Goal: Task Accomplishment & Management: Complete application form

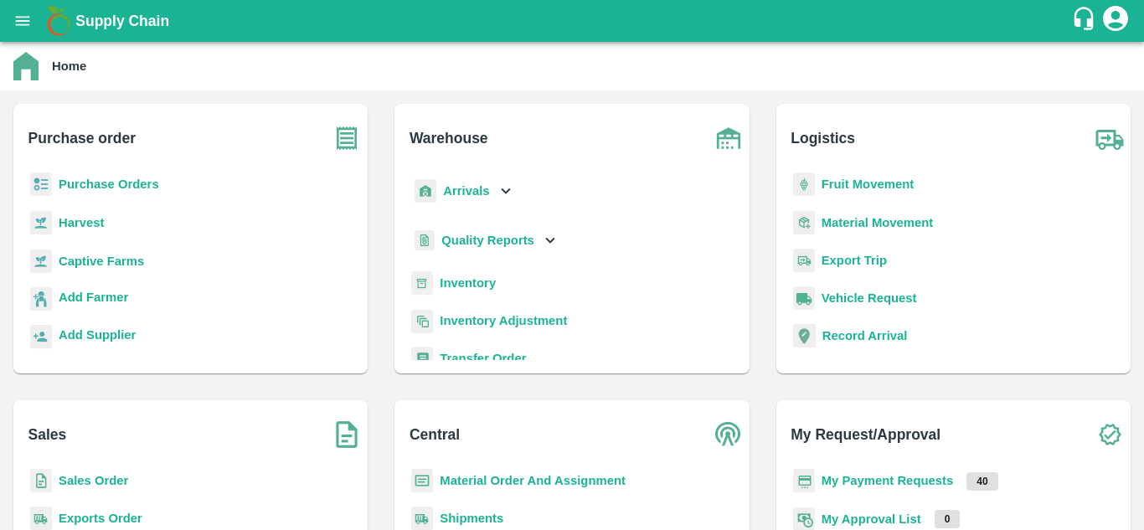
click at [841, 186] on b "Fruit Movement" at bounding box center [867, 183] width 93 height 13
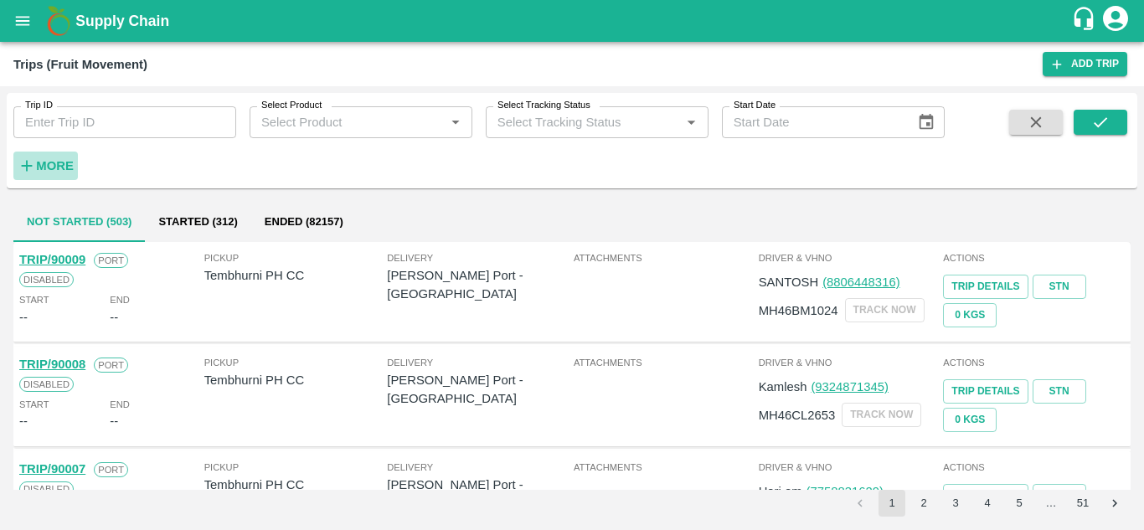
click at [47, 167] on strong "More" at bounding box center [55, 165] width 38 height 13
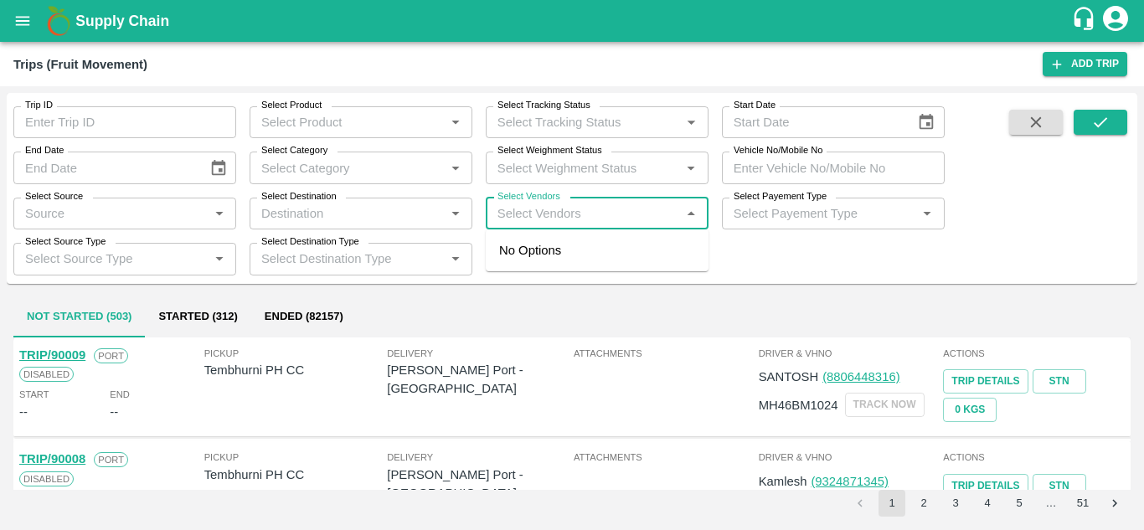
click at [526, 218] on input "Select Vendors" at bounding box center [583, 214] width 185 height 22
type input "p"
click at [526, 218] on input "Select Vendors" at bounding box center [583, 214] width 185 height 22
type input "viva"
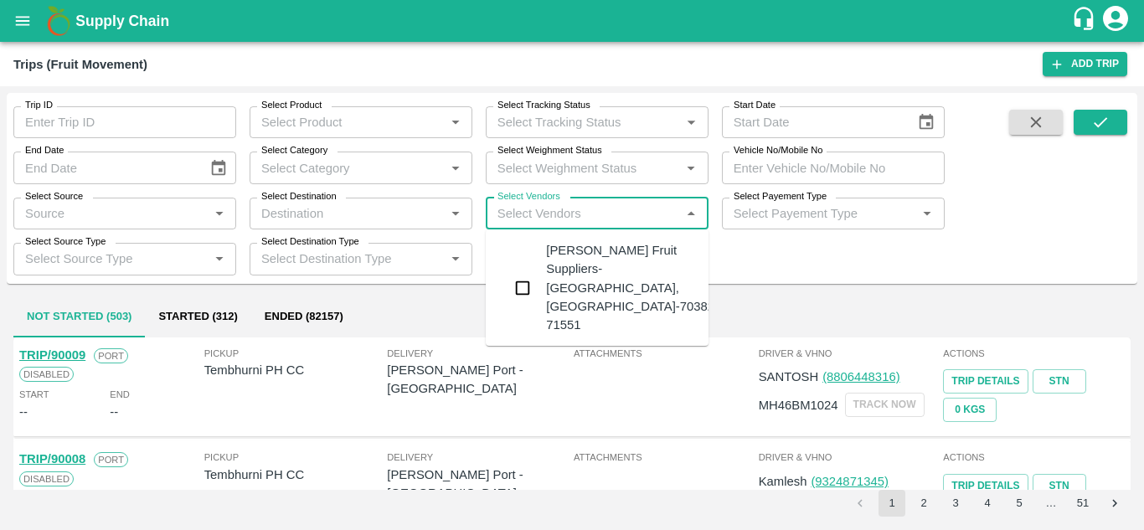
click at [600, 277] on div "Vivan Fruit Suppliers-Shetfal, Solapur-70382 71551" at bounding box center [630, 287] width 168 height 93
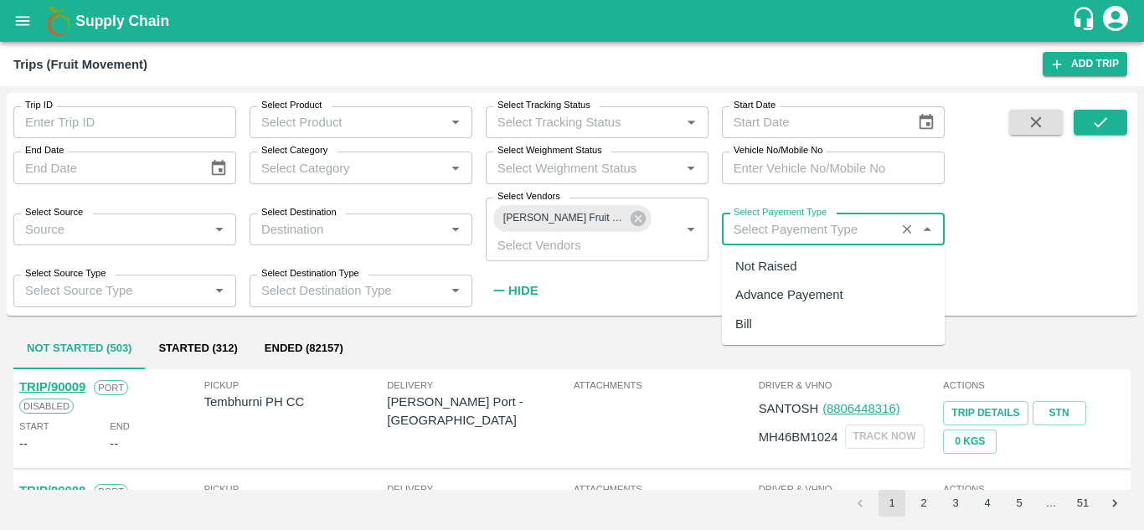
click at [765, 229] on input "Select Payement Type" at bounding box center [808, 230] width 163 height 22
click at [761, 261] on div "Not Raised" at bounding box center [765, 266] width 61 height 18
type input "Not Raised"
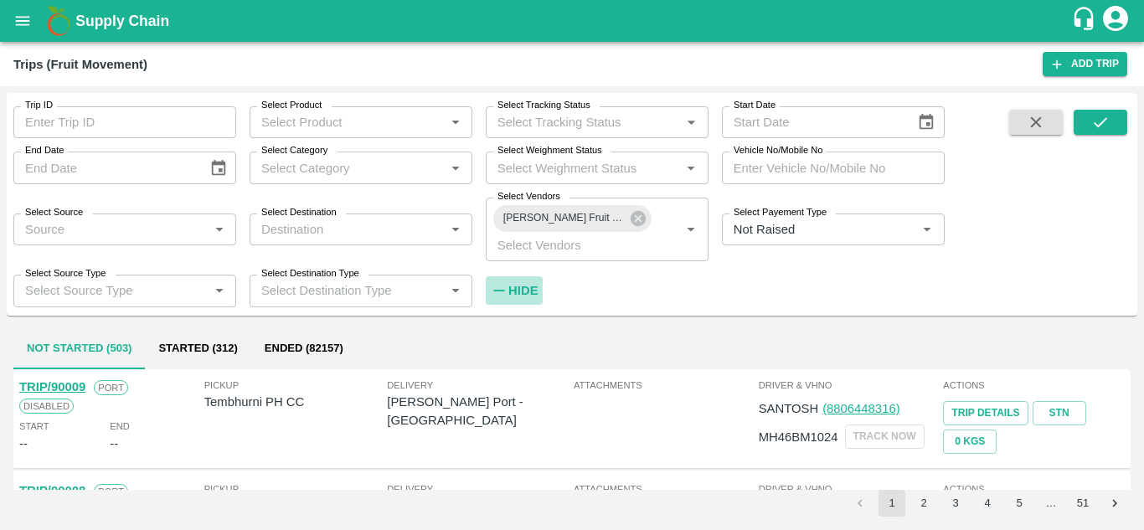
click at [513, 294] on strong "Hide" at bounding box center [522, 290] width 29 height 13
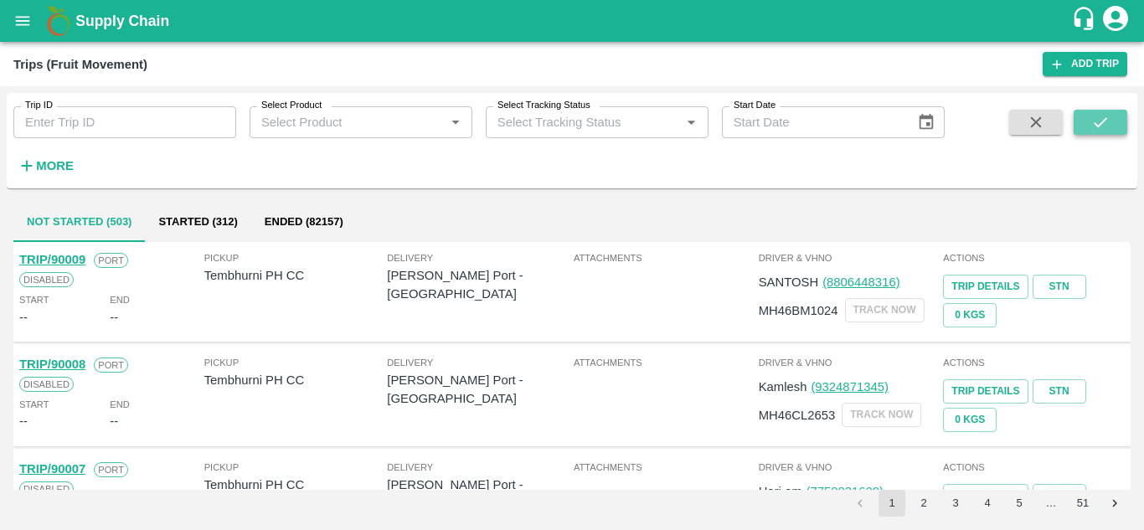
click at [1096, 125] on icon "submit" at bounding box center [1099, 122] width 13 height 10
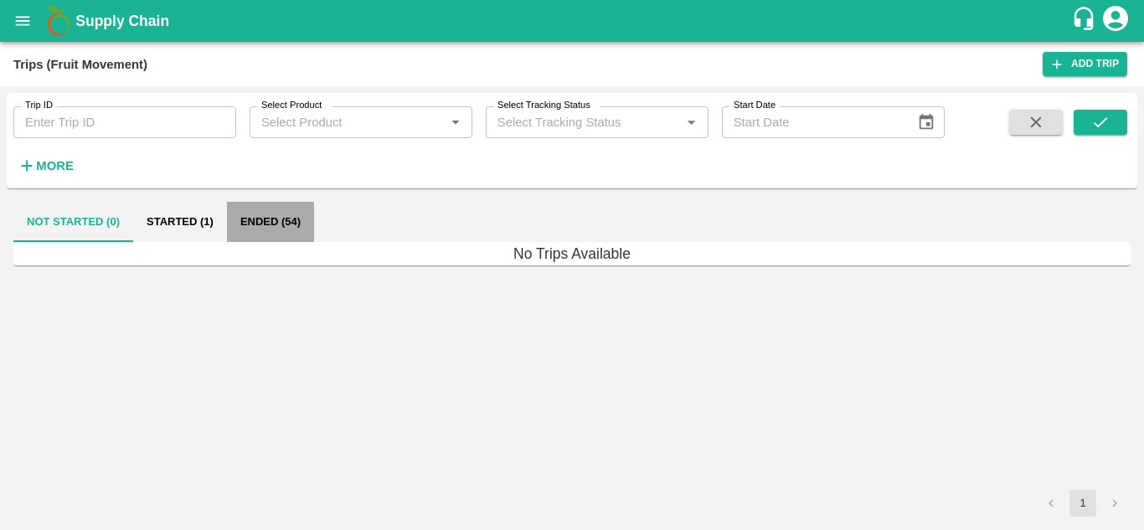
click at [271, 225] on button "Ended (54)" at bounding box center [270, 222] width 87 height 40
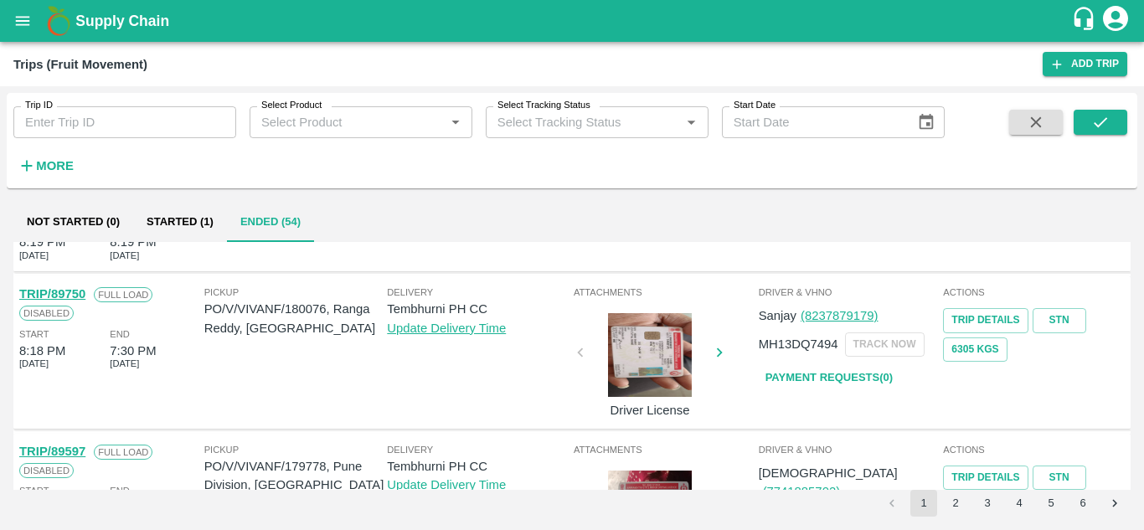
scroll to position [1204, 0]
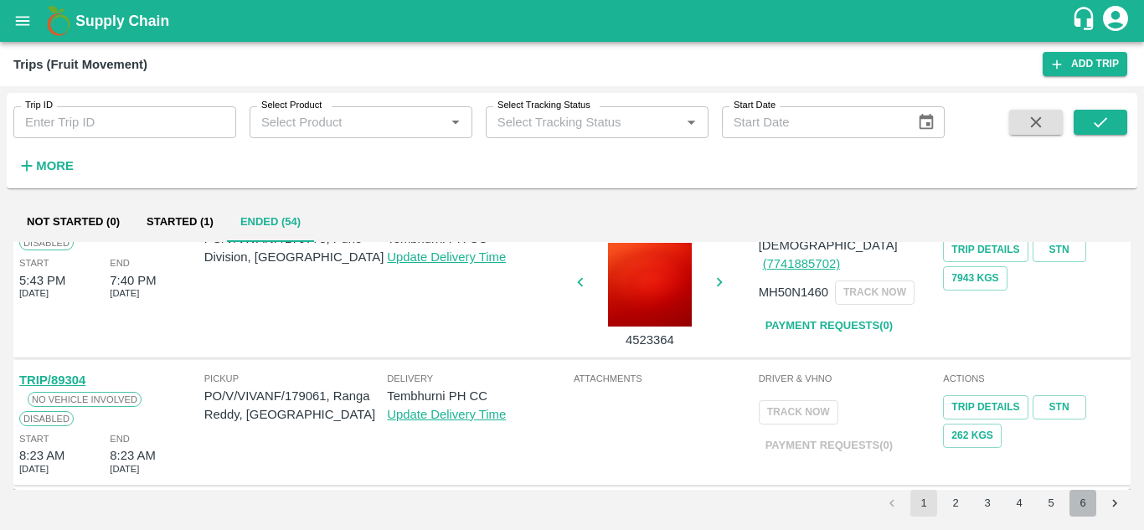
click at [1085, 508] on button "6" at bounding box center [1082, 503] width 27 height 27
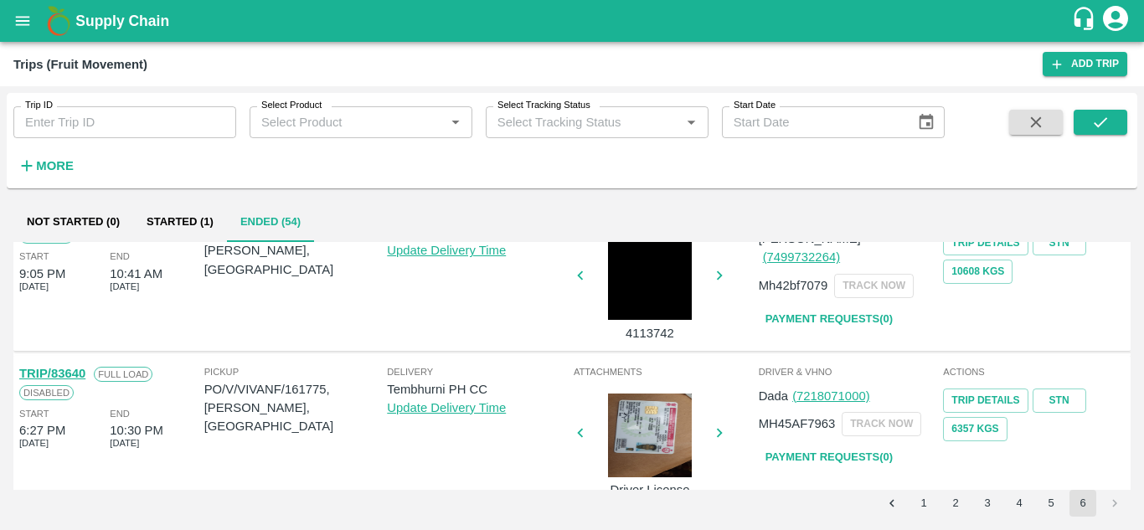
scroll to position [0, 0]
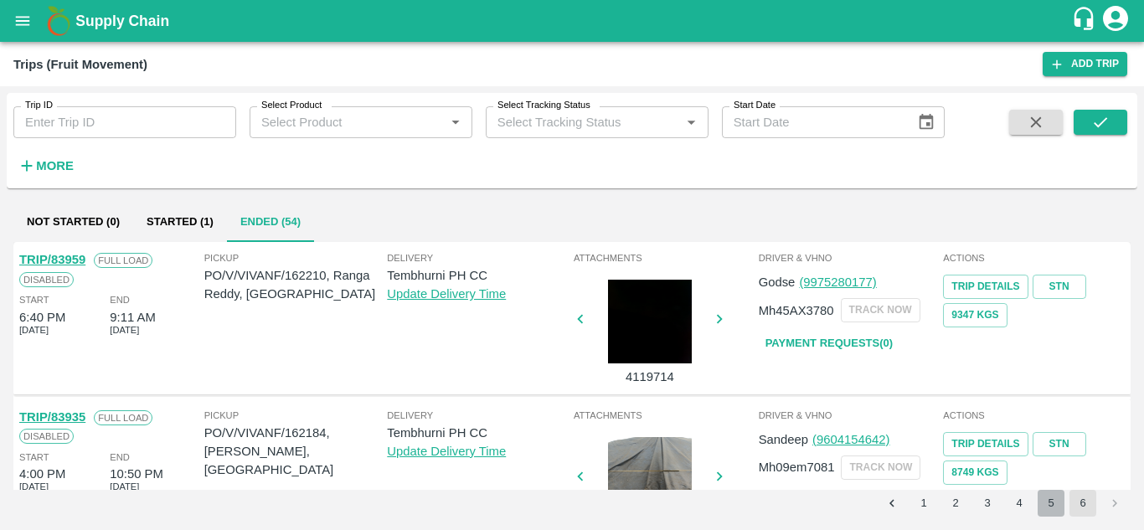
click at [1048, 503] on button "5" at bounding box center [1050, 503] width 27 height 27
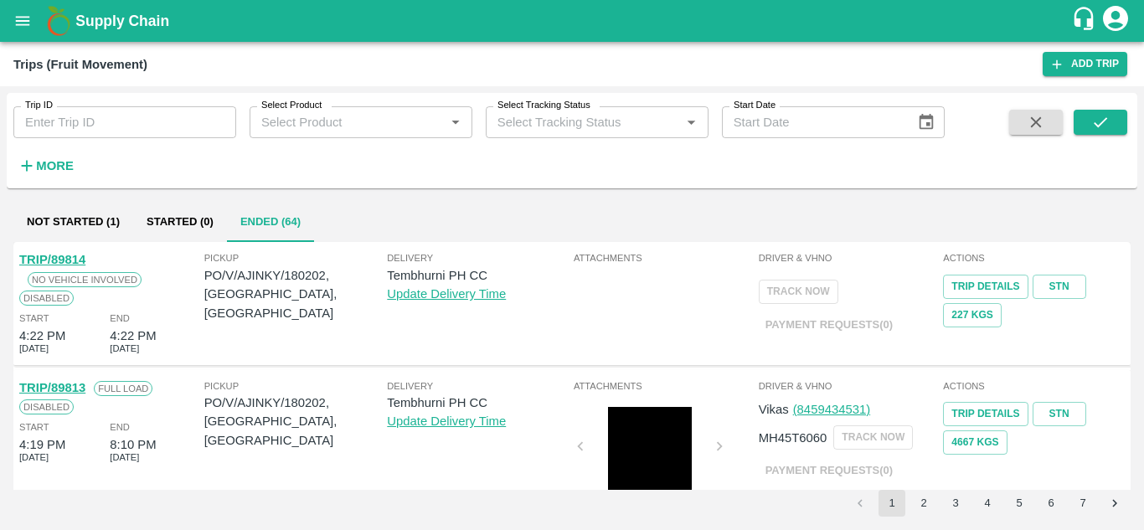
scroll to position [1174, 0]
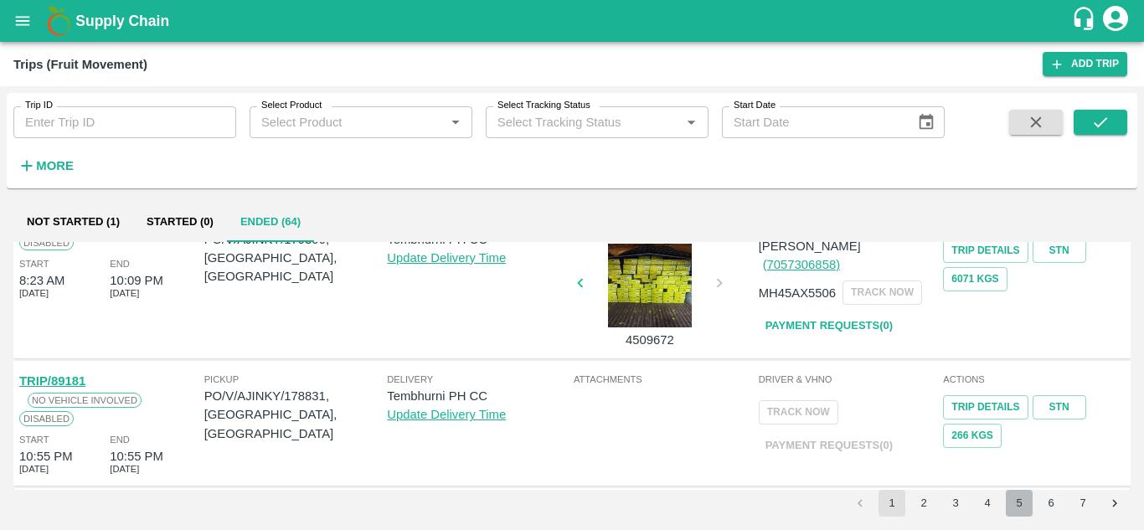
click at [1006, 502] on button "5" at bounding box center [1019, 503] width 27 height 27
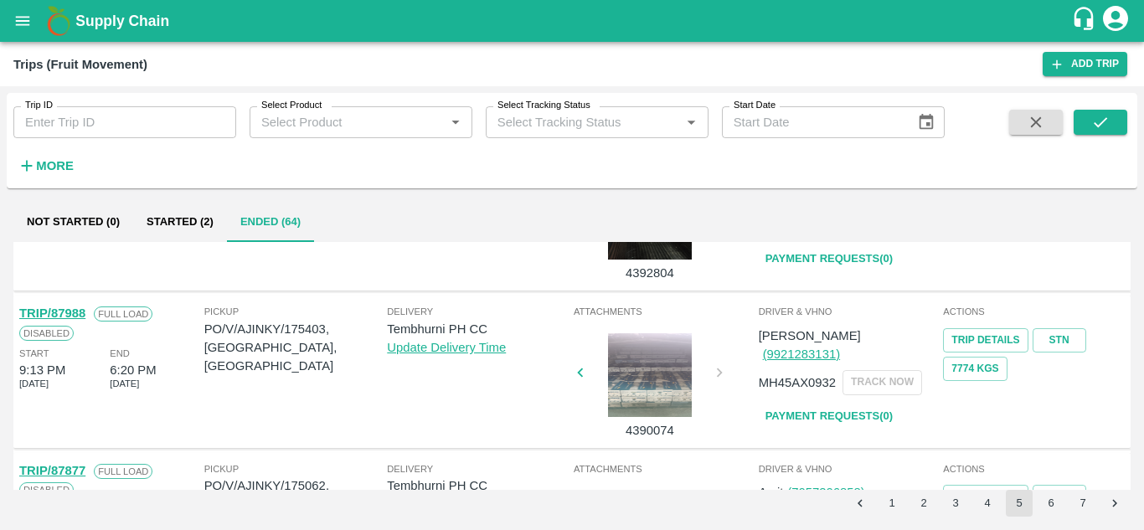
scroll to position [1204, 0]
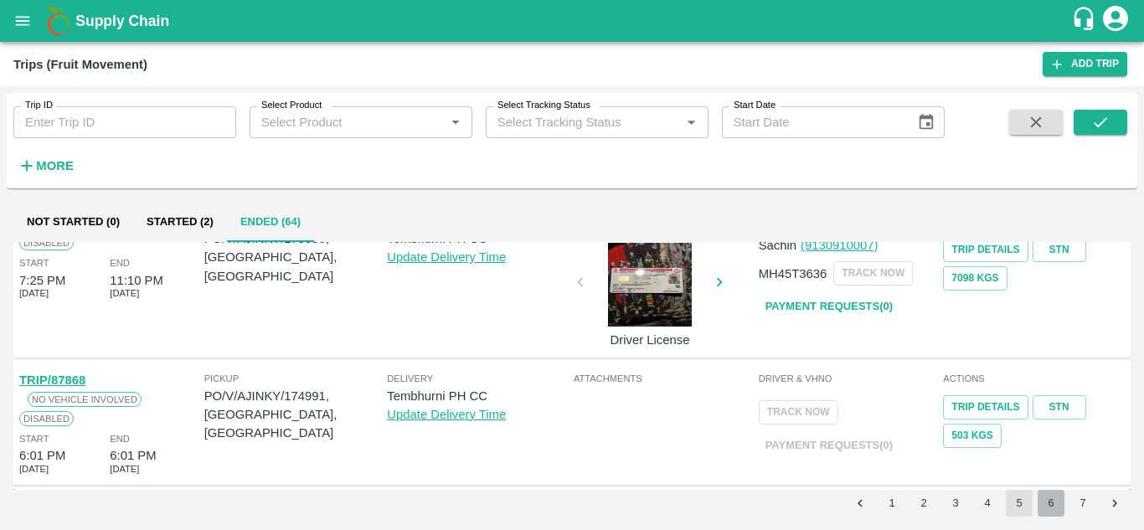
click at [1055, 504] on button "6" at bounding box center [1050, 503] width 27 height 27
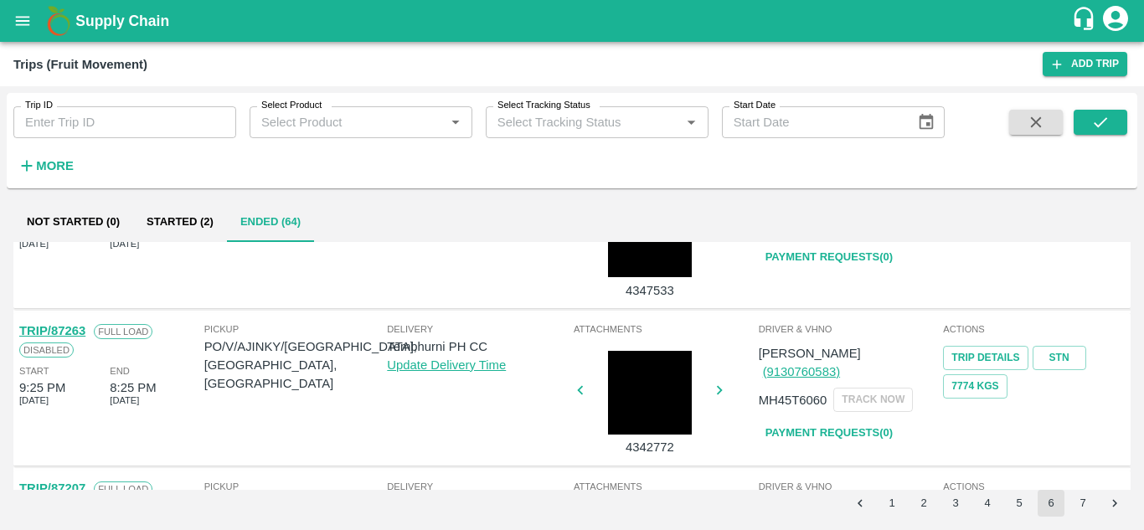
scroll to position [0, 0]
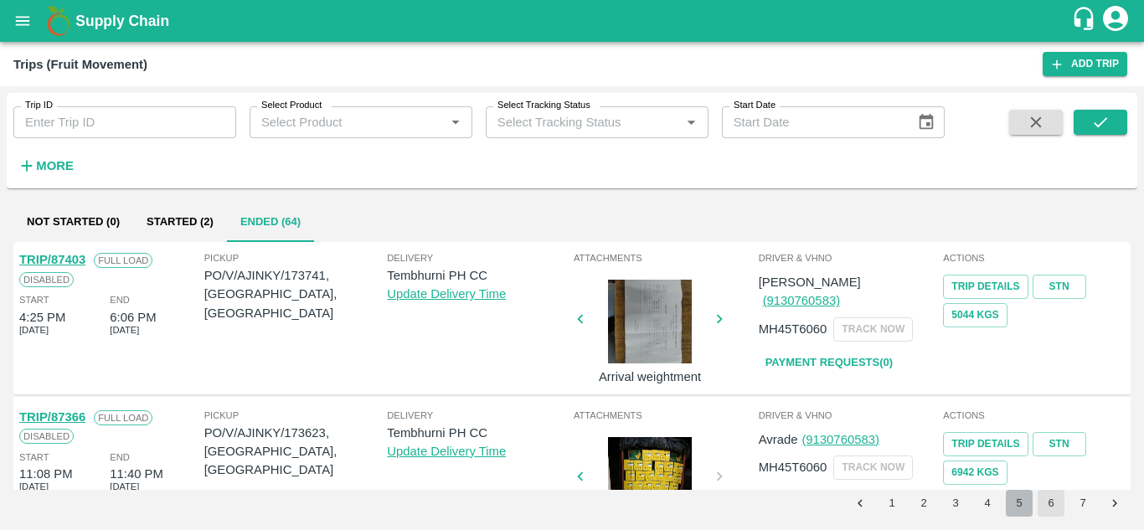
click at [1011, 503] on button "5" at bounding box center [1019, 503] width 27 height 27
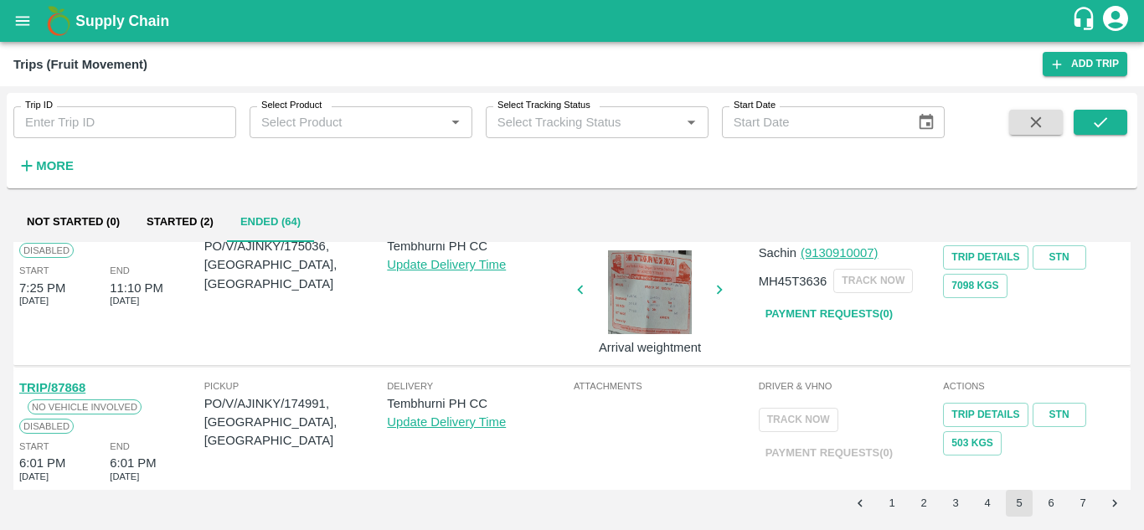
scroll to position [1204, 0]
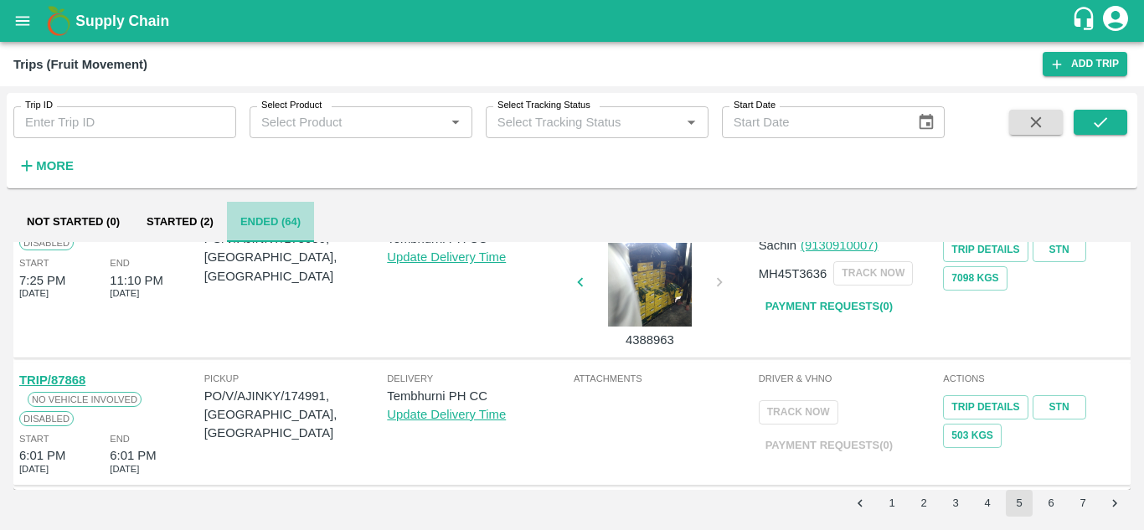
click at [269, 222] on button "Ended (64)" at bounding box center [270, 222] width 87 height 40
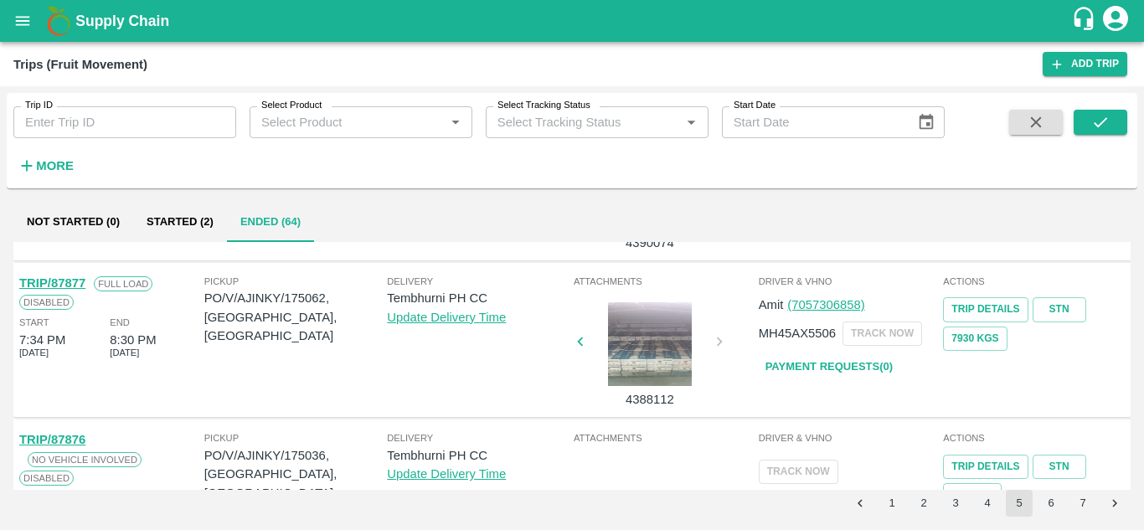
scroll to position [861, 0]
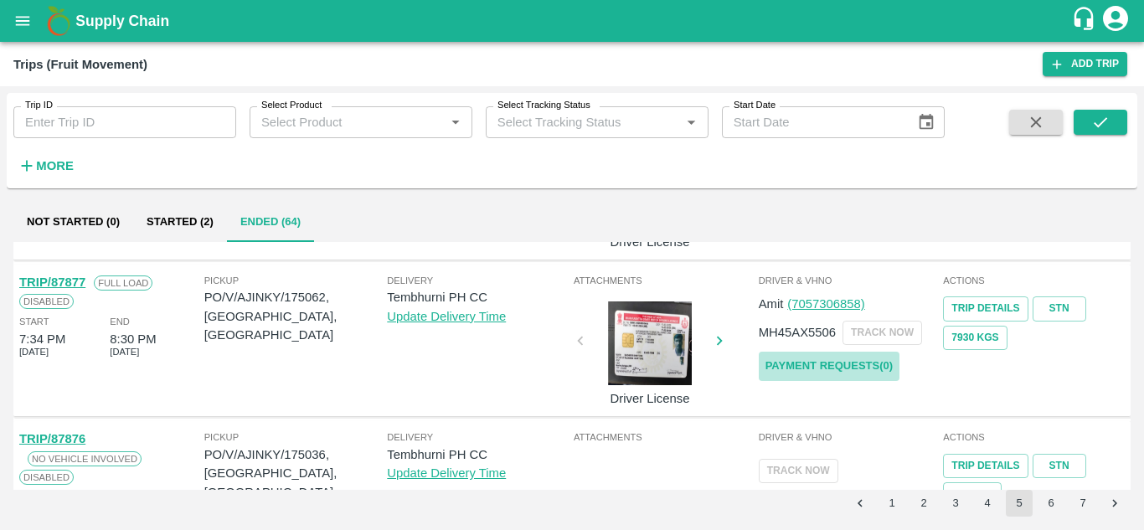
click at [864, 366] on link "Payment Requests( 0 )" at bounding box center [829, 366] width 141 height 29
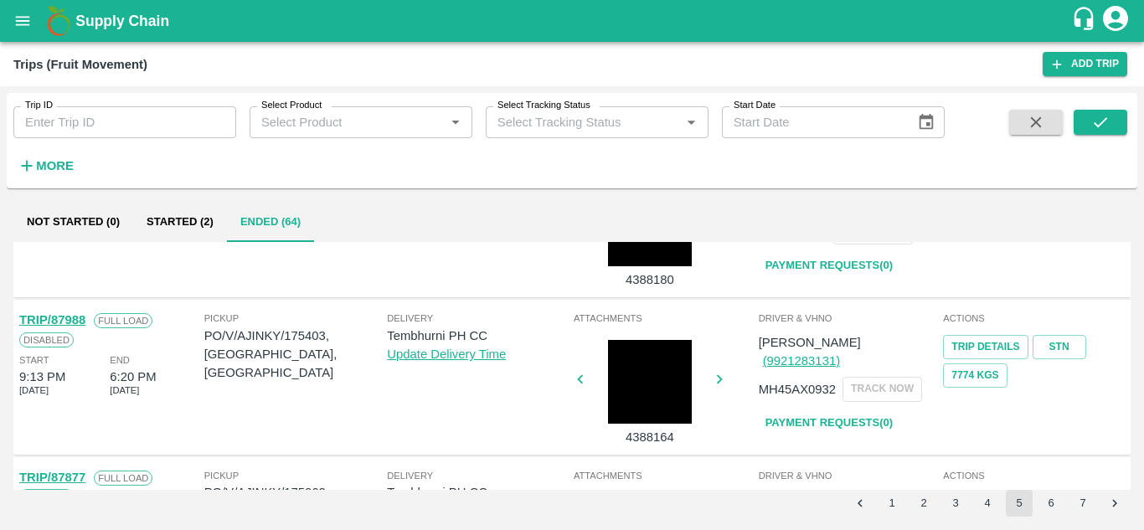
scroll to position [665, 0]
click at [799, 389] on div "Abhijit patil (9921283131) MH45AX0932 TRACK NOW Payment Requests( 0 )" at bounding box center [850, 382] width 182 height 111
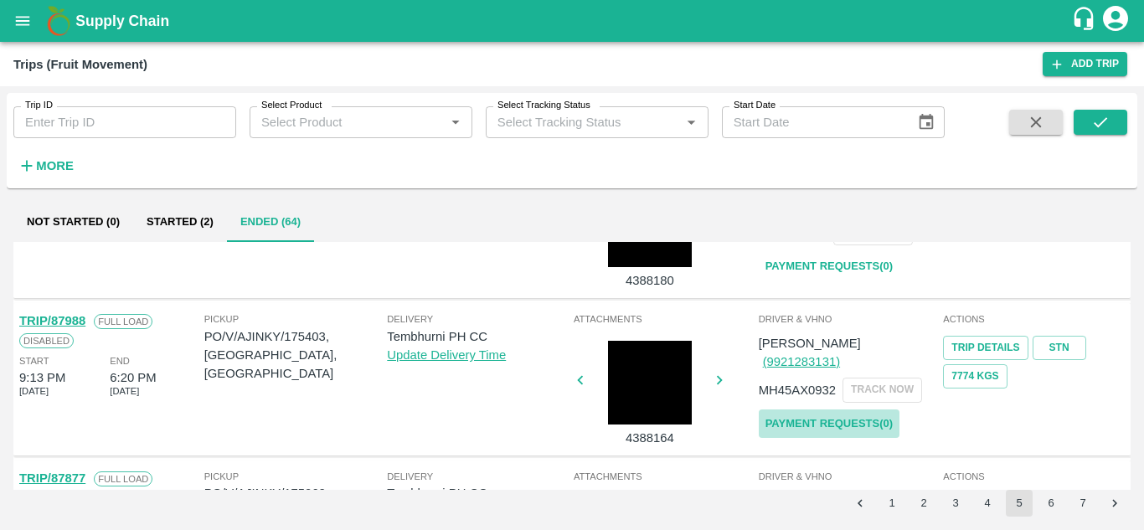
click at [826, 409] on link "Payment Requests( 0 )" at bounding box center [829, 423] width 141 height 29
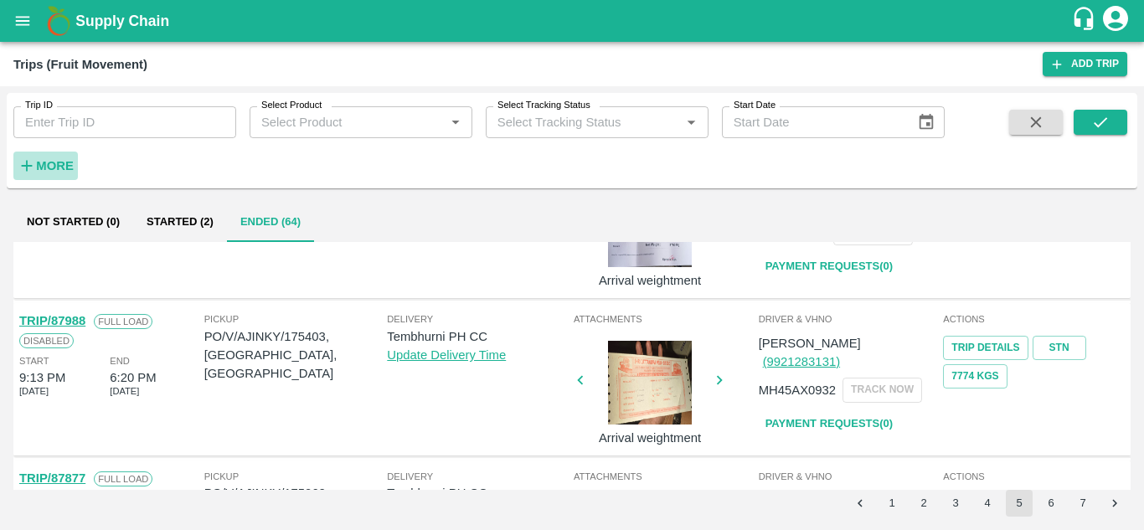
click at [72, 160] on strong "More" at bounding box center [55, 165] width 38 height 13
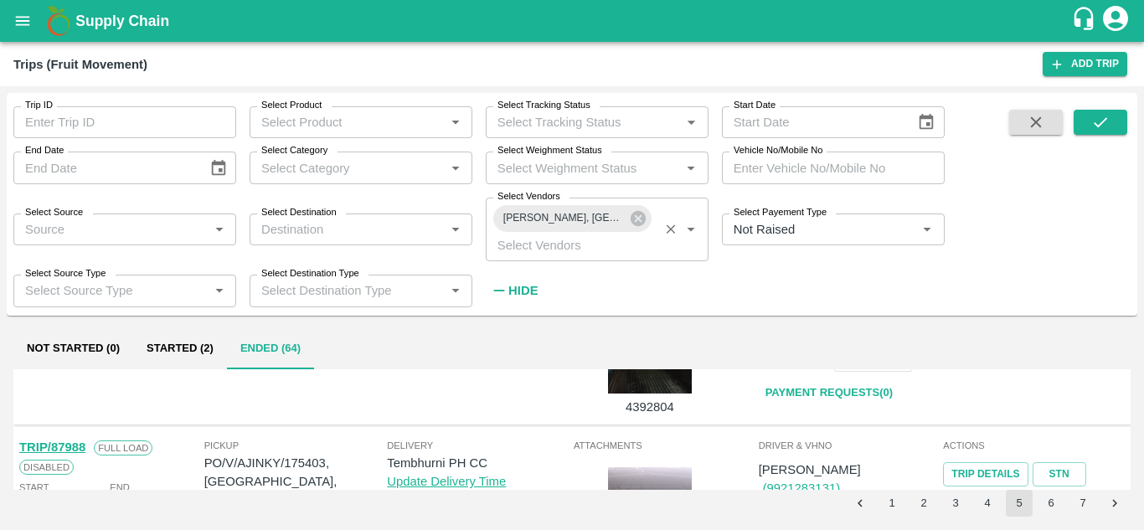
click at [625, 223] on span "Ajinkya Haridas Takik-Wangi, Solapur-9168800742" at bounding box center [563, 218] width 141 height 18
click at [635, 219] on icon at bounding box center [637, 218] width 15 height 15
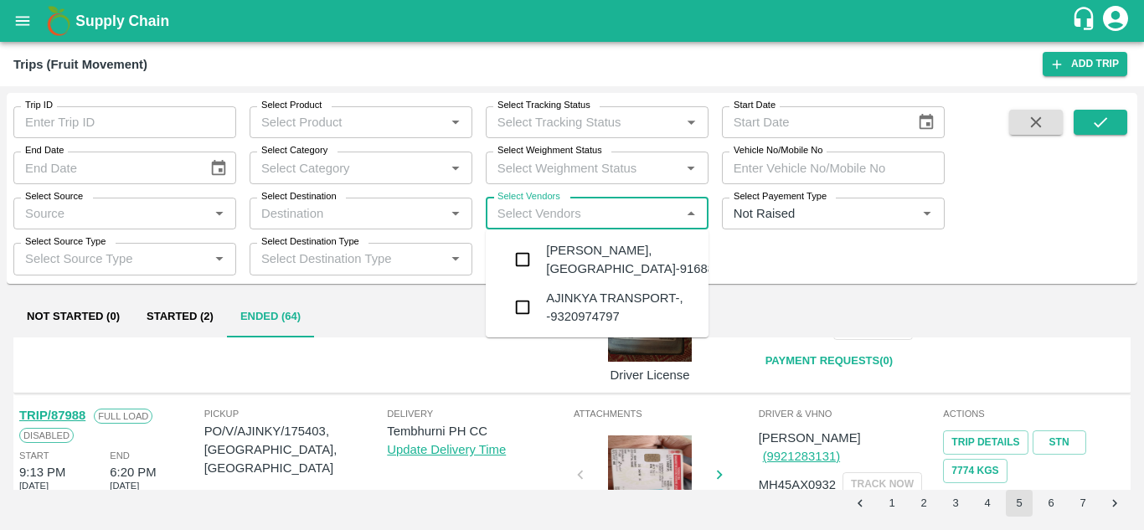
click at [512, 217] on input "Select Vendors" at bounding box center [583, 214] width 185 height 22
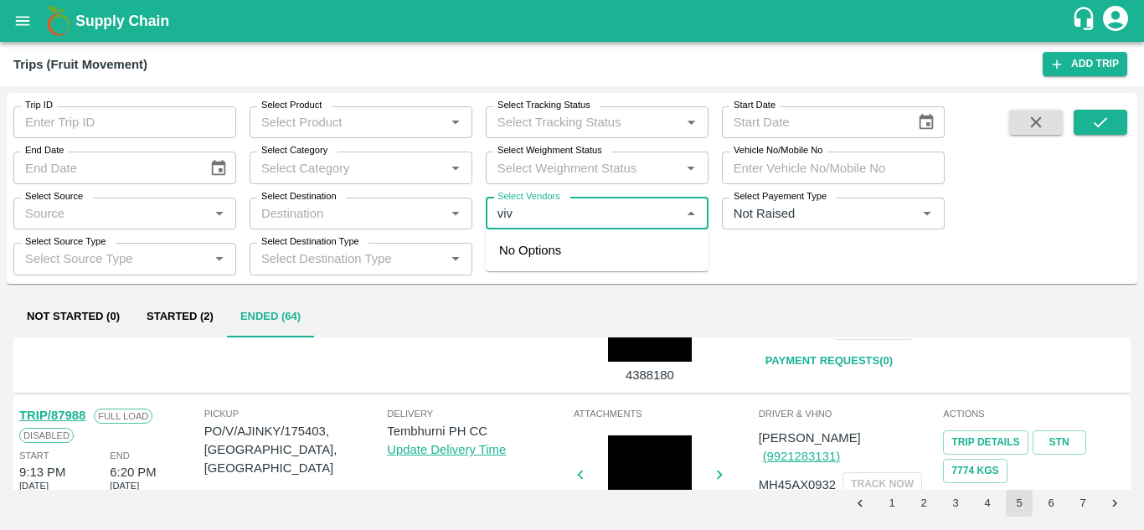
type input "viva"
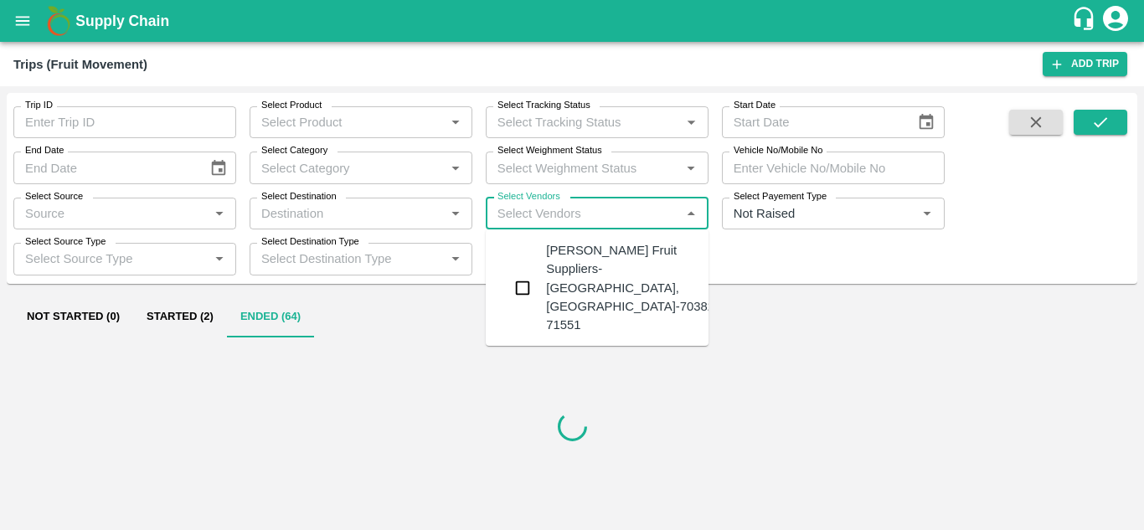
click at [621, 258] on div "Vivan Fruit Suppliers-Shetfal, Solapur-70382 71551" at bounding box center [630, 287] width 168 height 93
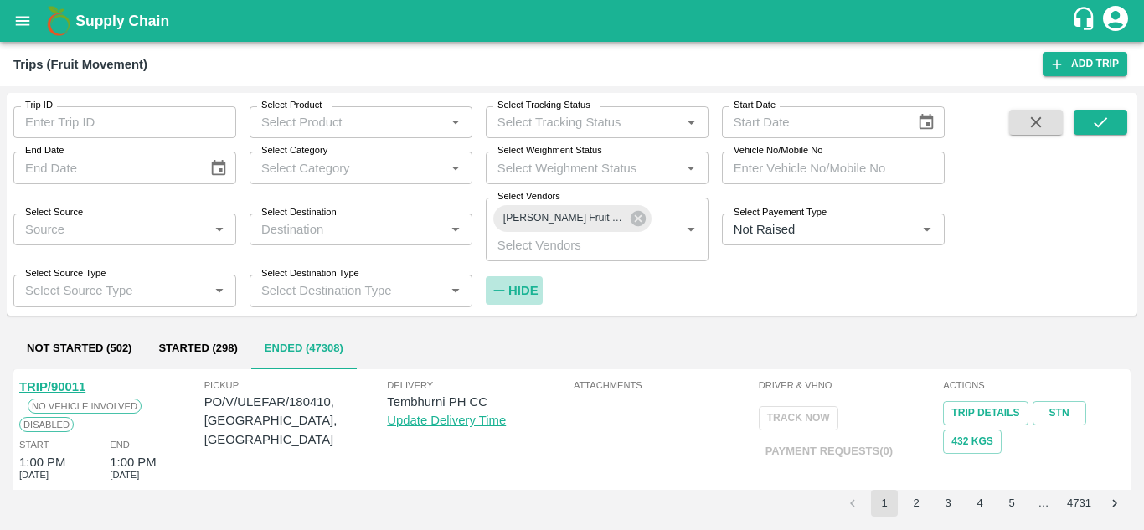
click at [522, 285] on strong "Hide" at bounding box center [522, 290] width 29 height 13
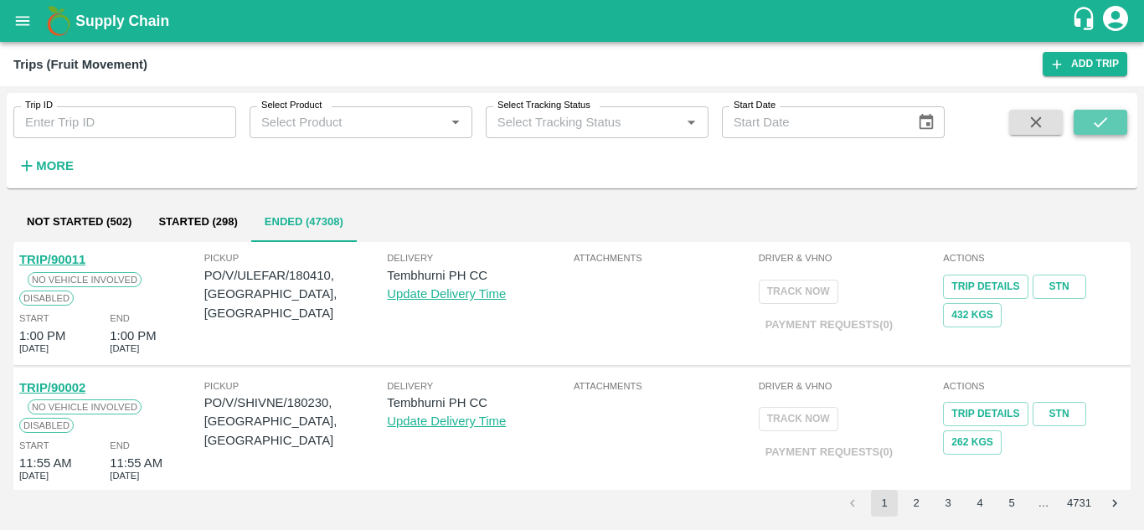
click at [1123, 118] on button "submit" at bounding box center [1100, 122] width 54 height 25
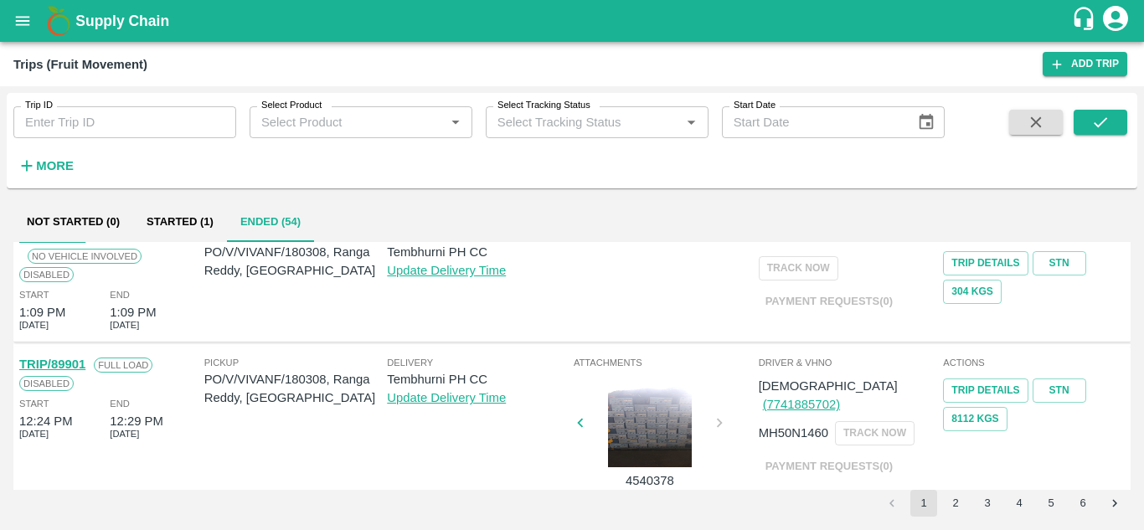
scroll to position [150, 0]
click at [1056, 510] on button "5" at bounding box center [1050, 503] width 27 height 27
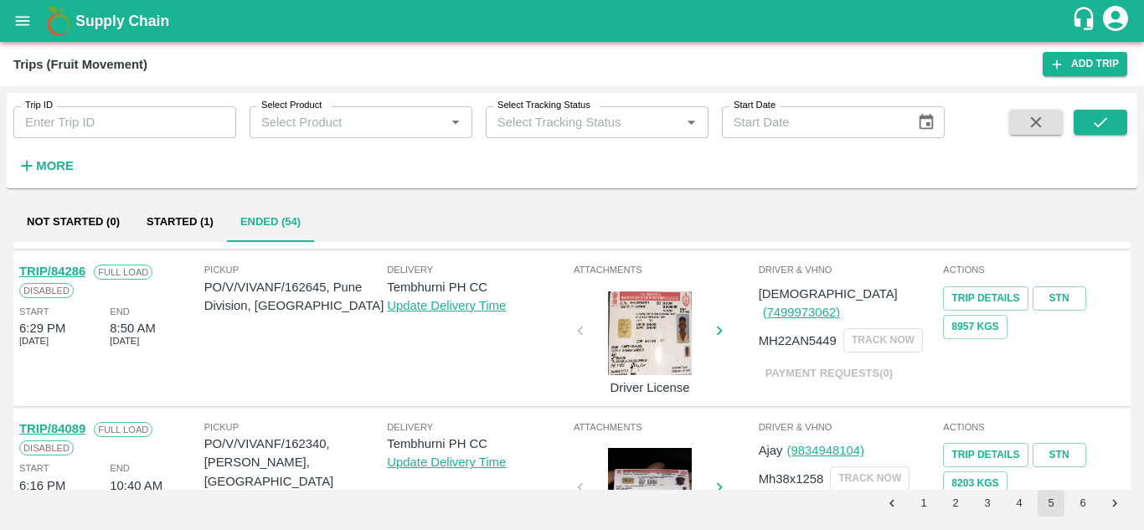
scroll to position [1145, 0]
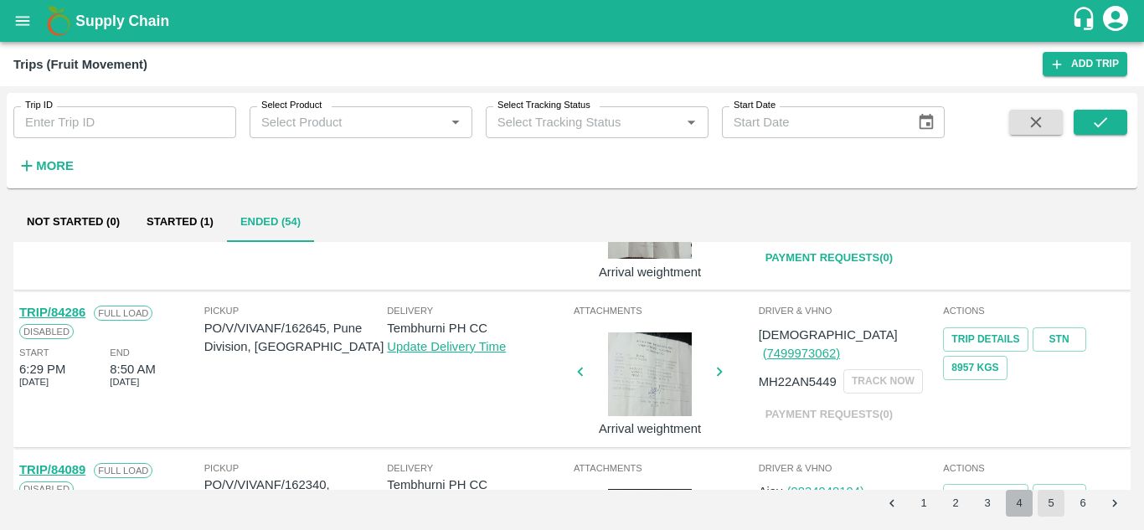
click at [1012, 508] on button "4" at bounding box center [1019, 503] width 27 height 27
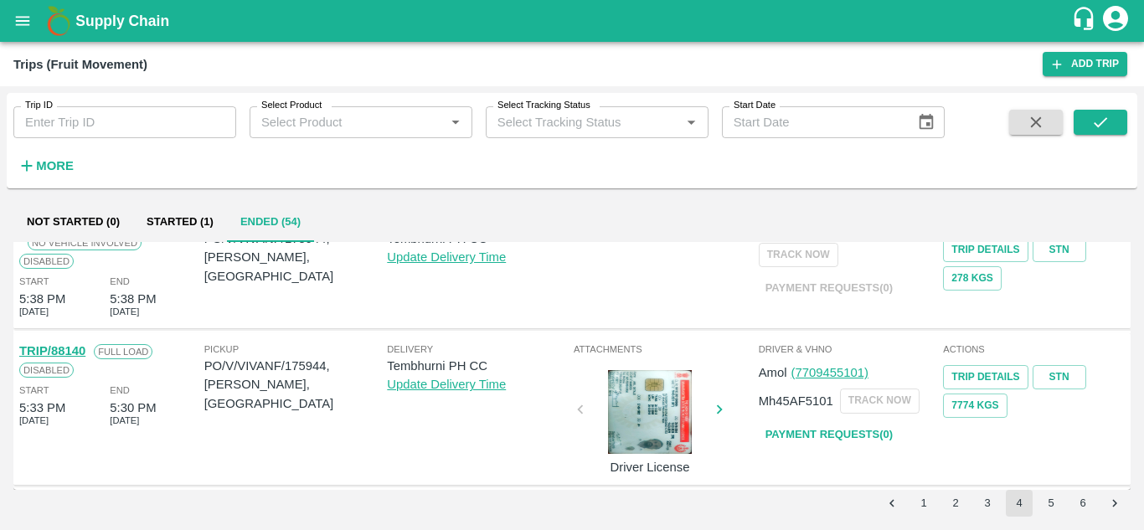
scroll to position [1181, 0]
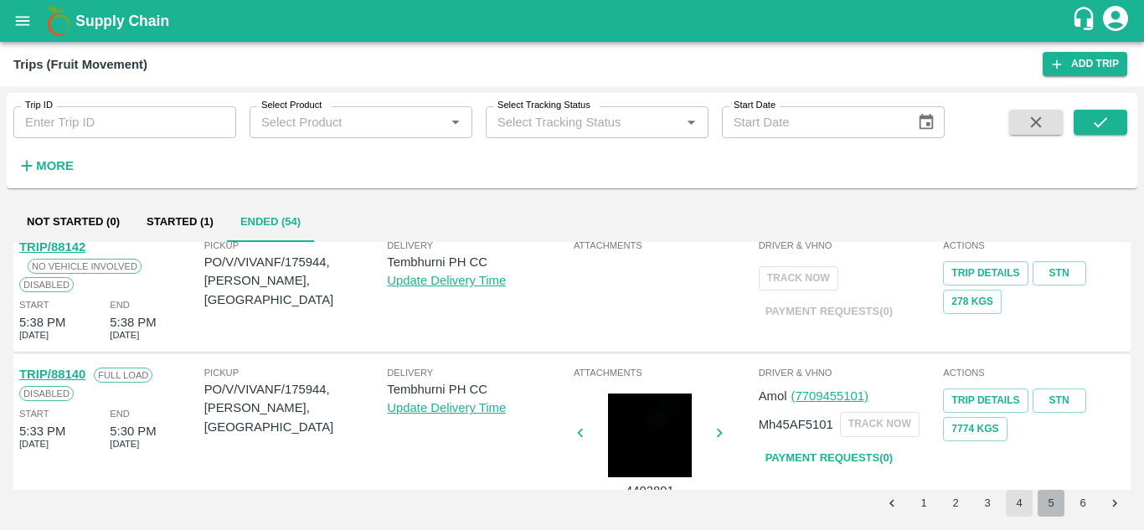
click at [1041, 496] on button "5" at bounding box center [1050, 503] width 27 height 27
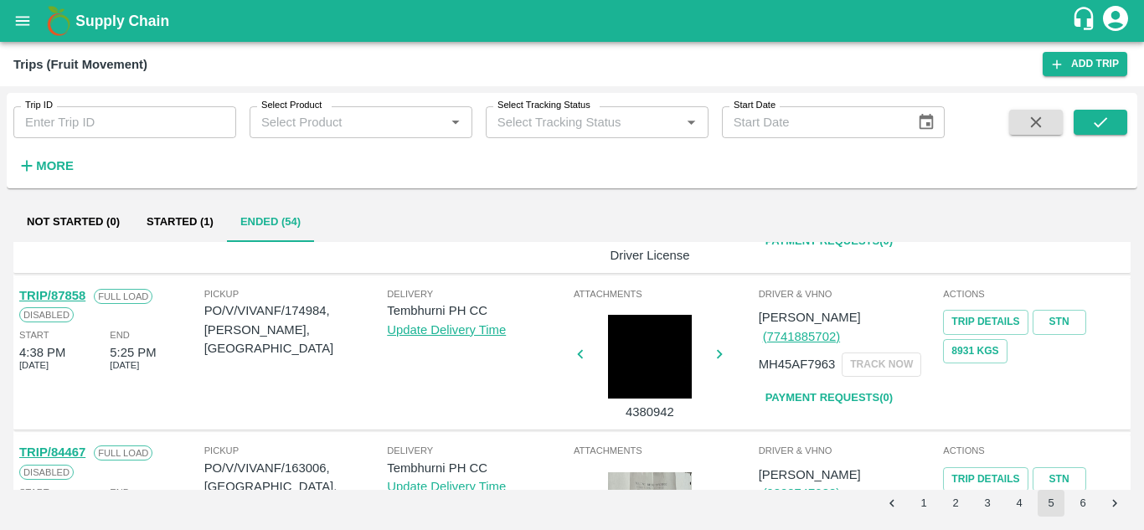
scroll to position [849, 0]
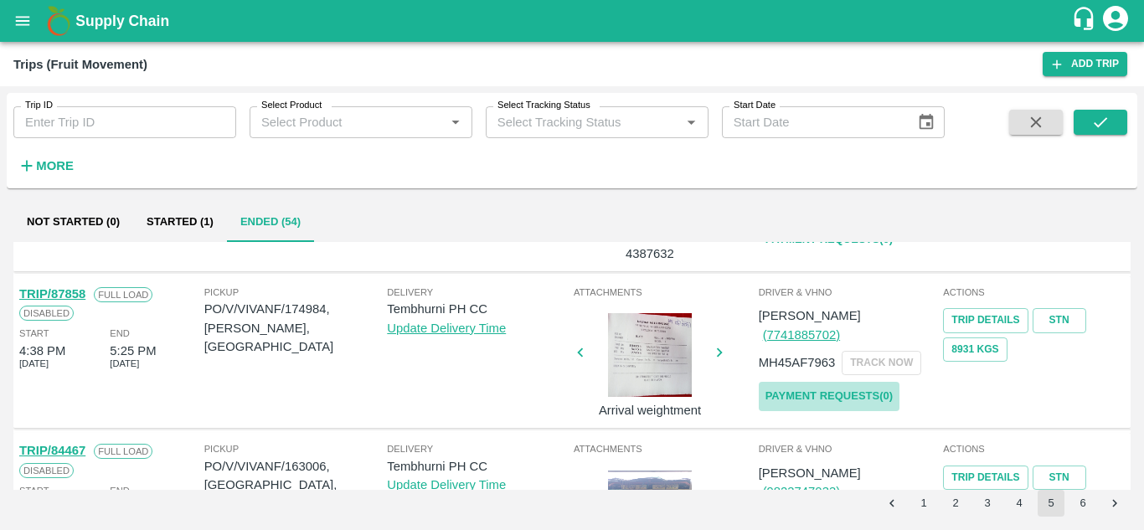
click at [865, 382] on link "Payment Requests( 0 )" at bounding box center [829, 396] width 141 height 29
click at [1114, 127] on button "submit" at bounding box center [1100, 122] width 54 height 25
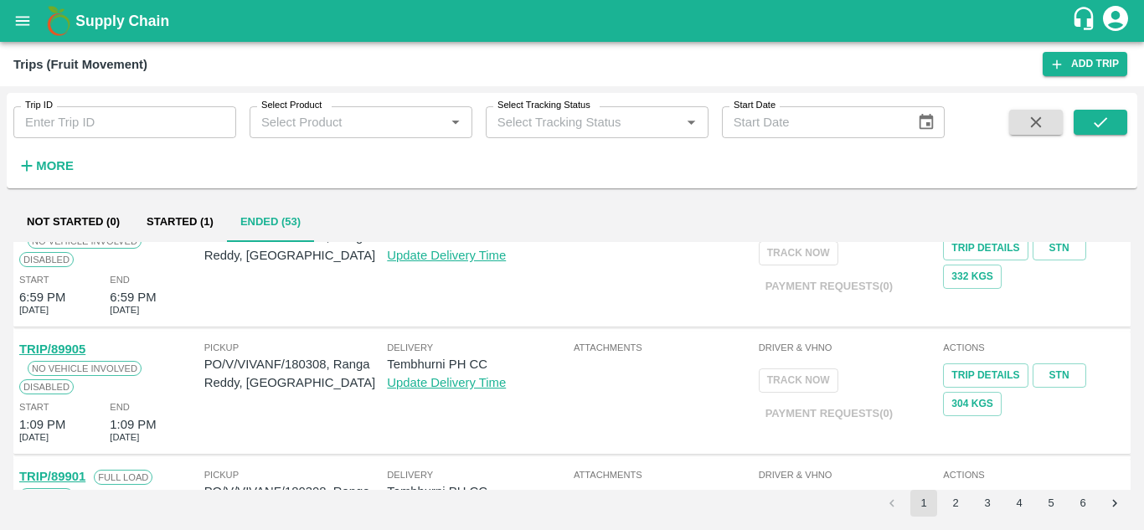
scroll to position [0, 0]
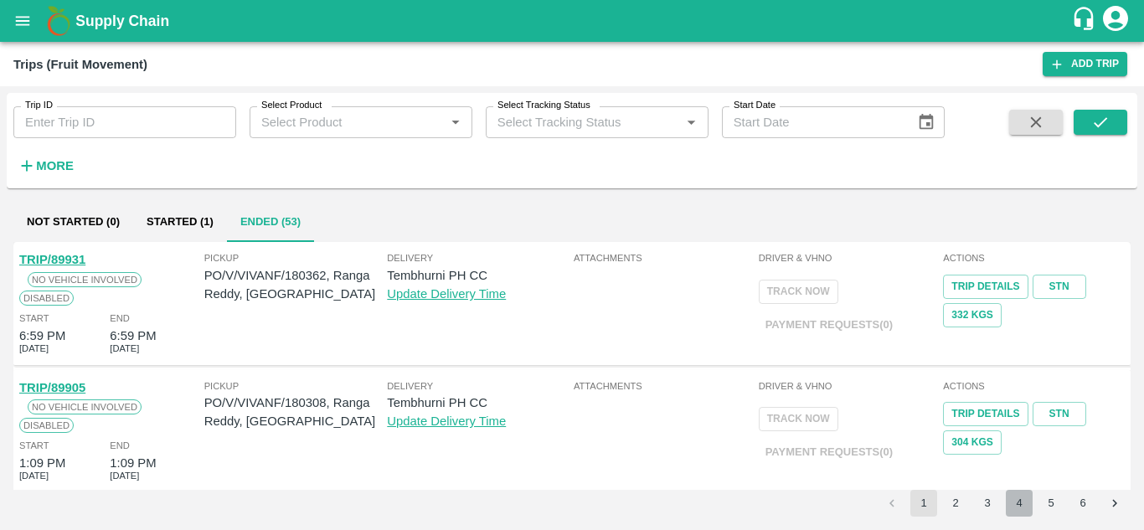
click at [1017, 501] on button "4" at bounding box center [1019, 503] width 27 height 27
click at [986, 501] on button "3" at bounding box center [987, 503] width 27 height 27
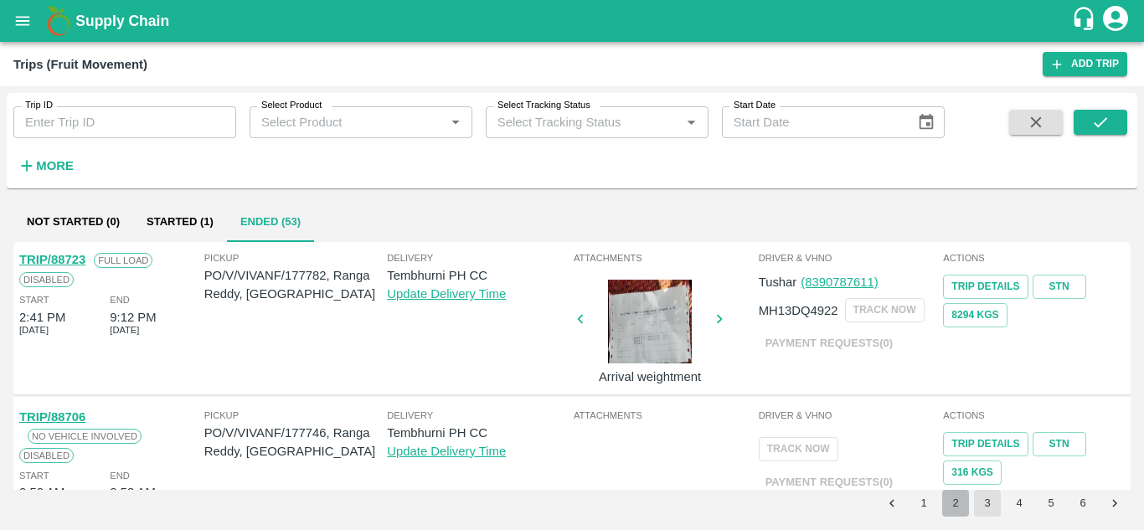
click at [957, 496] on button "2" at bounding box center [955, 503] width 27 height 27
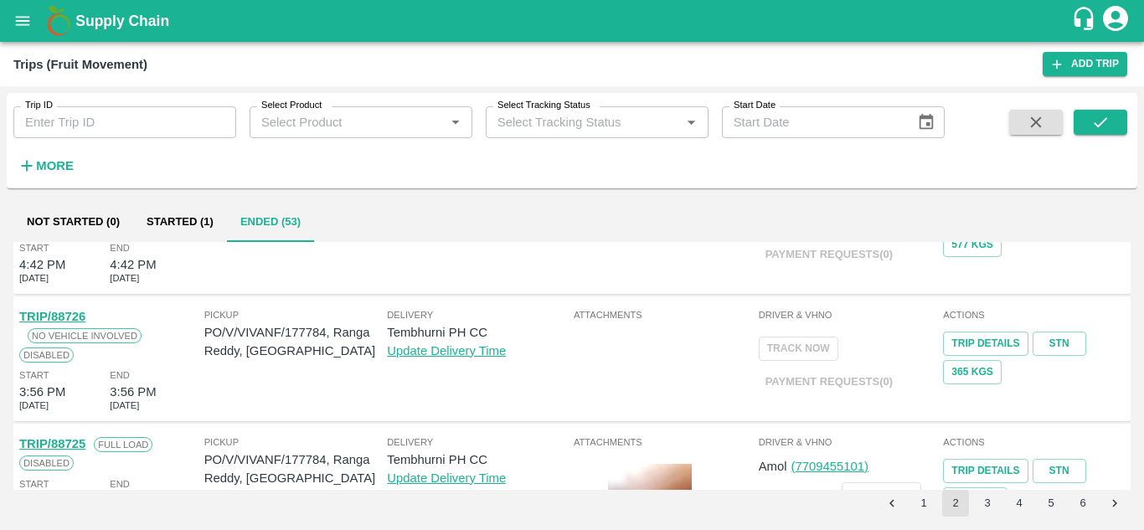
scroll to position [1233, 0]
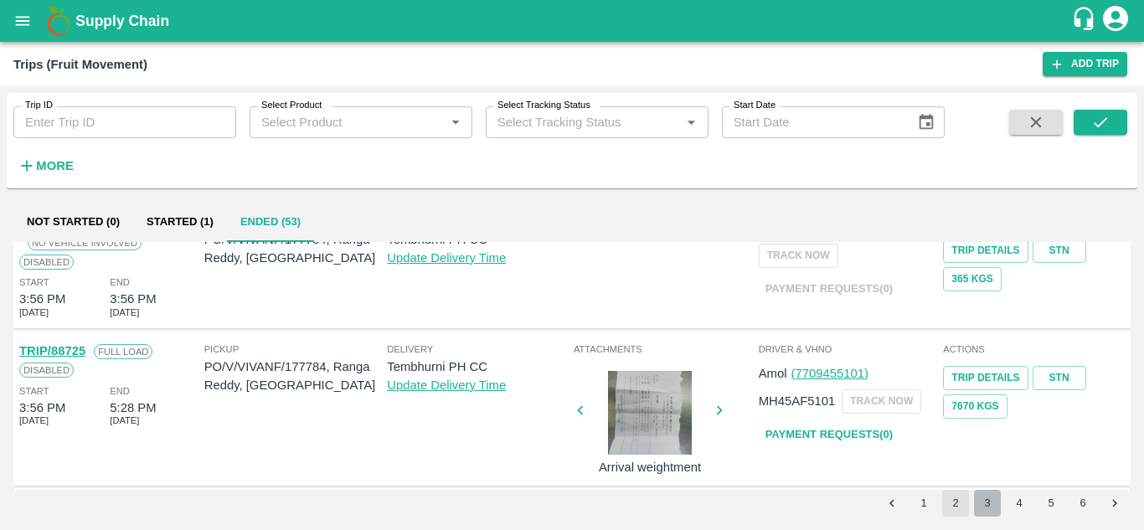
click at [988, 502] on button "3" at bounding box center [987, 503] width 27 height 27
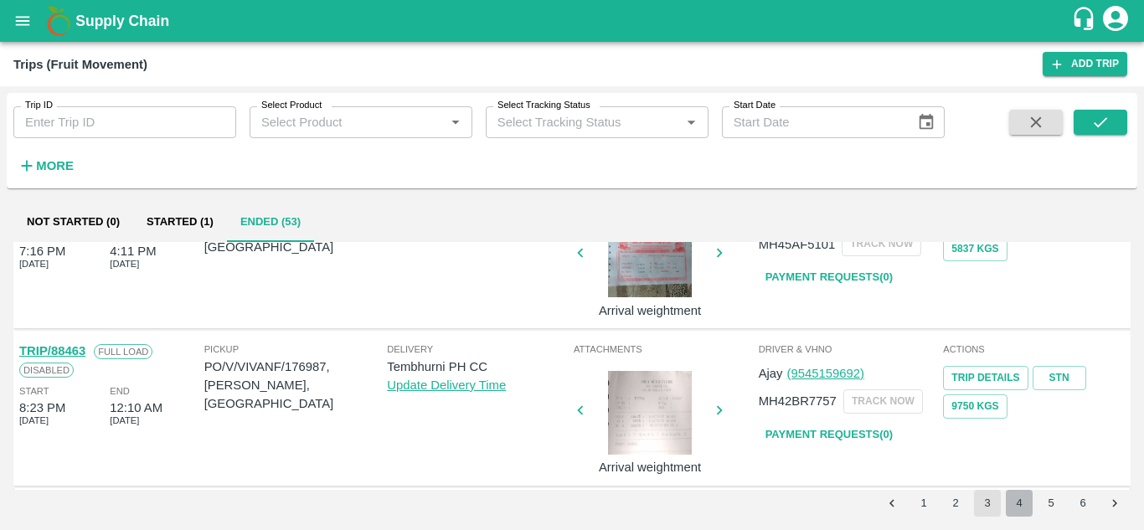
click at [1016, 510] on button "4" at bounding box center [1019, 503] width 27 height 27
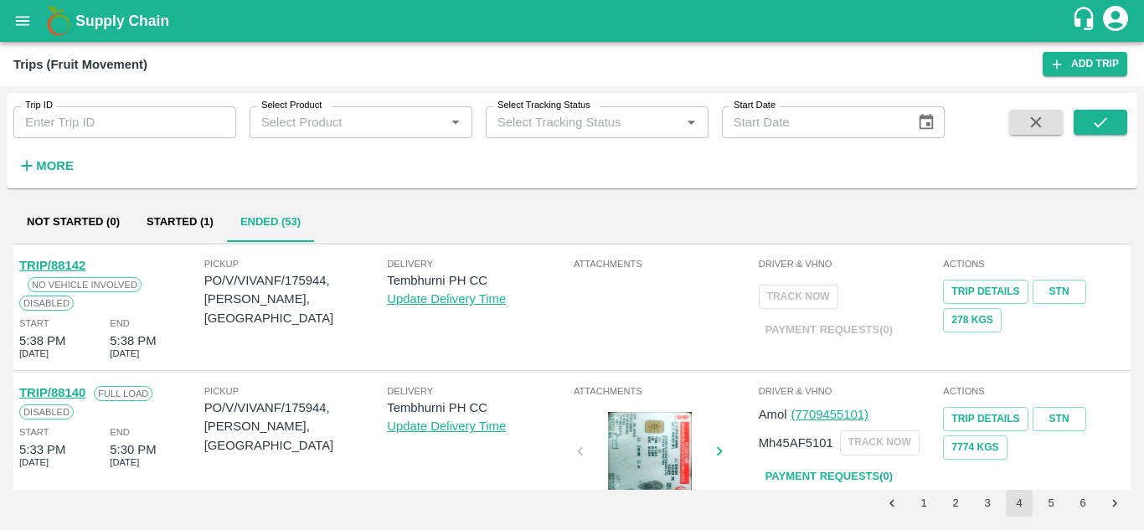
scroll to position [1204, 0]
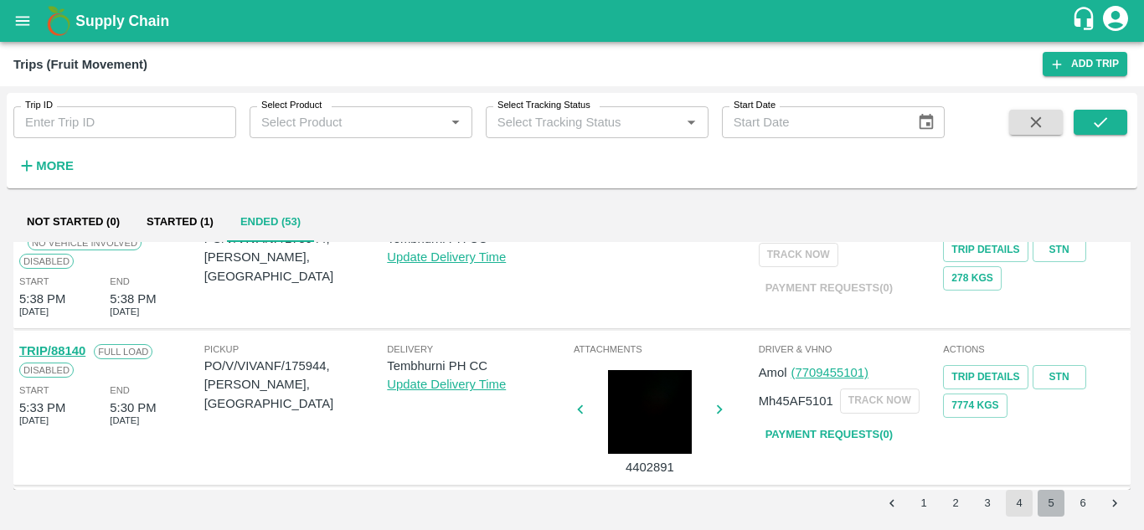
click at [1054, 502] on button "5" at bounding box center [1050, 503] width 27 height 27
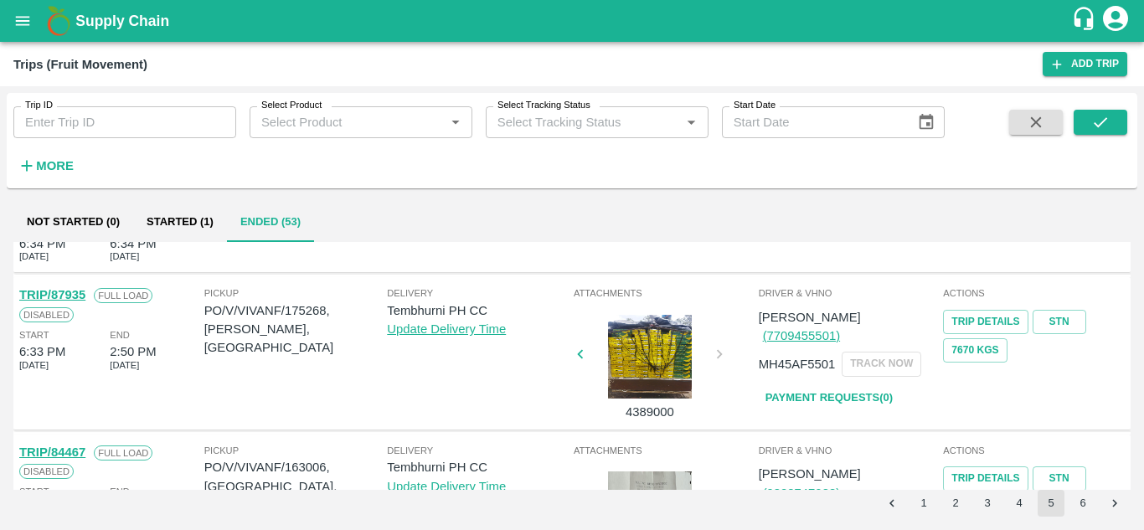
scroll to position [692, 0]
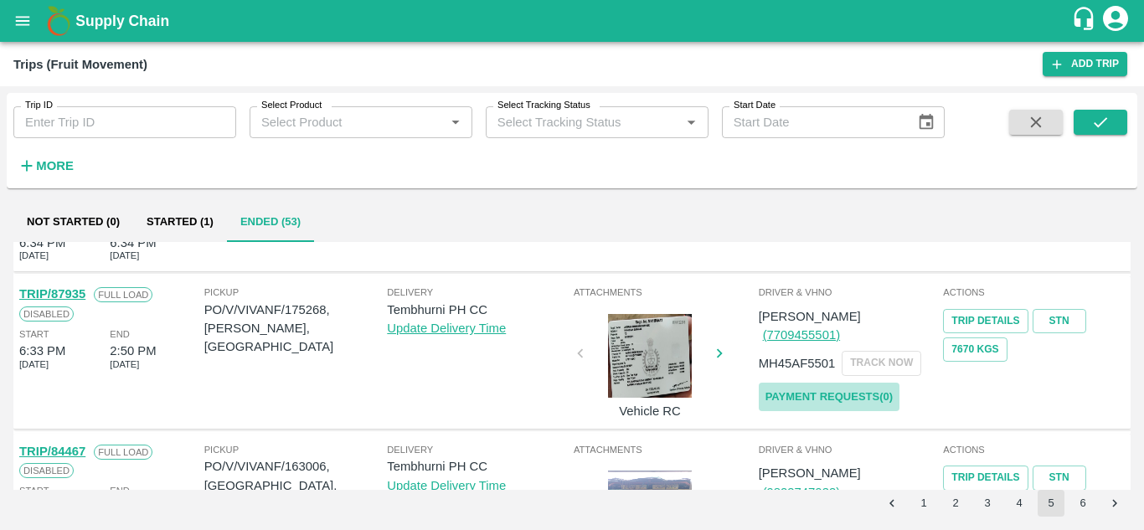
click at [869, 383] on link "Payment Requests( 0 )" at bounding box center [829, 397] width 141 height 29
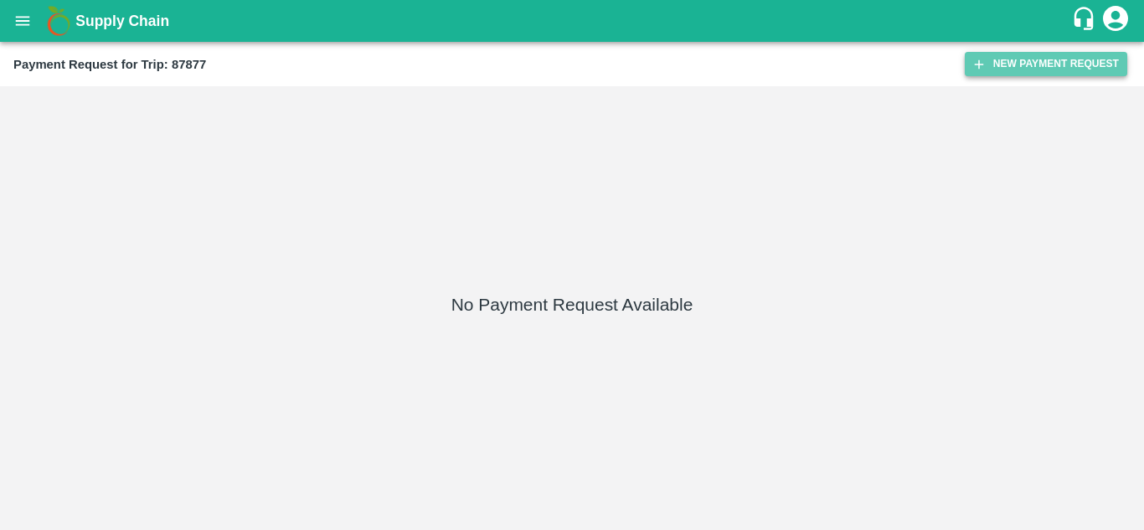
click at [1075, 52] on button "New Payment Request" at bounding box center [1046, 64] width 162 height 24
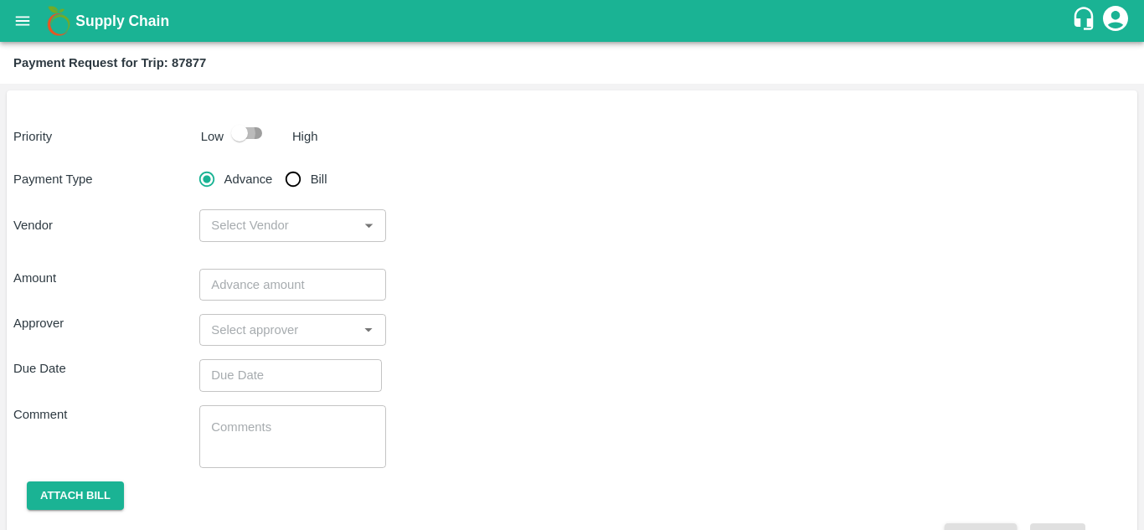
click at [256, 143] on input "checkbox" at bounding box center [239, 133] width 95 height 32
checkbox input "true"
click at [293, 185] on input "Bill" at bounding box center [292, 178] width 33 height 33
radio input "true"
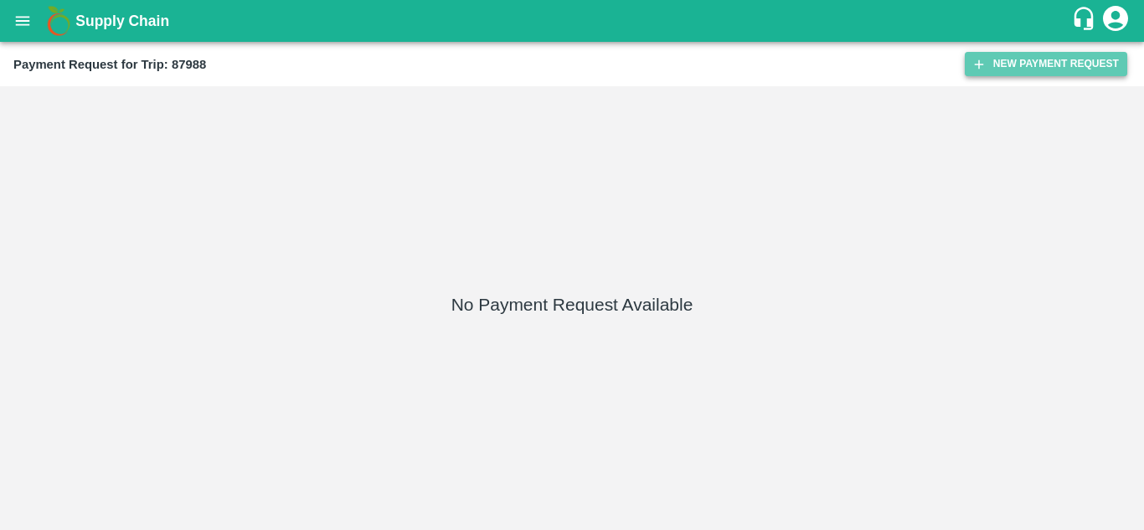
click at [1063, 64] on button "New Payment Request" at bounding box center [1046, 64] width 162 height 24
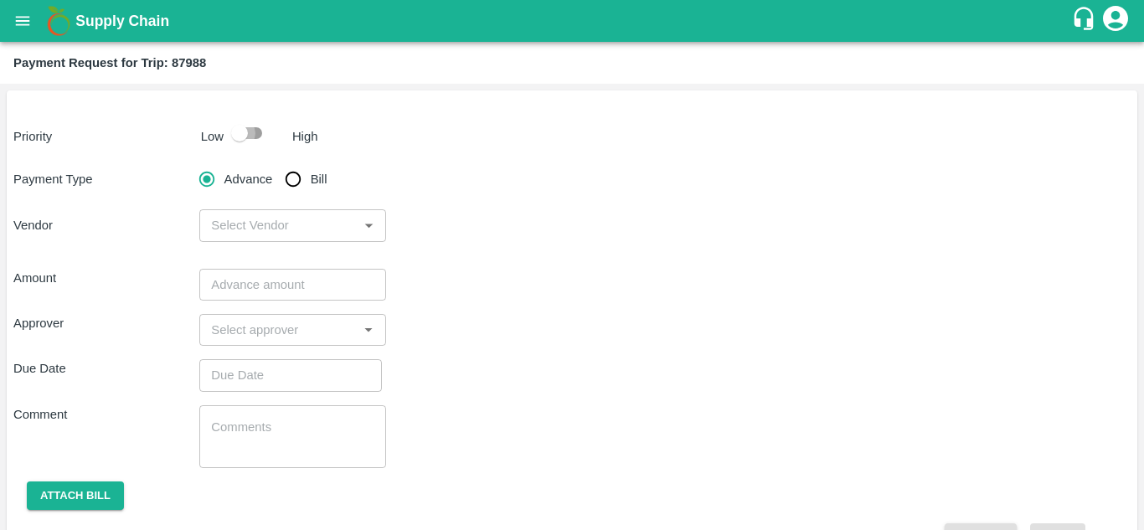
click at [246, 131] on input "checkbox" at bounding box center [239, 133] width 95 height 32
checkbox input "true"
click at [299, 174] on input "Bill" at bounding box center [292, 178] width 33 height 33
radio input "true"
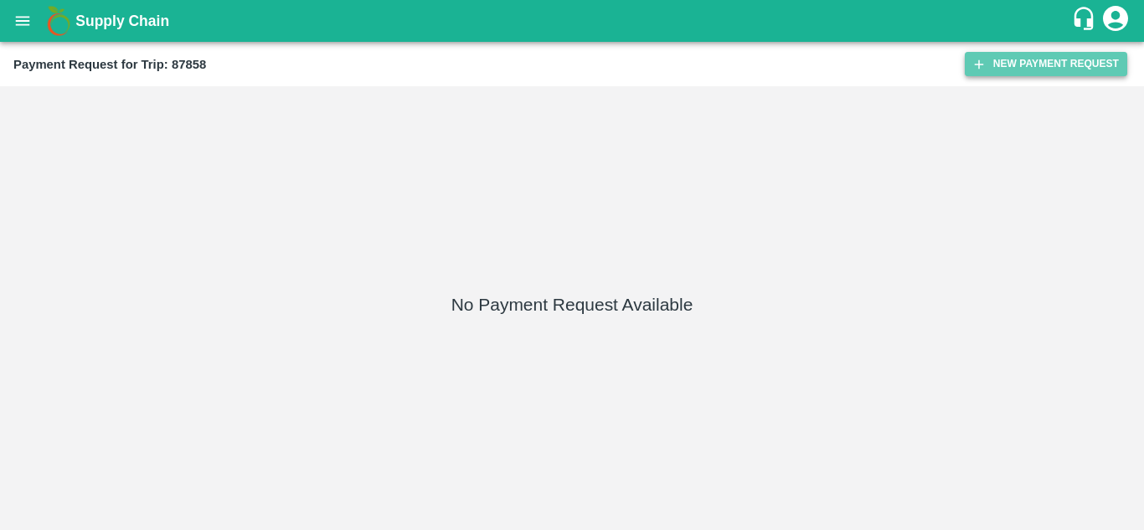
click at [1013, 58] on button "New Payment Request" at bounding box center [1046, 64] width 162 height 24
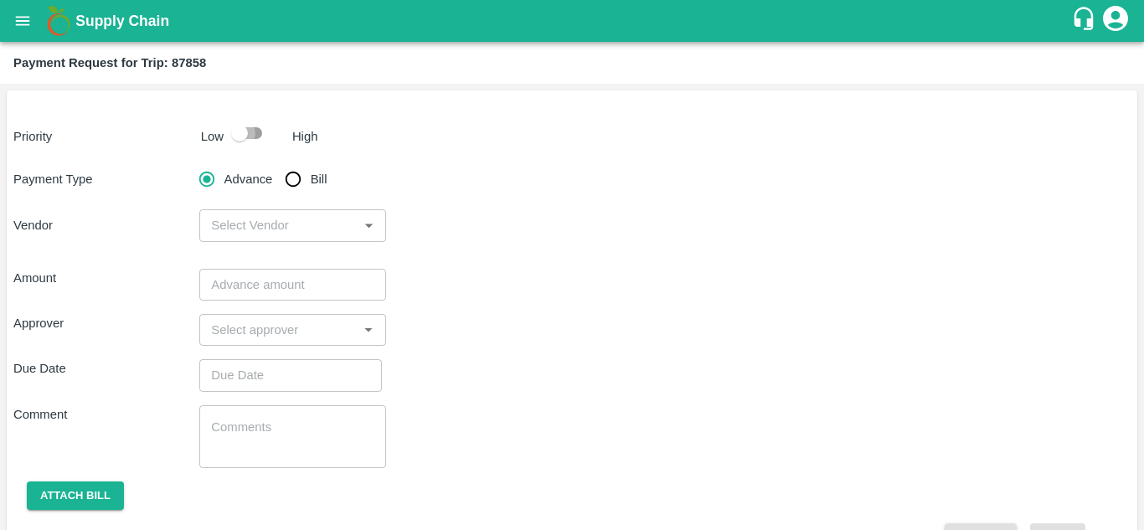
click at [249, 133] on input "checkbox" at bounding box center [239, 133] width 95 height 32
checkbox input "true"
click at [295, 183] on input "Bill" at bounding box center [292, 178] width 33 height 33
radio input "true"
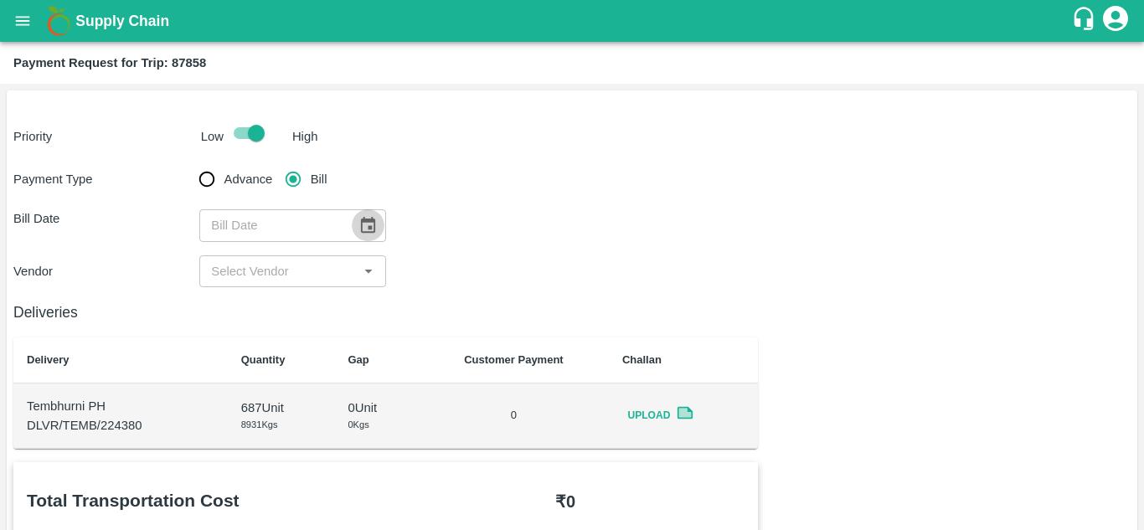
click at [374, 231] on icon "Choose date" at bounding box center [367, 225] width 18 height 18
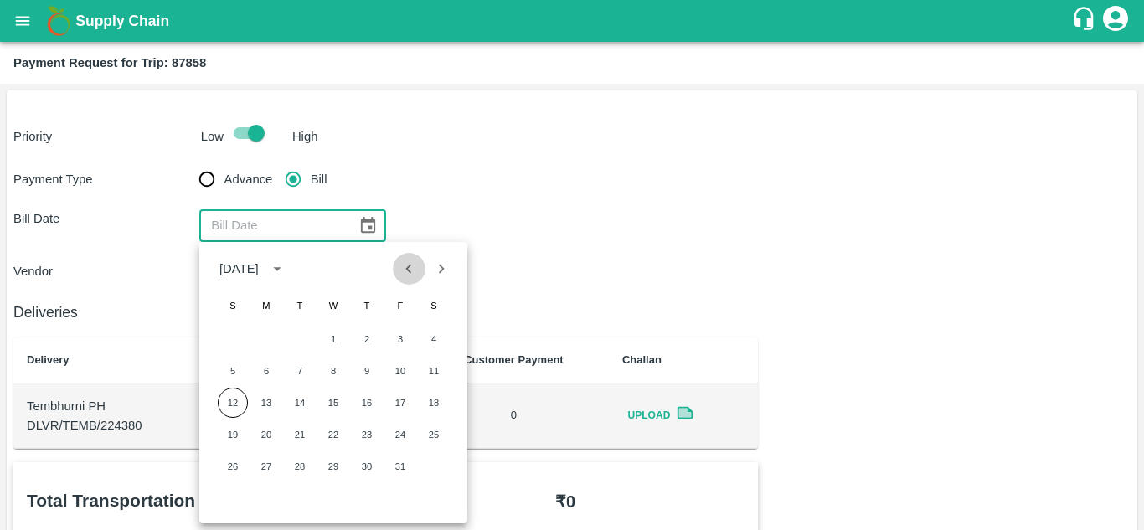
click at [406, 268] on icon "Previous month" at bounding box center [408, 269] width 18 height 18
click at [334, 373] on button "10" at bounding box center [333, 371] width 30 height 30
type input "10/09/2025"
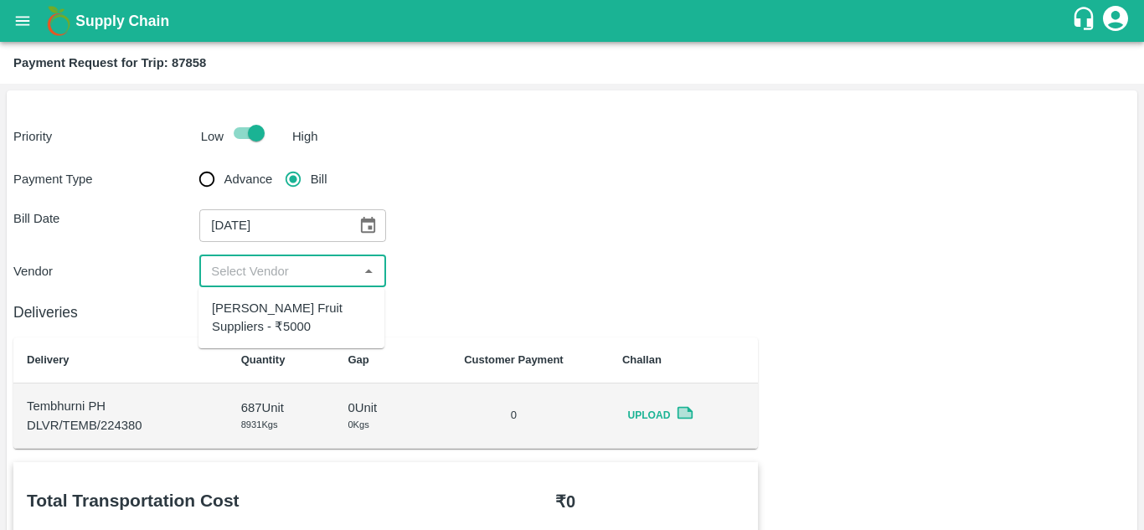
click at [284, 269] on input "input" at bounding box center [278, 271] width 148 height 22
click at [274, 313] on div "[PERSON_NAME] Fruit Suppliers - ₹5000" at bounding box center [291, 318] width 159 height 38
type input "[PERSON_NAME] Fruit Suppliers - ₹5000"
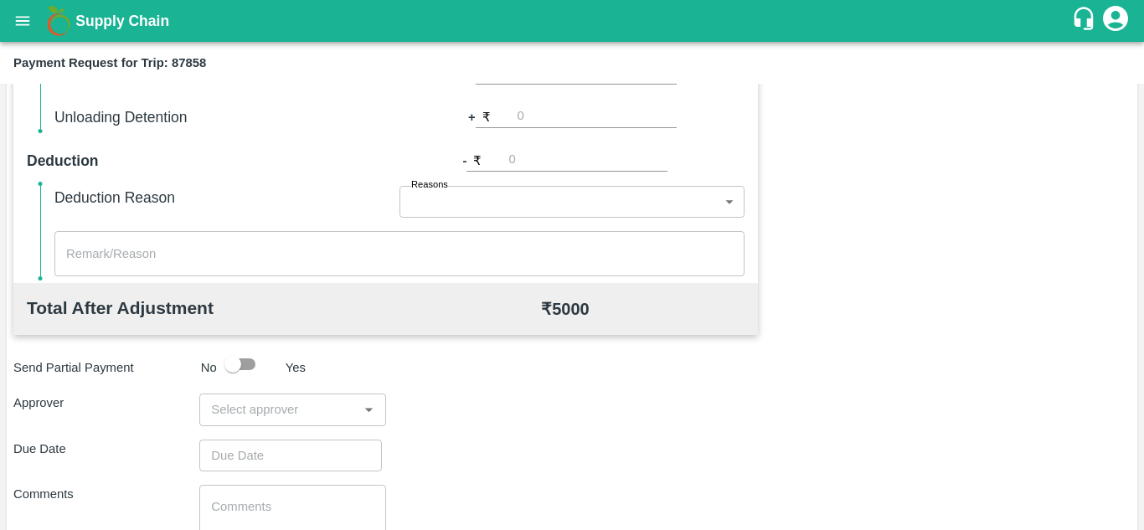
scroll to position [762, 0]
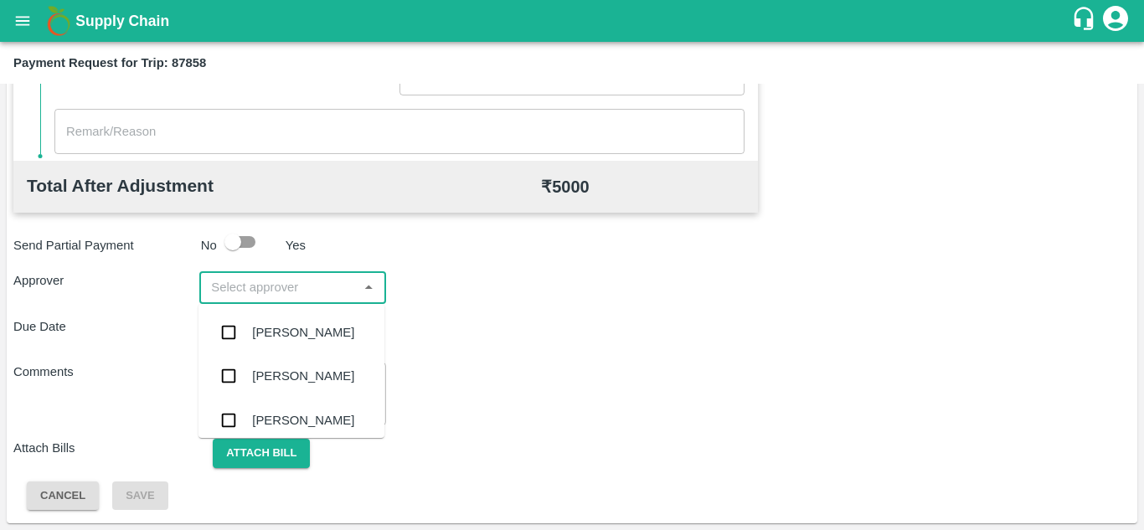
click at [234, 286] on input "input" at bounding box center [278, 287] width 148 height 22
type input "PRASA"
click at [273, 319] on div "[PERSON_NAME]" at bounding box center [291, 333] width 186 height 44
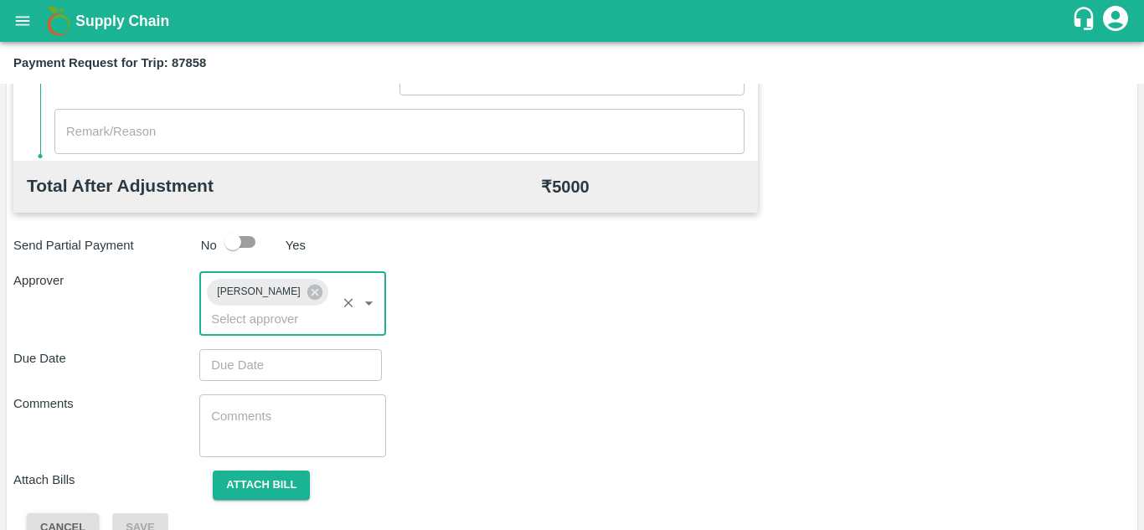
type input "DD/MM/YYYY hh:mm aa"
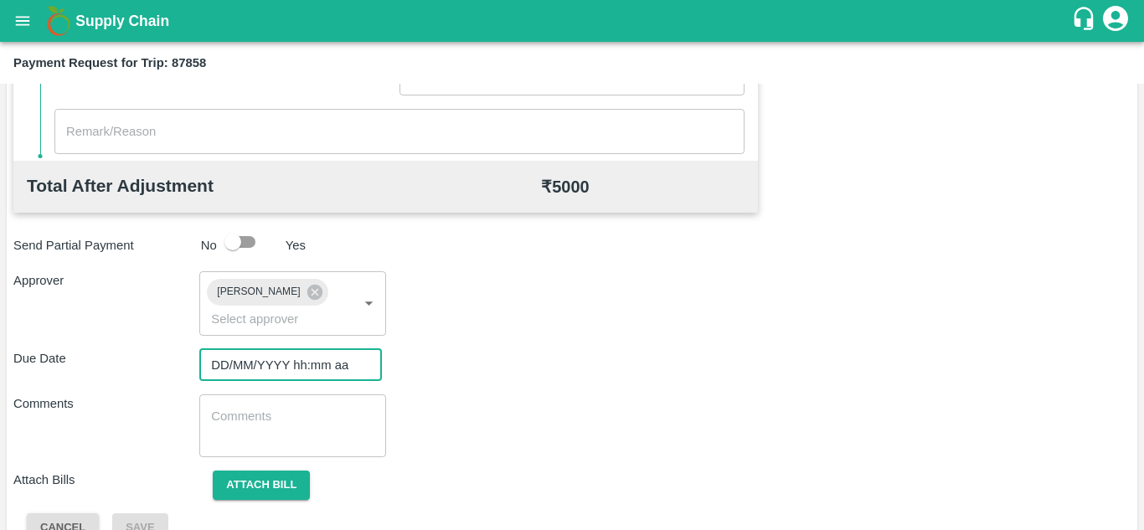
click at [250, 367] on input "DD/MM/YYYY hh:mm aa" at bounding box center [284, 365] width 171 height 32
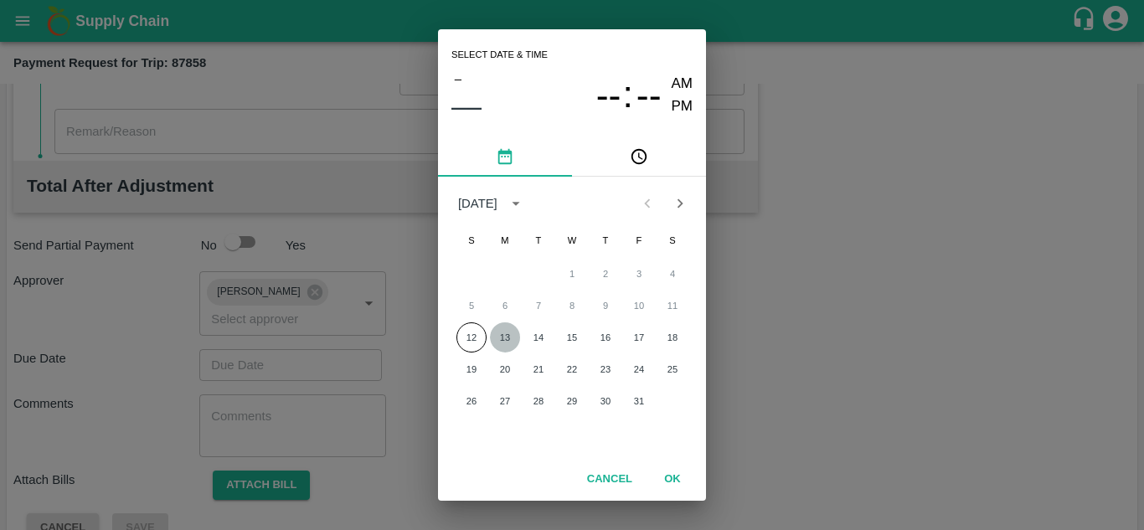
click at [507, 339] on button "13" at bounding box center [505, 337] width 30 height 30
type input "[DATE] 12:00 AM"
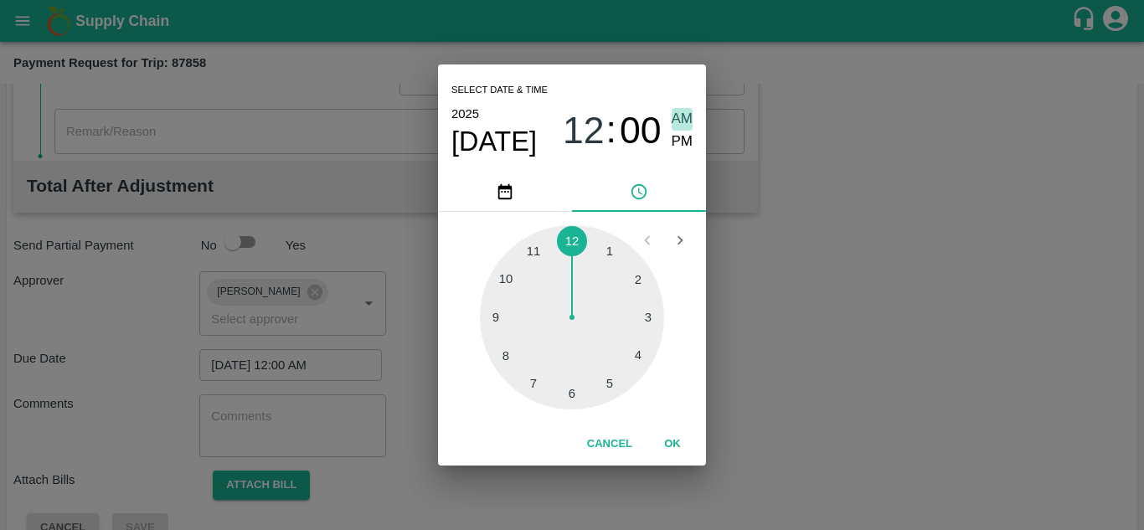
click at [683, 120] on span "AM" at bounding box center [682, 119] width 22 height 23
click at [673, 444] on button "OK" at bounding box center [673, 444] width 54 height 29
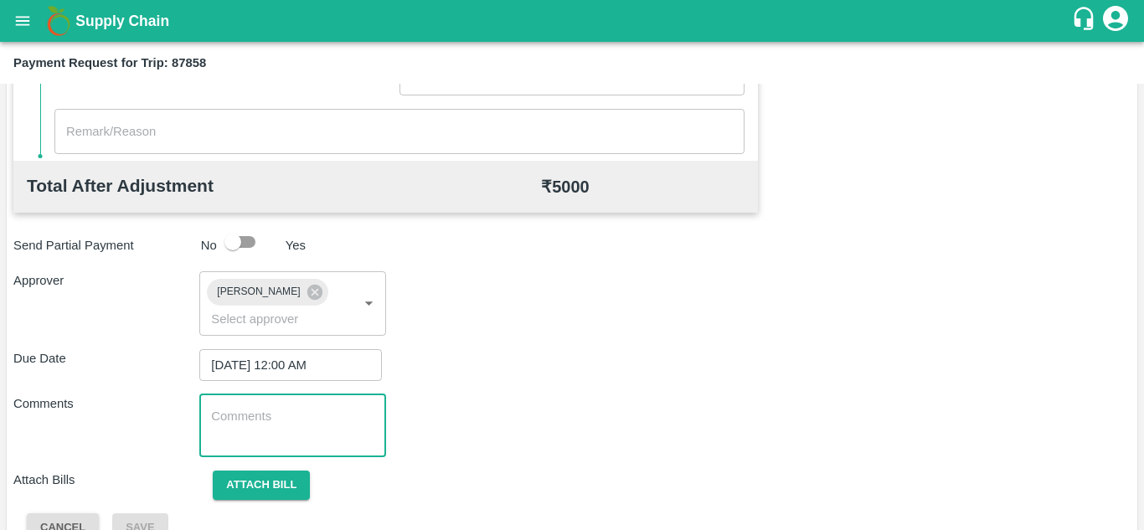
click at [262, 441] on textarea at bounding box center [292, 425] width 162 height 35
paste textarea "T"
type textarea "Transport Bill"
click at [500, 464] on div "Total Transportation Cost ₹ 5000 Advance payment - ₹ Additional Charges(+) Inam…" at bounding box center [571, 121] width 1117 height 842
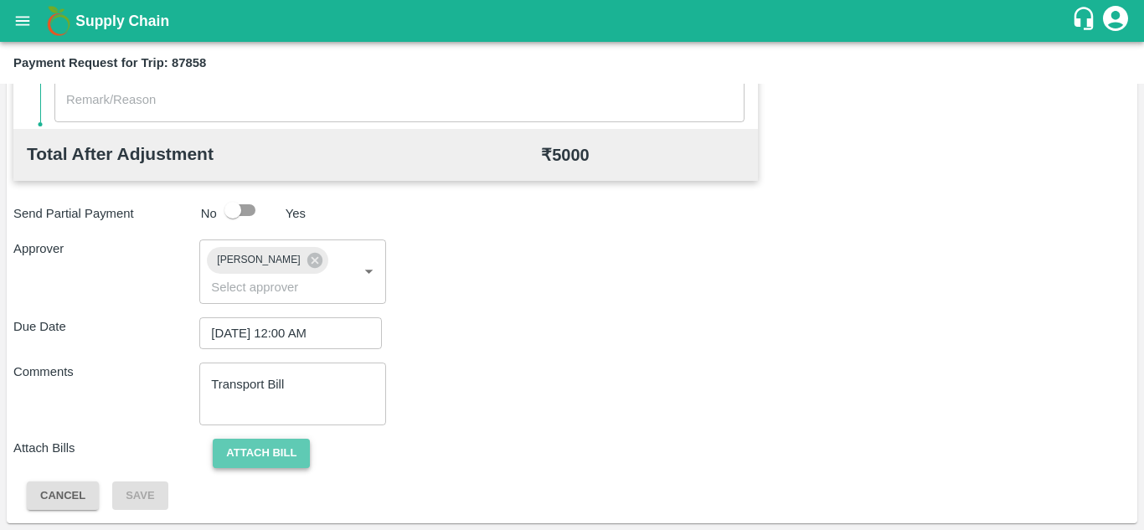
click at [252, 440] on button "Attach bill" at bounding box center [261, 453] width 97 height 29
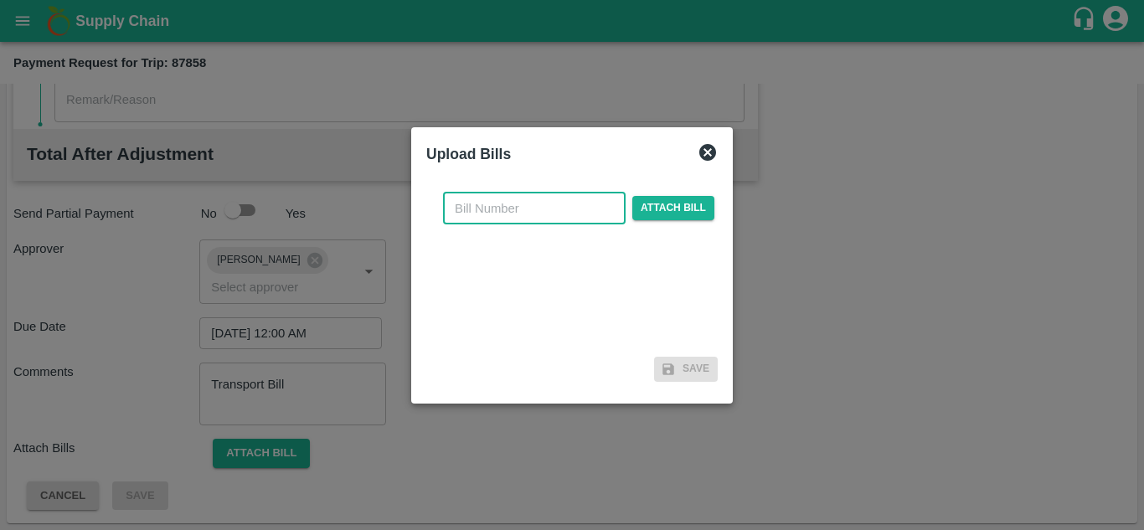
click at [471, 213] on input "text" at bounding box center [534, 209] width 183 height 32
type input "583"
click at [674, 209] on span "Attach bill" at bounding box center [673, 208] width 82 height 24
click at [0, 0] on input "Attach bill" at bounding box center [0, 0] width 0 height 0
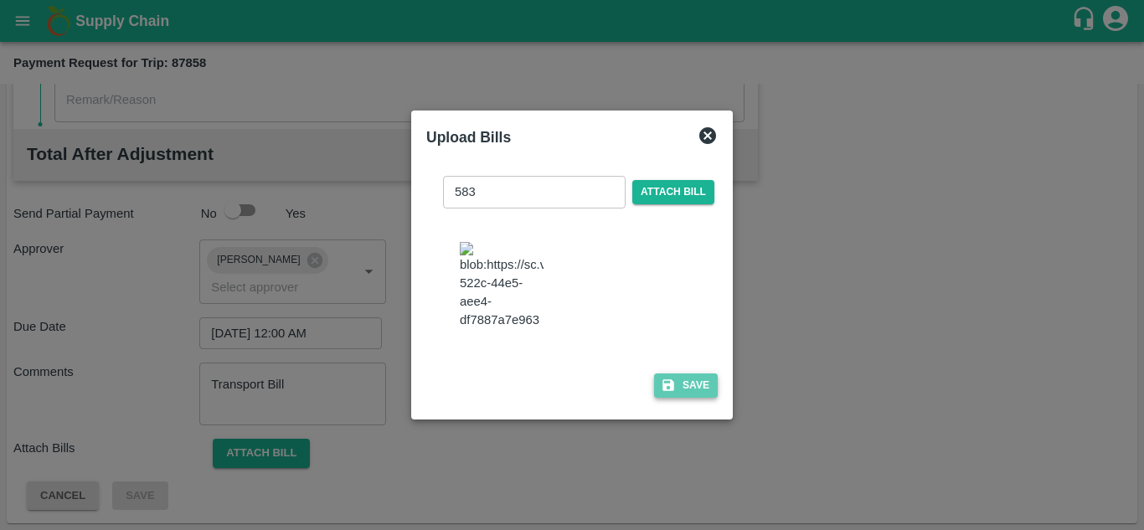
click at [698, 396] on button "Save" at bounding box center [686, 385] width 64 height 24
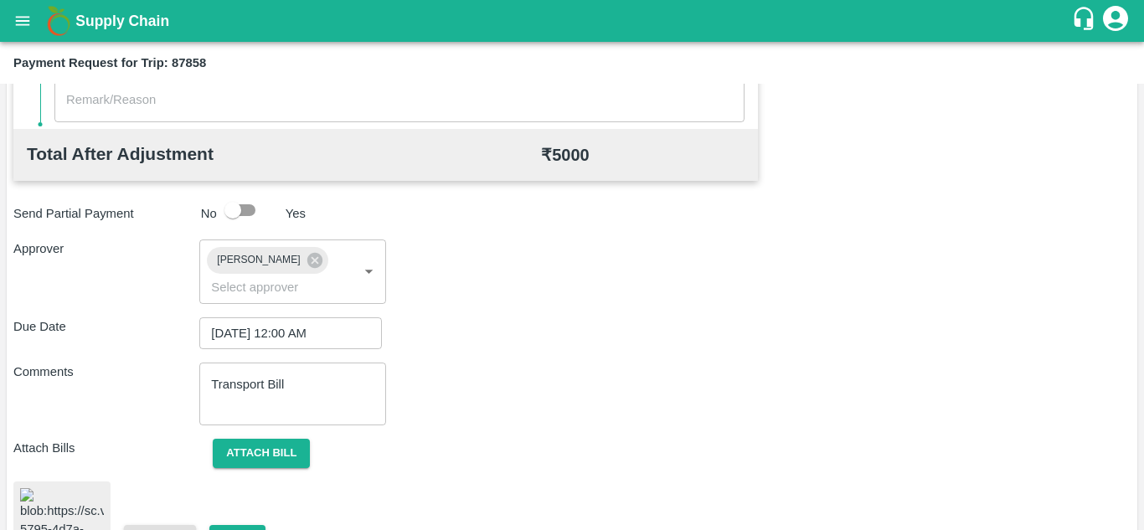
scroll to position [906, 0]
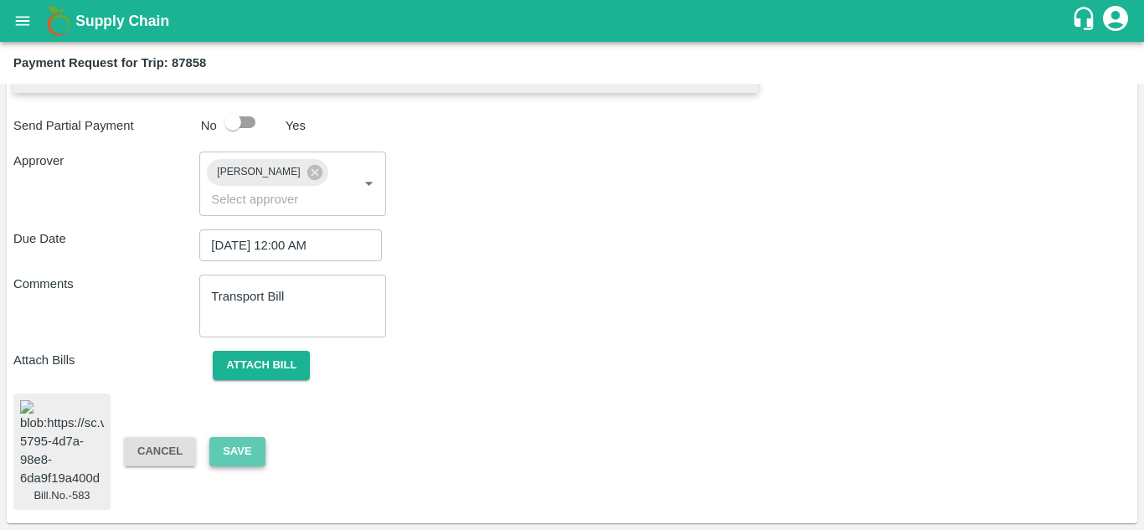
click at [231, 437] on button "Save" at bounding box center [236, 451] width 55 height 29
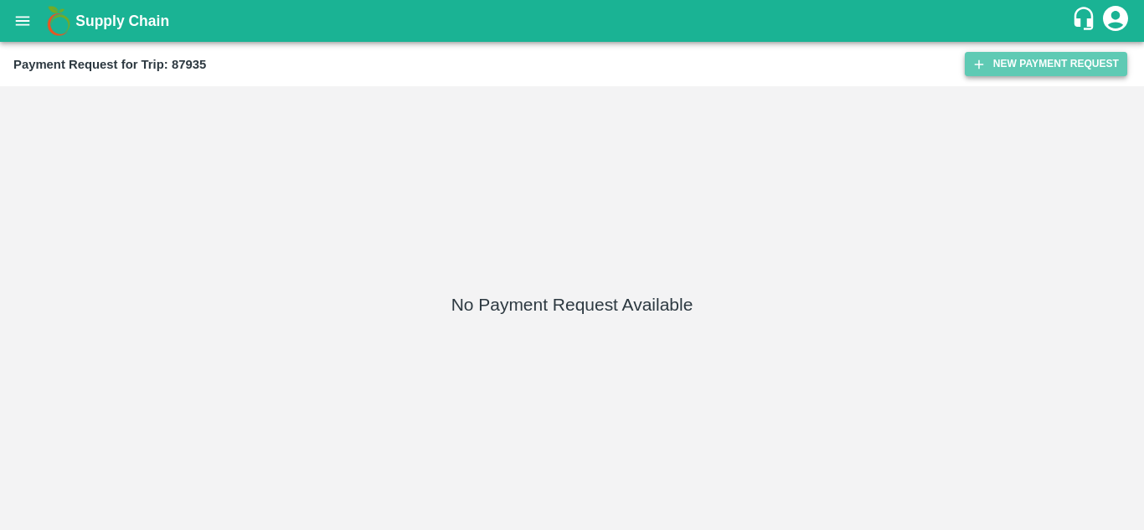
click at [1055, 54] on button "New Payment Request" at bounding box center [1046, 64] width 162 height 24
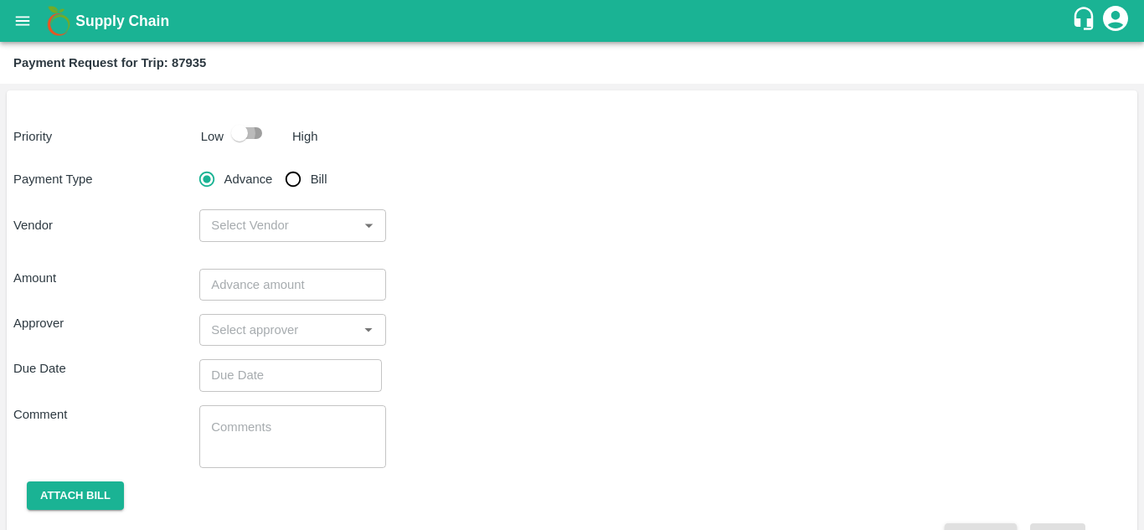
click at [253, 132] on input "checkbox" at bounding box center [239, 133] width 95 height 32
checkbox input "true"
click at [297, 179] on input "Bill" at bounding box center [292, 178] width 33 height 33
radio input "true"
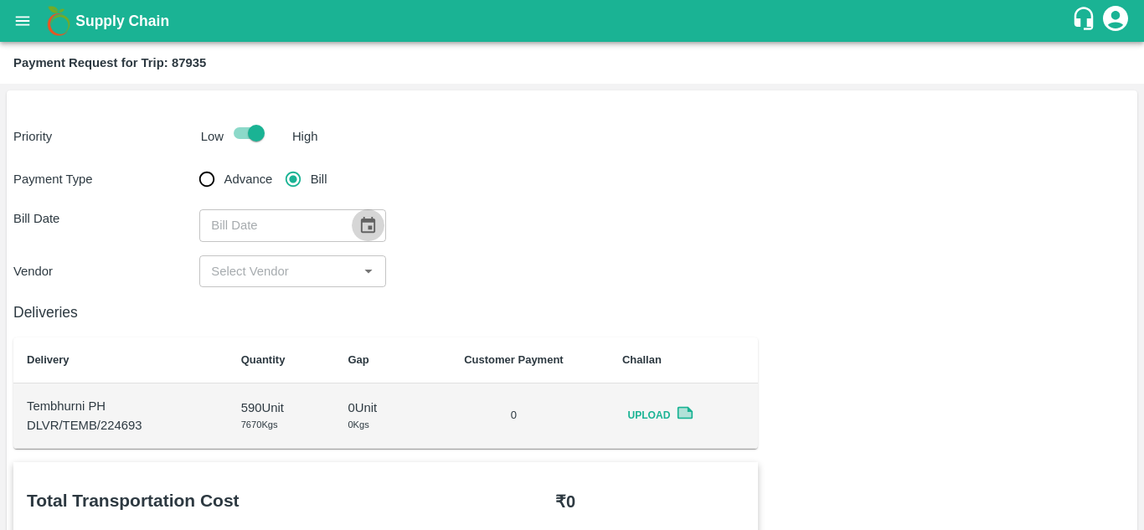
click at [378, 227] on button "Choose date" at bounding box center [368, 225] width 32 height 32
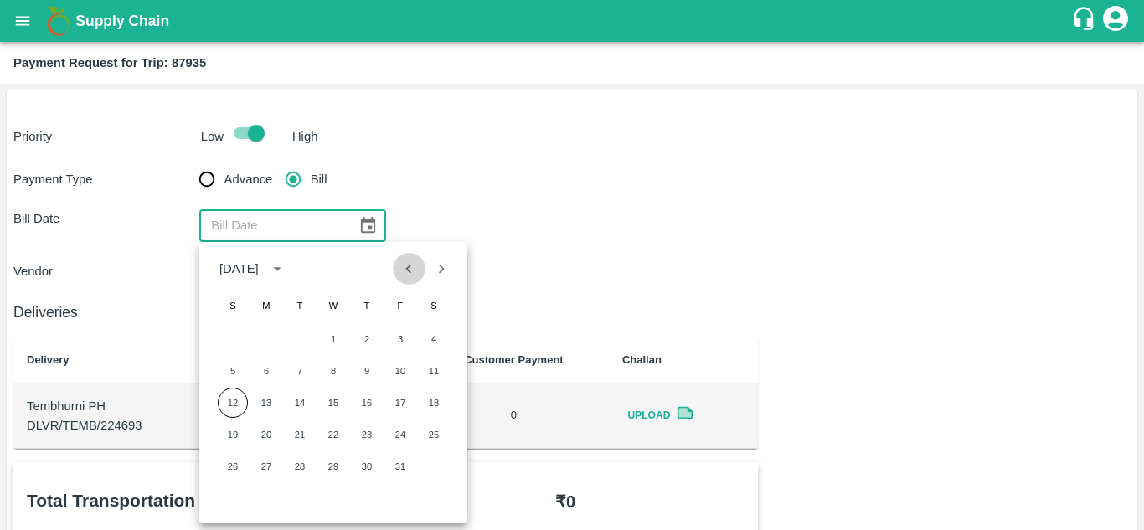
click at [408, 265] on icon "Previous month" at bounding box center [408, 269] width 18 height 18
click at [368, 370] on button "11" at bounding box center [367, 371] width 30 height 30
type input "[DATE]"
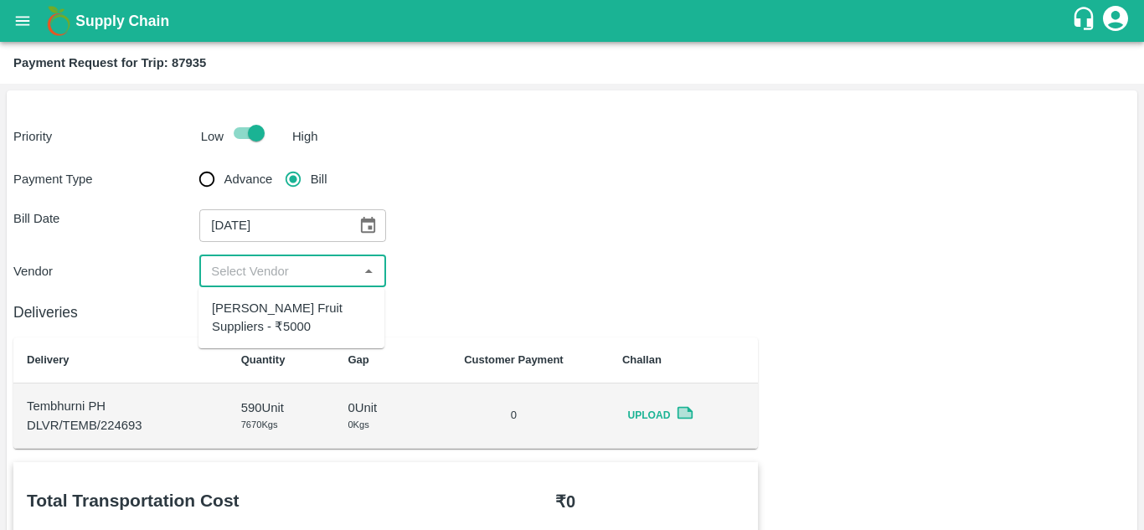
click at [254, 263] on input "input" at bounding box center [278, 271] width 148 height 22
click at [261, 322] on div "[PERSON_NAME] Fruit Suppliers - ₹5000" at bounding box center [291, 318] width 159 height 38
type input "[PERSON_NAME] Fruit Suppliers - ₹5000"
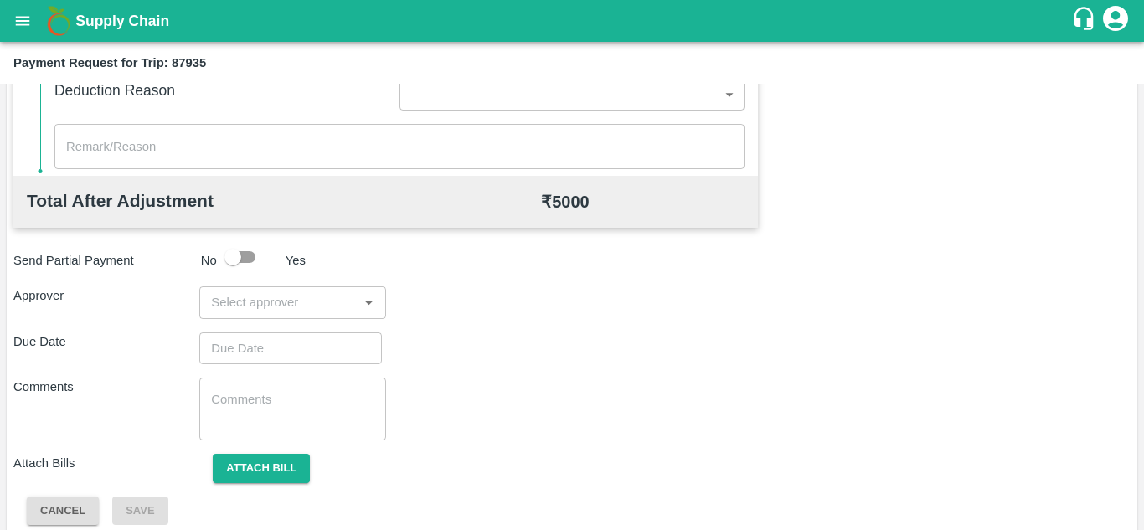
scroll to position [762, 0]
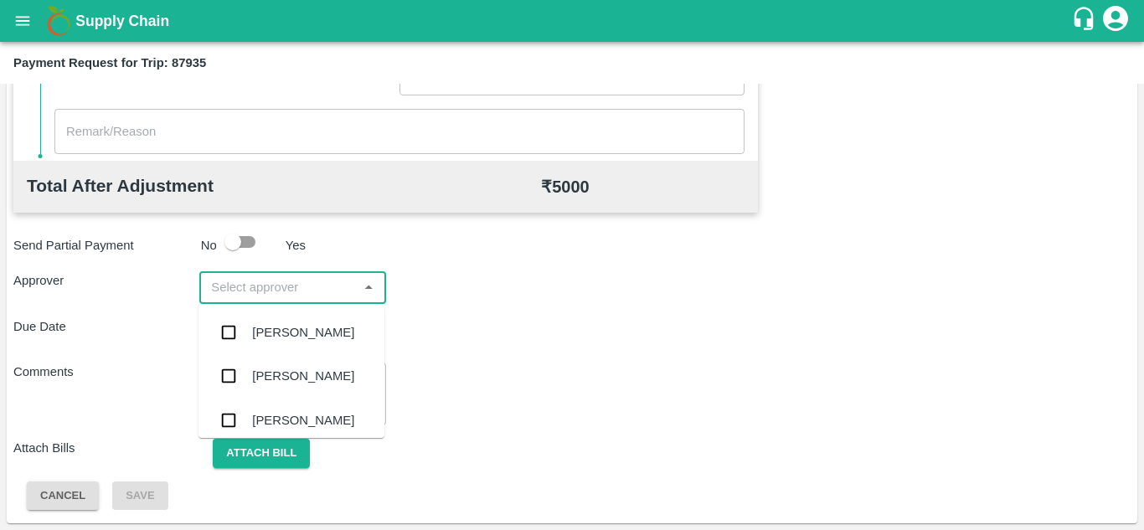
click at [225, 276] on input "input" at bounding box center [278, 287] width 148 height 22
type input "PRASA"
click at [290, 334] on div "[PERSON_NAME]" at bounding box center [303, 332] width 102 height 18
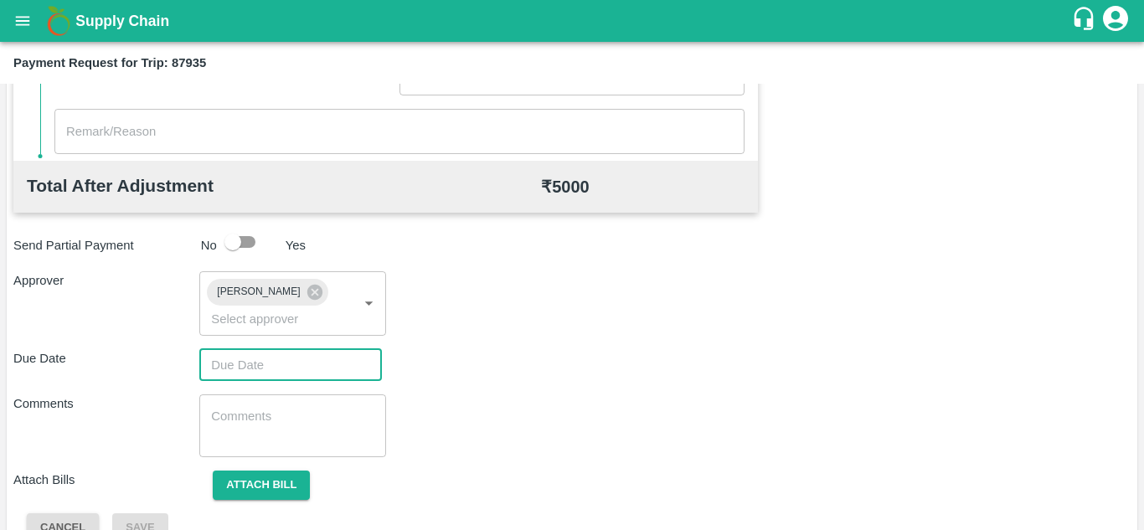
type input "DD/MM/YYYY hh:mm aa"
click at [228, 358] on input "DD/MM/YYYY hh:mm aa" at bounding box center [284, 365] width 171 height 32
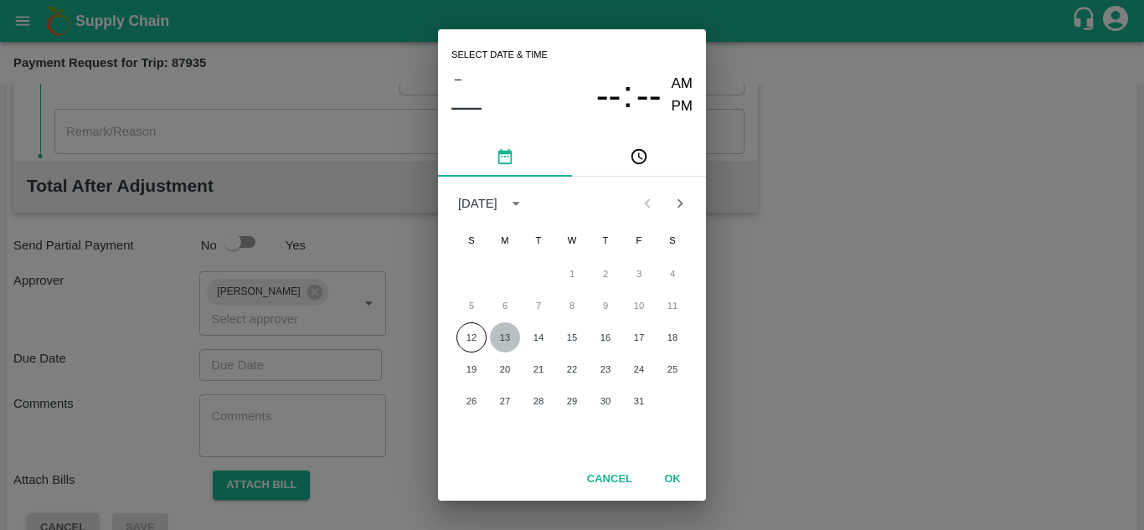
click at [507, 334] on button "13" at bounding box center [505, 337] width 30 height 30
type input "[DATE] 12:00 AM"
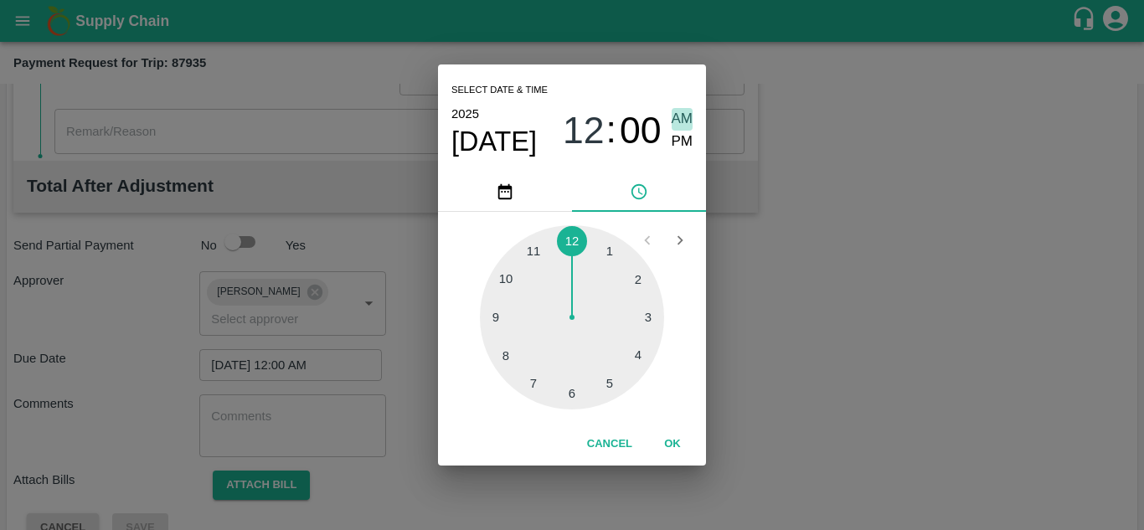
click at [682, 119] on span "AM" at bounding box center [682, 119] width 22 height 23
click at [671, 440] on button "OK" at bounding box center [673, 444] width 54 height 29
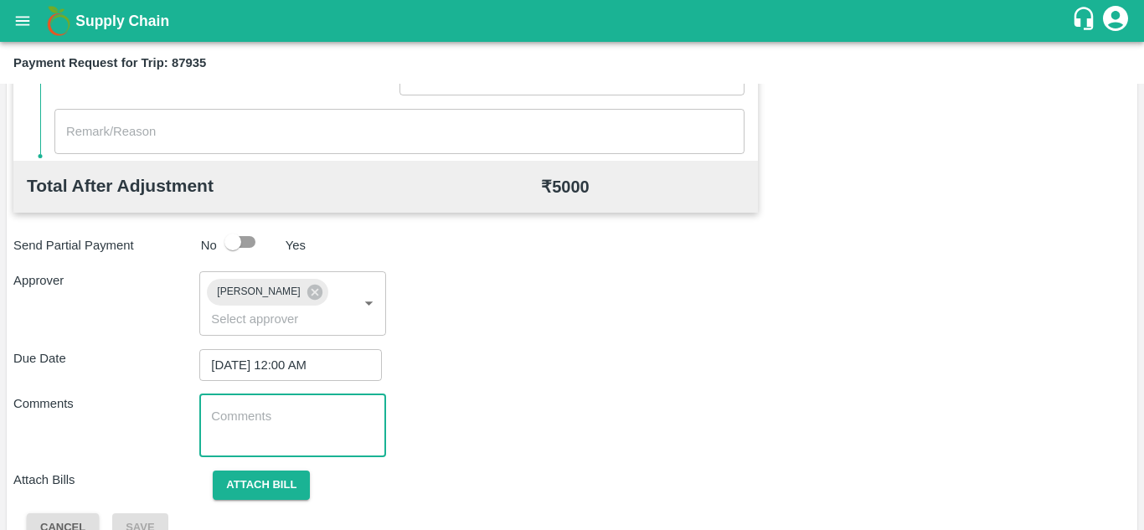
click at [243, 414] on textarea at bounding box center [292, 425] width 162 height 35
paste textarea "Transport Bill"
type textarea "Transport Bill"
click at [550, 345] on div "Total Transportation Cost ₹ 5000 Advance payment - ₹ Additional Charges(+) Inam…" at bounding box center [571, 121] width 1117 height 842
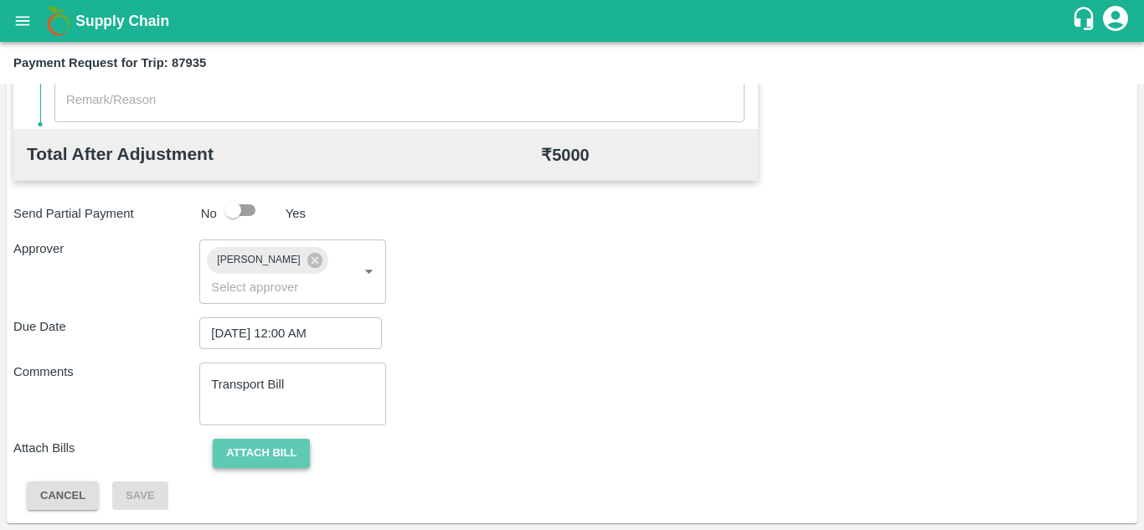
click at [271, 447] on button "Attach bill" at bounding box center [261, 453] width 97 height 29
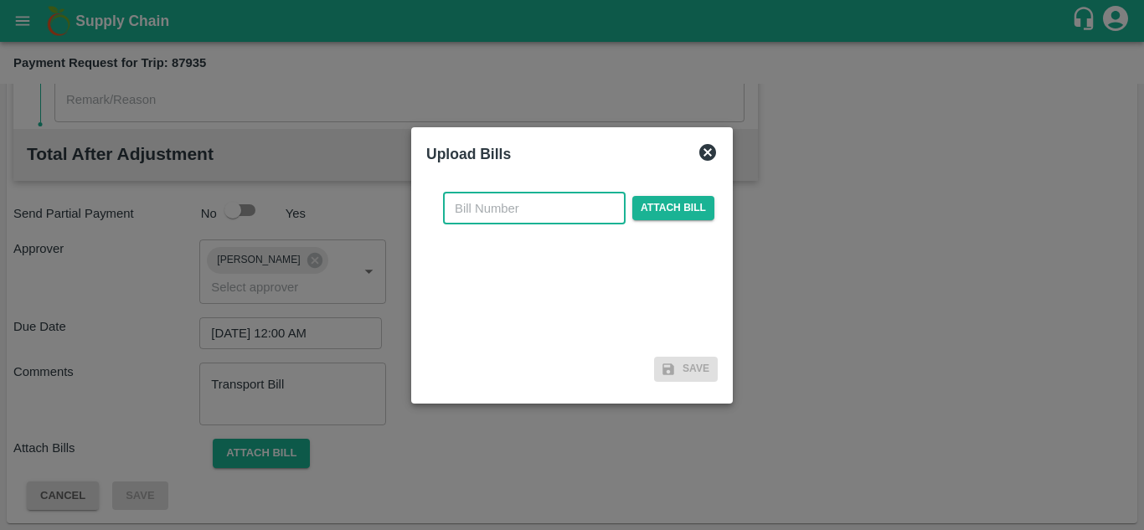
click at [487, 208] on input "text" at bounding box center [534, 209] width 183 height 32
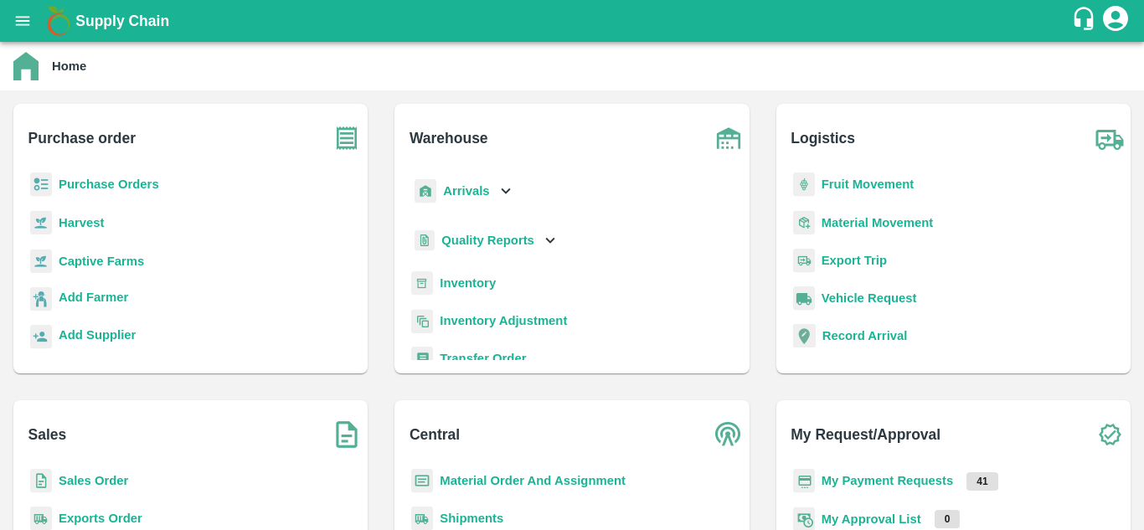
click at [851, 183] on b "Fruit Movement" at bounding box center [867, 183] width 93 height 13
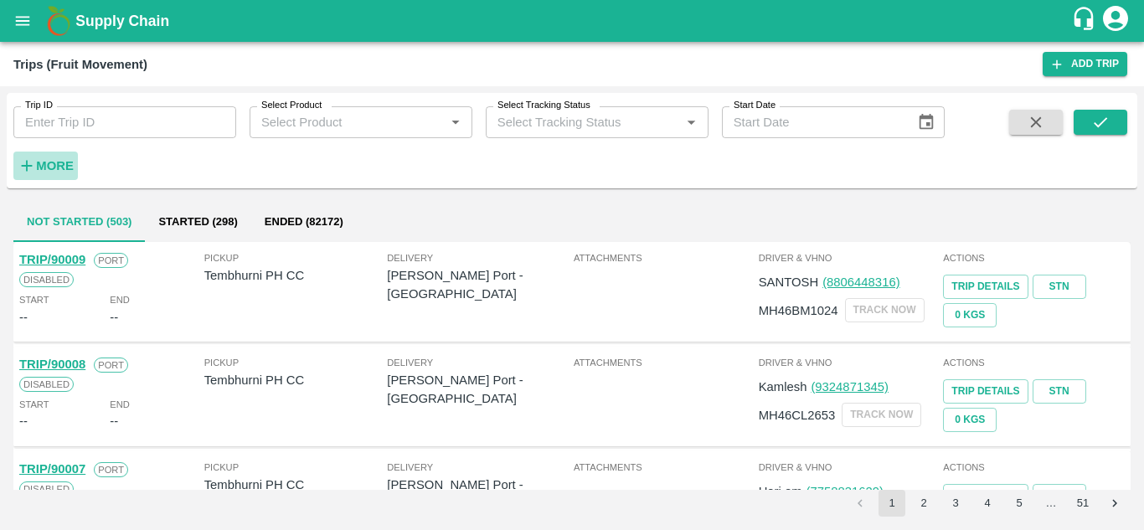
click at [59, 159] on strong "More" at bounding box center [55, 165] width 38 height 13
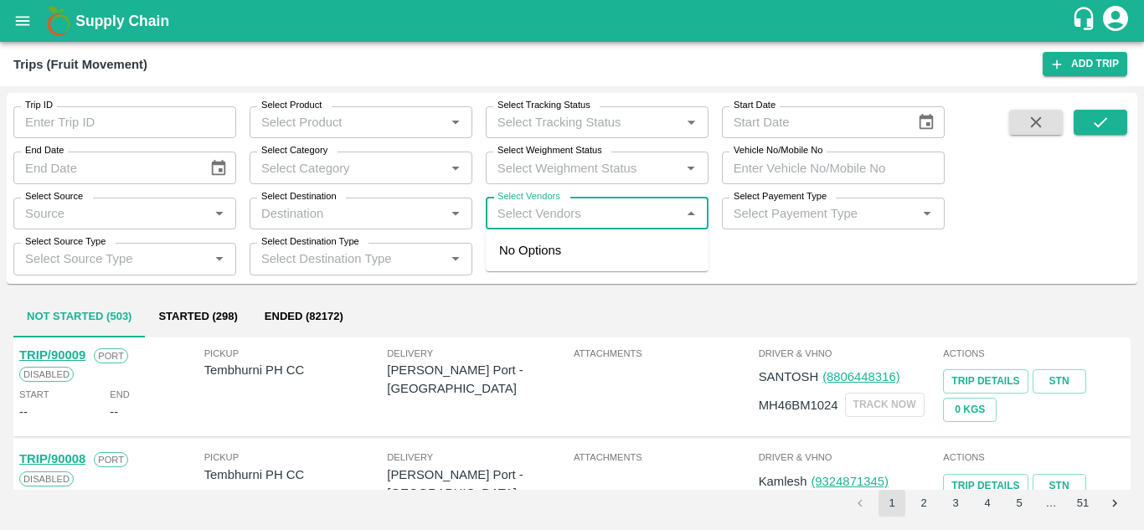
click at [520, 214] on input "Select Vendors" at bounding box center [583, 214] width 185 height 22
type input "viva"
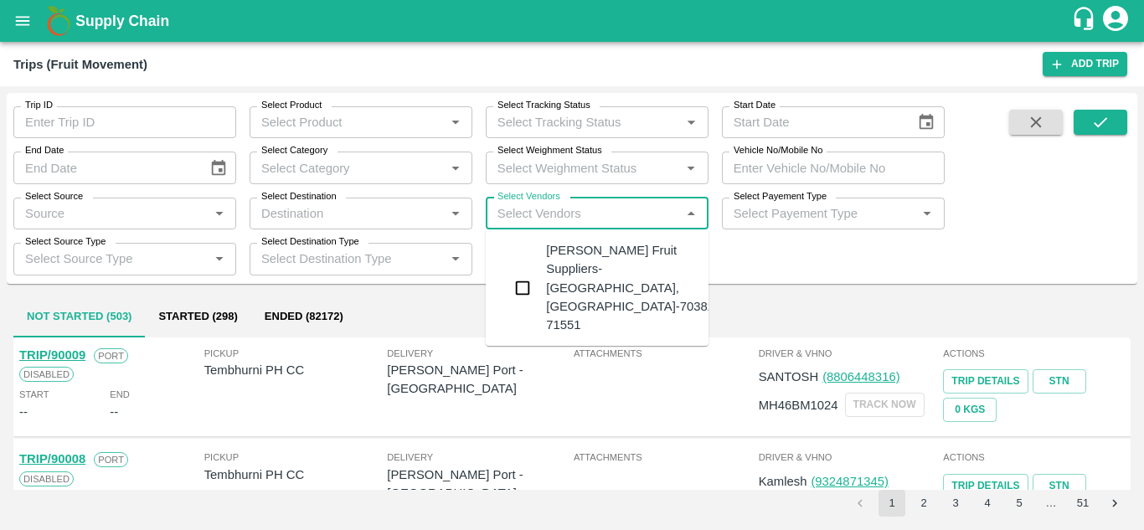
click at [589, 251] on div "Vivan Fruit Suppliers-Shetfal, Solapur-70382 71551" at bounding box center [630, 287] width 168 height 93
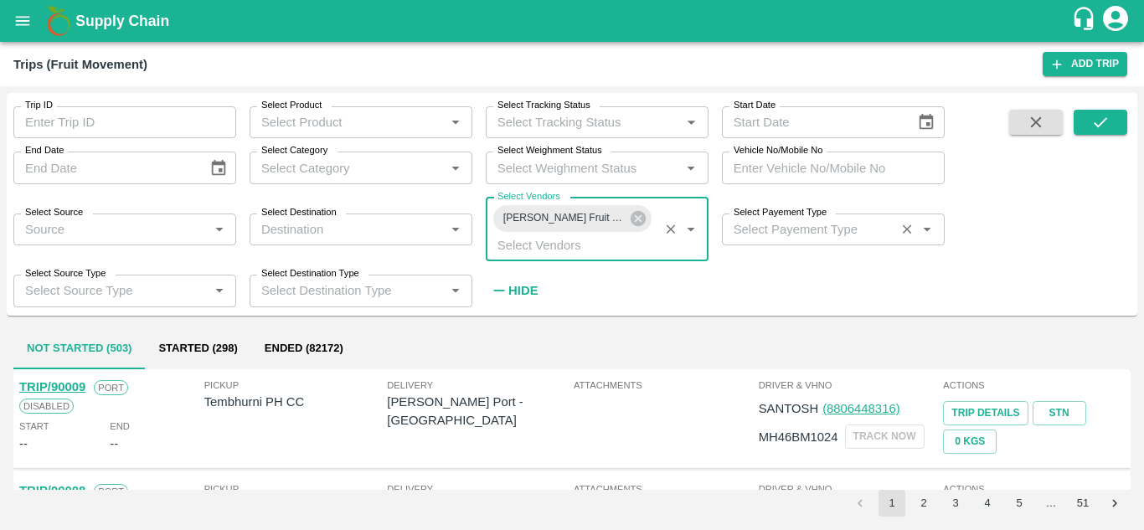
click at [752, 242] on div "Select Payement Type   *" at bounding box center [833, 229] width 223 height 32
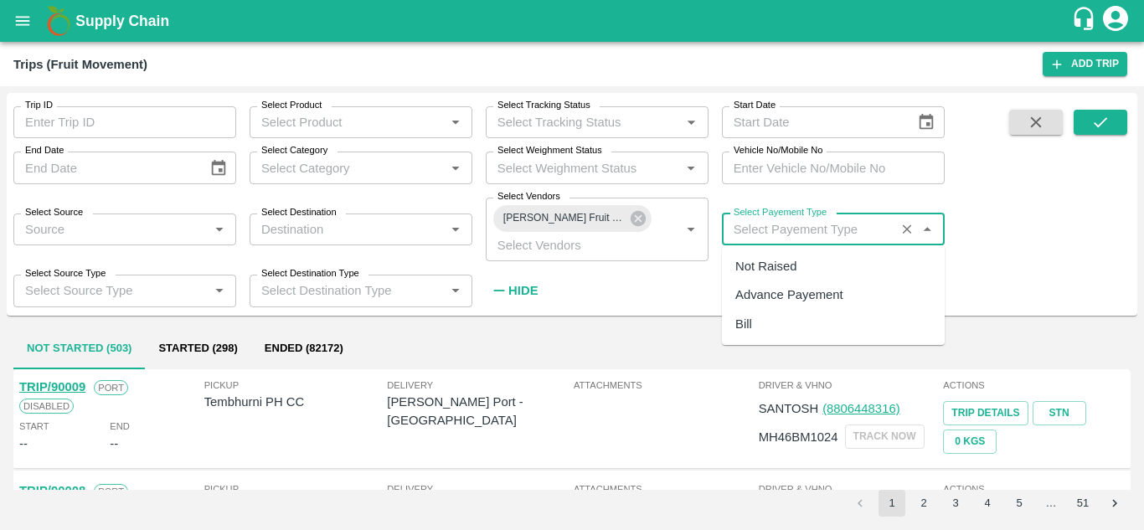
click at [769, 270] on div "Not Raised" at bounding box center [765, 266] width 61 height 18
type input "Not Raised"
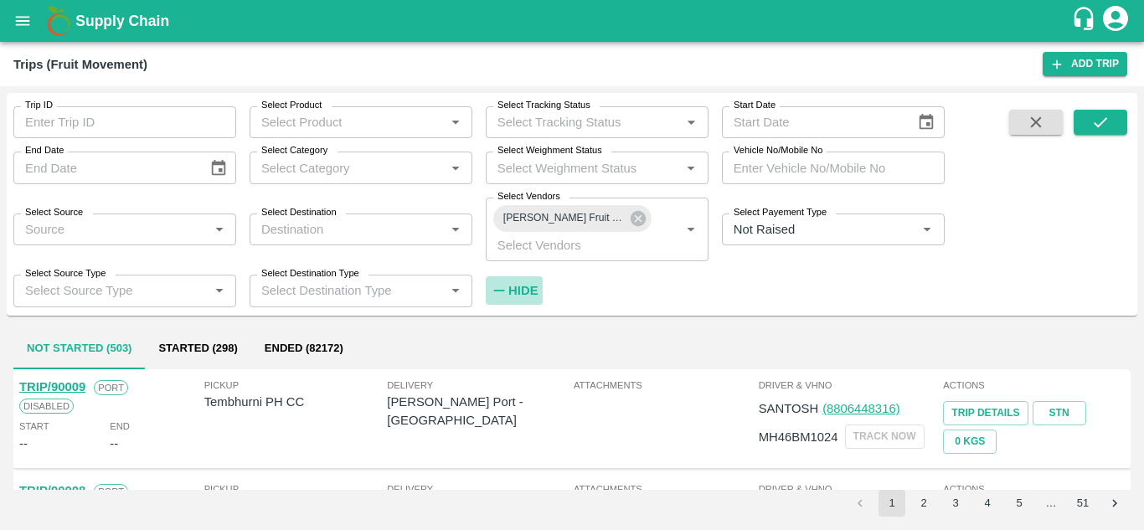
click at [516, 297] on strong "Hide" at bounding box center [522, 290] width 29 height 13
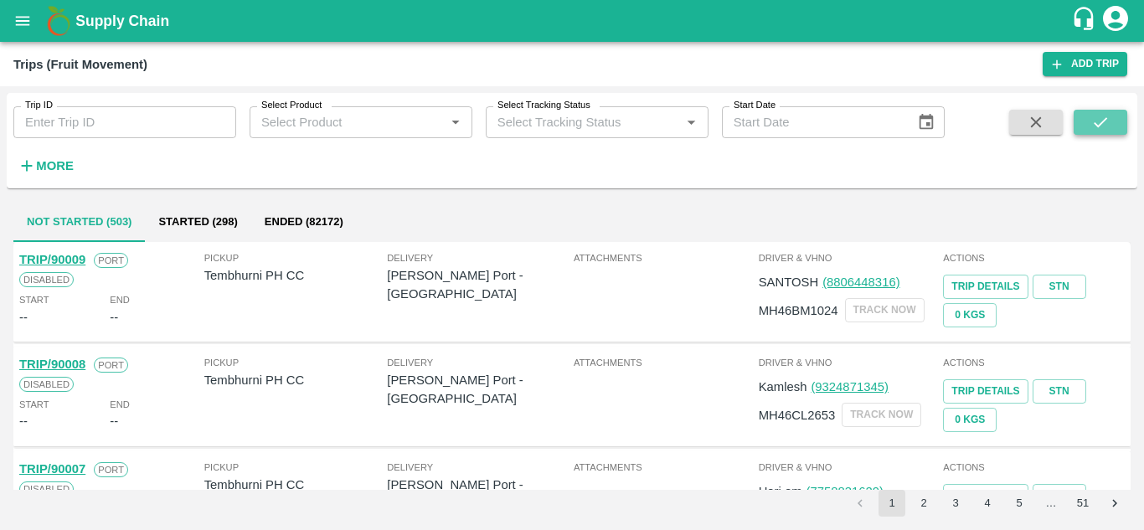
click at [1104, 114] on icon "submit" at bounding box center [1100, 122] width 18 height 18
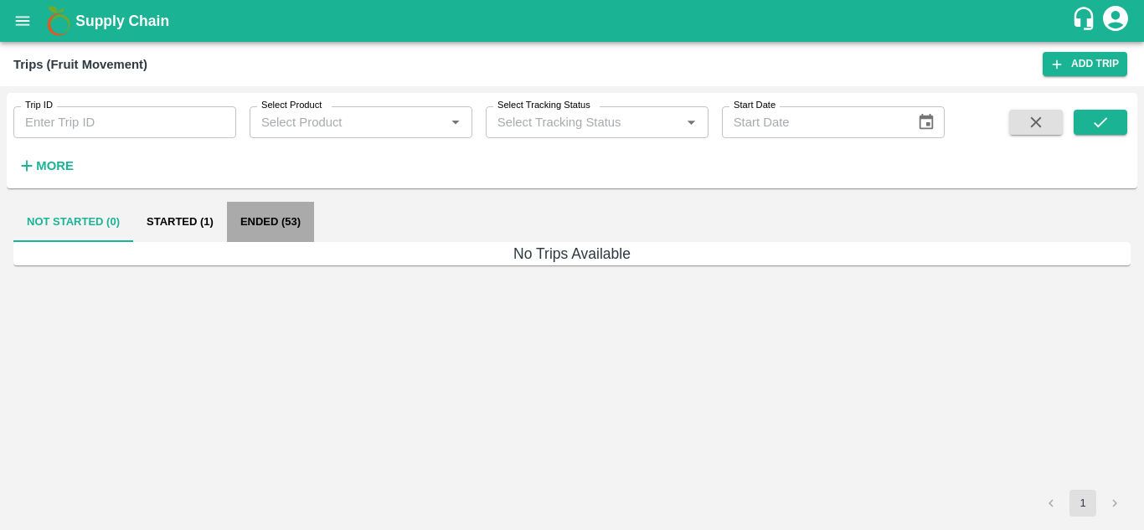
click at [275, 223] on button "Ended (53)" at bounding box center [270, 222] width 87 height 40
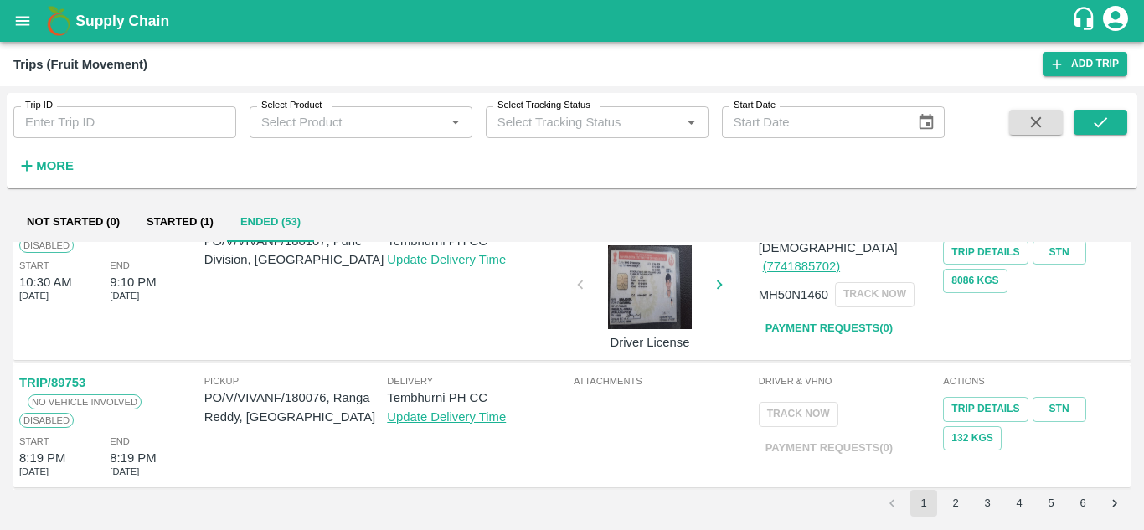
scroll to position [1204, 0]
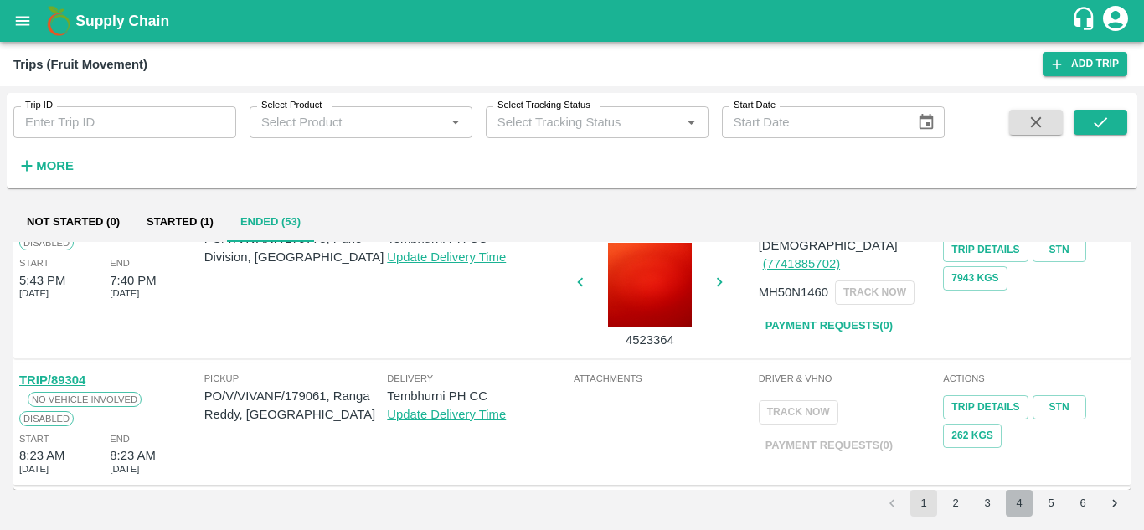
click at [1007, 504] on button "4" at bounding box center [1019, 503] width 27 height 27
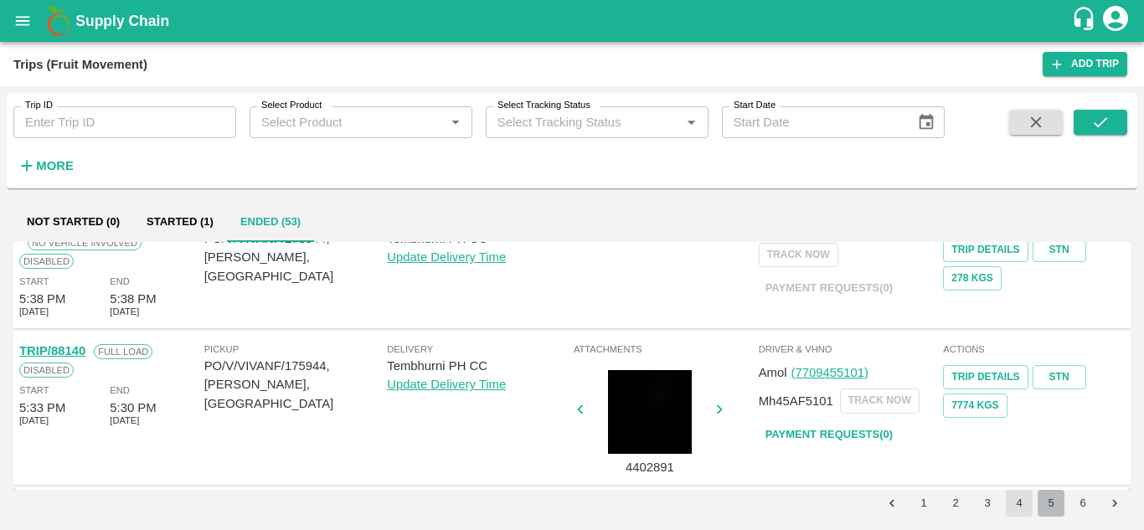
click at [1050, 499] on button "5" at bounding box center [1050, 503] width 27 height 27
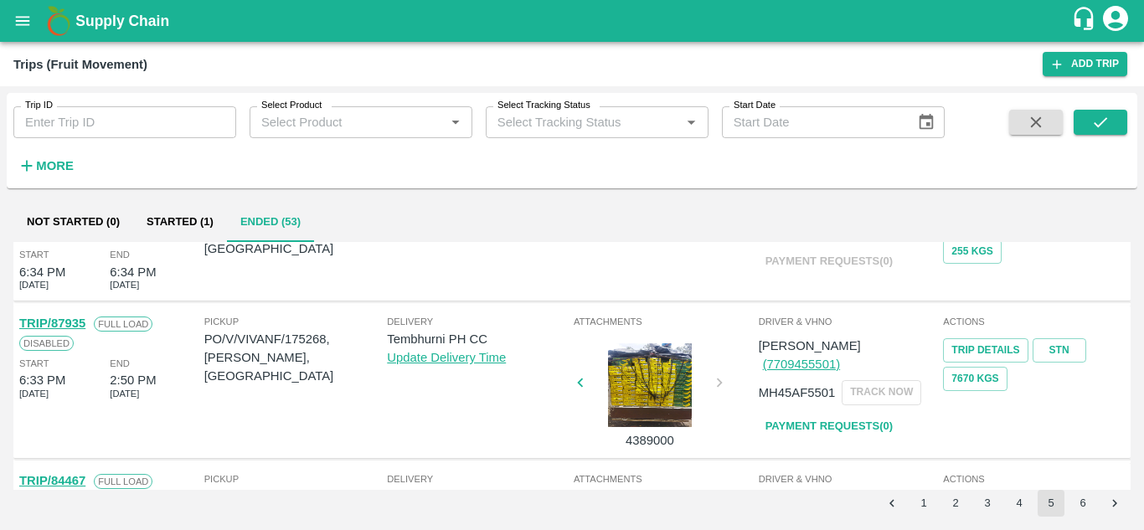
scroll to position [663, 0]
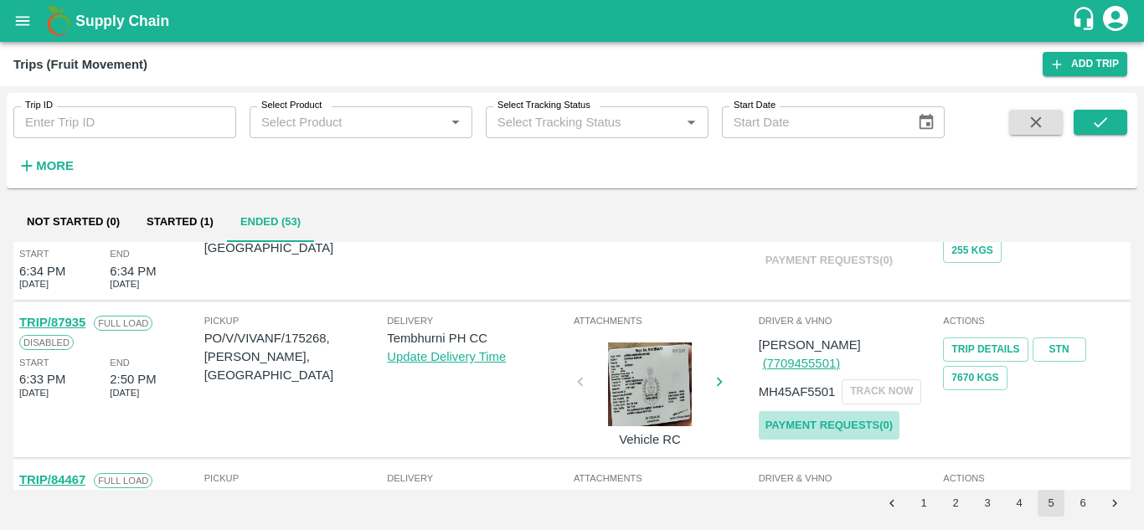
click at [851, 411] on link "Payment Requests( 0 )" at bounding box center [829, 425] width 141 height 29
click at [1100, 116] on icon "submit" at bounding box center [1100, 122] width 18 height 18
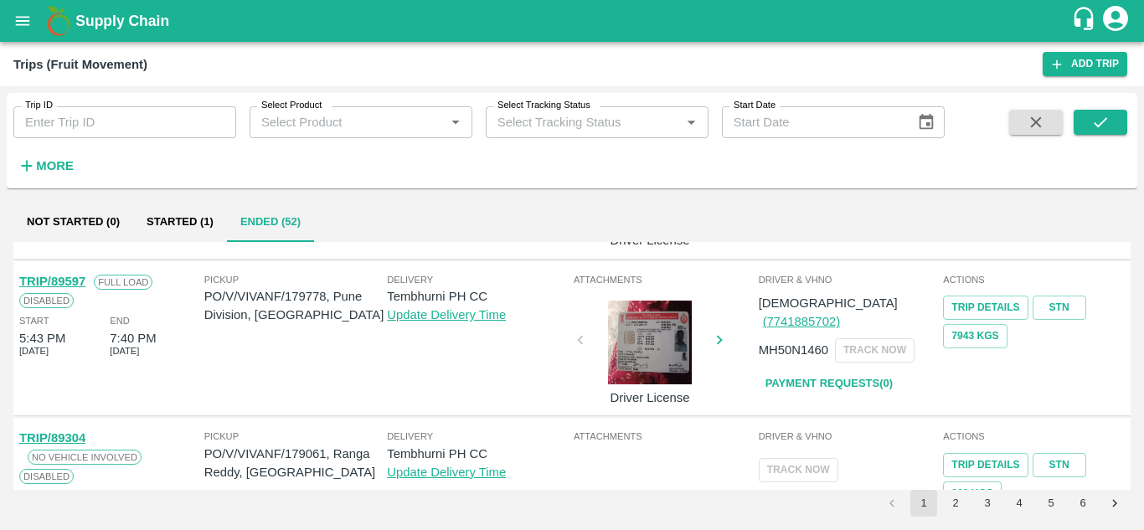
scroll to position [1204, 0]
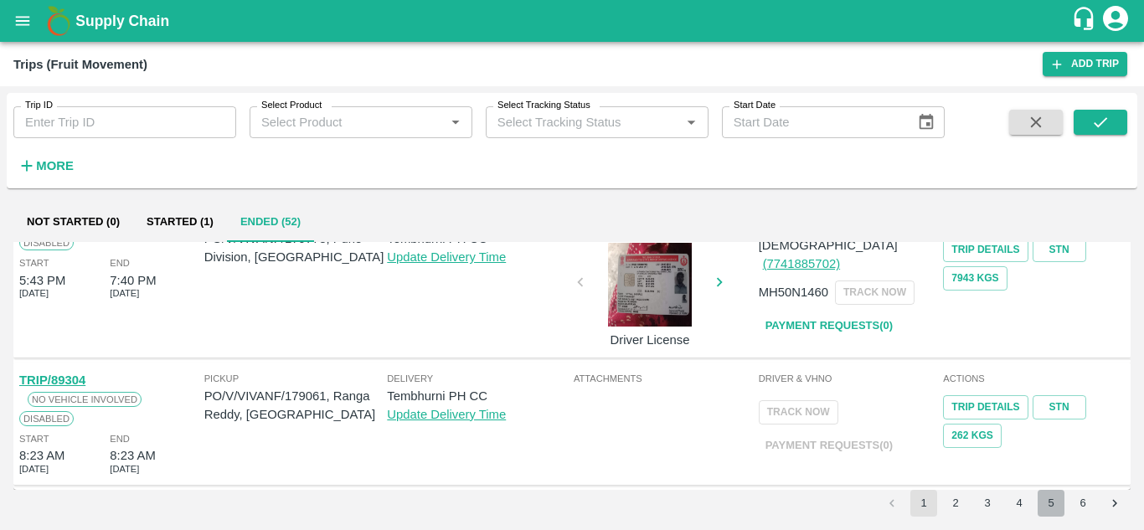
click at [1053, 499] on button "5" at bounding box center [1050, 503] width 27 height 27
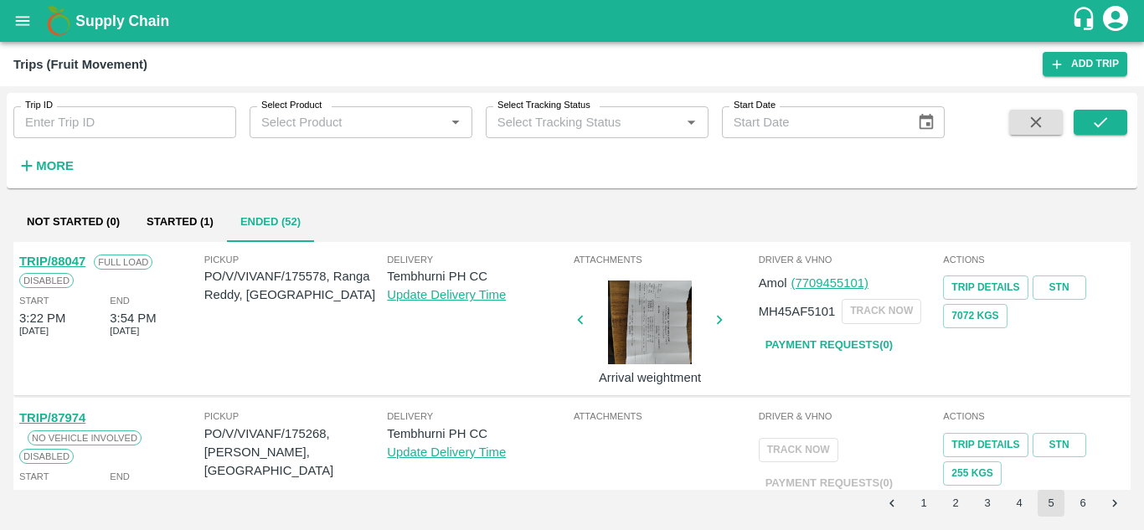
scroll to position [394, 0]
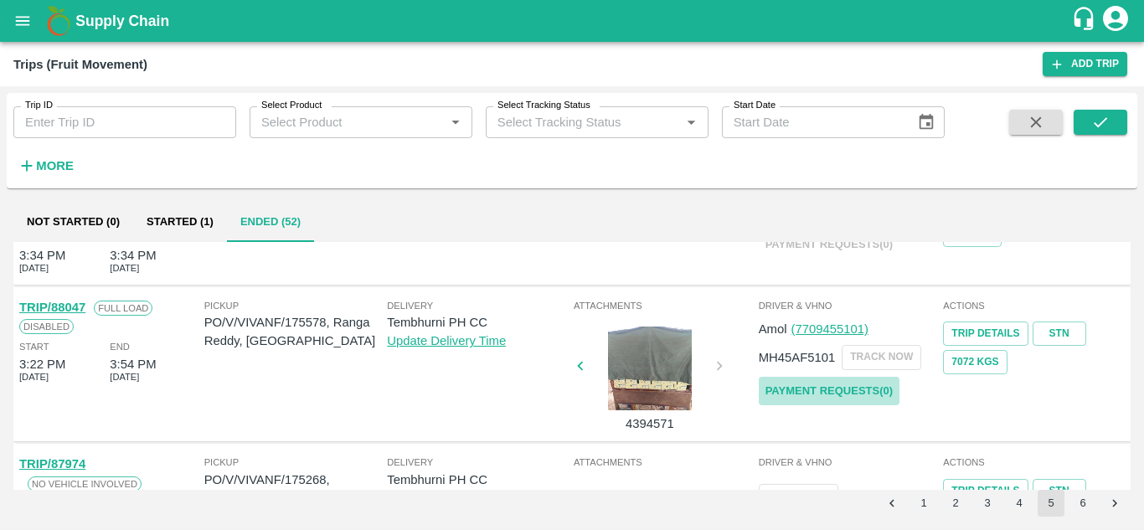
click at [827, 388] on link "Payment Requests( 0 )" at bounding box center [829, 391] width 141 height 29
click at [1103, 118] on icon "submit" at bounding box center [1100, 122] width 18 height 18
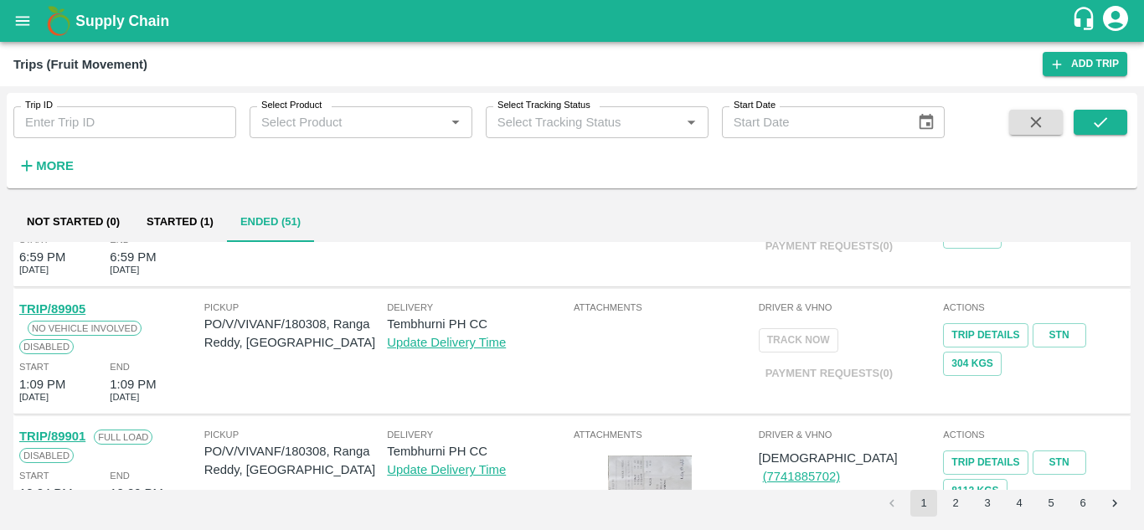
scroll to position [0, 0]
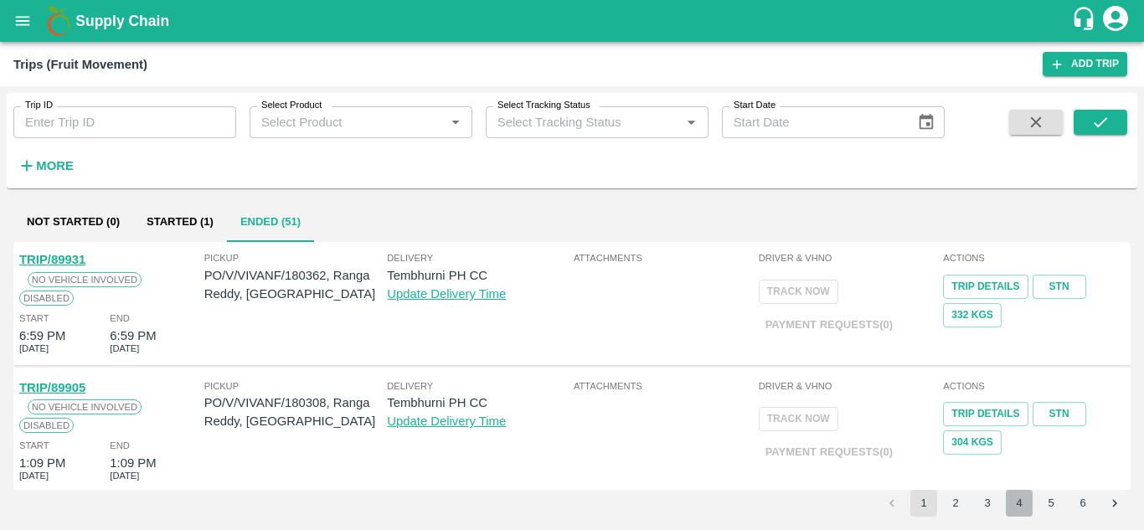
click at [1026, 500] on button "4" at bounding box center [1019, 503] width 27 height 27
click at [988, 507] on button "3" at bounding box center [987, 503] width 27 height 27
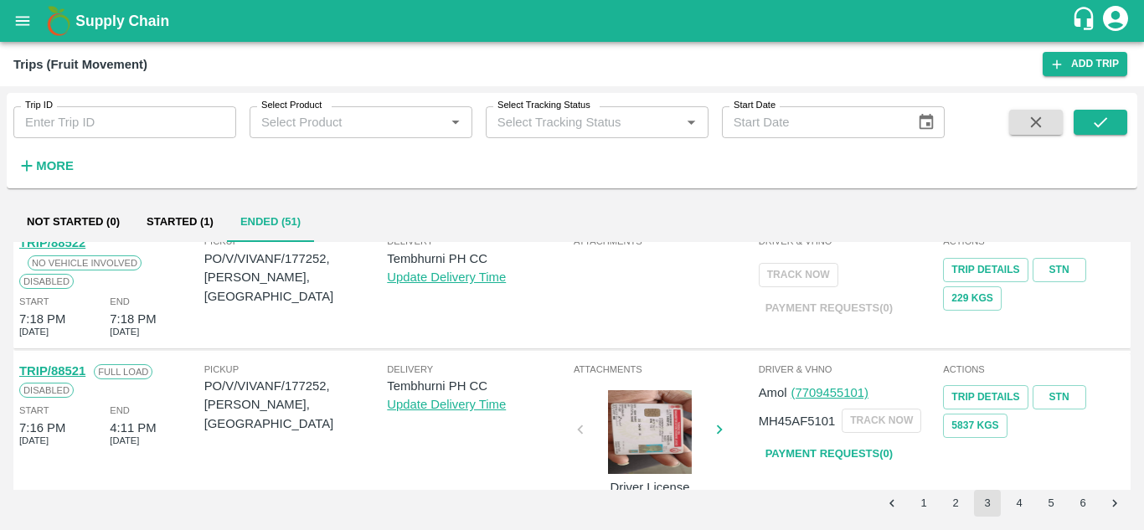
scroll to position [1233, 0]
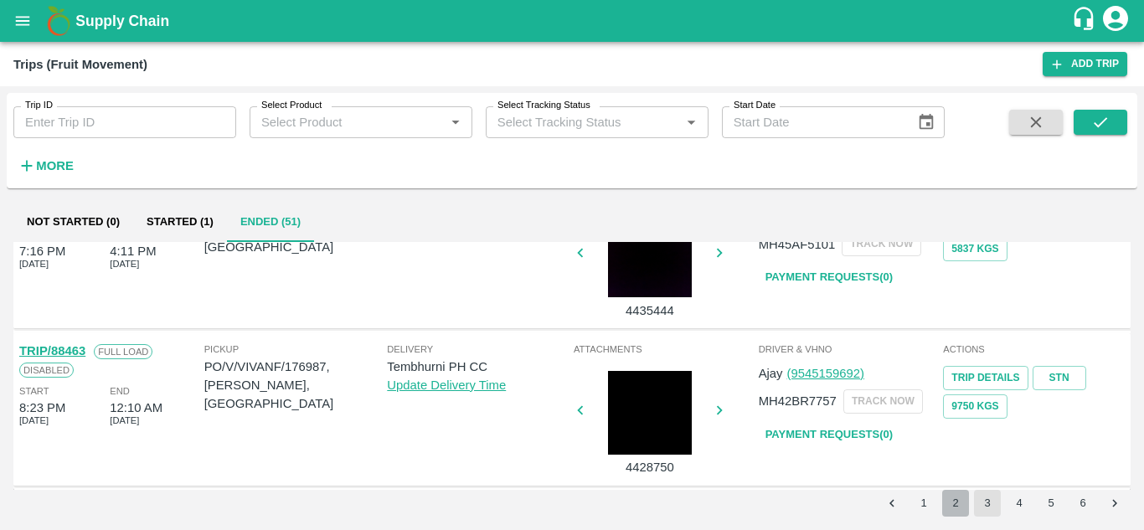
click at [956, 495] on button "2" at bounding box center [955, 503] width 27 height 27
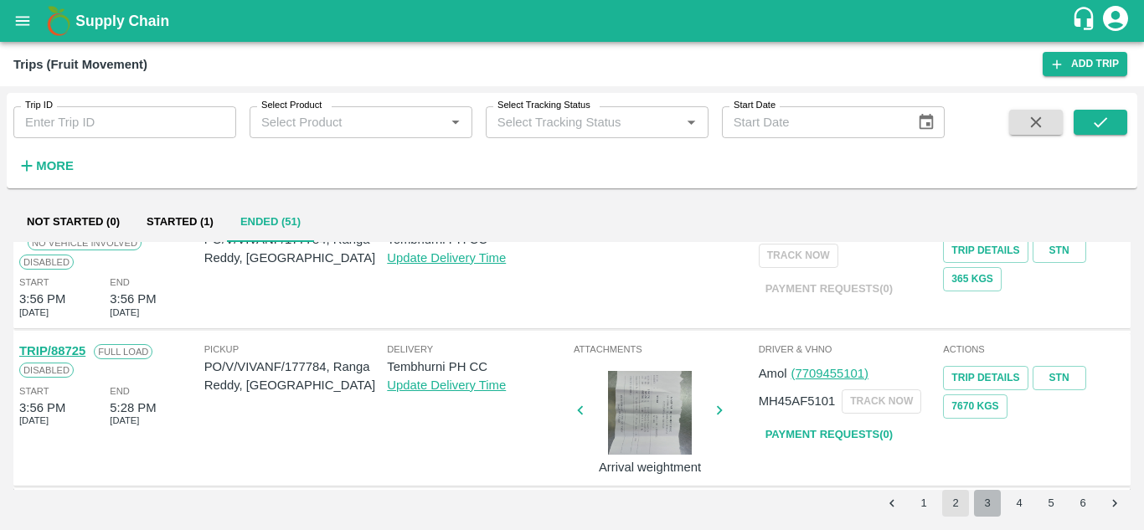
click at [995, 495] on button "3" at bounding box center [987, 503] width 27 height 27
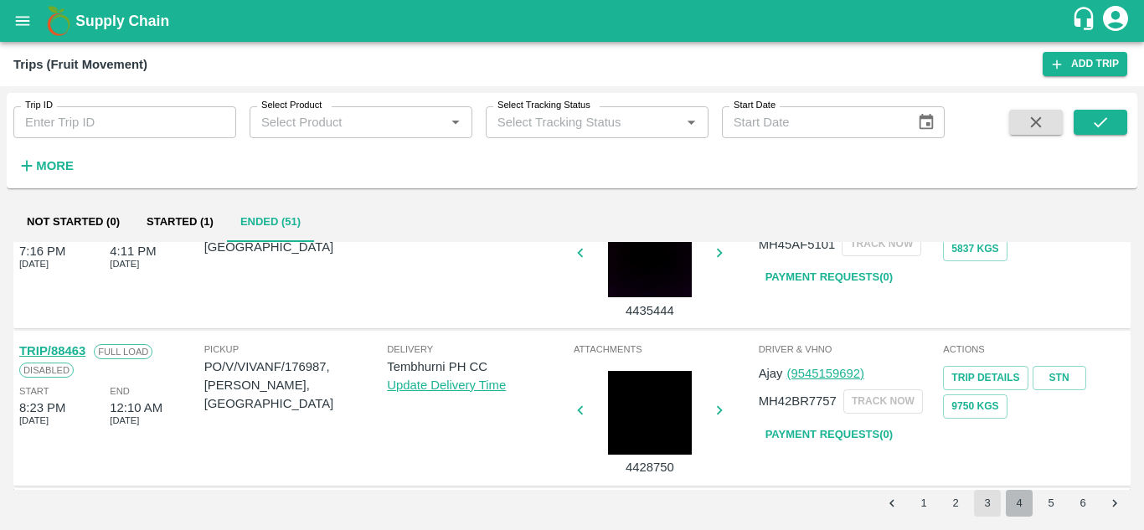
click at [1014, 496] on button "4" at bounding box center [1019, 503] width 27 height 27
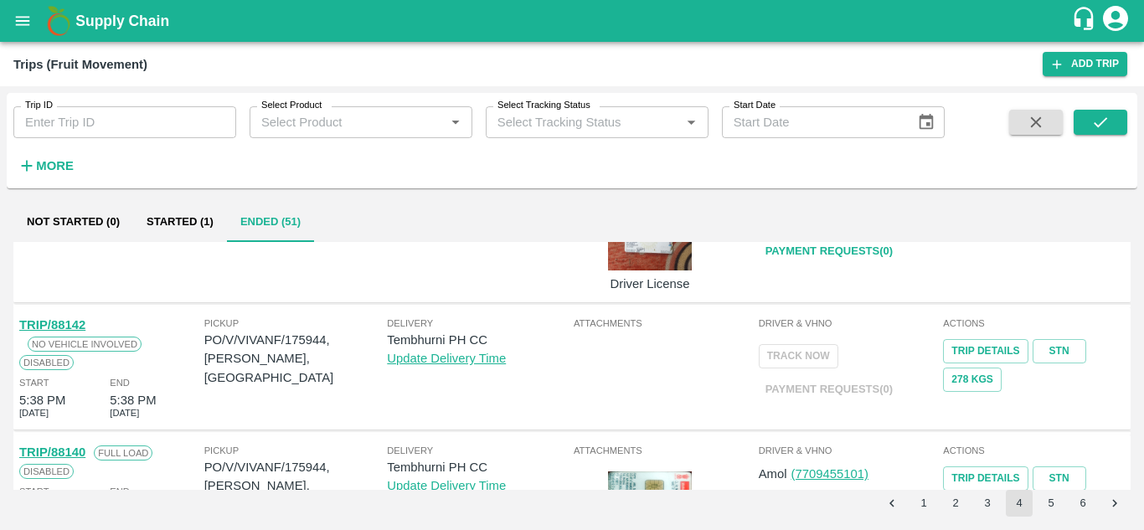
scroll to position [1204, 0]
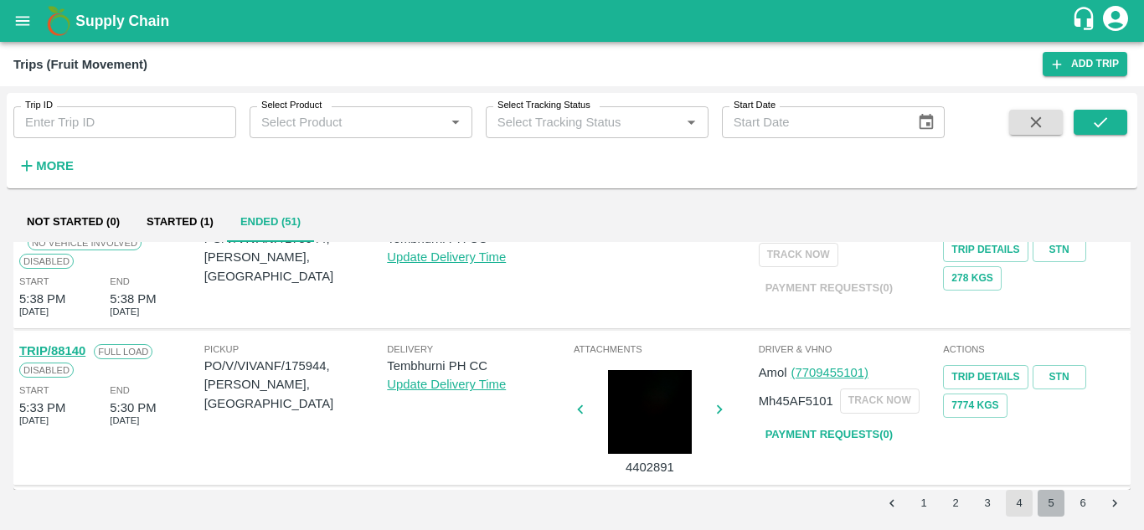
click at [1053, 503] on button "5" at bounding box center [1050, 503] width 27 height 27
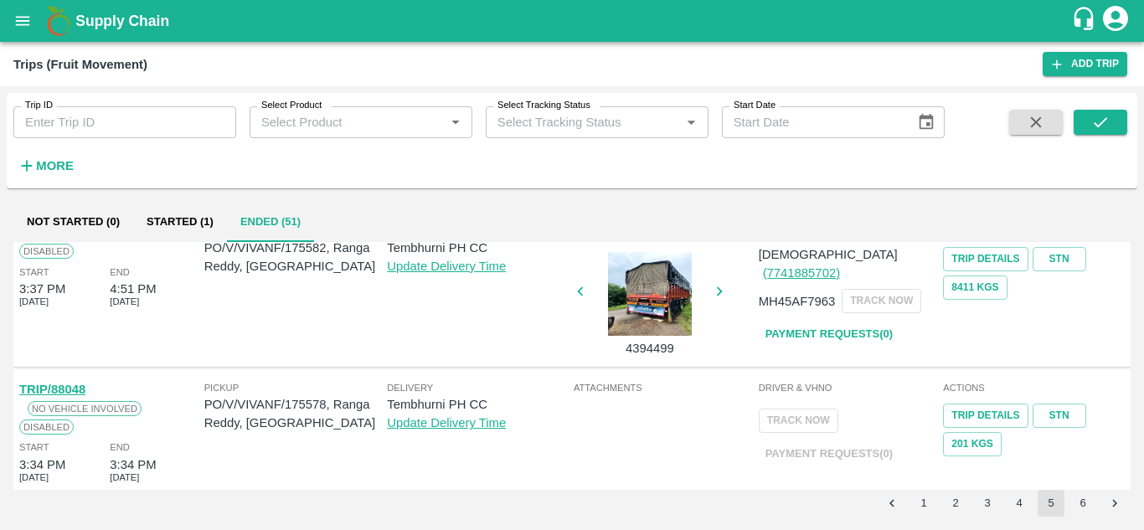
scroll to position [216, 0]
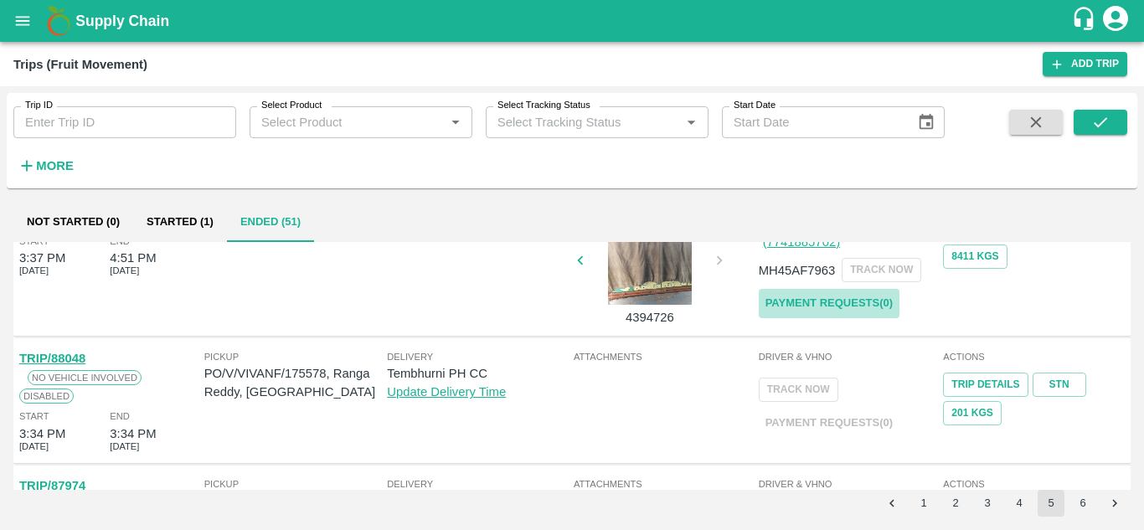
click at [823, 289] on link "Payment Requests( 0 )" at bounding box center [829, 303] width 141 height 29
click at [1094, 119] on icon "submit" at bounding box center [1100, 122] width 18 height 18
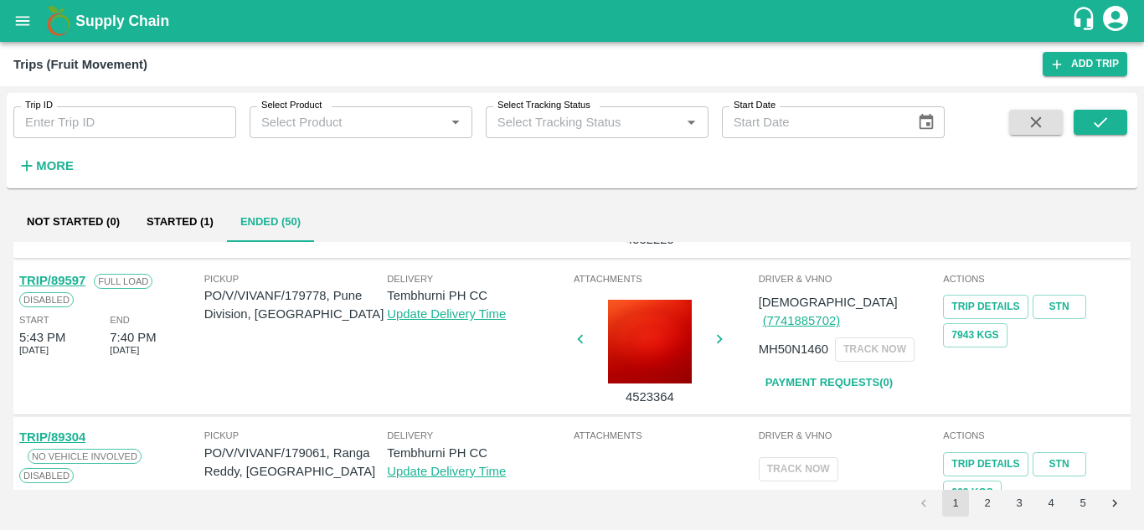
scroll to position [1146, 0]
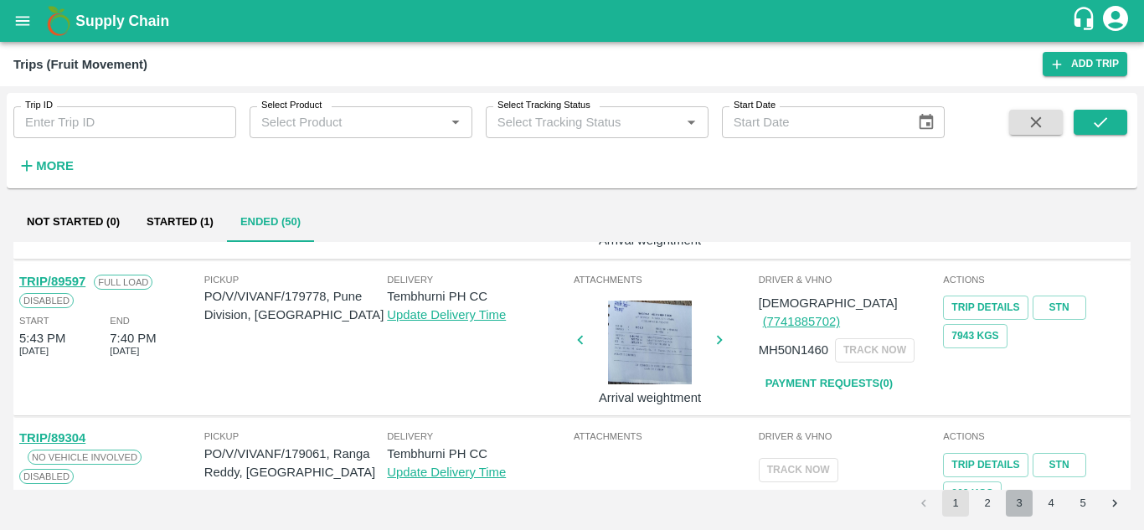
click at [1016, 505] on button "3" at bounding box center [1019, 503] width 27 height 27
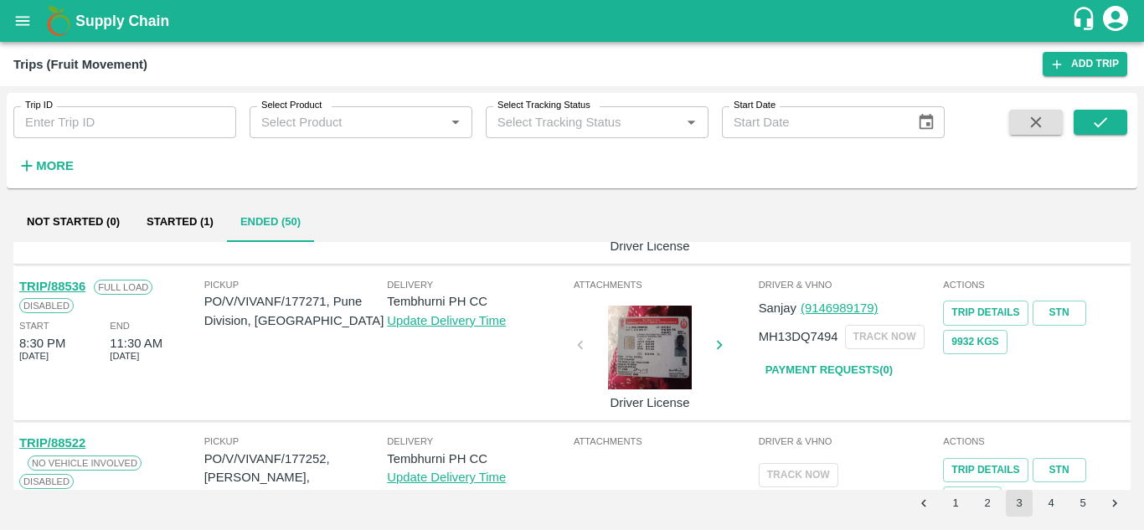
scroll to position [1233, 0]
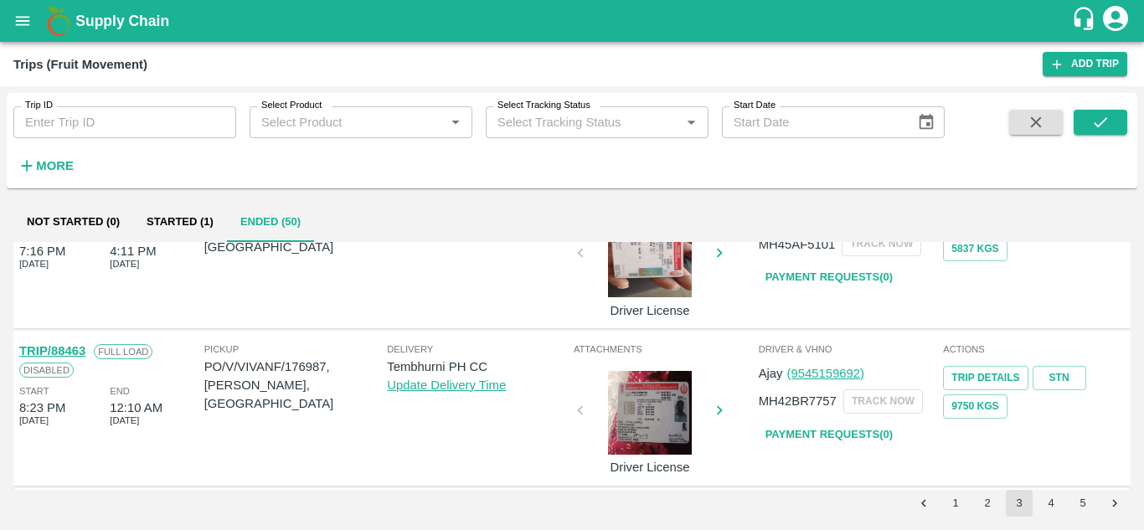
click at [1049, 502] on button "4" at bounding box center [1050, 503] width 27 height 27
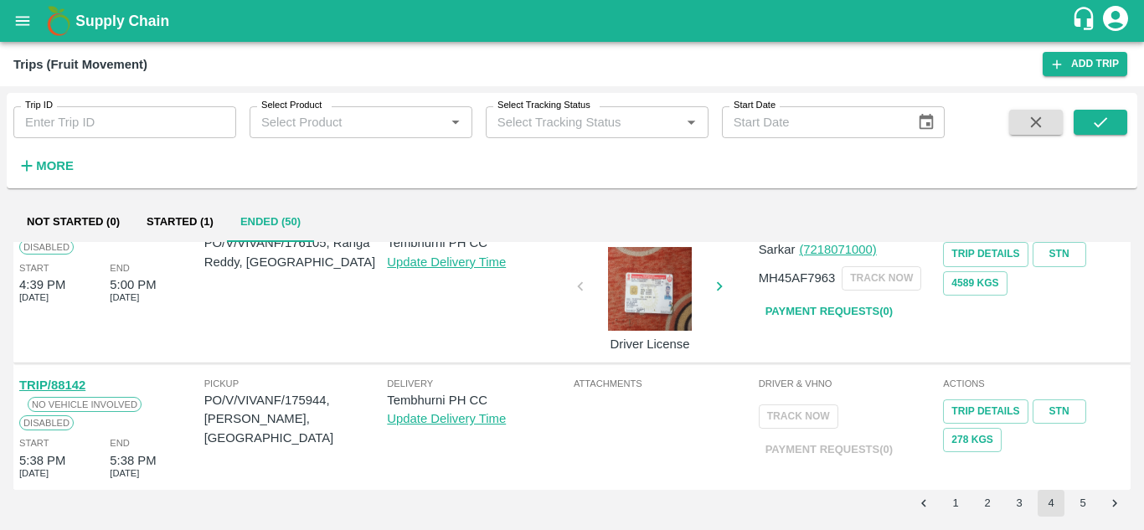
scroll to position [1204, 0]
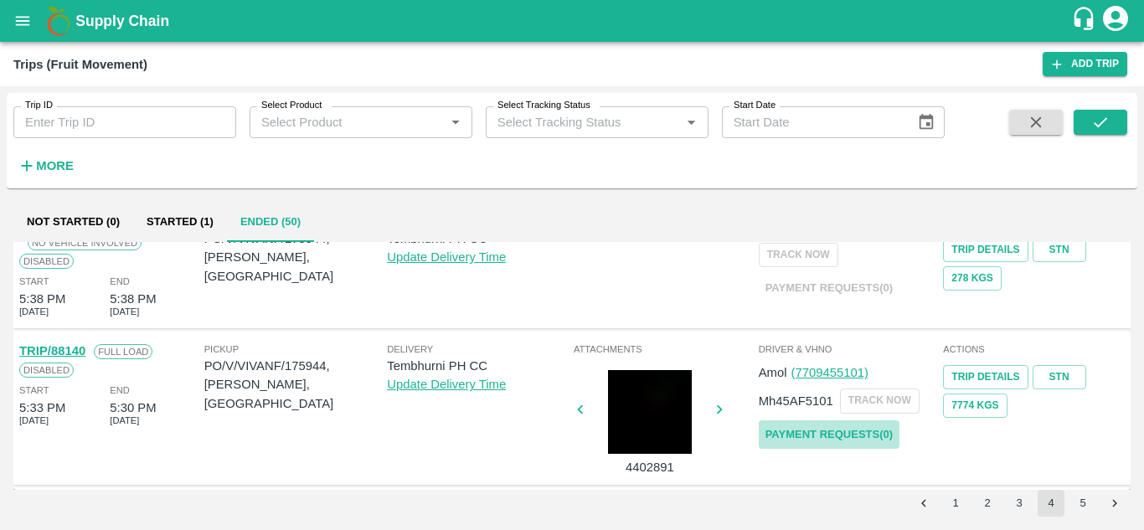
click at [855, 437] on link "Payment Requests( 0 )" at bounding box center [829, 434] width 141 height 29
click at [1114, 117] on button "submit" at bounding box center [1100, 122] width 54 height 25
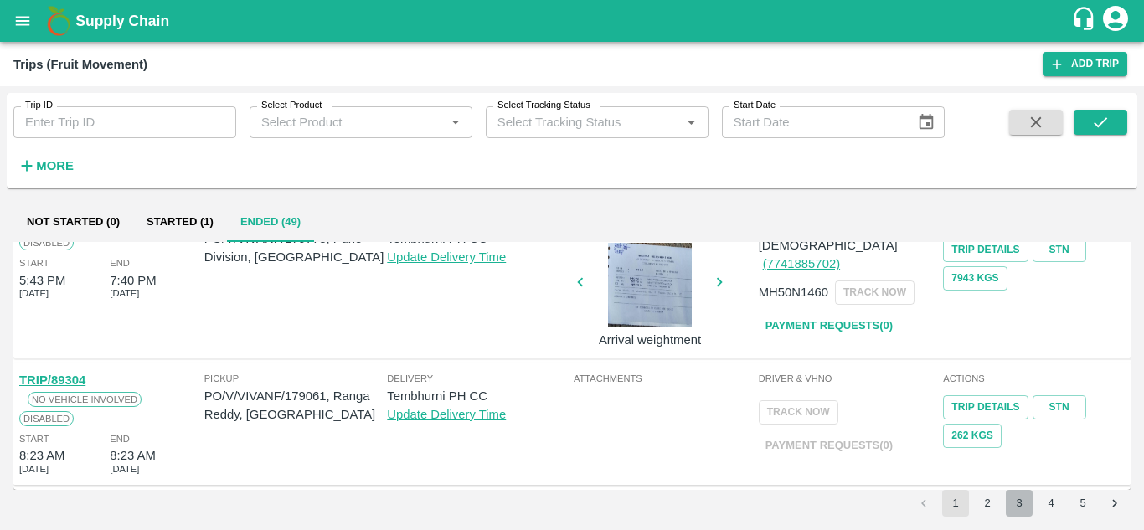
click at [1019, 495] on button "3" at bounding box center [1019, 503] width 27 height 27
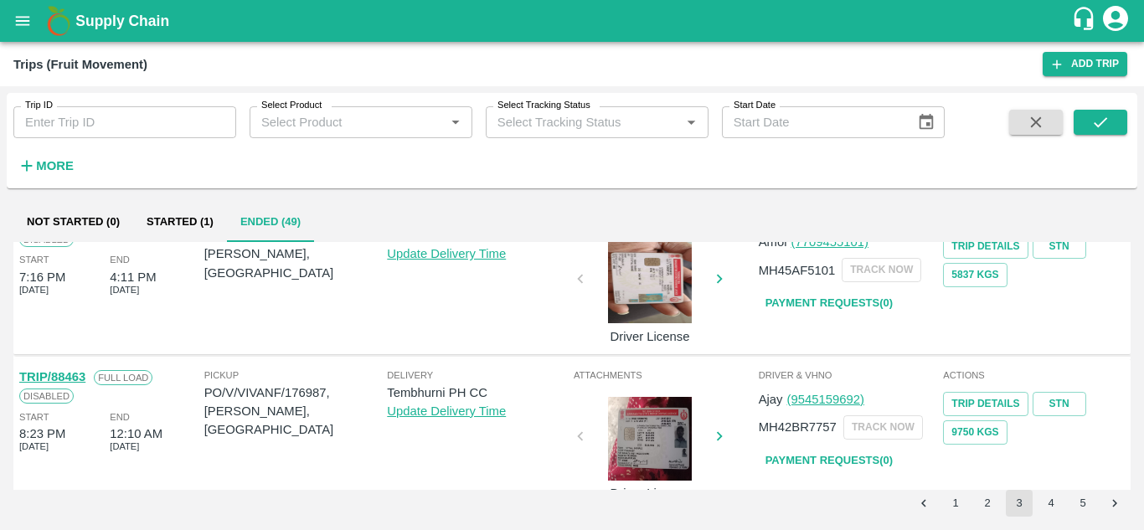
scroll to position [1233, 0]
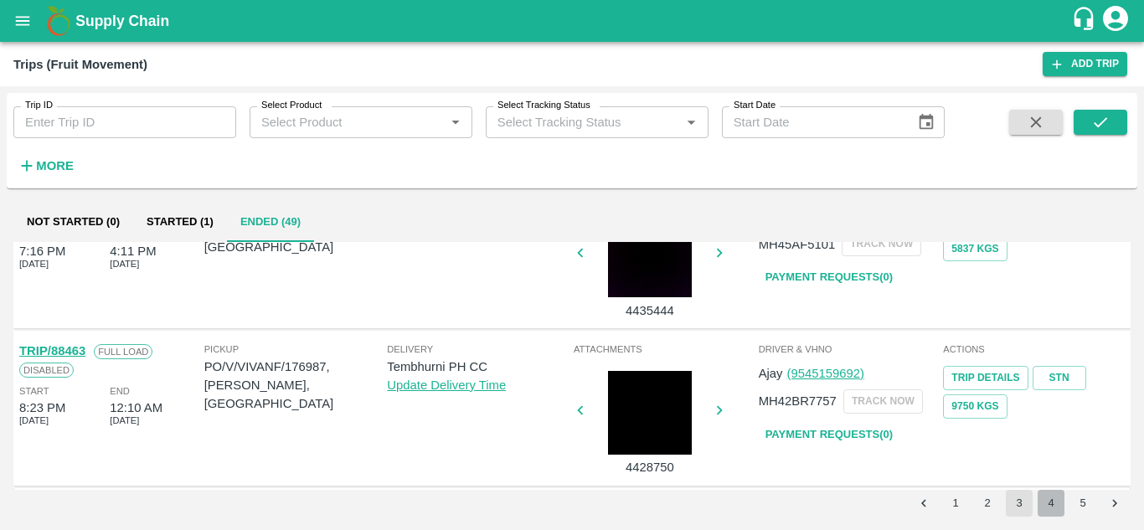
click at [1048, 502] on button "4" at bounding box center [1050, 503] width 27 height 27
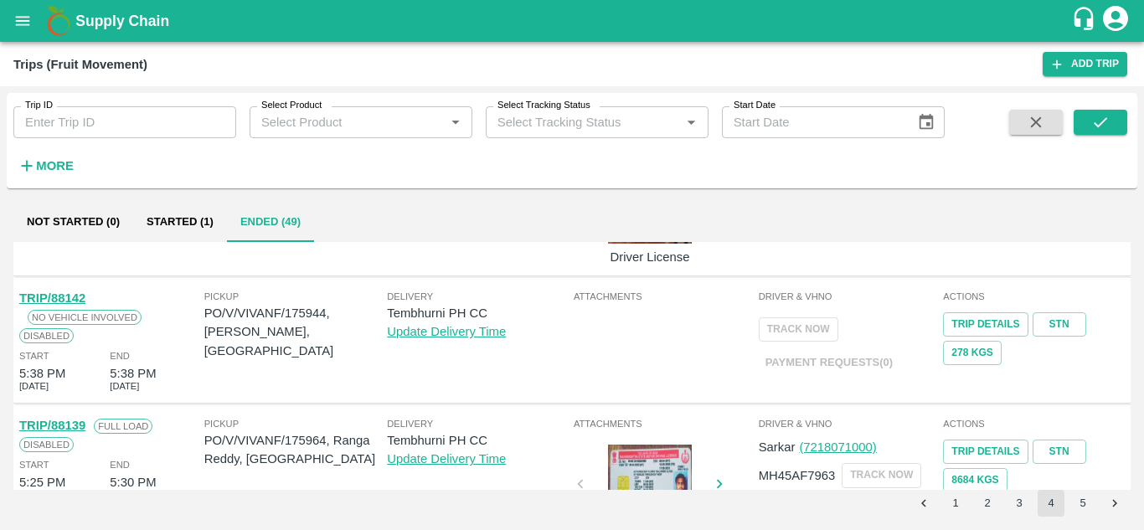
scroll to position [1204, 0]
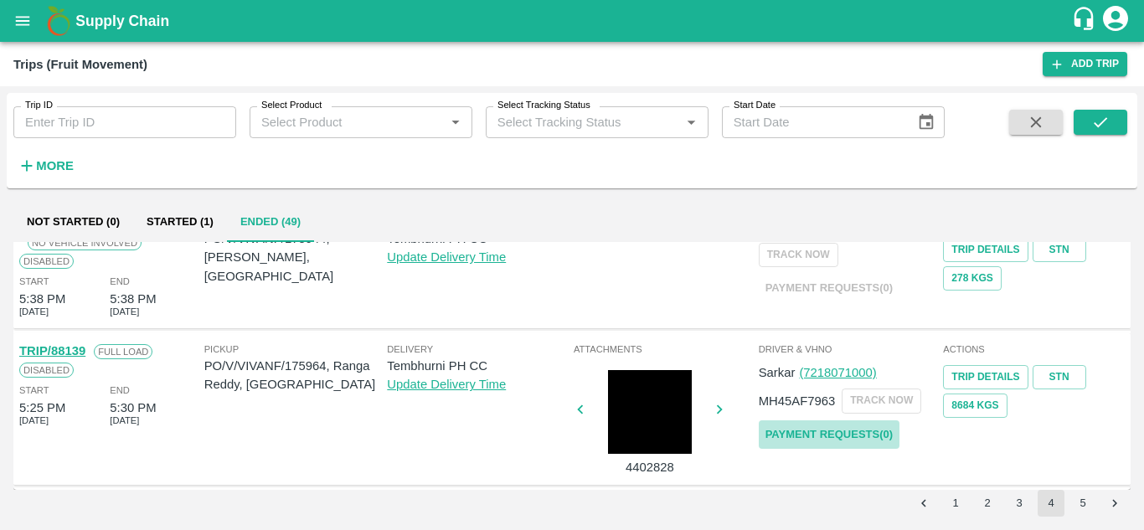
click at [862, 433] on link "Payment Requests( 0 )" at bounding box center [829, 434] width 141 height 29
click at [1101, 121] on icon "submit" at bounding box center [1100, 122] width 18 height 18
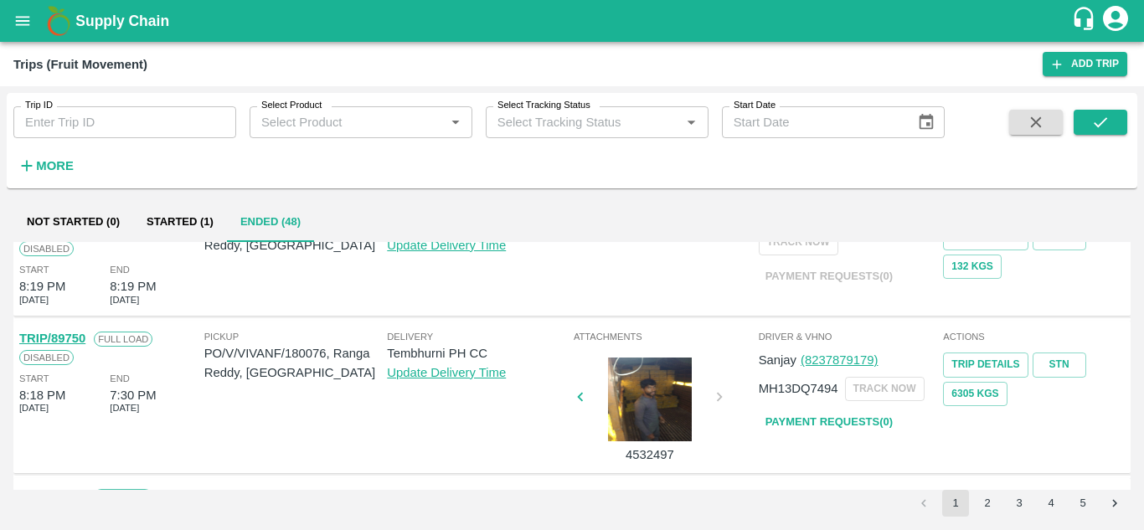
scroll to position [929, 0]
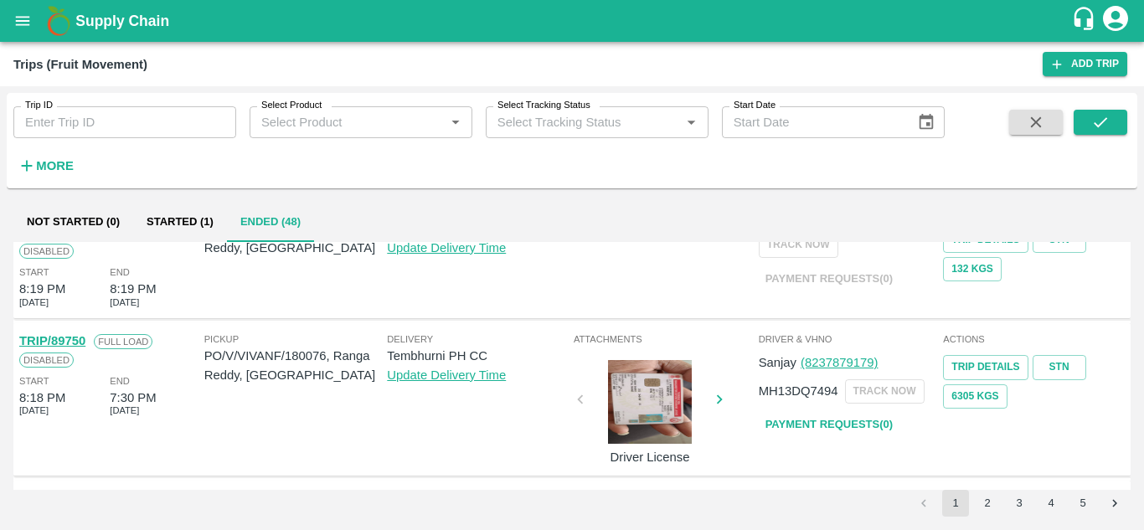
click at [1020, 506] on button "3" at bounding box center [1019, 503] width 27 height 27
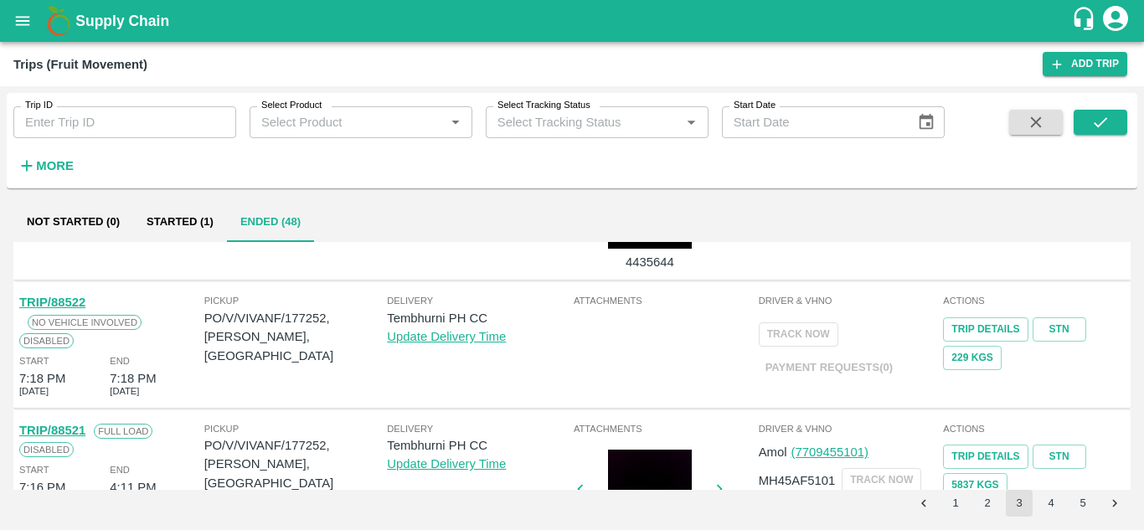
scroll to position [1233, 0]
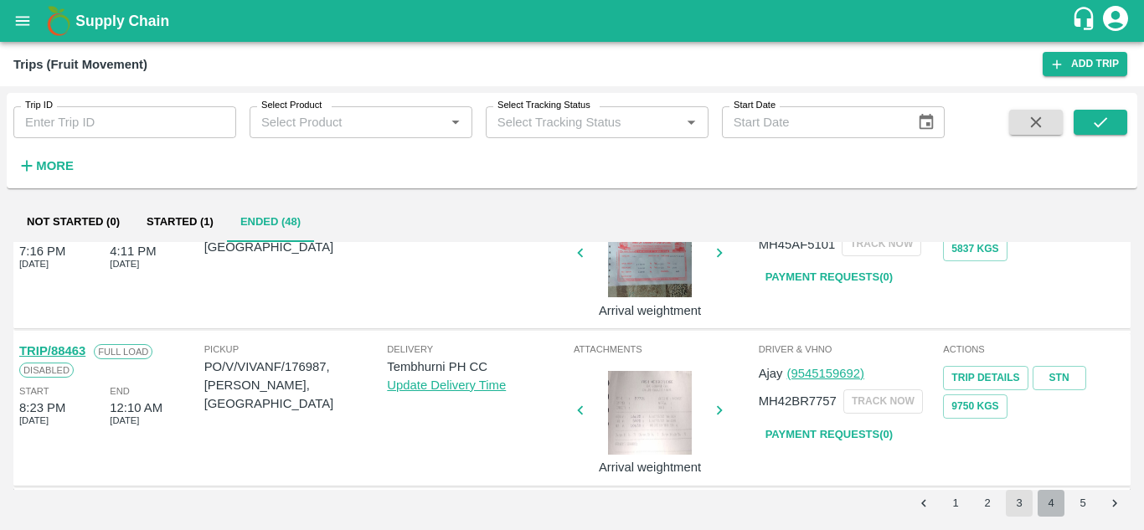
click at [1047, 496] on button "4" at bounding box center [1050, 503] width 27 height 27
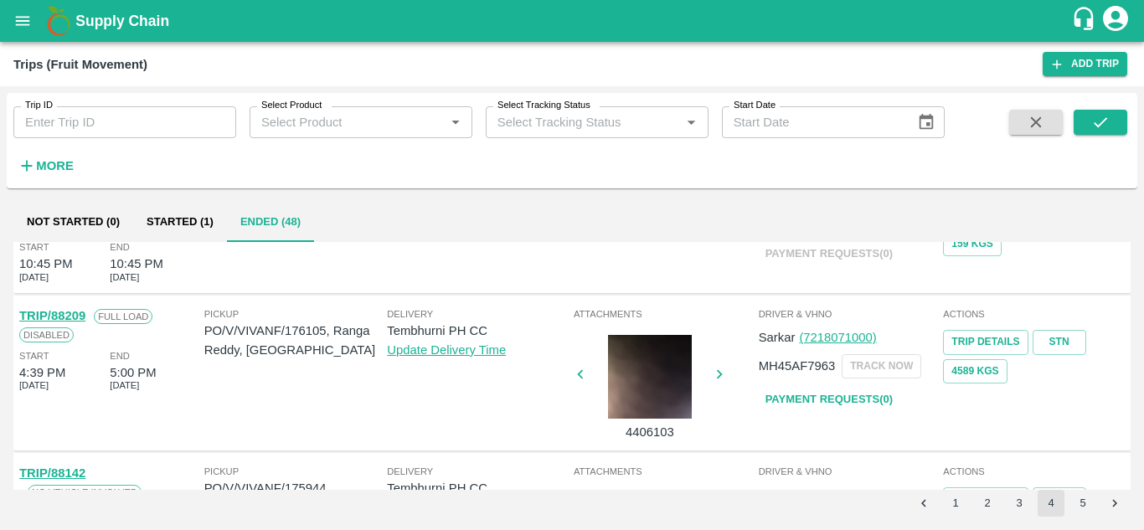
scroll to position [932, 0]
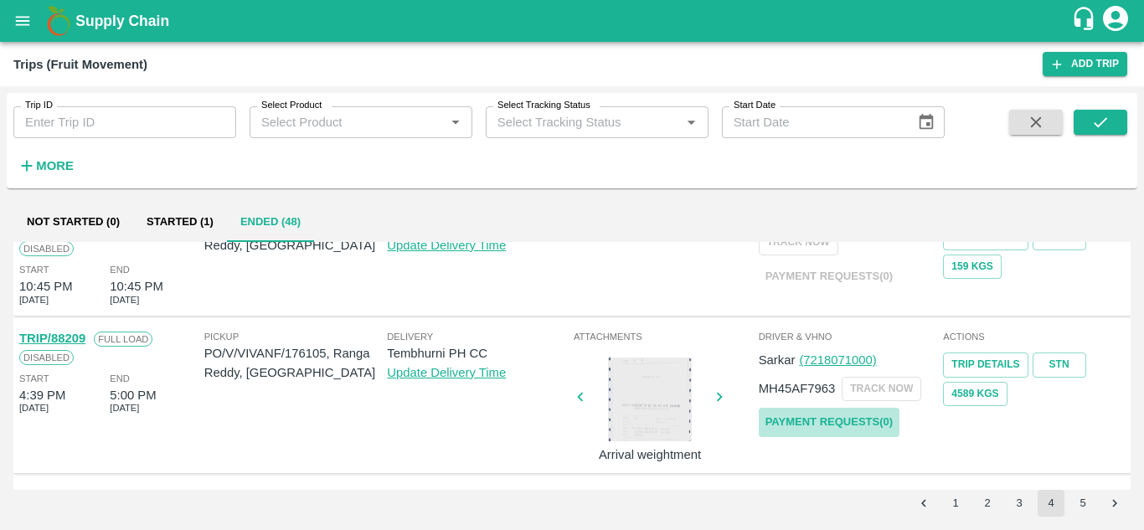
click at [809, 419] on link "Payment Requests( 0 )" at bounding box center [829, 422] width 141 height 29
click at [1104, 120] on icon "submit" at bounding box center [1099, 122] width 13 height 10
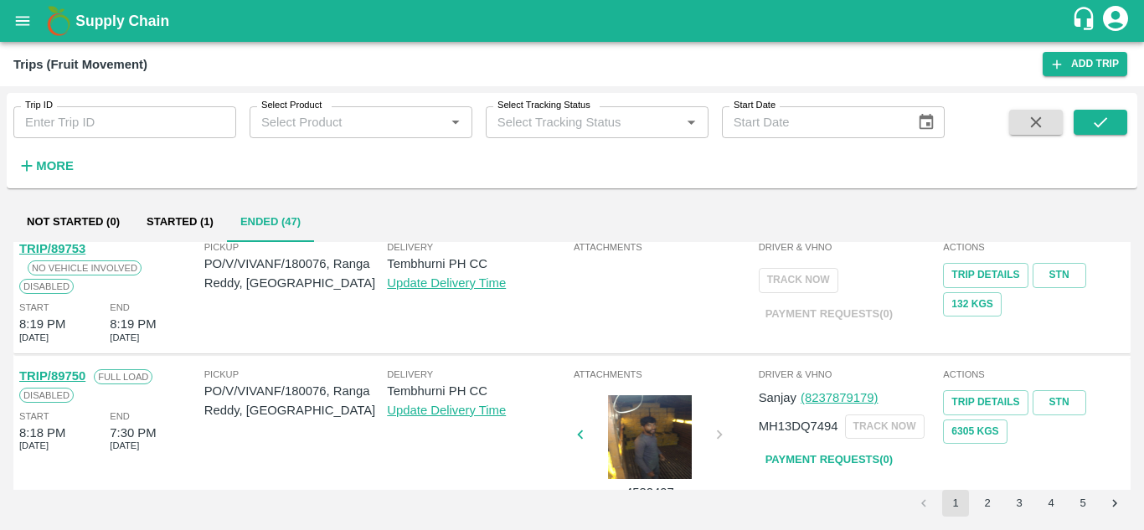
scroll to position [1204, 0]
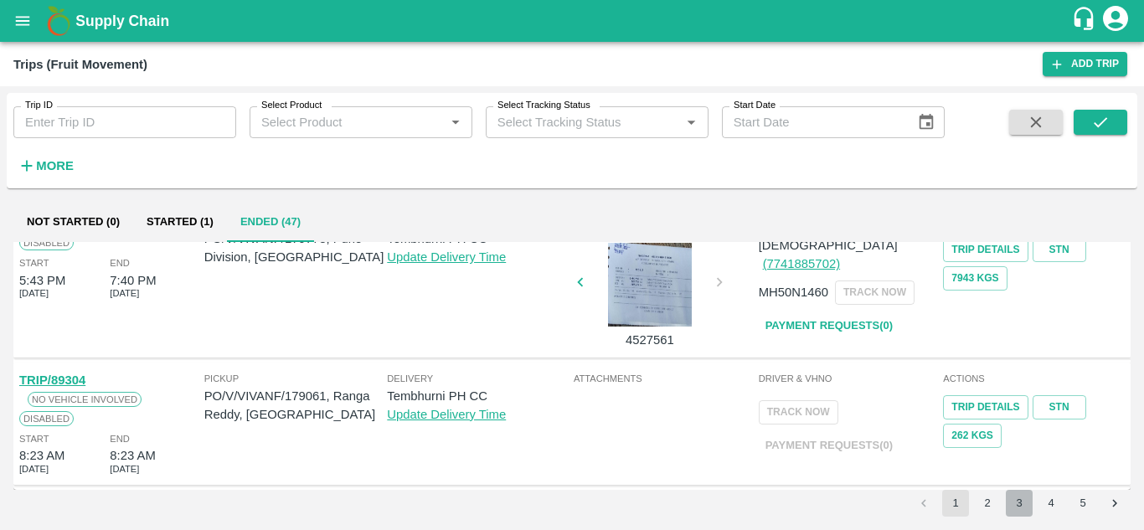
click at [1031, 497] on button "3" at bounding box center [1019, 503] width 27 height 27
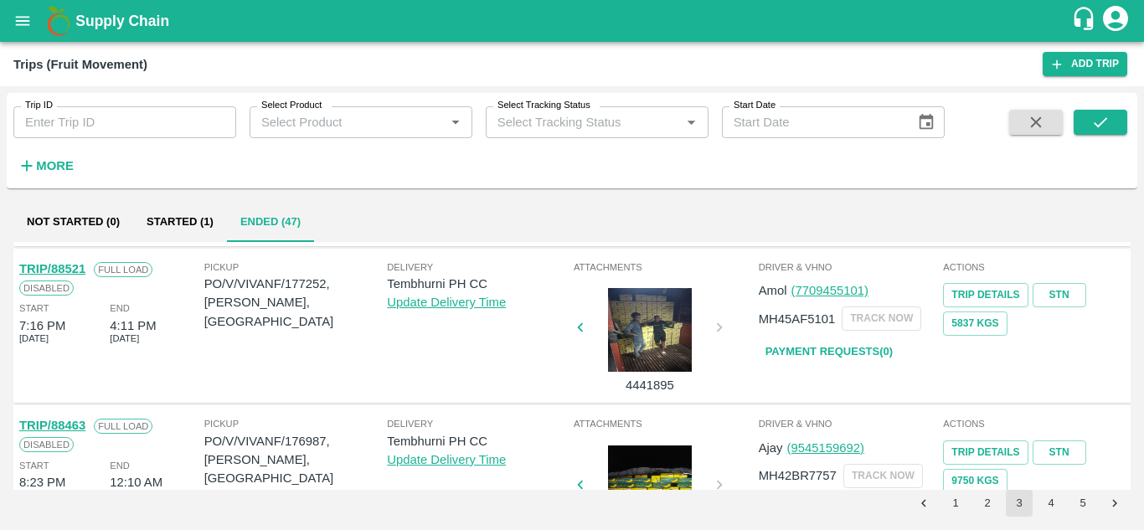
scroll to position [1233, 0]
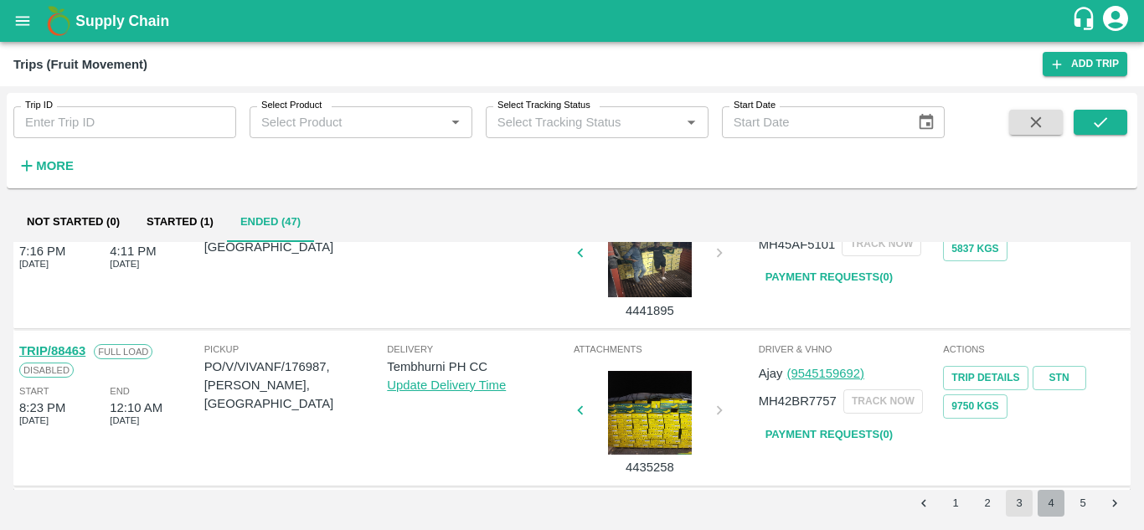
click at [1052, 504] on button "4" at bounding box center [1050, 503] width 27 height 27
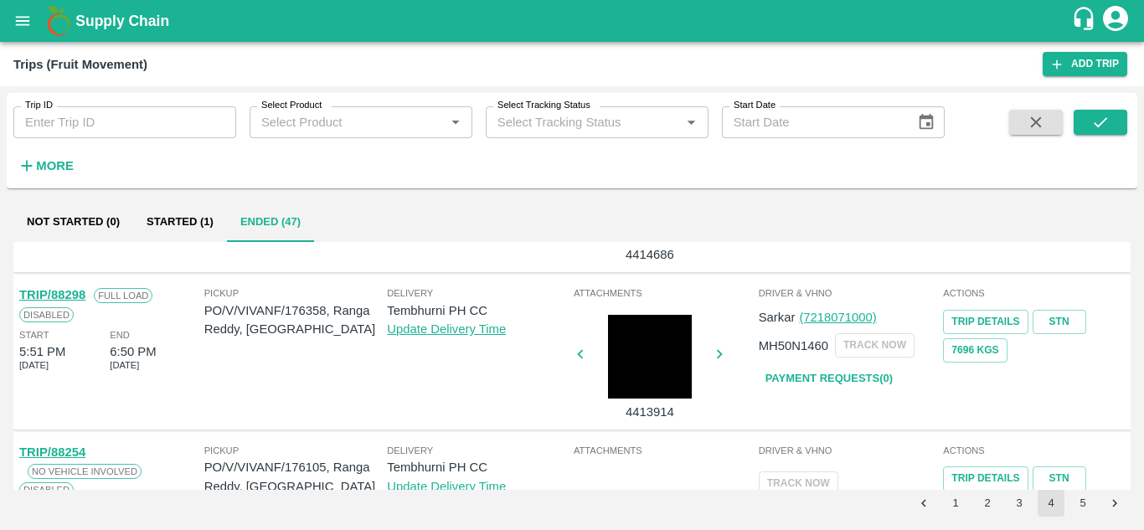
scroll to position [686, 0]
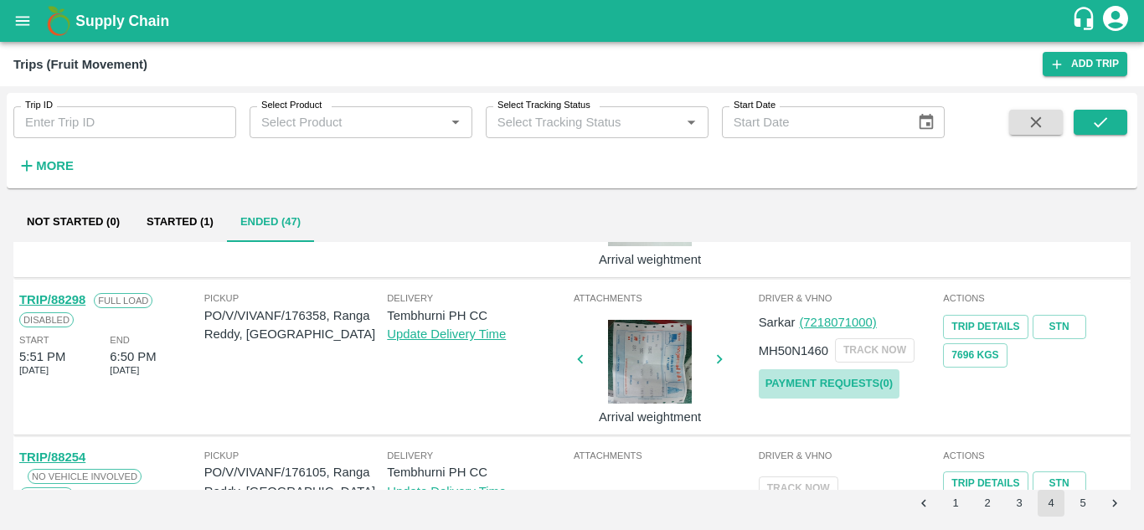
click at [788, 383] on link "Payment Requests( 0 )" at bounding box center [829, 383] width 141 height 29
click at [1103, 116] on icon "submit" at bounding box center [1100, 122] width 18 height 18
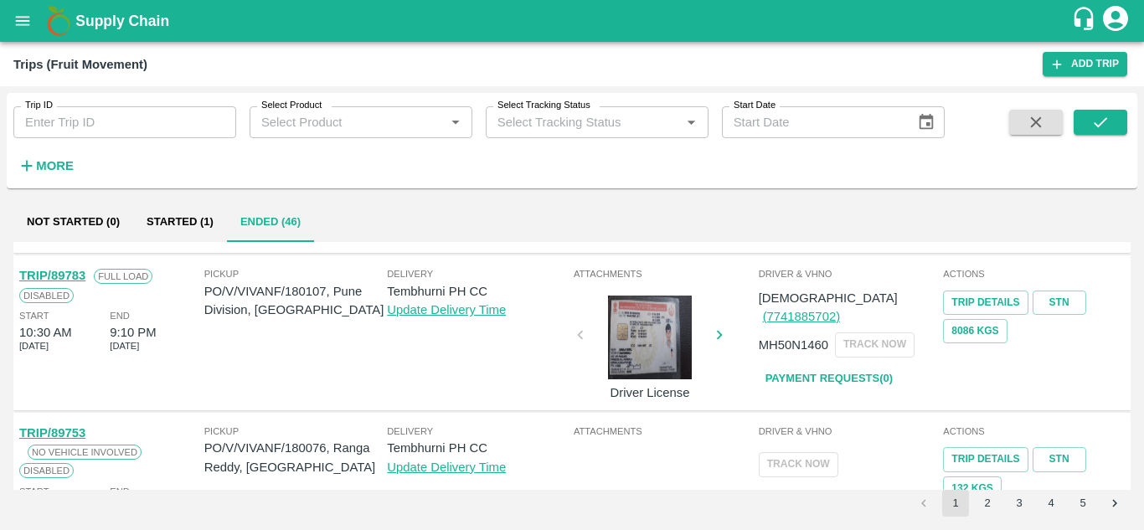
scroll to position [1204, 0]
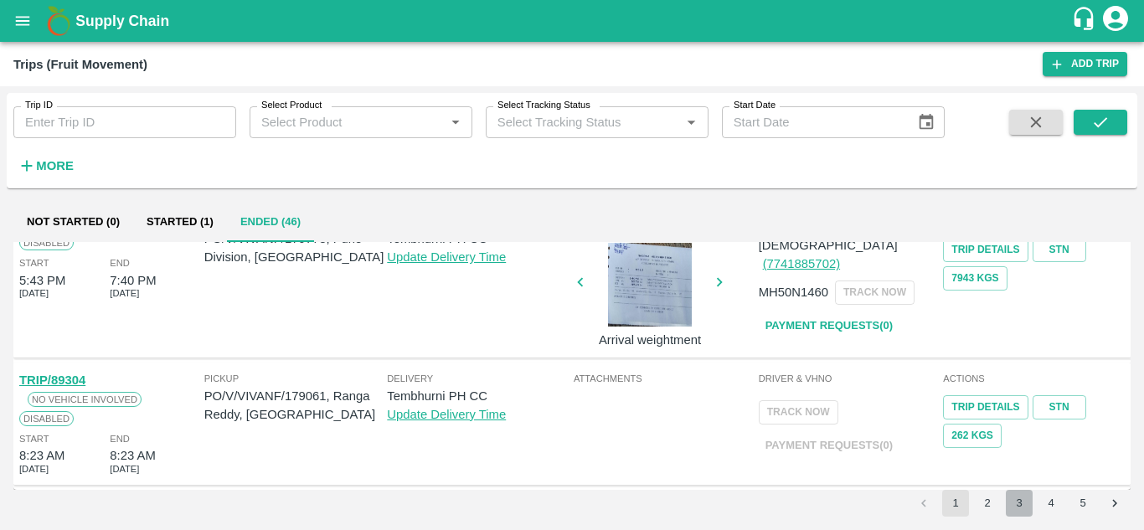
click at [1021, 492] on button "3" at bounding box center [1019, 503] width 27 height 27
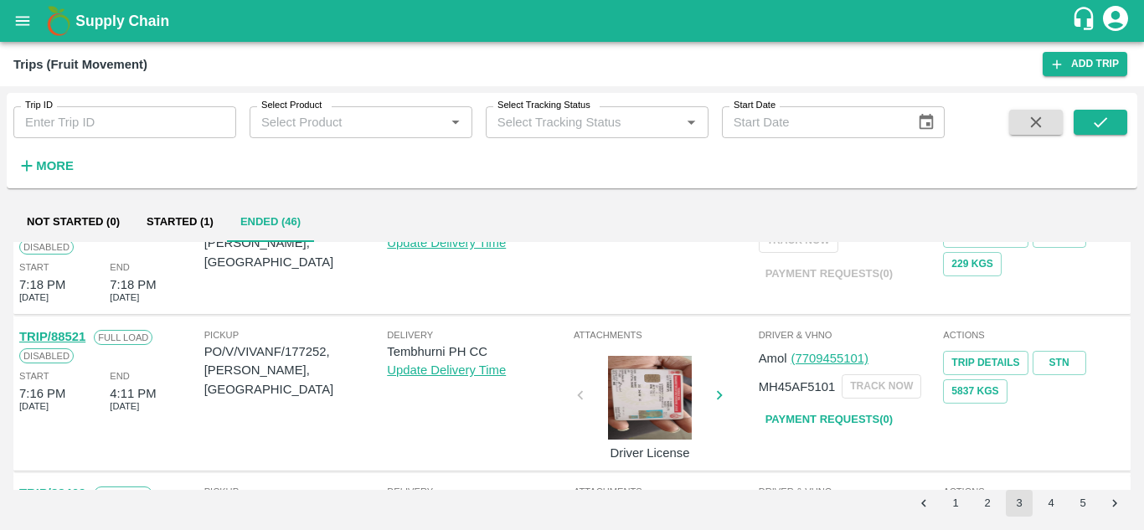
scroll to position [1233, 0]
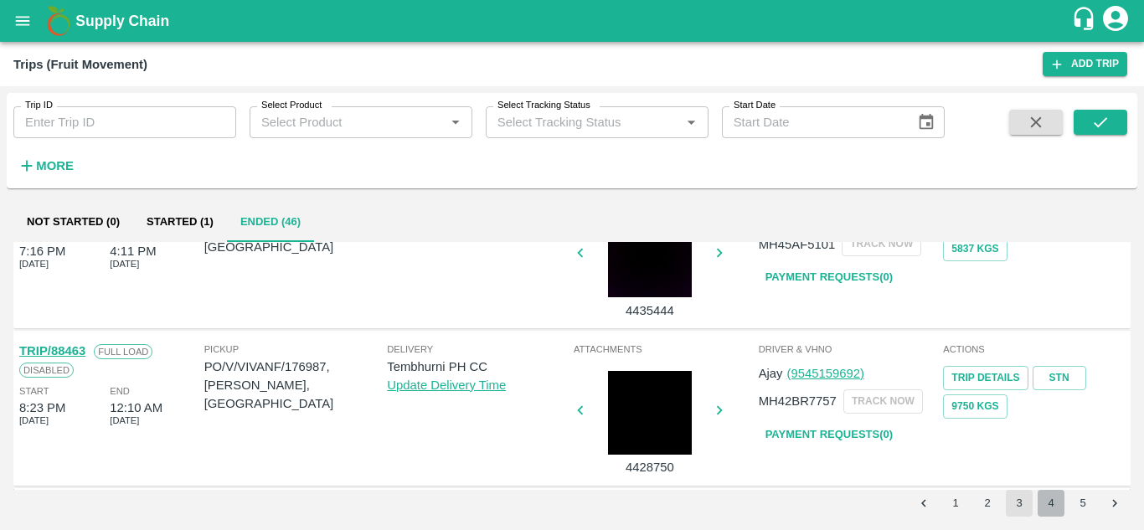
click at [1041, 498] on button "4" at bounding box center [1050, 503] width 27 height 27
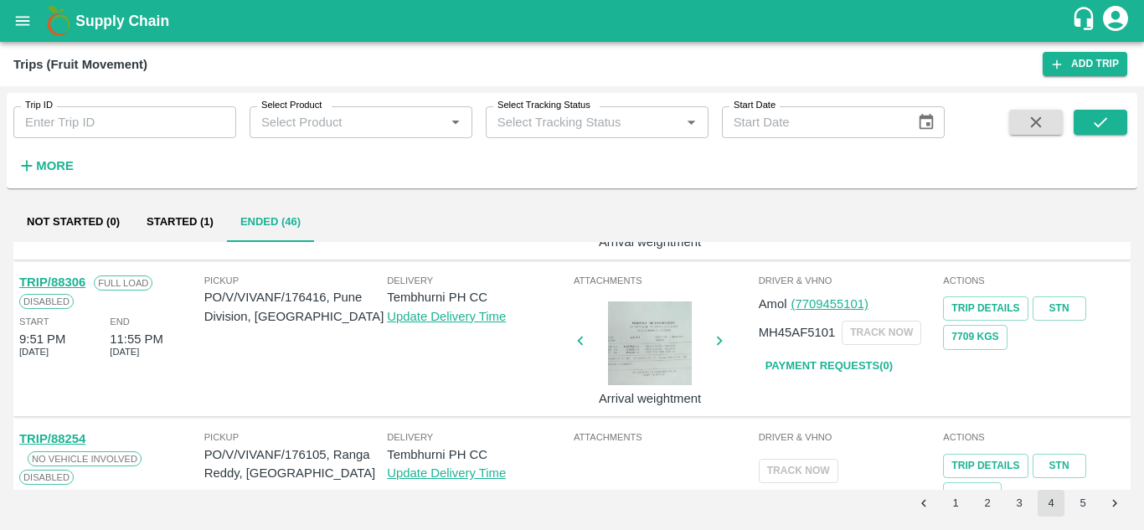
scroll to position [546, 0]
click at [829, 365] on link "Payment Requests( 0 )" at bounding box center [829, 366] width 141 height 29
click at [1119, 131] on button "submit" at bounding box center [1100, 122] width 54 height 25
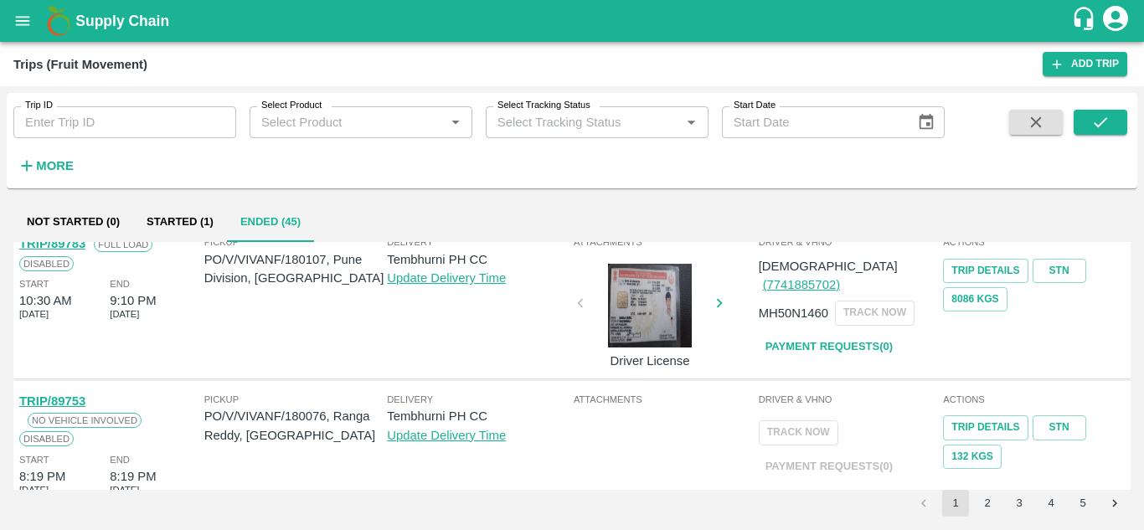
scroll to position [1204, 0]
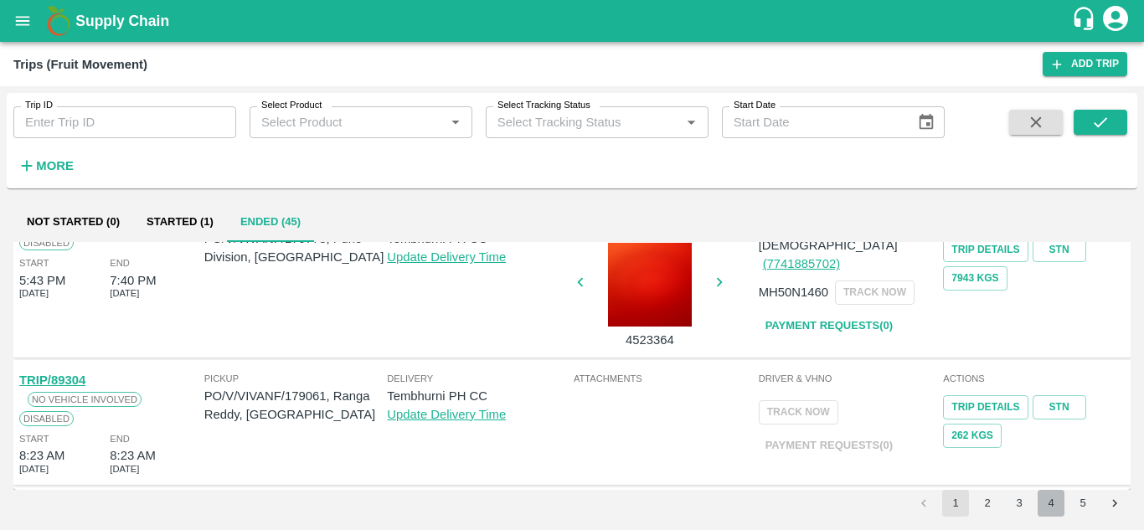
click at [1053, 506] on button "4" at bounding box center [1050, 503] width 27 height 27
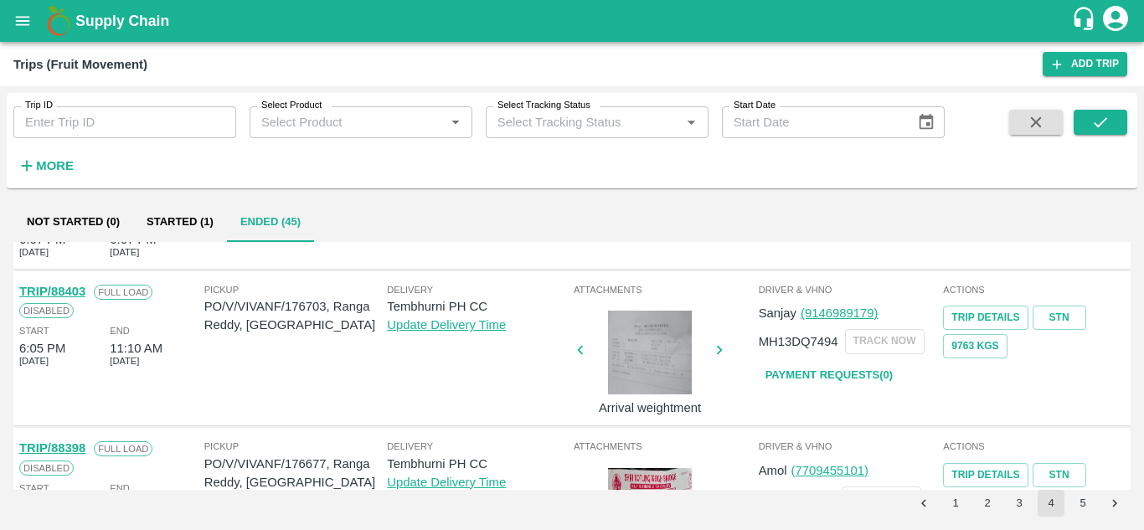
scroll to position [223, 0]
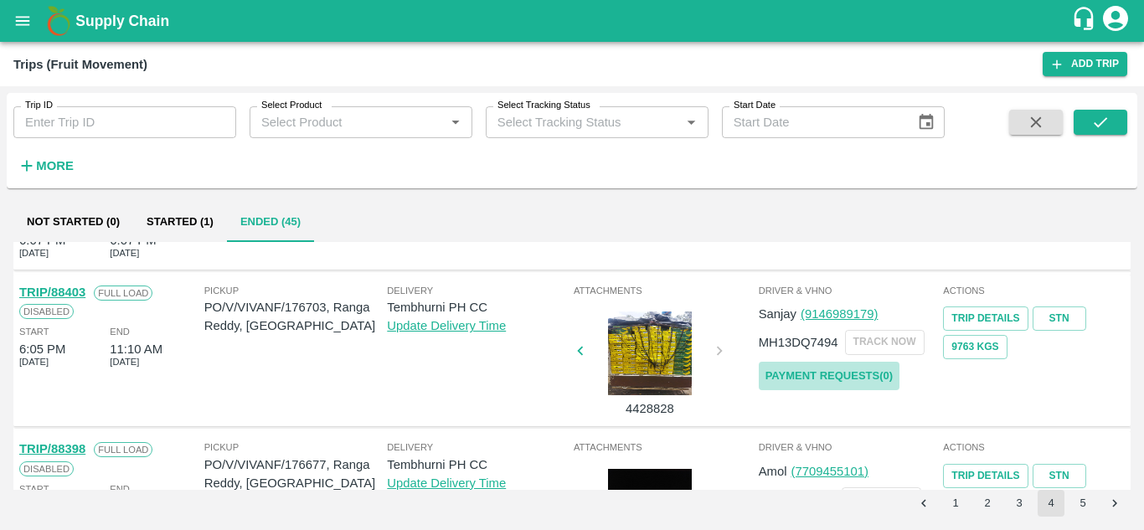
click at [822, 369] on link "Payment Requests( 0 )" at bounding box center [829, 376] width 141 height 29
click at [1107, 126] on icon "submit" at bounding box center [1100, 122] width 18 height 18
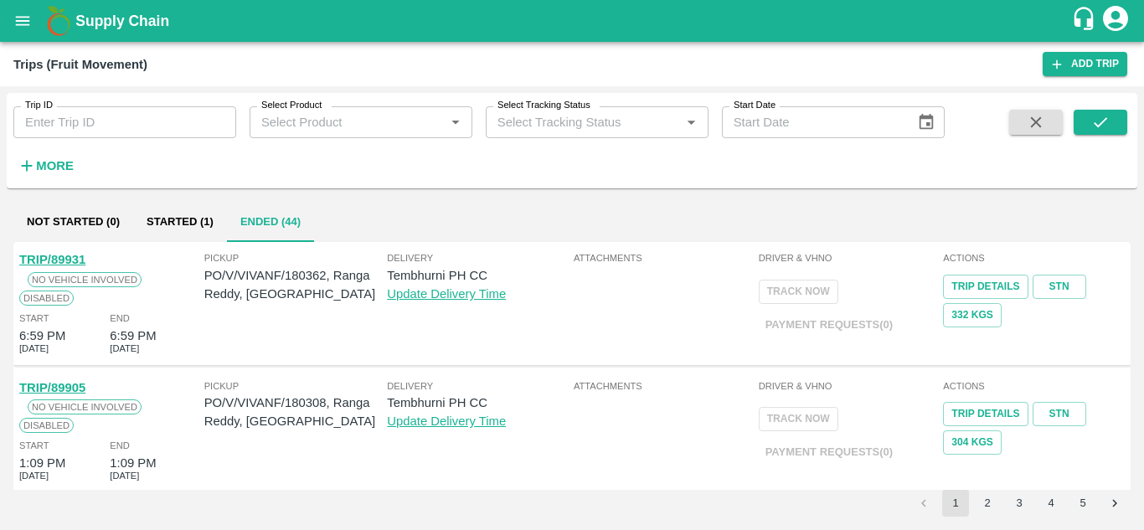
scroll to position [1204, 0]
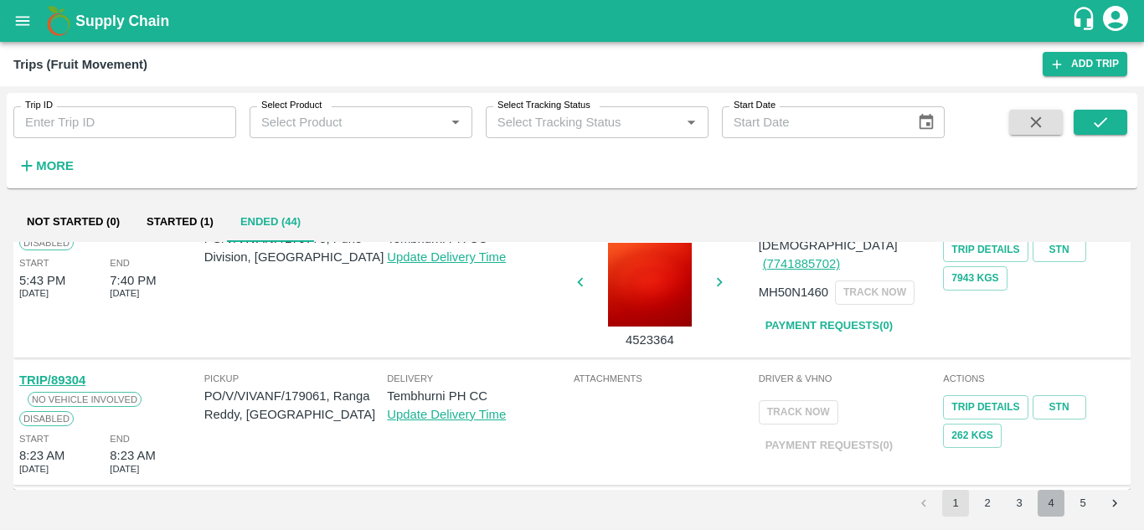
click at [1043, 506] on button "4" at bounding box center [1050, 503] width 27 height 27
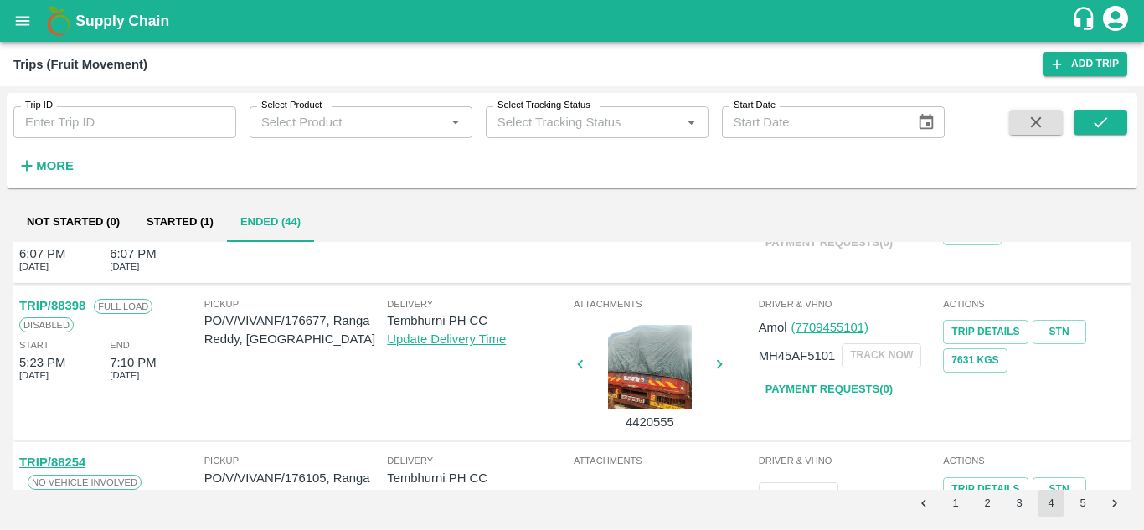
scroll to position [215, 0]
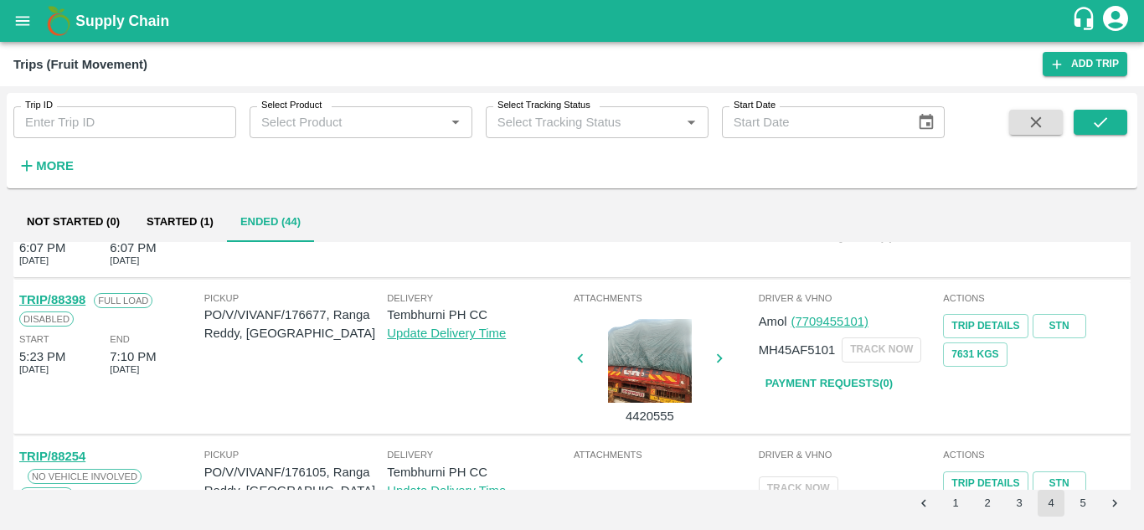
click at [830, 382] on link "Payment Requests( 0 )" at bounding box center [829, 383] width 141 height 29
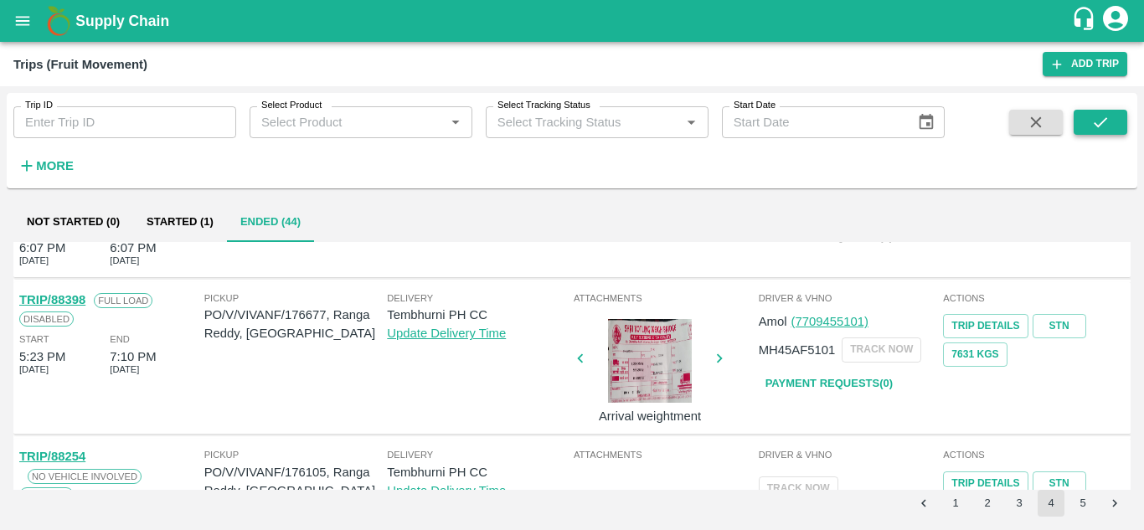
click at [1104, 118] on icon "submit" at bounding box center [1100, 122] width 18 height 18
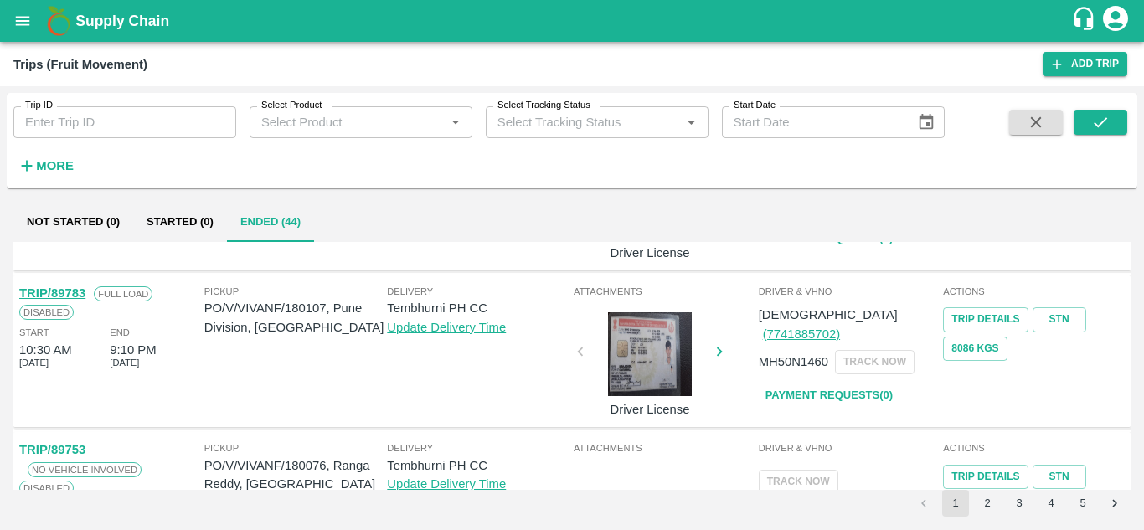
scroll to position [1233, 0]
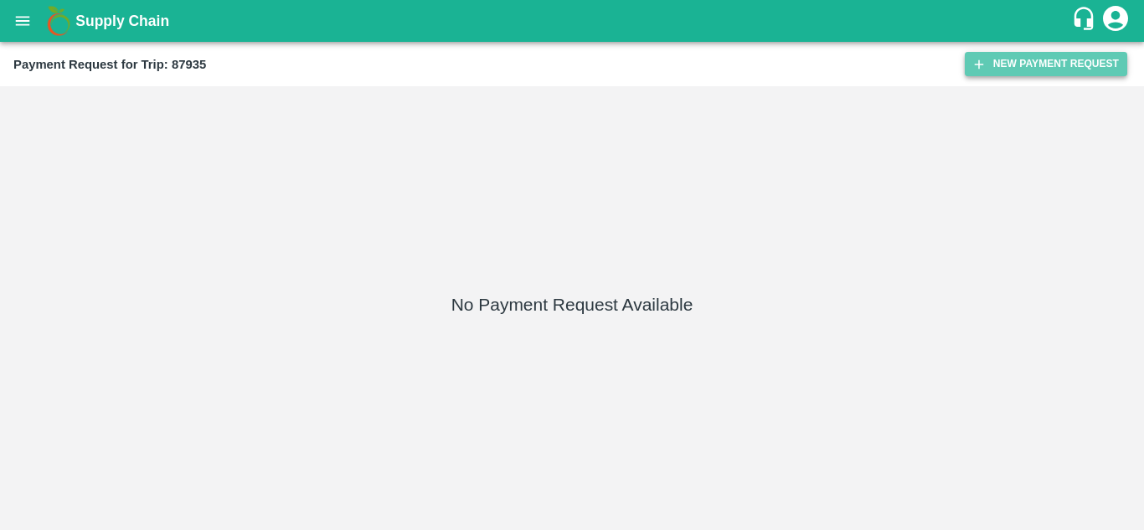
click at [1028, 60] on button "New Payment Request" at bounding box center [1046, 64] width 162 height 24
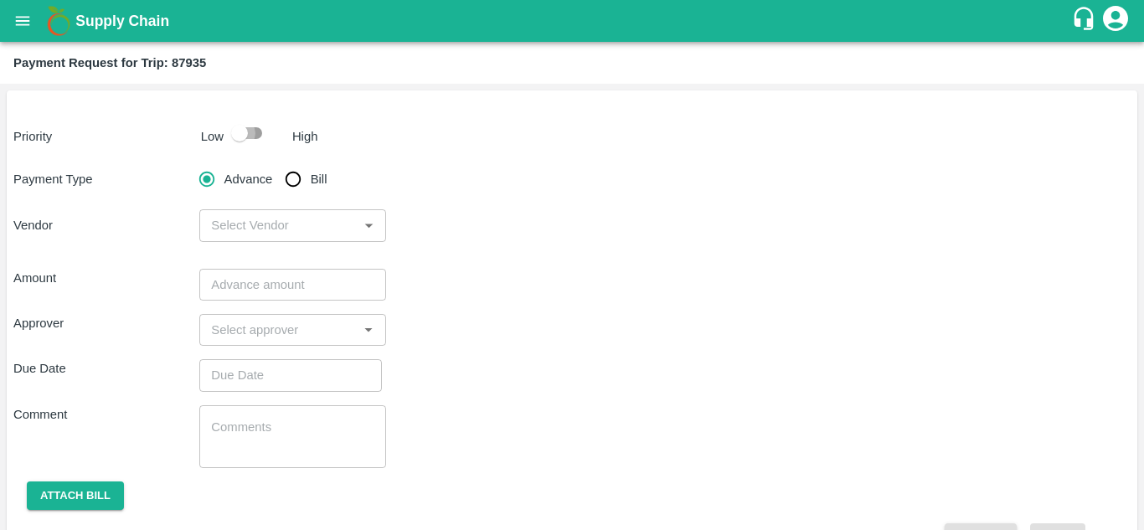
click at [250, 134] on input "checkbox" at bounding box center [239, 133] width 95 height 32
checkbox input "true"
click at [292, 177] on input "Bill" at bounding box center [292, 178] width 33 height 33
radio input "true"
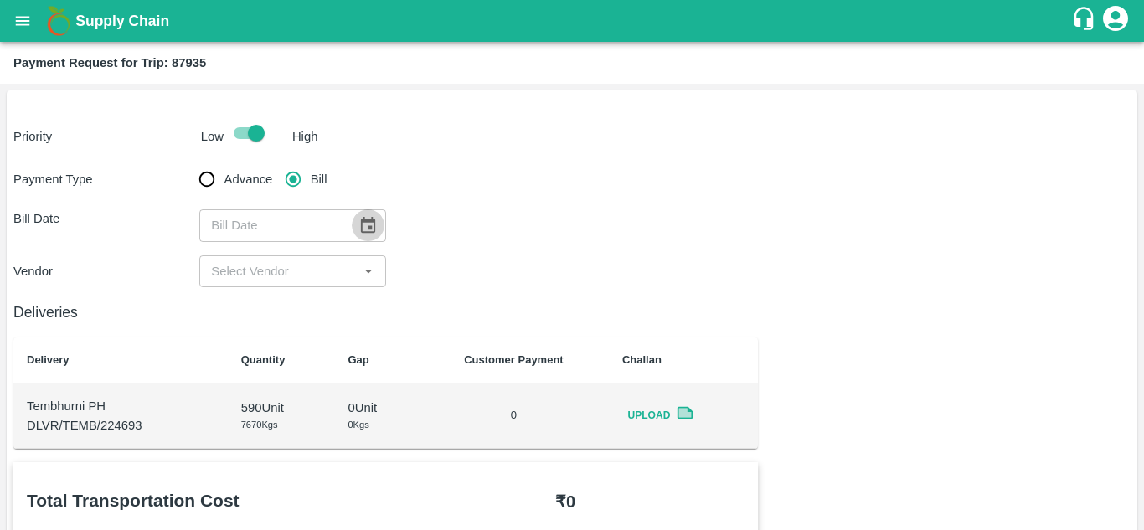
click at [366, 219] on icon "Choose date" at bounding box center [367, 225] width 18 height 18
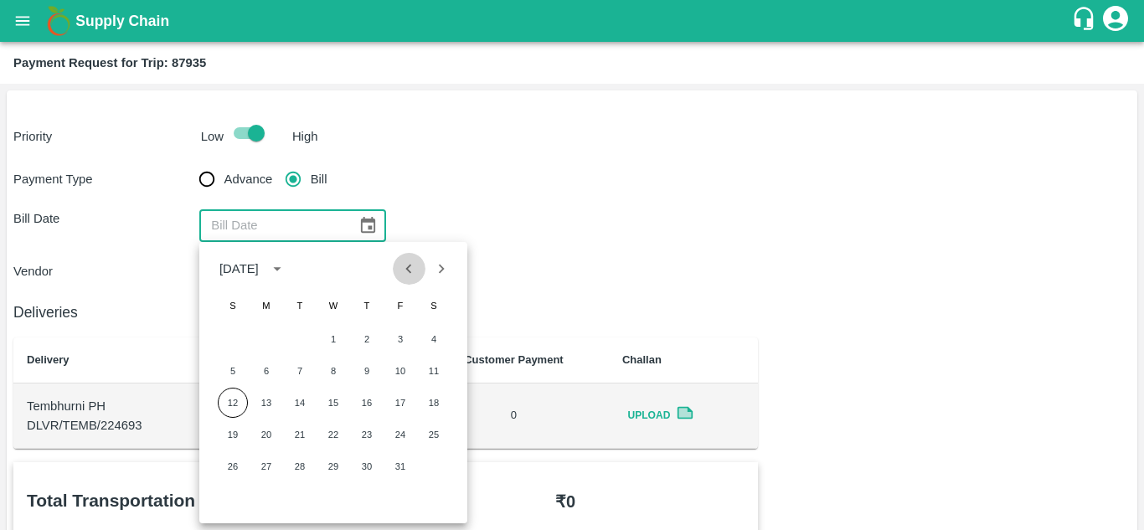
click at [407, 270] on icon "Previous month" at bounding box center [409, 268] width 6 height 9
click at [375, 375] on button "11" at bounding box center [367, 371] width 30 height 30
type input "11/09/2025"
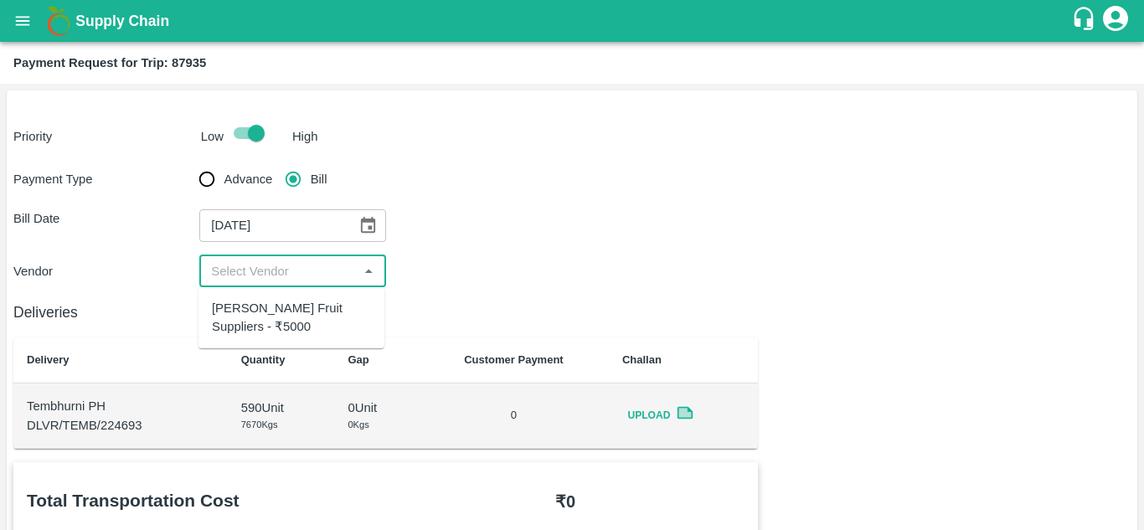
click at [264, 270] on input "input" at bounding box center [278, 271] width 148 height 22
click at [257, 318] on div "Vivan Fruit Suppliers - ₹5000" at bounding box center [291, 318] width 159 height 38
type input "Vivan Fruit Suppliers - ₹5000"
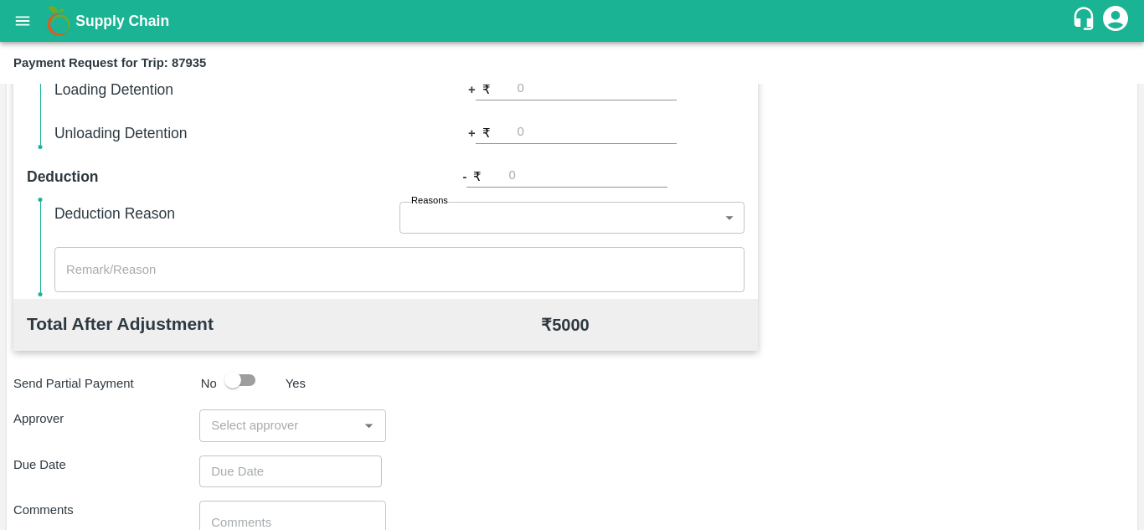
scroll to position [634, 0]
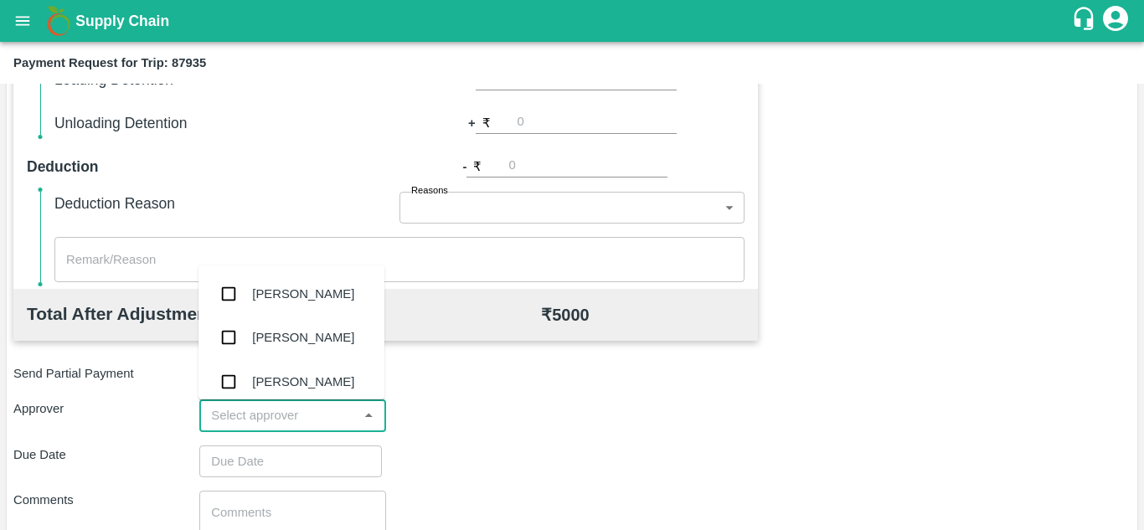
click at [227, 413] on input "input" at bounding box center [278, 415] width 148 height 22
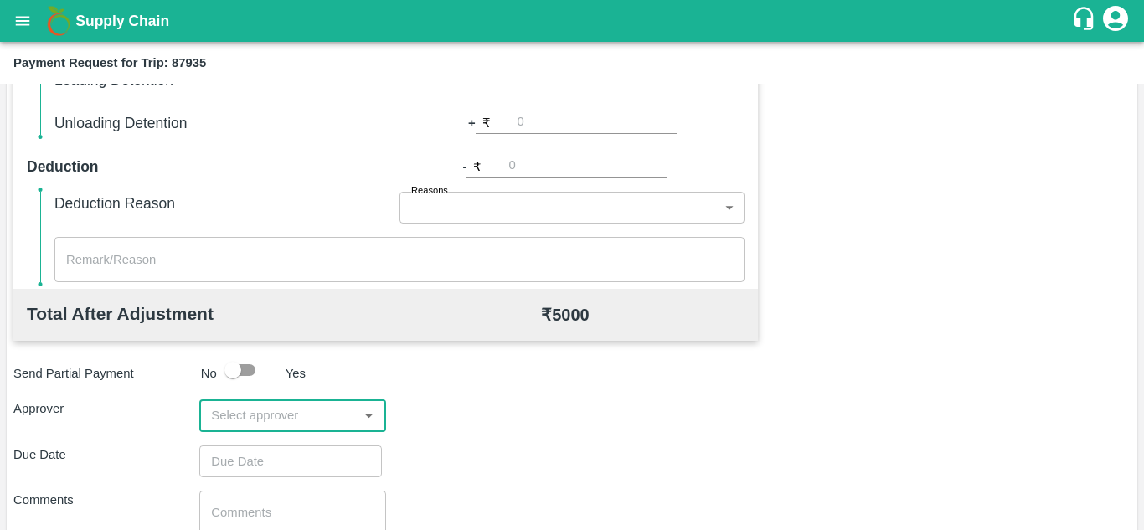
click at [248, 409] on input "input" at bounding box center [278, 415] width 148 height 22
type input "prasa"
click at [318, 476] on div "Prasad Waghade" at bounding box center [291, 461] width 186 height 44
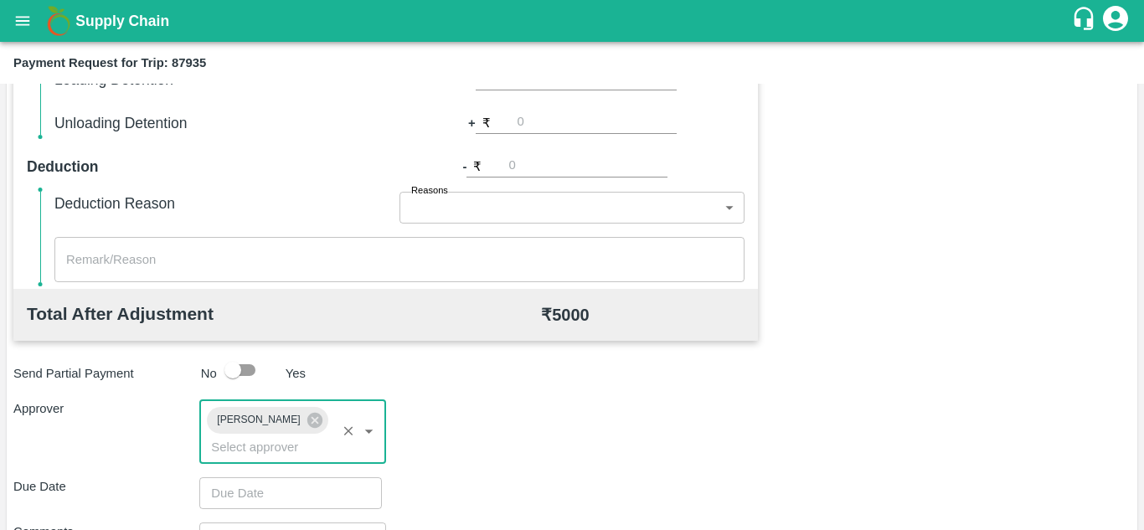
type input "DD/MM/YYYY hh:mm aa"
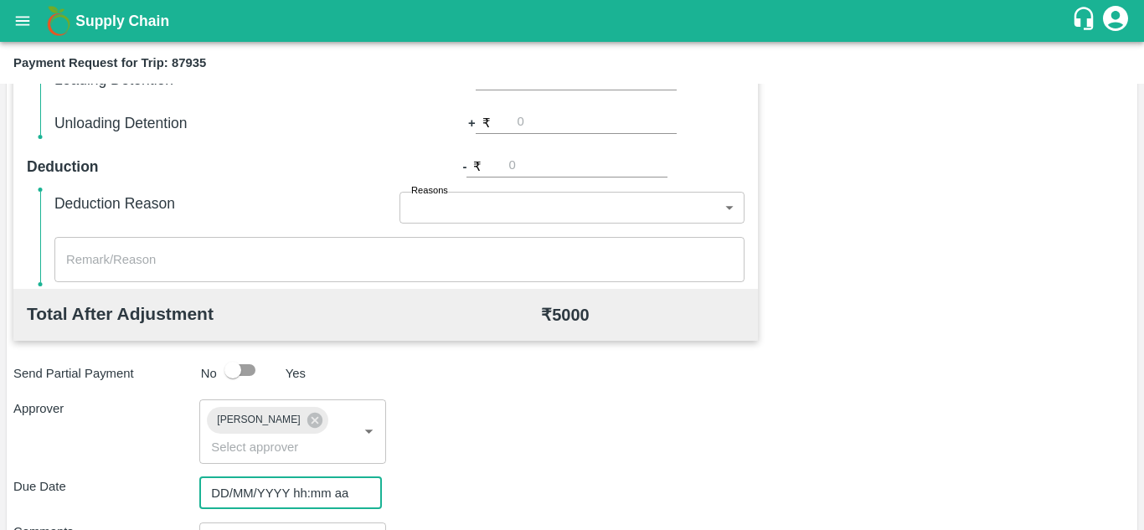
click at [230, 489] on input "DD/MM/YYYY hh:mm aa" at bounding box center [284, 493] width 171 height 32
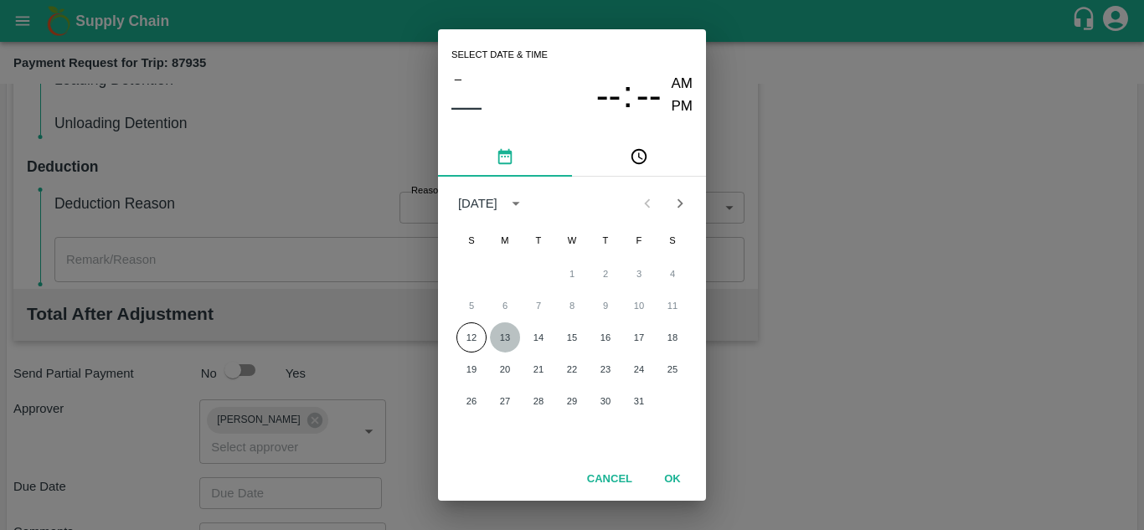
click at [517, 334] on button "13" at bounding box center [505, 337] width 30 height 30
type input "13/10/2025 12:00 AM"
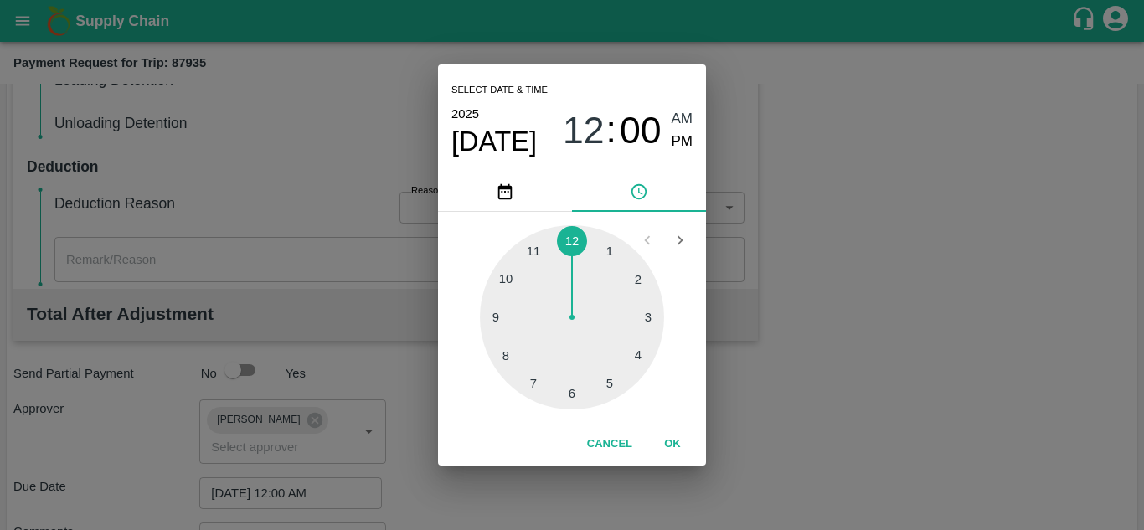
click at [693, 119] on div "Select date & time 2025 Oct 13 12 : 00 AM PM" at bounding box center [572, 117] width 268 height 107
click at [686, 118] on span "AM" at bounding box center [682, 119] width 22 height 23
click at [675, 440] on button "OK" at bounding box center [673, 444] width 54 height 29
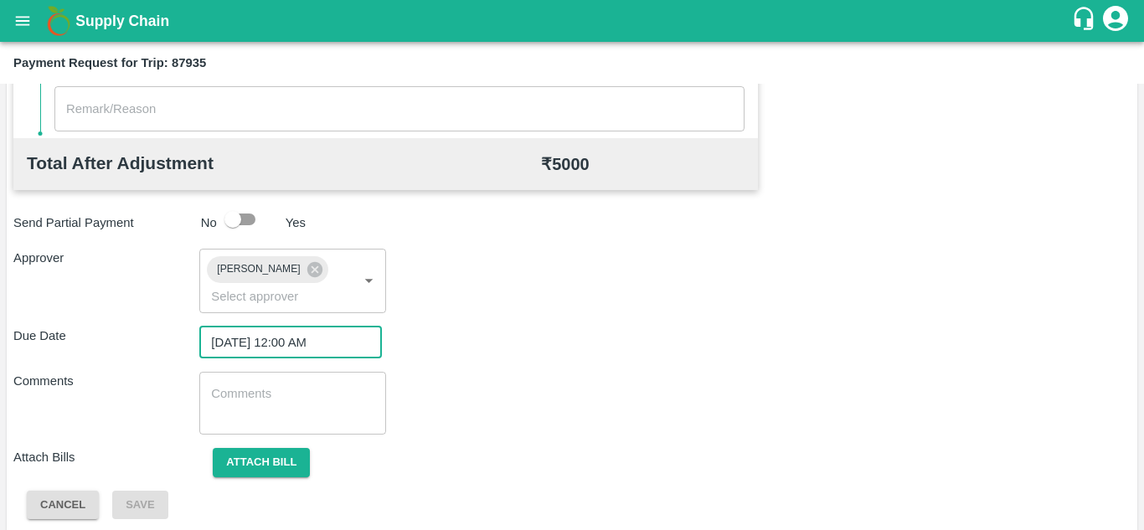
scroll to position [794, 0]
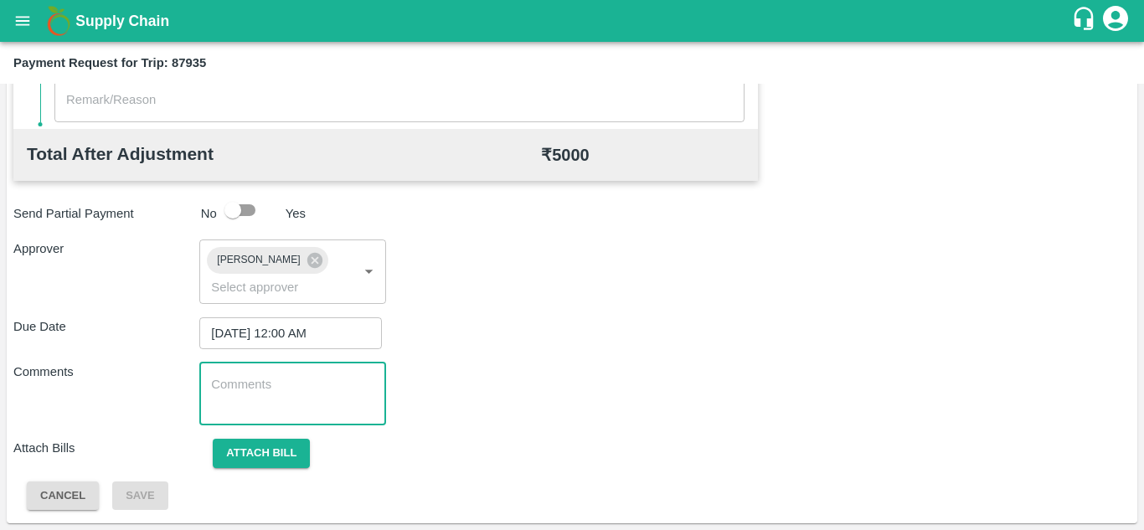
click at [271, 396] on textarea at bounding box center [292, 393] width 162 height 35
paste textarea "T"
click at [274, 395] on textarea at bounding box center [292, 393] width 162 height 35
type textarea "T"
type textarea "Transport Bill"
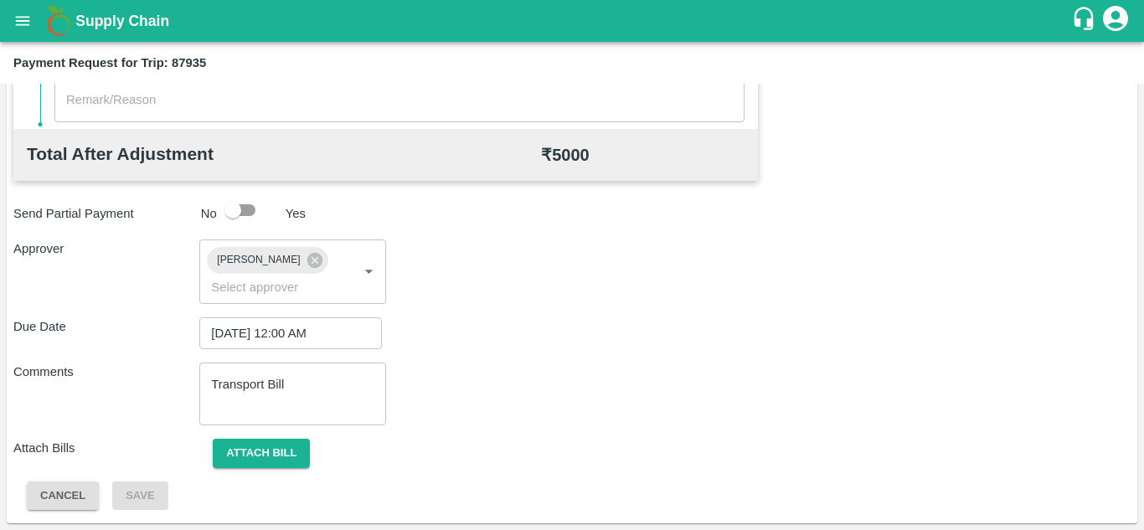
click at [489, 324] on div "Due Date 13/10/2025 12:00 AM ​" at bounding box center [571, 333] width 1117 height 32
click at [236, 442] on button "Attach bill" at bounding box center [261, 453] width 97 height 29
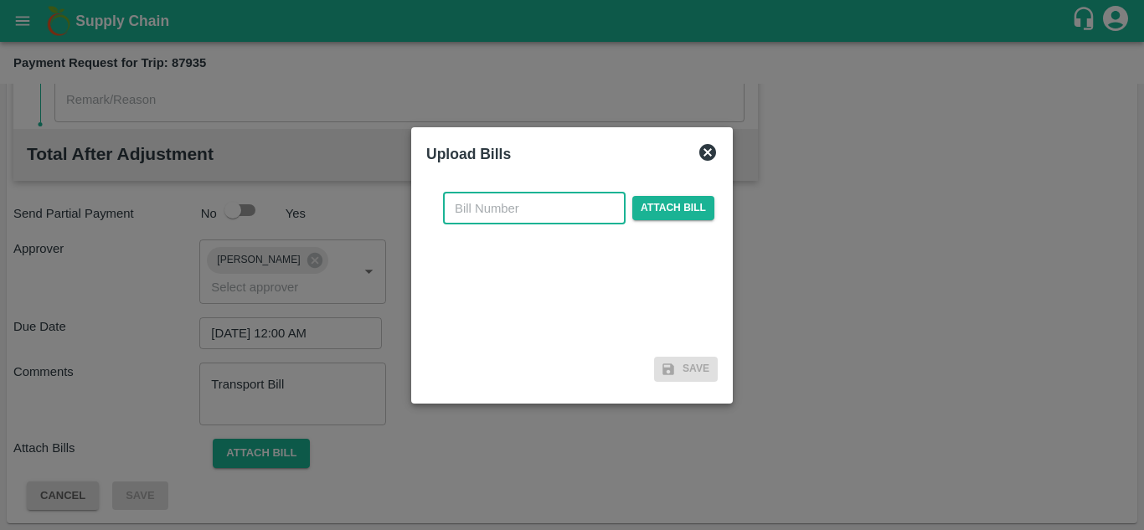
click at [476, 215] on input "text" at bounding box center [534, 209] width 183 height 32
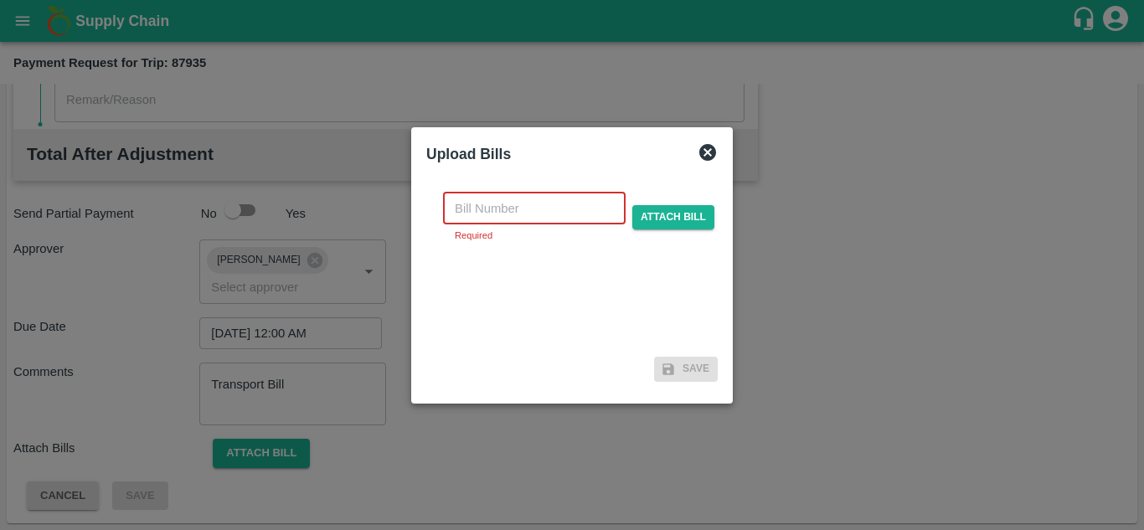
click at [466, 204] on input "text" at bounding box center [534, 209] width 183 height 32
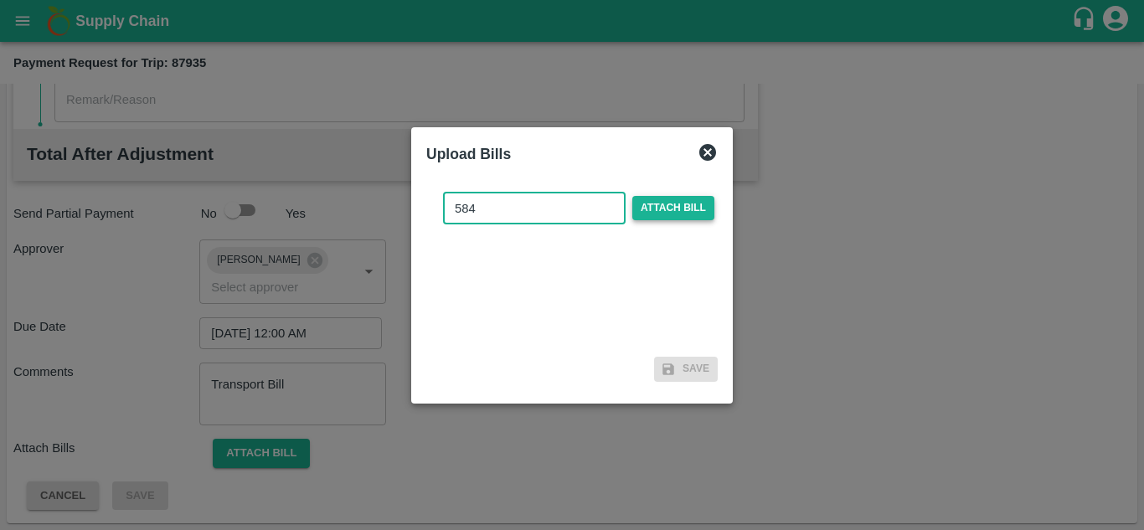
type input "584"
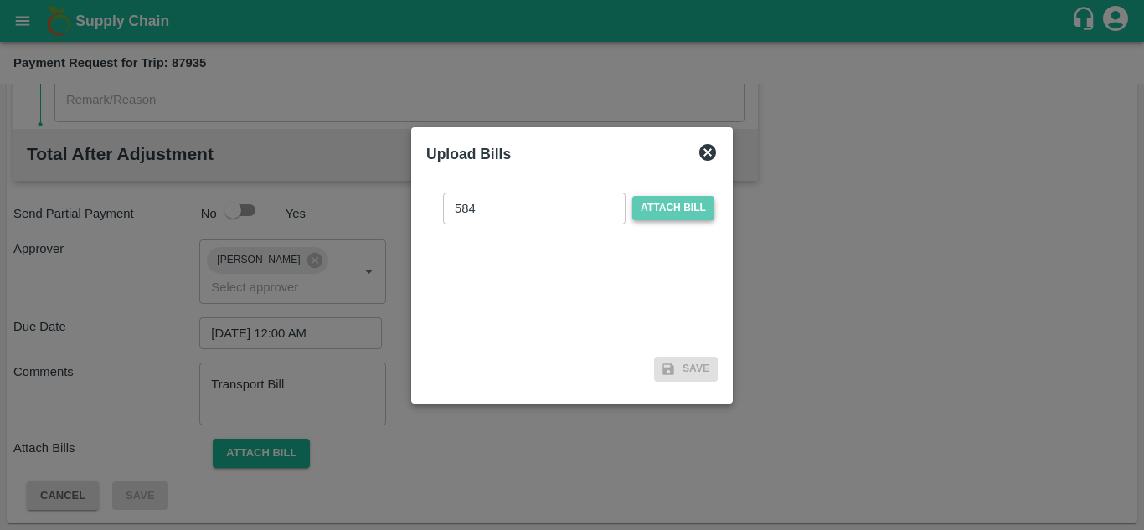
click at [682, 203] on span "Attach bill" at bounding box center [673, 208] width 82 height 24
click at [0, 0] on input "Attach bill" at bounding box center [0, 0] width 0 height 0
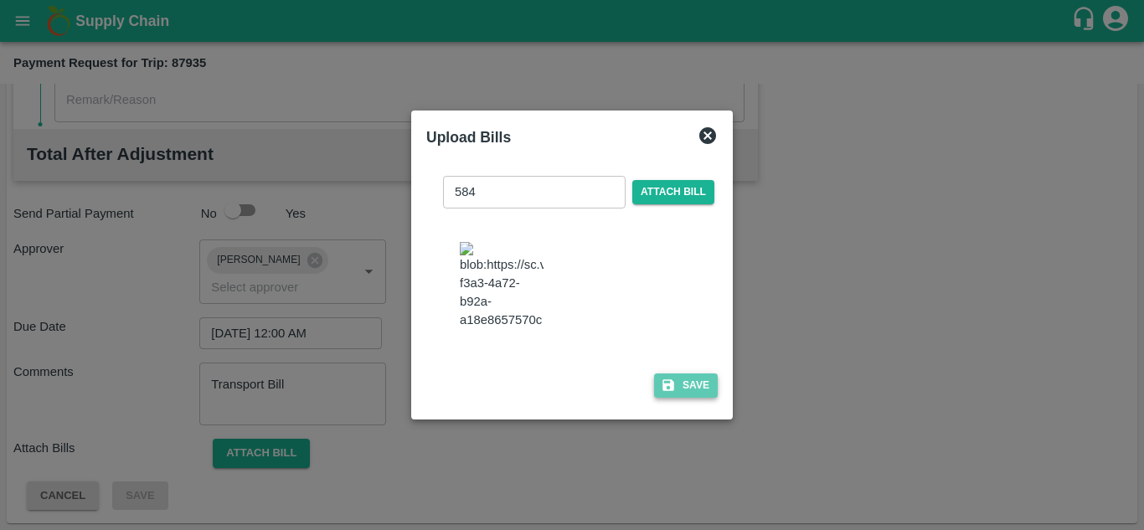
click at [692, 394] on button "Save" at bounding box center [686, 385] width 64 height 24
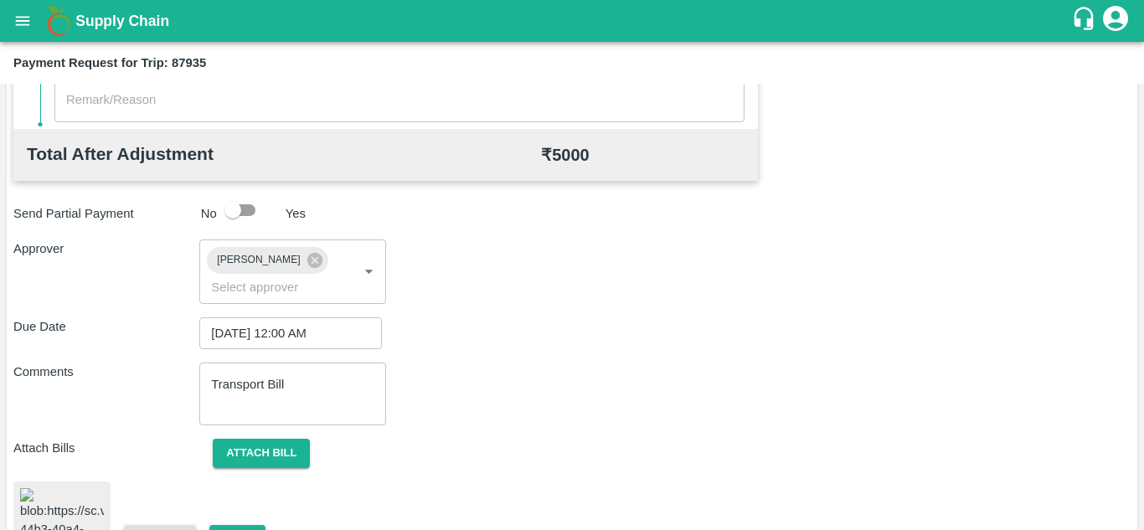
scroll to position [902, 0]
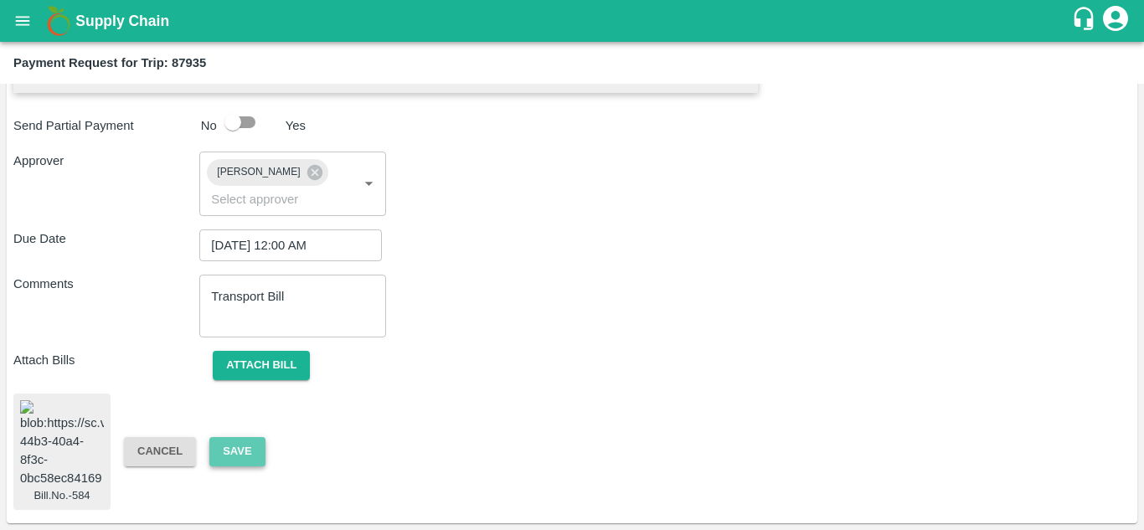
click at [234, 437] on button "Save" at bounding box center [236, 451] width 55 height 29
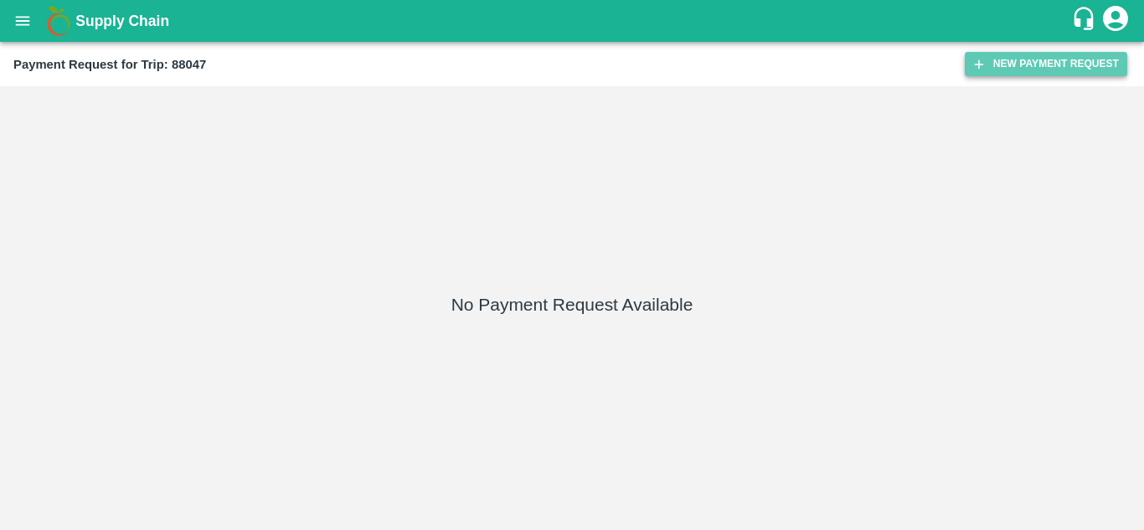
click at [1045, 56] on button "New Payment Request" at bounding box center [1046, 64] width 162 height 24
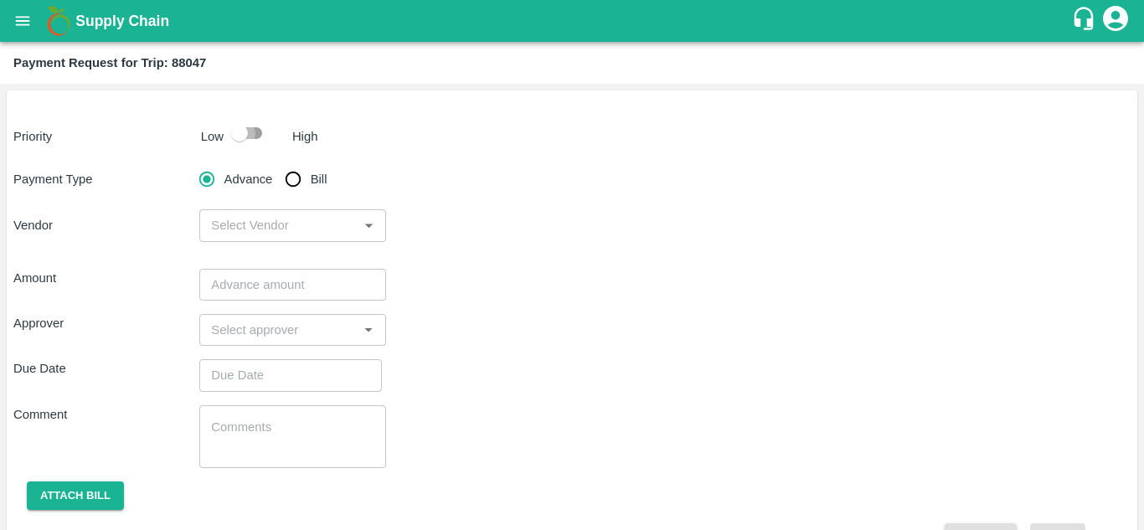
click at [265, 136] on input "checkbox" at bounding box center [239, 133] width 95 height 32
checkbox input "true"
click at [293, 177] on input "Bill" at bounding box center [292, 178] width 33 height 33
radio input "true"
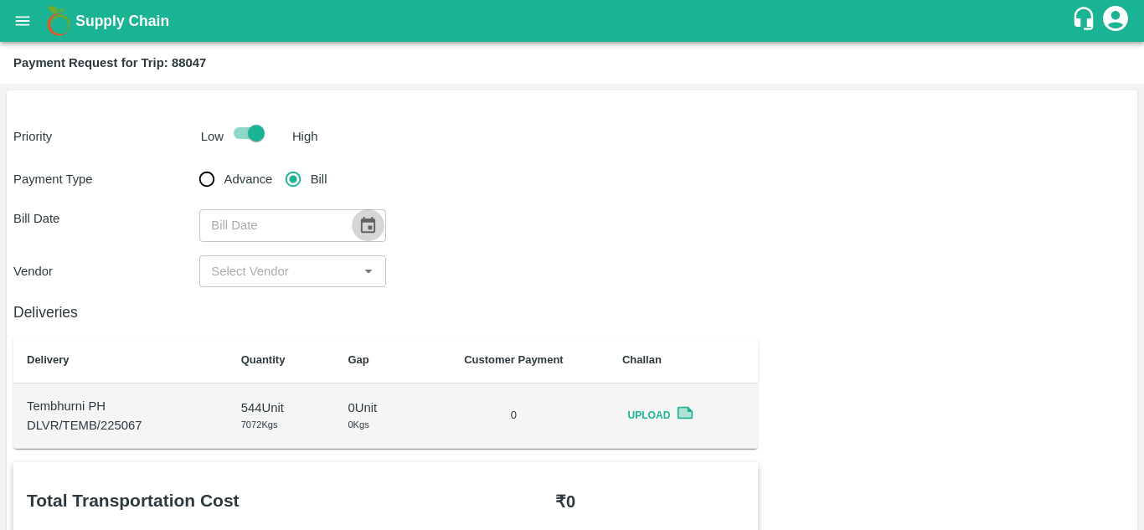
click at [364, 229] on icon "Choose date" at bounding box center [367, 225] width 18 height 18
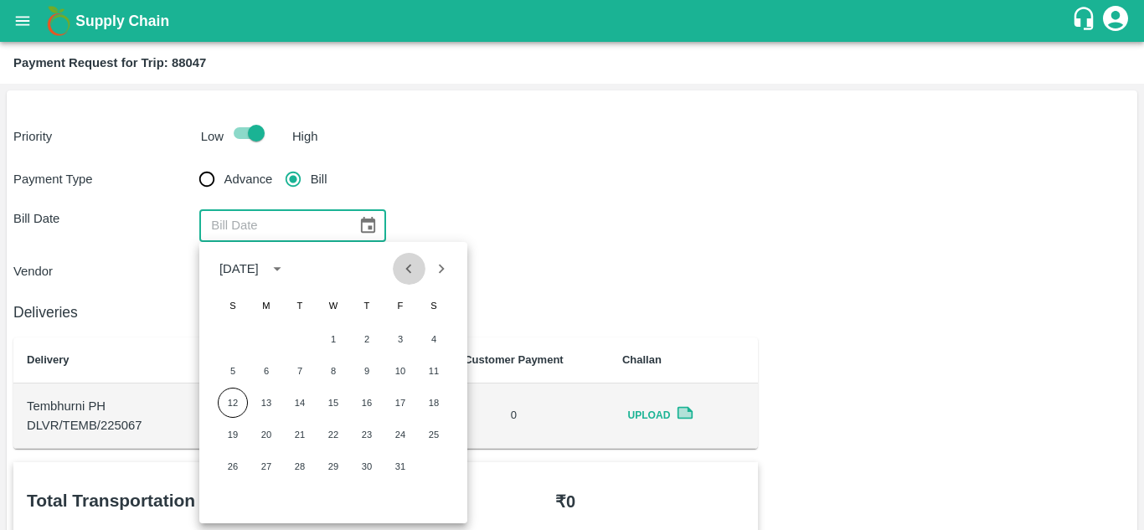
click at [404, 280] on button "Previous month" at bounding box center [409, 269] width 32 height 32
click at [404, 365] on button "12" at bounding box center [400, 371] width 30 height 30
type input "[DATE]"
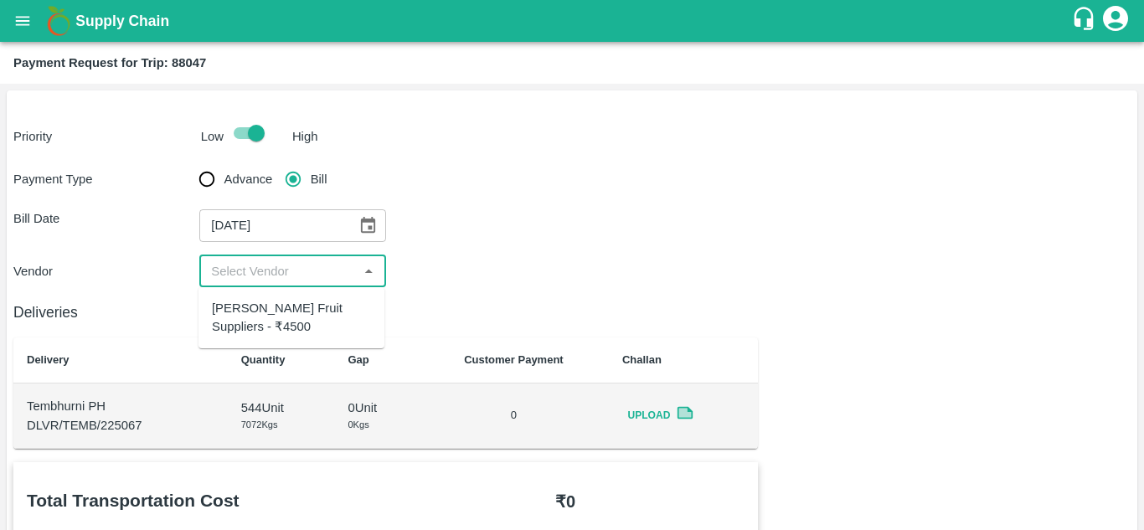
click at [247, 266] on input "input" at bounding box center [278, 271] width 148 height 22
click at [265, 303] on div "[PERSON_NAME] Fruit Suppliers - ₹4500" at bounding box center [291, 318] width 159 height 38
type input "[PERSON_NAME] Fruit Suppliers - ₹4500"
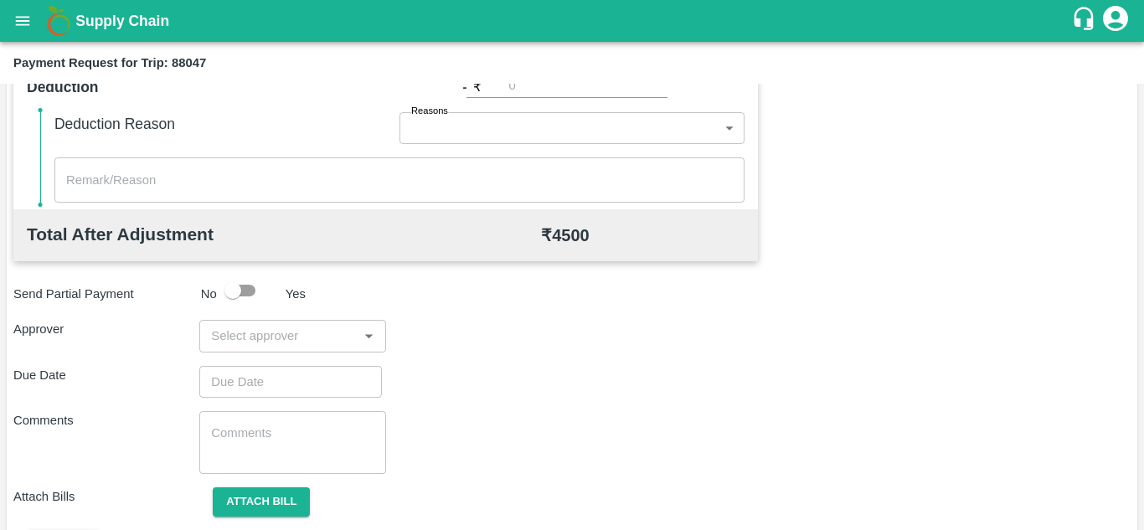
scroll to position [714, 0]
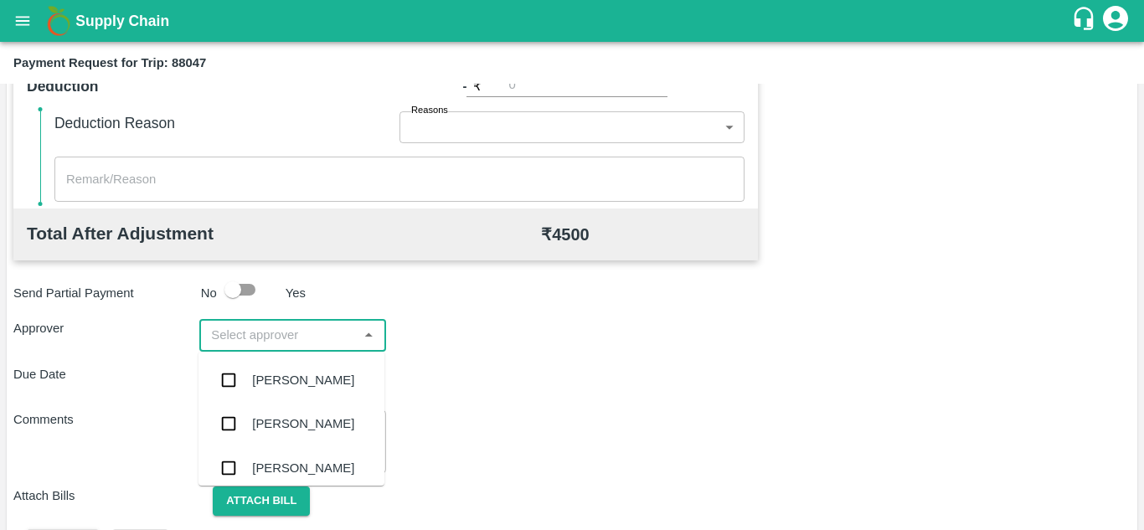
click at [250, 336] on input "input" at bounding box center [278, 335] width 148 height 22
type input "PRASA"
click at [292, 378] on div "[PERSON_NAME]" at bounding box center [303, 380] width 102 height 18
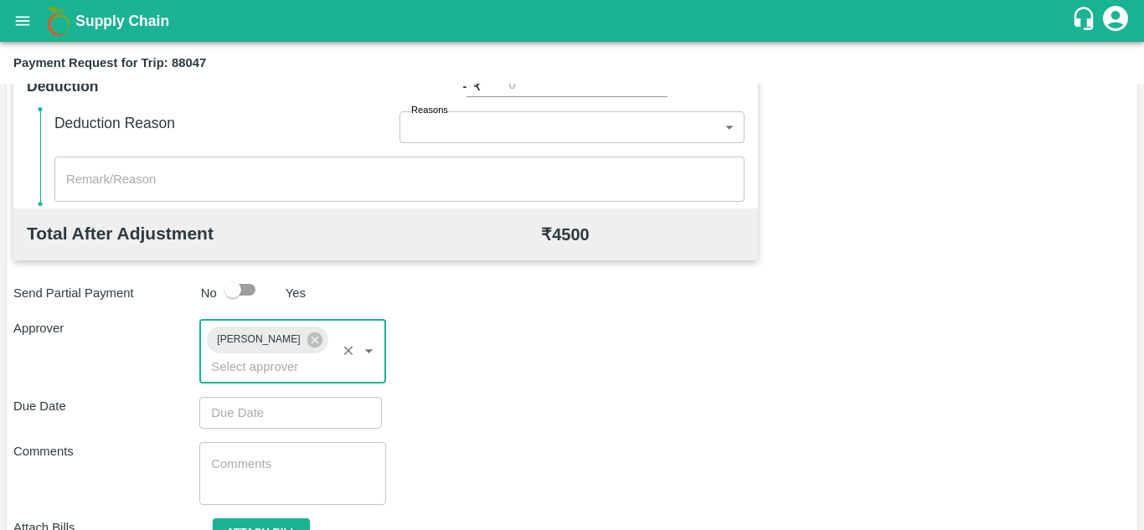
type input "DD/MM/YYYY hh:mm aa"
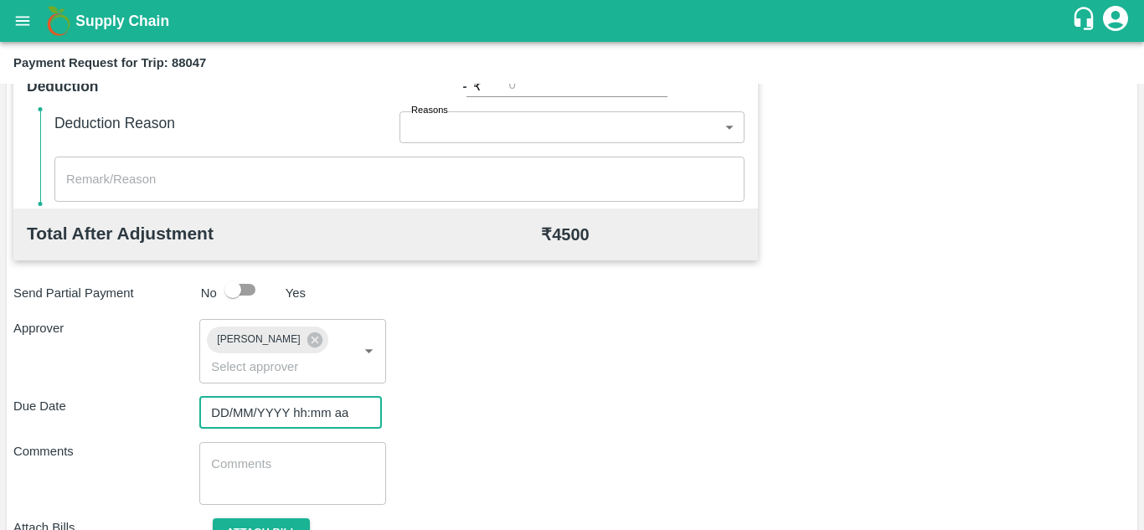
click at [233, 418] on input "DD/MM/YYYY hh:mm aa" at bounding box center [284, 413] width 171 height 32
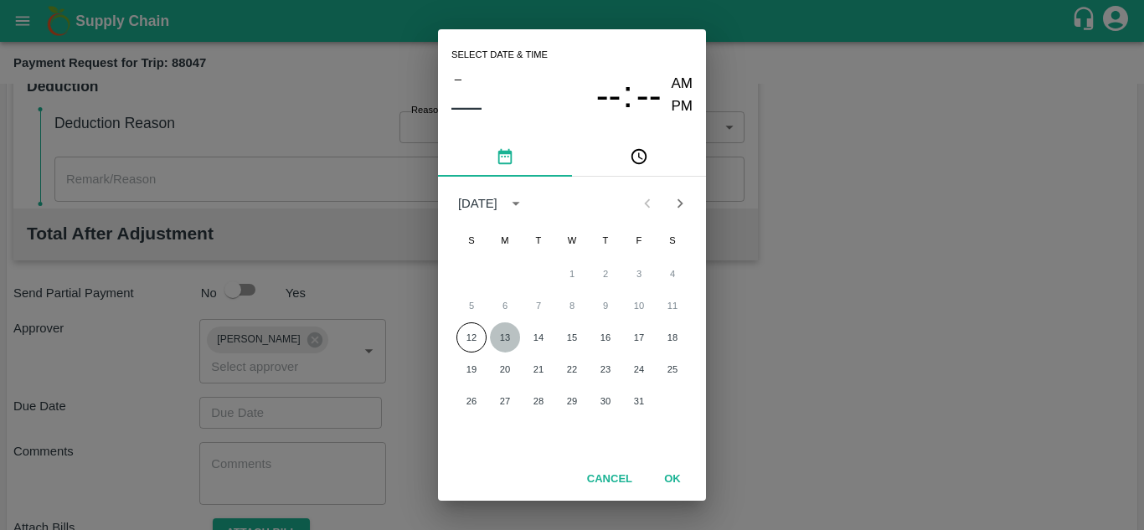
click at [508, 341] on button "13" at bounding box center [505, 337] width 30 height 30
type input "[DATE] 12:00 AM"
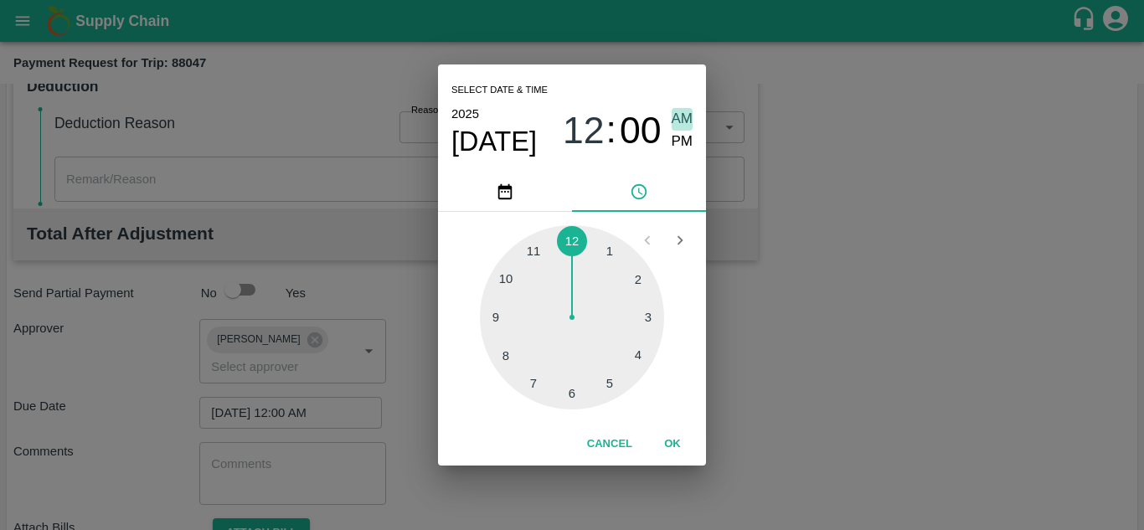
click at [677, 116] on span "AM" at bounding box center [682, 119] width 22 height 23
click at [677, 440] on button "OK" at bounding box center [673, 444] width 54 height 29
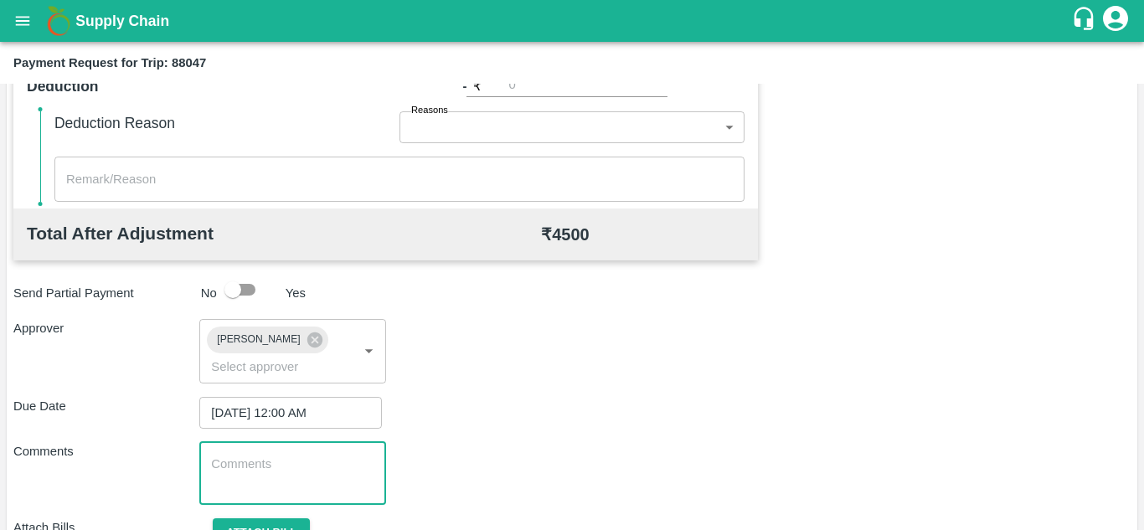
click at [301, 486] on textarea at bounding box center [292, 472] width 162 height 35
paste textarea "Transport Bill"
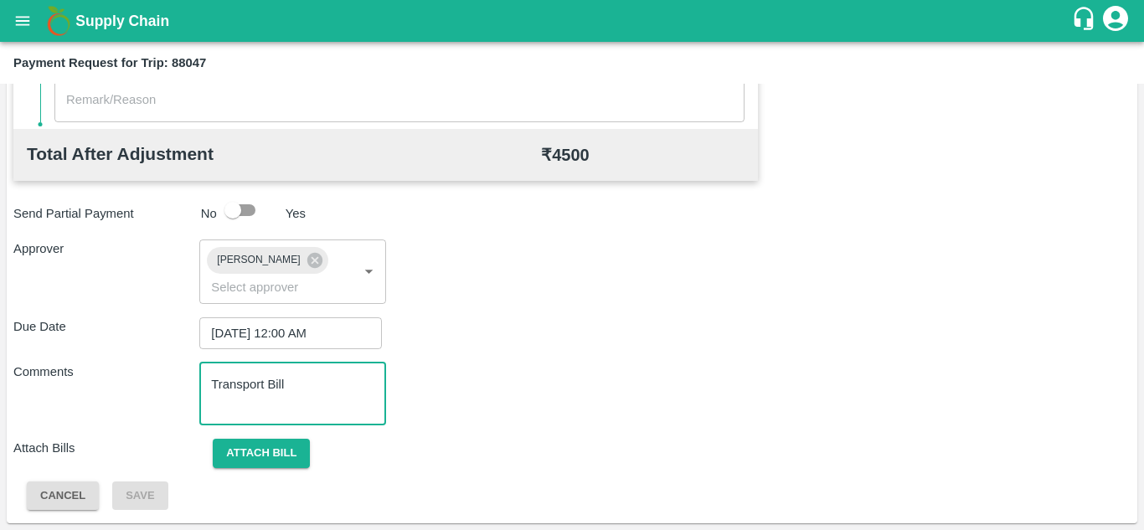
type textarea "Transport Bill"
click at [506, 381] on div "Comments Transport Bill x ​" at bounding box center [571, 394] width 1117 height 63
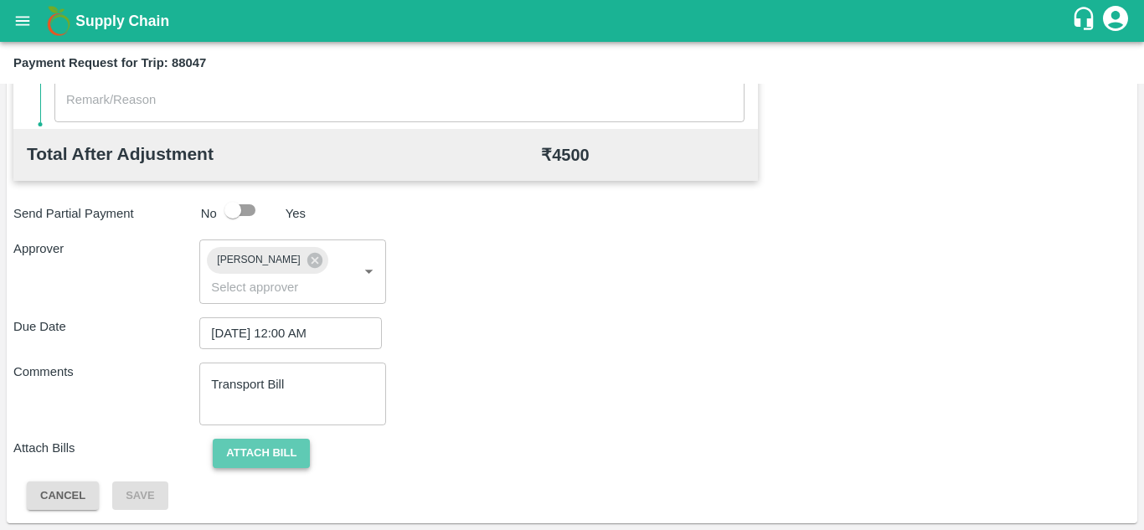
click at [239, 459] on button "Attach bill" at bounding box center [261, 453] width 97 height 29
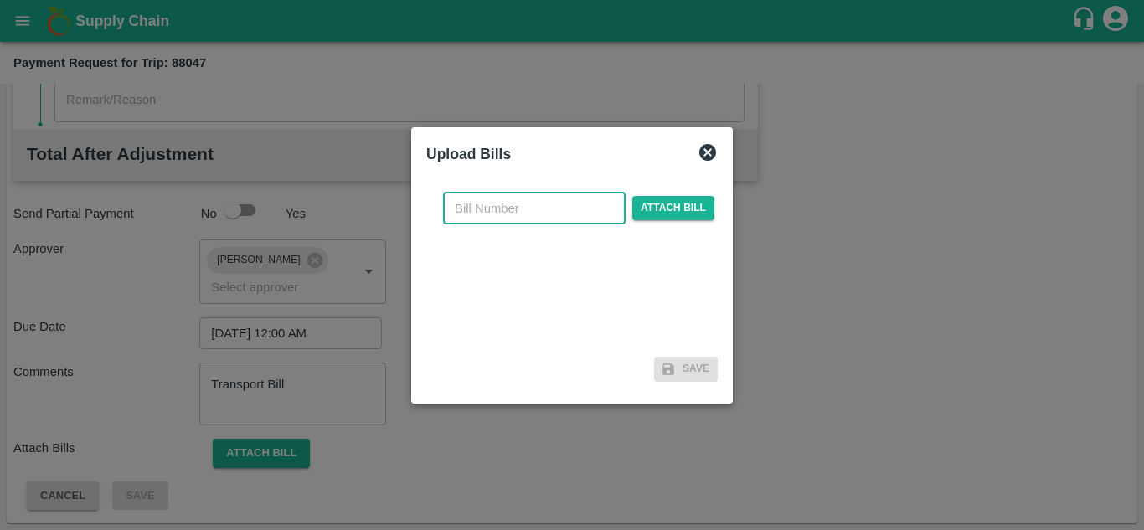
click at [485, 199] on input "text" at bounding box center [534, 209] width 183 height 32
type input "585"
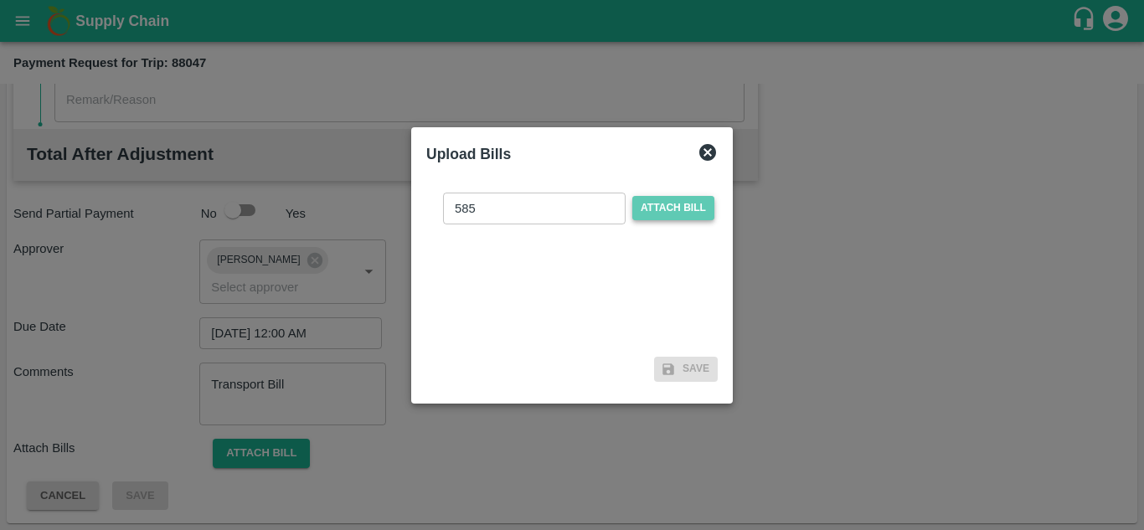
click at [683, 206] on span "Attach bill" at bounding box center [673, 208] width 82 height 24
click at [0, 0] on input "Attach bill" at bounding box center [0, 0] width 0 height 0
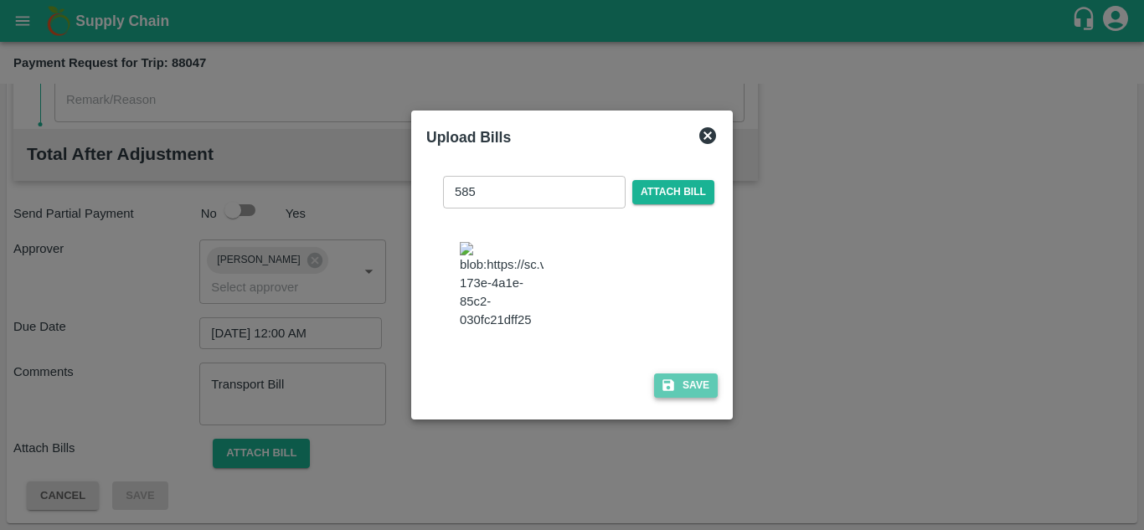
click at [698, 385] on button "Save" at bounding box center [686, 385] width 64 height 24
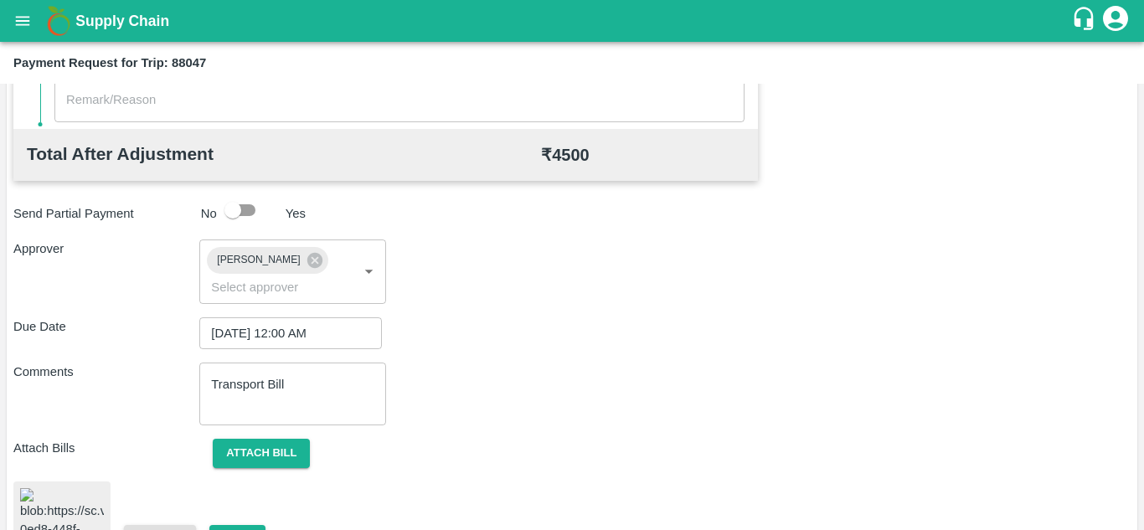
scroll to position [901, 0]
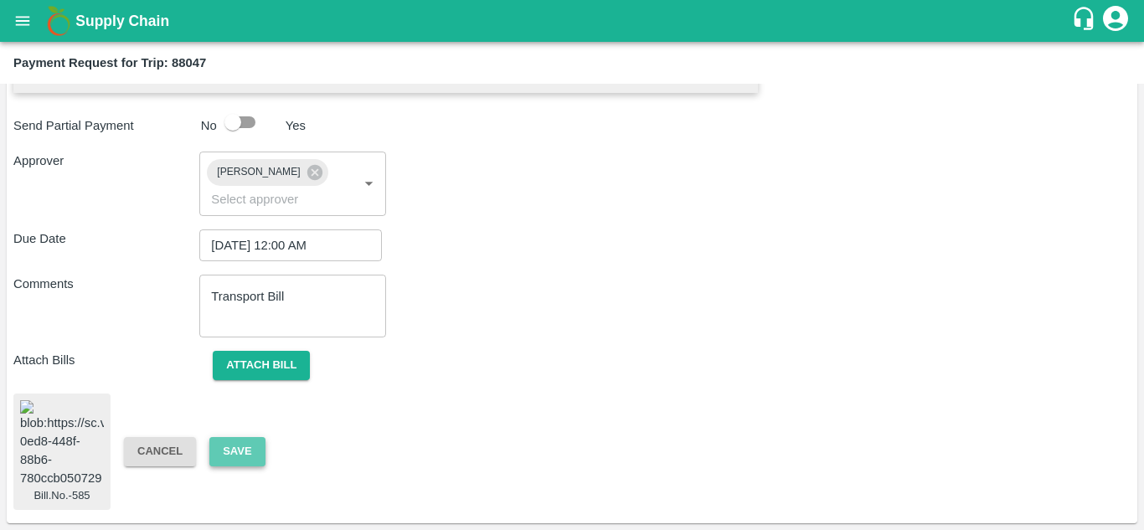
click at [229, 448] on button "Save" at bounding box center [236, 451] width 55 height 29
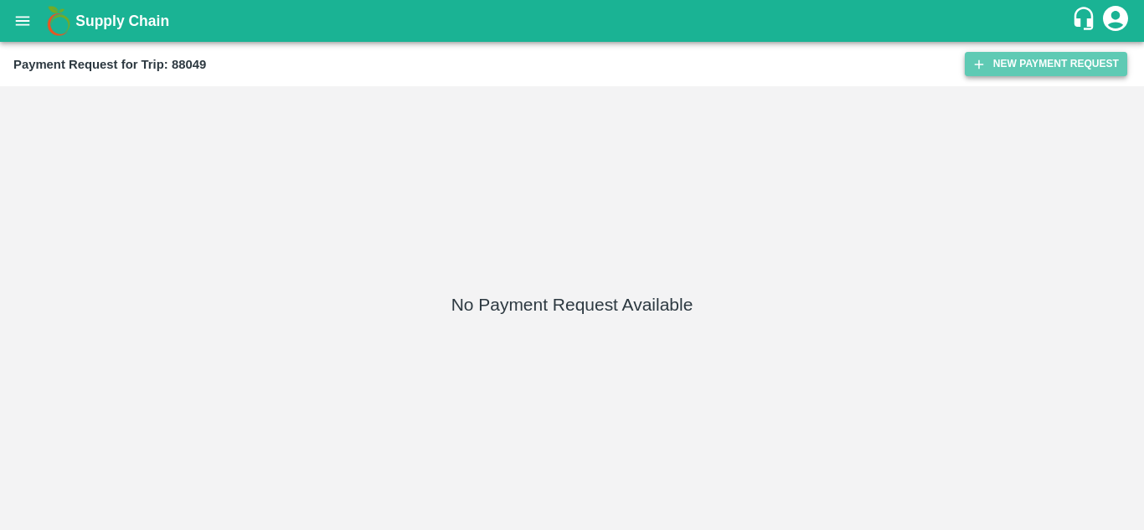
click at [1040, 55] on button "New Payment Request" at bounding box center [1046, 64] width 162 height 24
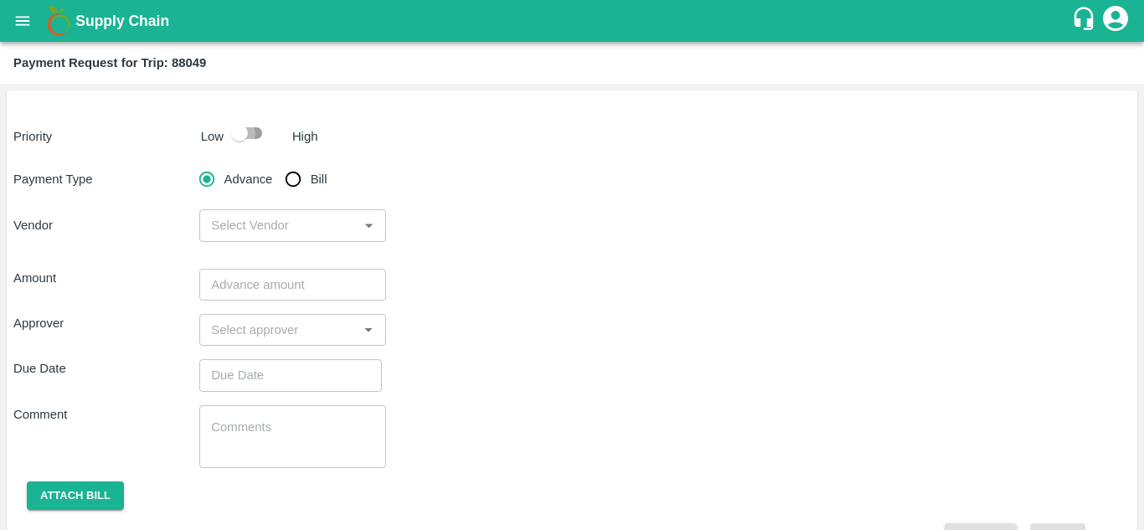
click at [254, 132] on input "checkbox" at bounding box center [239, 133] width 95 height 32
checkbox input "true"
click at [291, 175] on input "Bill" at bounding box center [292, 178] width 33 height 33
radio input "true"
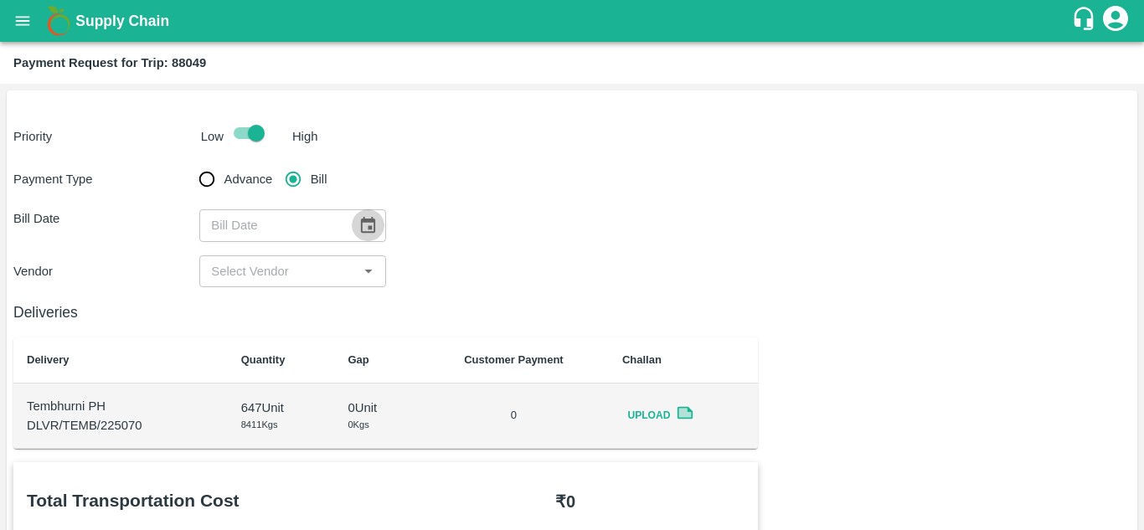
click at [369, 224] on icon "Choose date" at bounding box center [367, 225] width 18 height 18
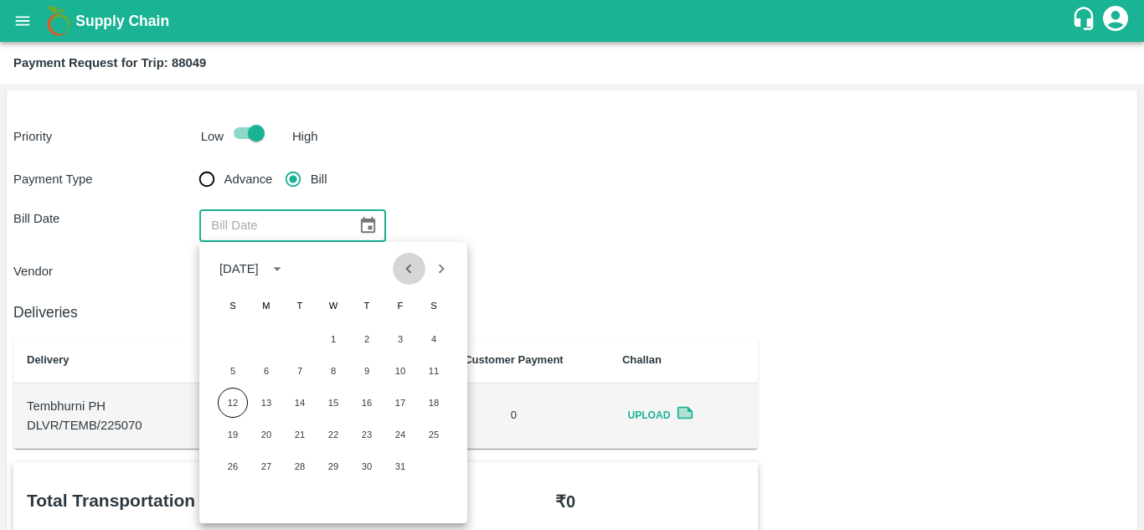
click at [411, 265] on icon "Previous month" at bounding box center [409, 268] width 6 height 9
click at [403, 373] on button "12" at bounding box center [400, 371] width 30 height 30
type input "12/09/2025"
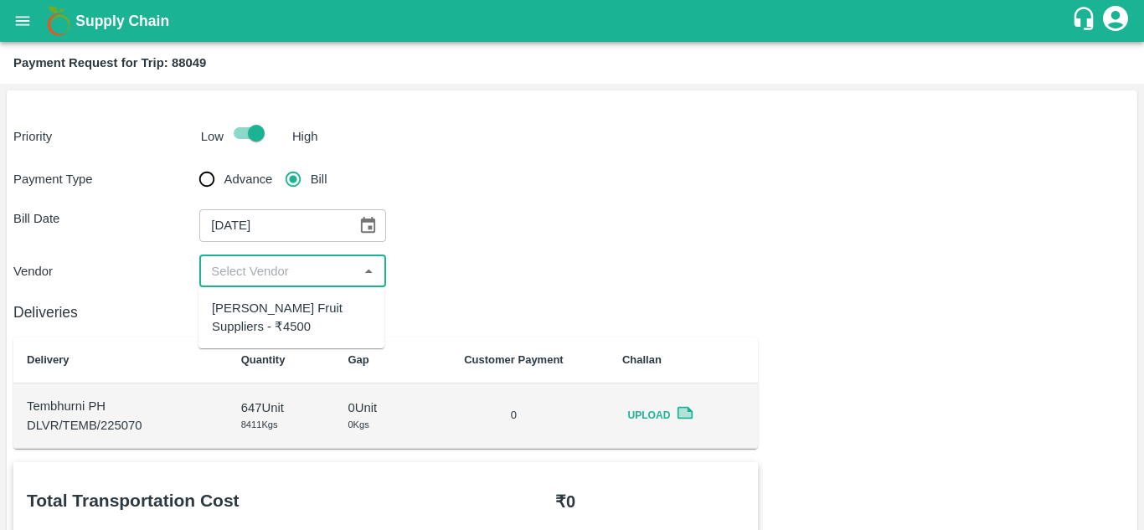
drag, startPoint x: 296, startPoint y: 274, endPoint x: 289, endPoint y: 309, distance: 36.0
click at [289, 309] on body "Supply Chain Payment Request for Trip: 88049 Priority Low High Payment Type Adv…" at bounding box center [572, 265] width 1144 height 530
click at [289, 309] on div "[PERSON_NAME] Fruit Suppliers - ₹4500" at bounding box center [291, 318] width 159 height 38
type input "[PERSON_NAME] Fruit Suppliers - ₹4500"
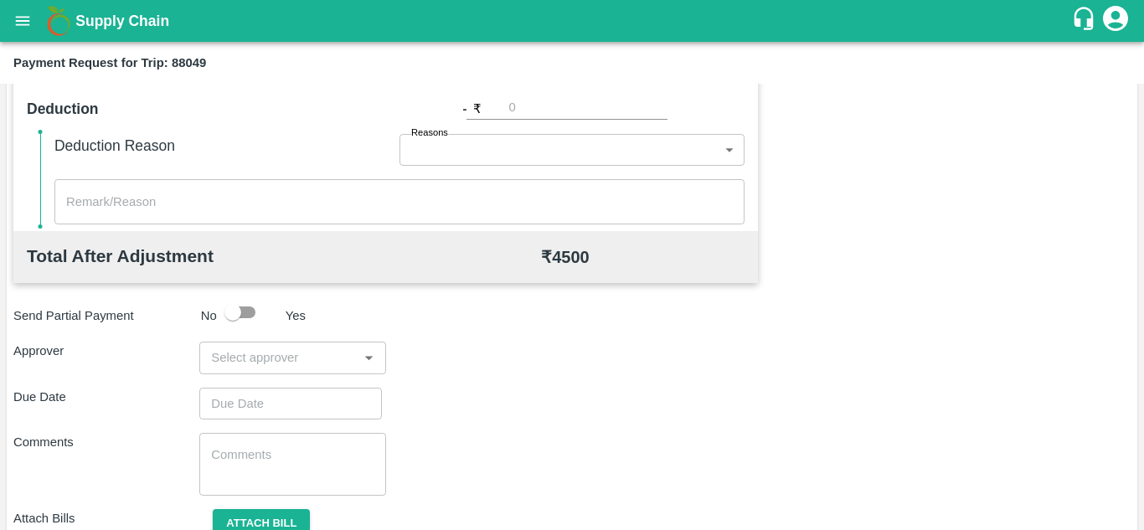
scroll to position [710, 0]
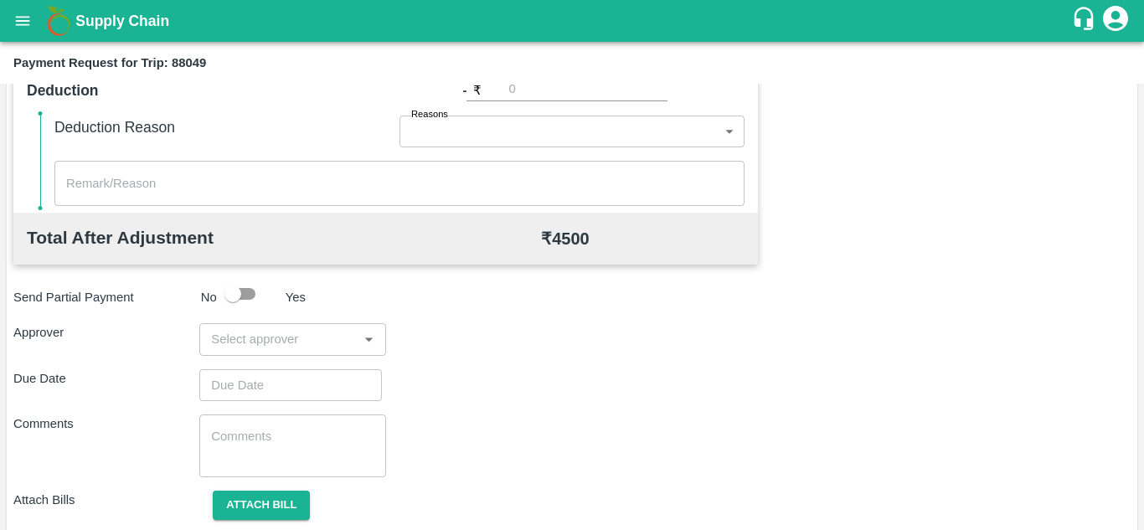
click at [246, 333] on input "input" at bounding box center [278, 339] width 148 height 22
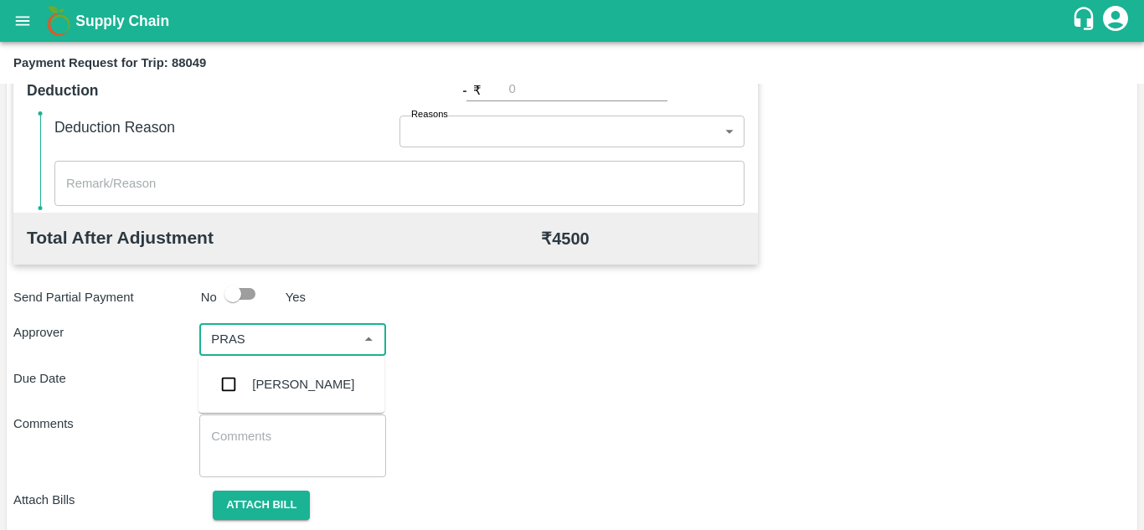
type input "PRASA"
click at [286, 382] on div "[PERSON_NAME]" at bounding box center [303, 384] width 102 height 18
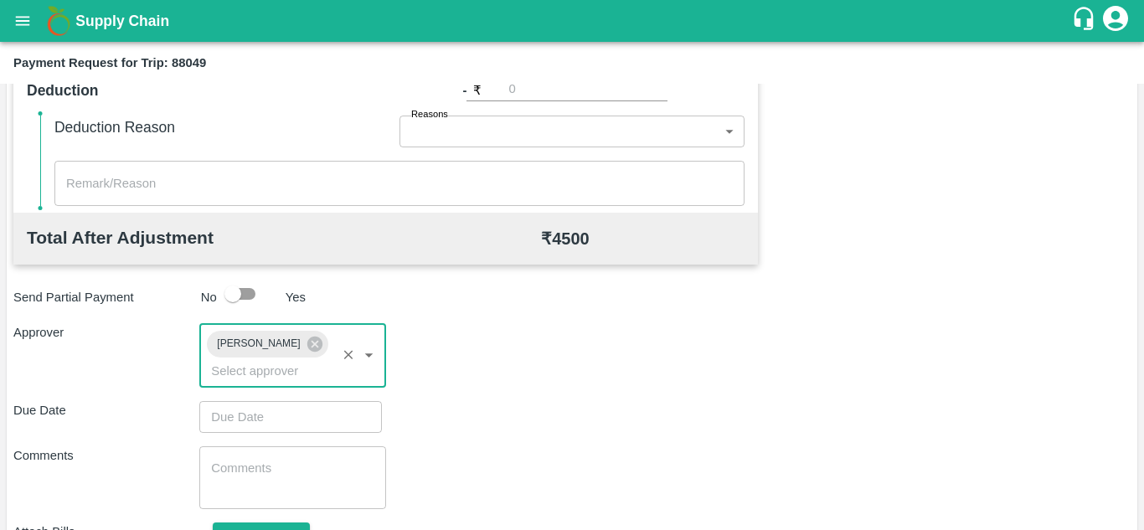
type input "DD/MM/YYYY hh:mm aa"
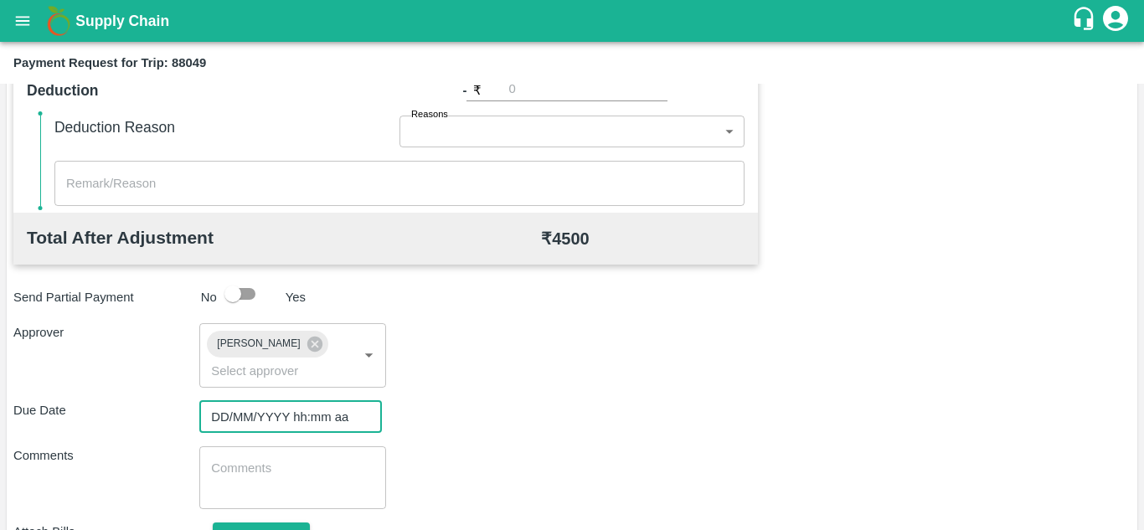
click at [237, 410] on input "DD/MM/YYYY hh:mm aa" at bounding box center [284, 417] width 171 height 32
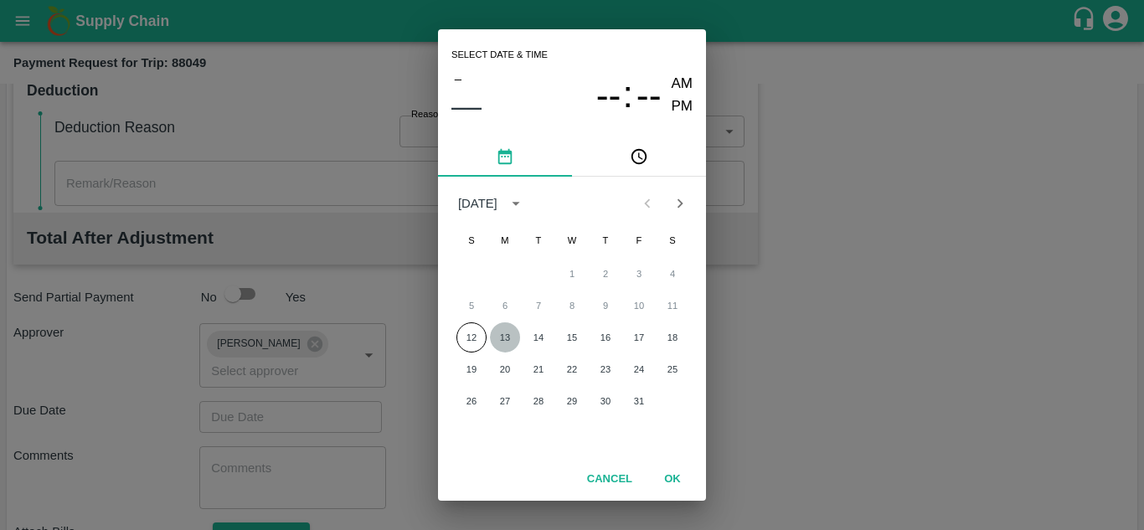
click at [506, 337] on button "13" at bounding box center [505, 337] width 30 height 30
type input "[DATE] 12:00 AM"
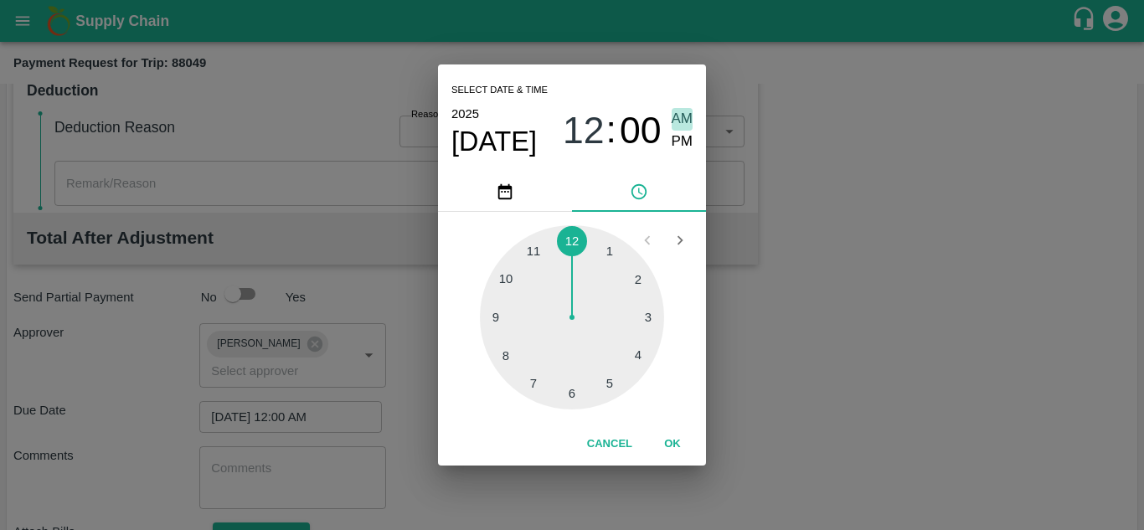
click at [687, 125] on span "AM" at bounding box center [682, 119] width 22 height 23
click at [671, 446] on button "OK" at bounding box center [673, 444] width 54 height 29
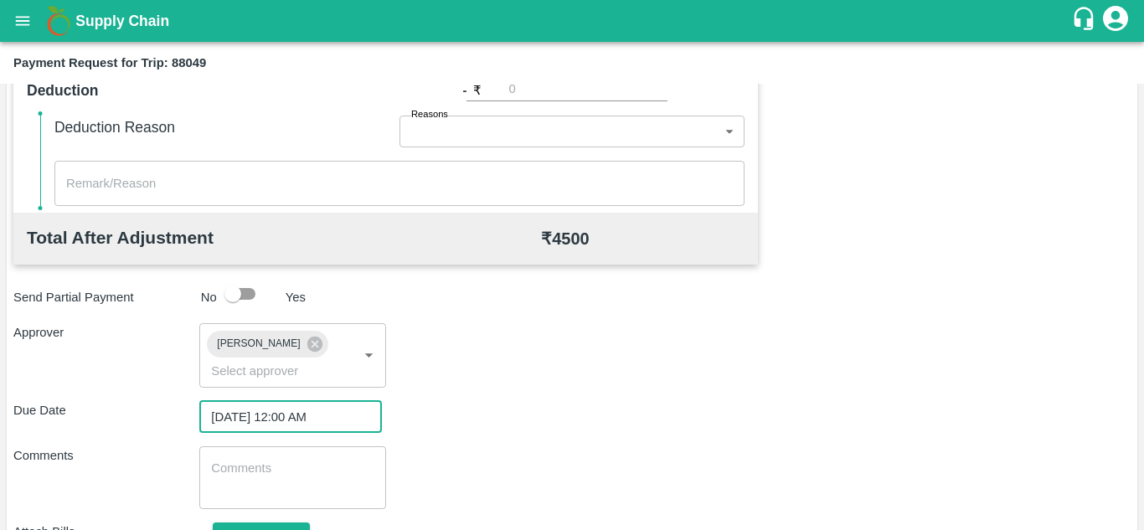
scroll to position [794, 0]
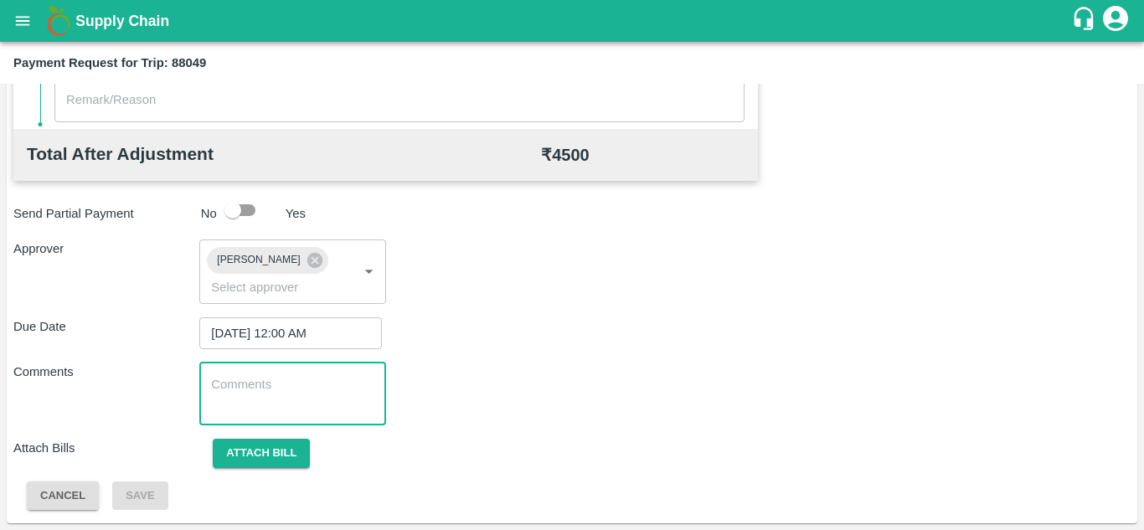
click at [214, 384] on textarea at bounding box center [292, 393] width 162 height 35
paste textarea "Transport Bill"
type textarea "Transport Bill"
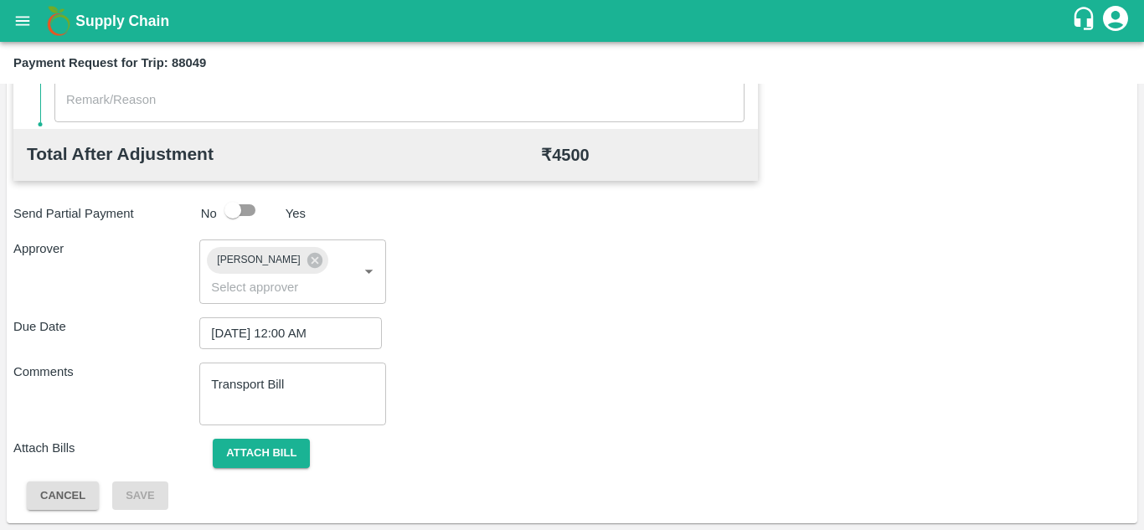
click at [596, 334] on div "Due Date 13/10/2025 12:00 AM ​" at bounding box center [571, 333] width 1117 height 32
click at [265, 455] on button "Attach bill" at bounding box center [261, 453] width 97 height 29
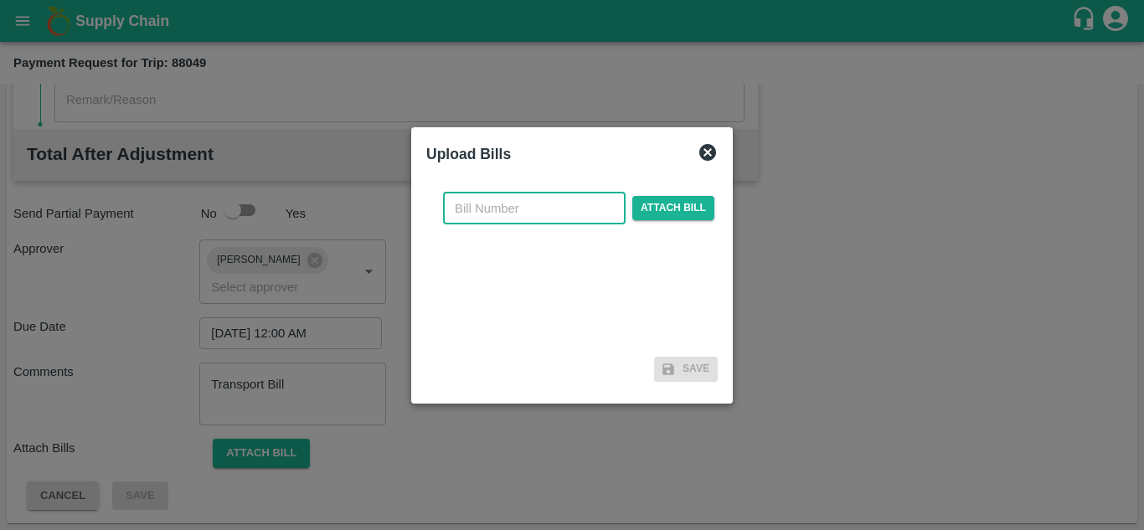
click at [502, 210] on input "text" at bounding box center [534, 209] width 183 height 32
type input "586"
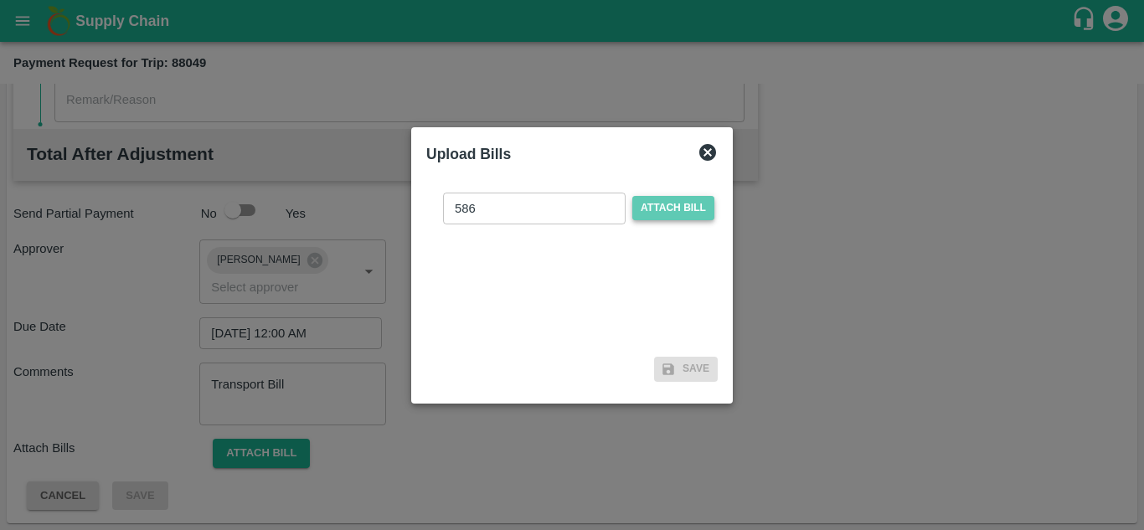
click at [673, 207] on span "Attach bill" at bounding box center [673, 208] width 82 height 24
click at [0, 0] on input "Attach bill" at bounding box center [0, 0] width 0 height 0
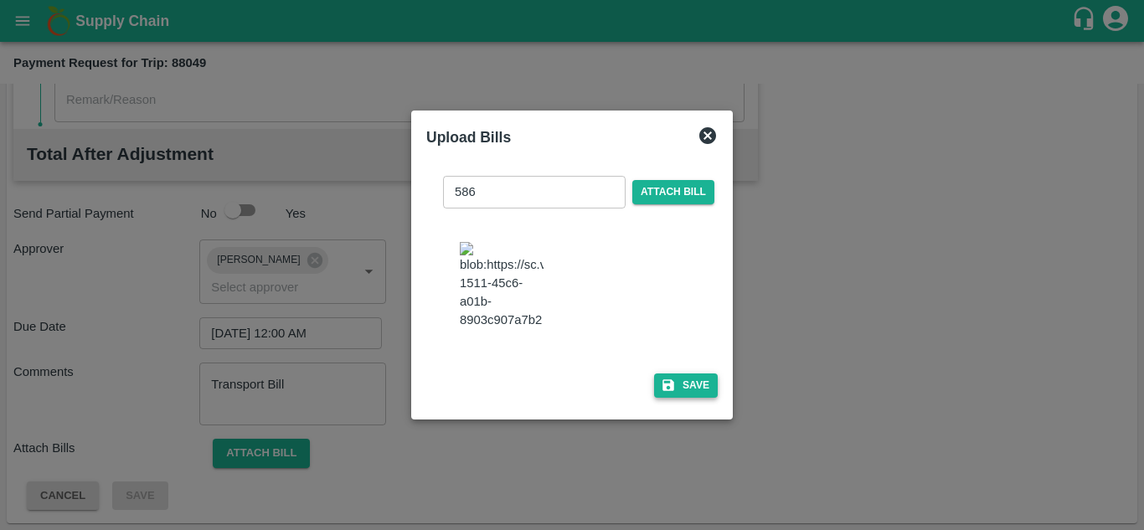
click at [692, 398] on button "Save" at bounding box center [686, 385] width 64 height 24
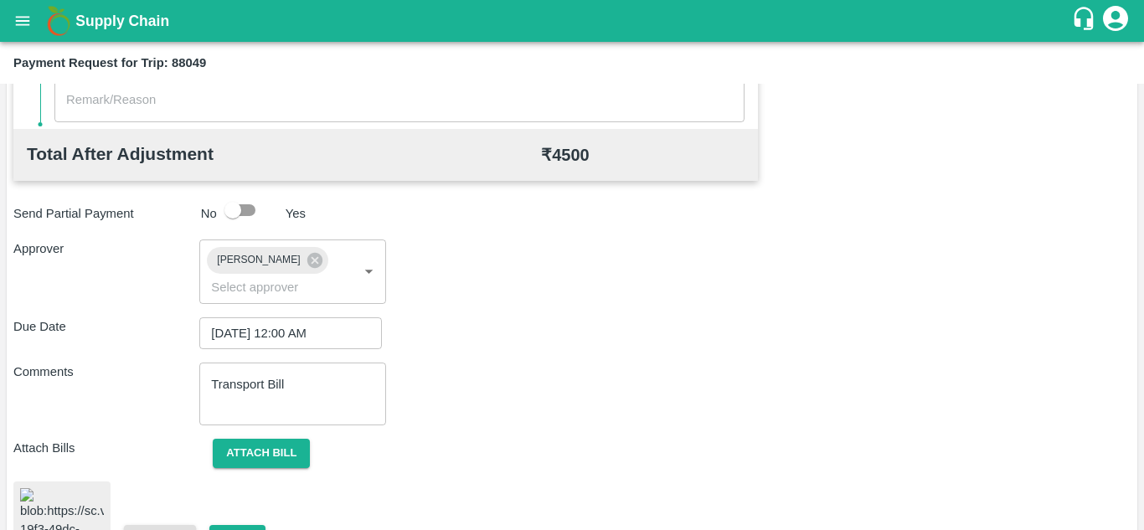
scroll to position [905, 0]
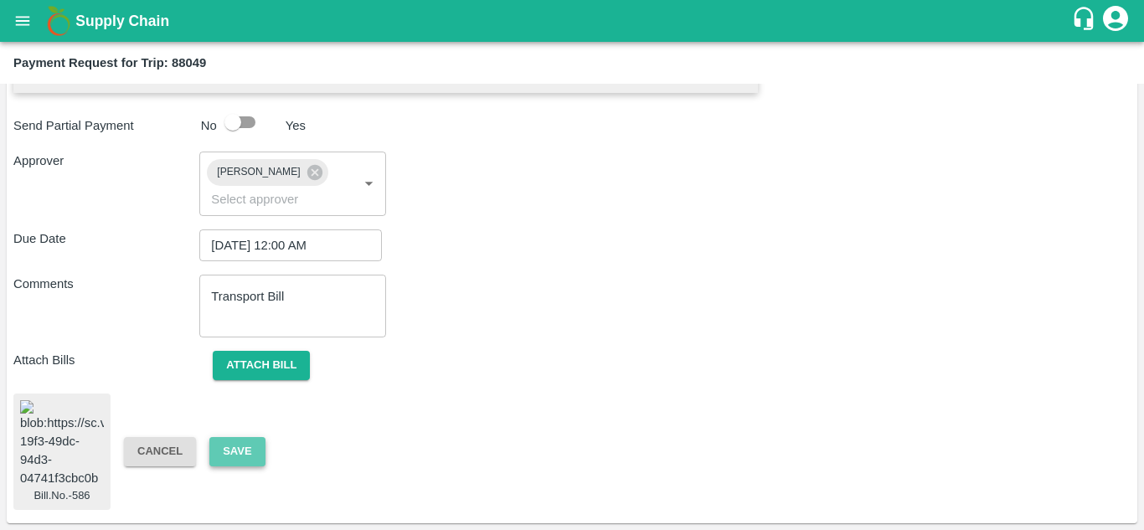
click at [229, 442] on button "Save" at bounding box center [236, 451] width 55 height 29
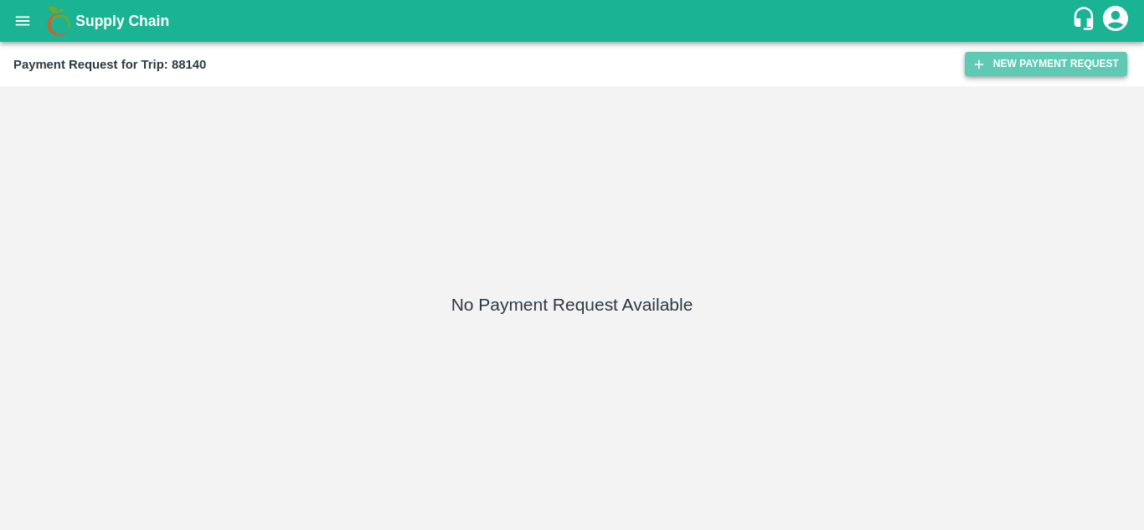
click at [1030, 72] on button "New Payment Request" at bounding box center [1046, 64] width 162 height 24
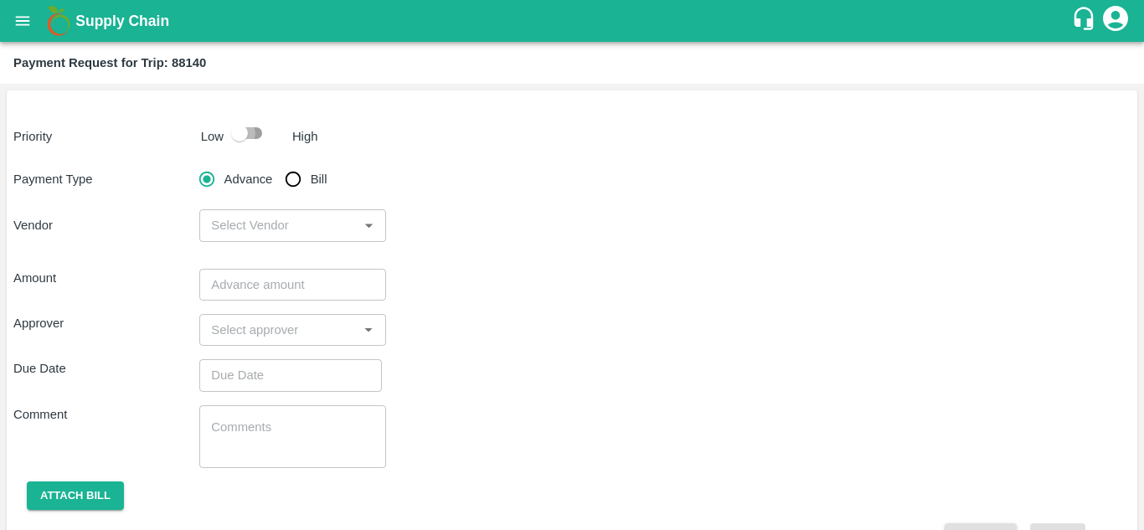
click at [260, 130] on input "checkbox" at bounding box center [239, 133] width 95 height 32
checkbox input "true"
click at [296, 180] on input "Bill" at bounding box center [292, 178] width 33 height 33
radio input "true"
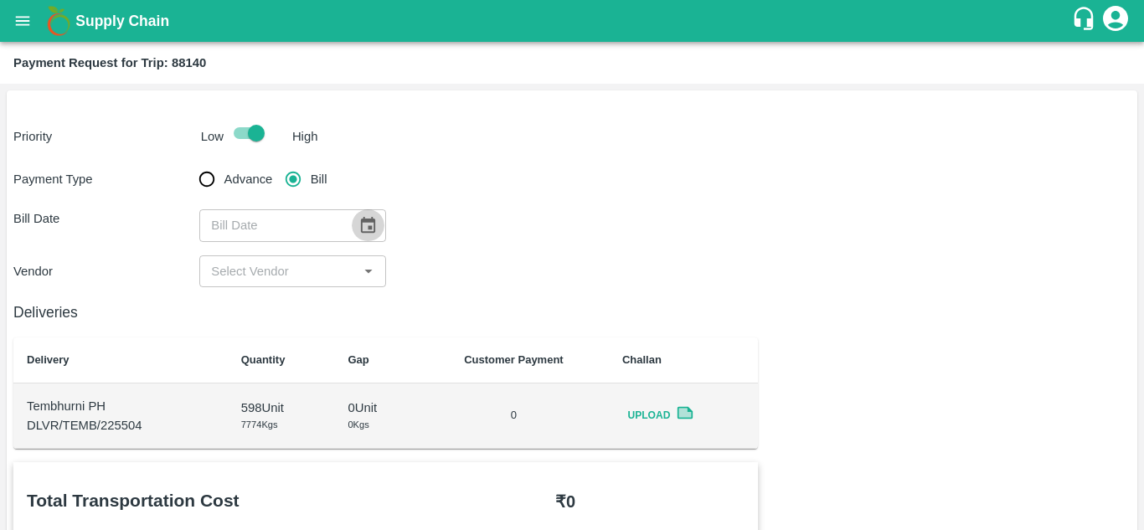
click at [367, 227] on icon "Choose date" at bounding box center [367, 225] width 18 height 18
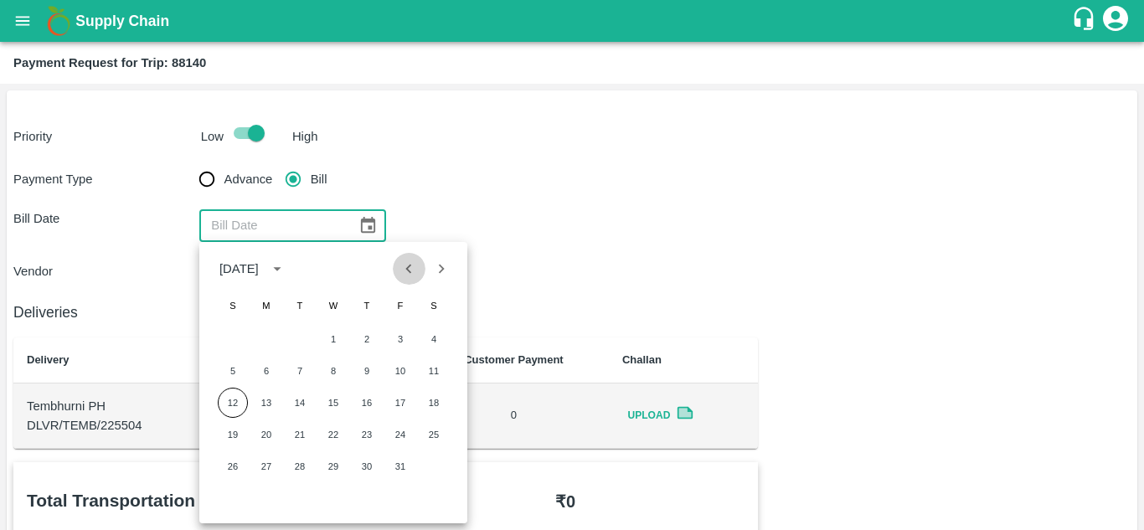
click at [406, 271] on icon "Previous month" at bounding box center [408, 269] width 18 height 18
click at [434, 372] on button "13" at bounding box center [434, 371] width 30 height 30
type input "[DATE]"
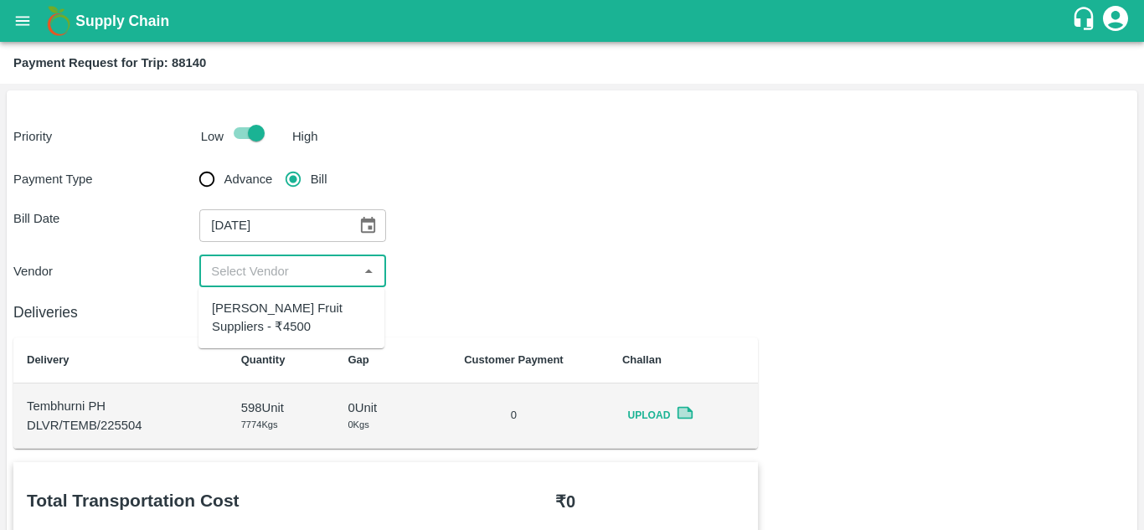
click at [292, 270] on input "input" at bounding box center [278, 271] width 148 height 22
click at [299, 316] on div "[PERSON_NAME] Fruit Suppliers - ₹4500" at bounding box center [291, 318] width 159 height 38
type input "[PERSON_NAME] Fruit Suppliers - ₹4500"
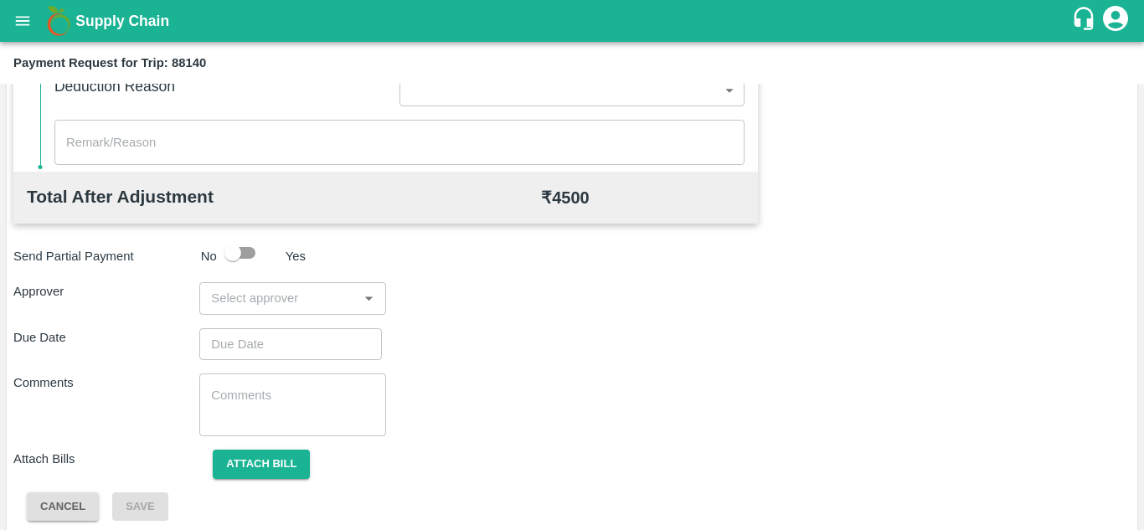
scroll to position [762, 0]
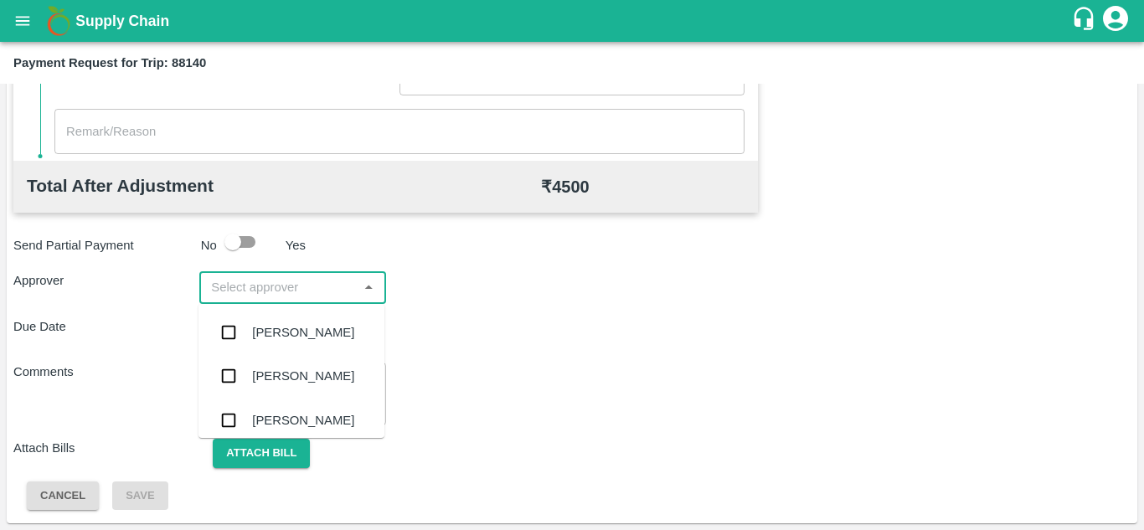
click at [265, 292] on input "input" at bounding box center [278, 287] width 148 height 22
type input "PRASA"
click at [297, 332] on div "[PERSON_NAME]" at bounding box center [303, 332] width 102 height 18
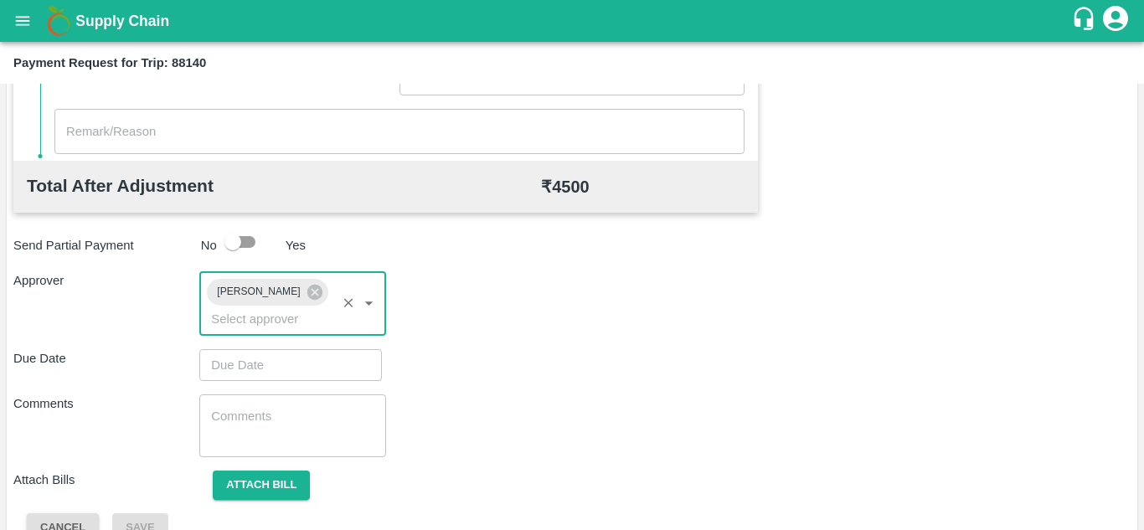
type input "DD/MM/YYYY hh:mm aa"
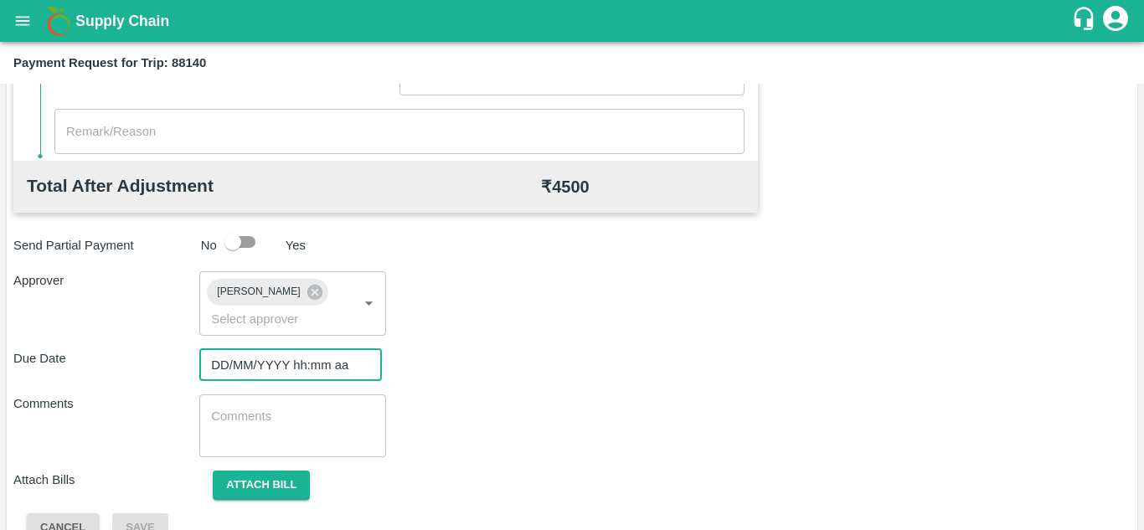
click at [236, 367] on input "DD/MM/YYYY hh:mm aa" at bounding box center [284, 365] width 171 height 32
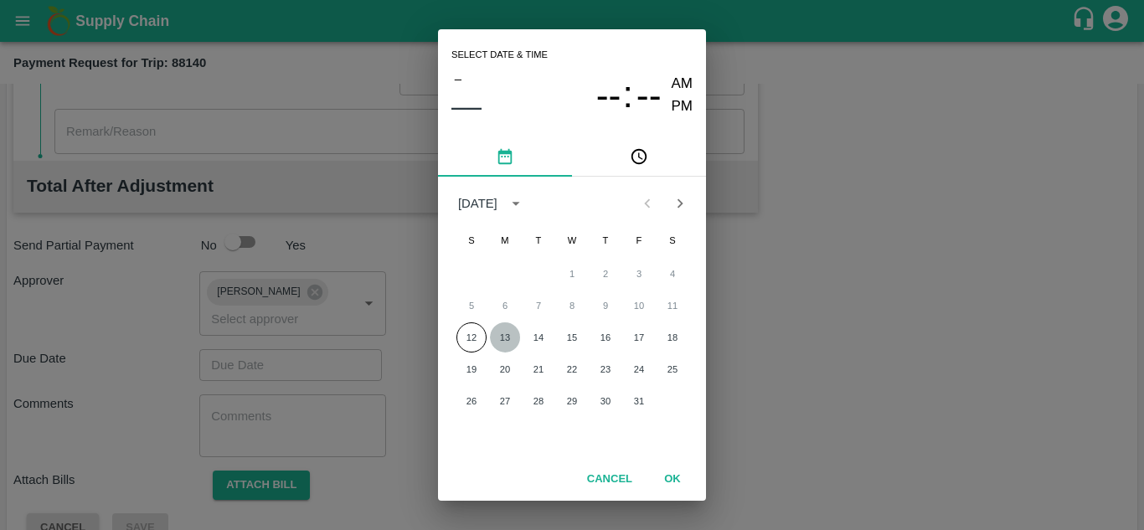
click at [499, 345] on button "13" at bounding box center [505, 337] width 30 height 30
type input "[DATE] 12:00 AM"
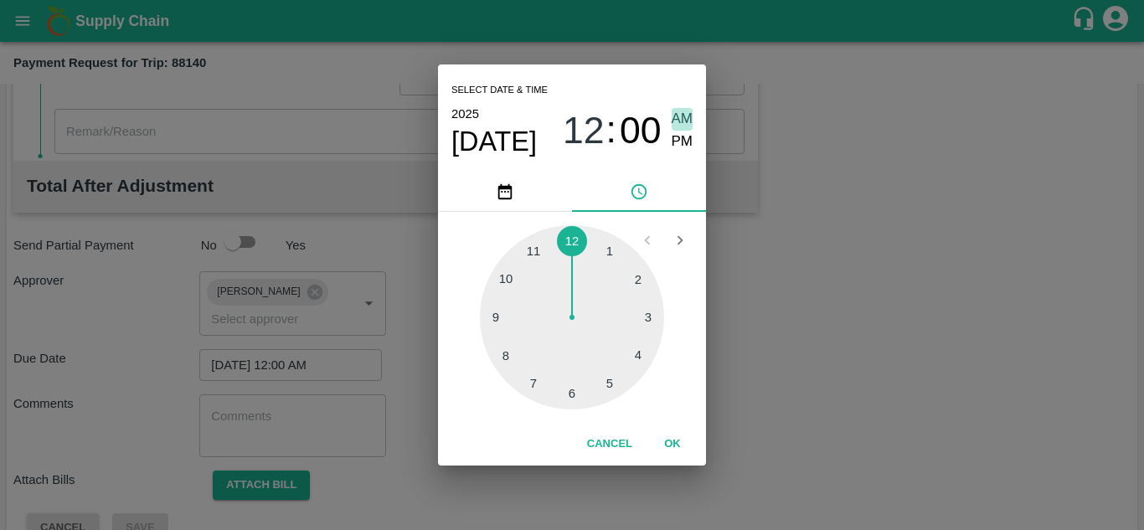
click at [682, 117] on span "AM" at bounding box center [682, 119] width 22 height 23
click at [672, 441] on button "OK" at bounding box center [673, 444] width 54 height 29
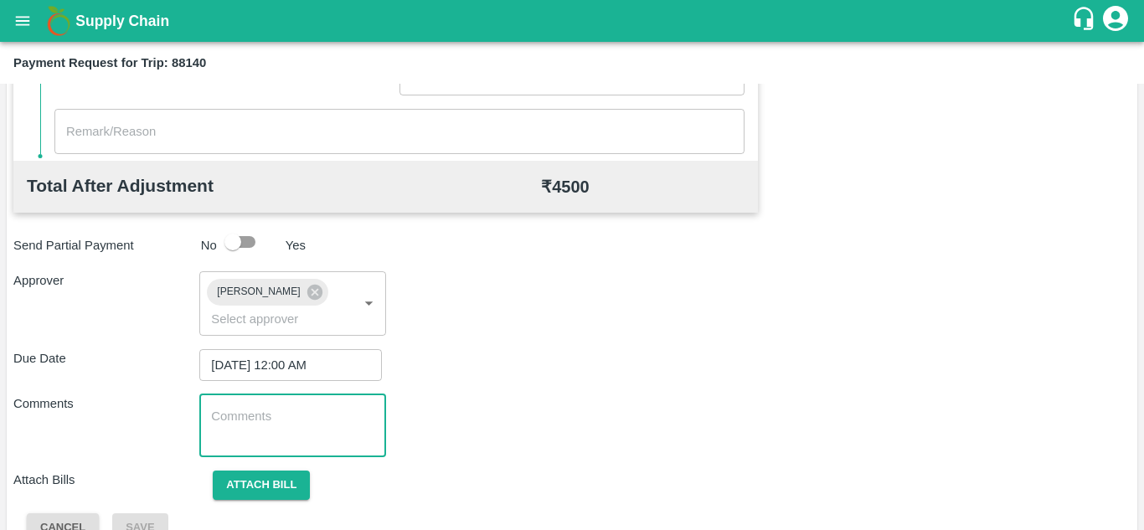
click at [268, 434] on textarea at bounding box center [292, 425] width 162 height 35
paste textarea "Transport Bill"
type textarea "Transport Bill"
click at [438, 419] on div "Comments Transport Bill x ​" at bounding box center [571, 425] width 1117 height 63
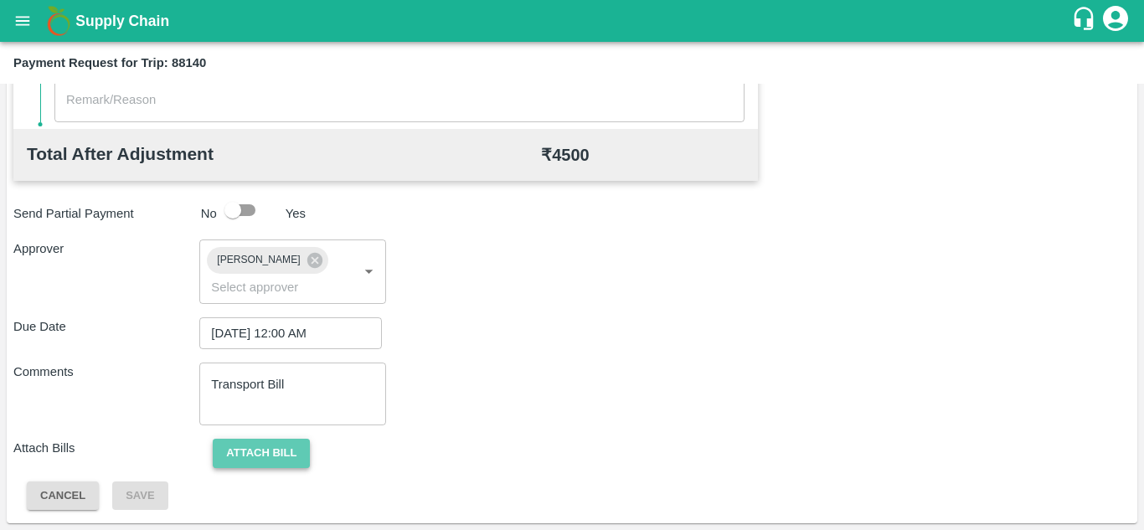
click at [244, 442] on button "Attach bill" at bounding box center [261, 453] width 97 height 29
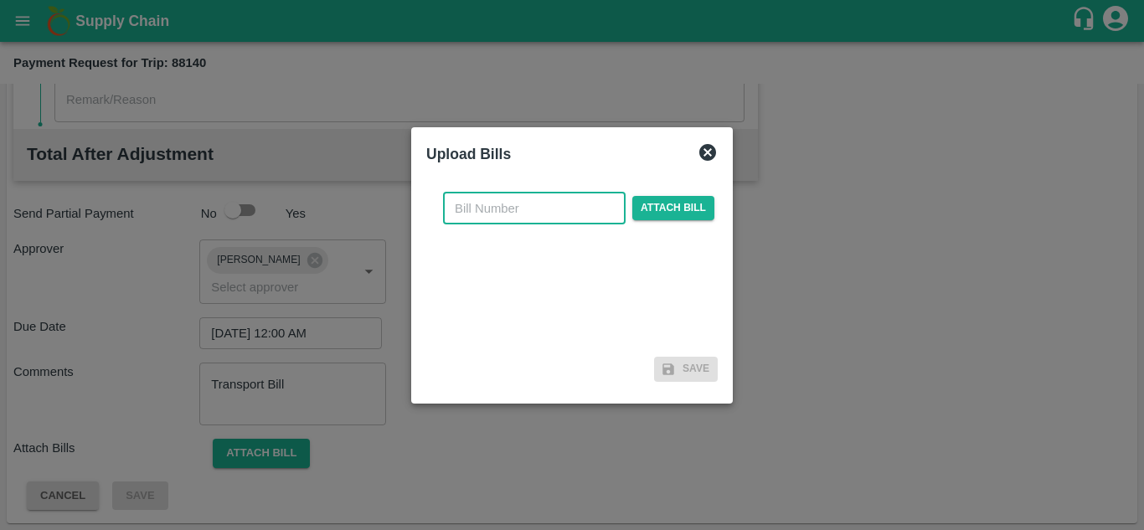
click at [476, 211] on input "text" at bounding box center [534, 209] width 183 height 32
type input "587"
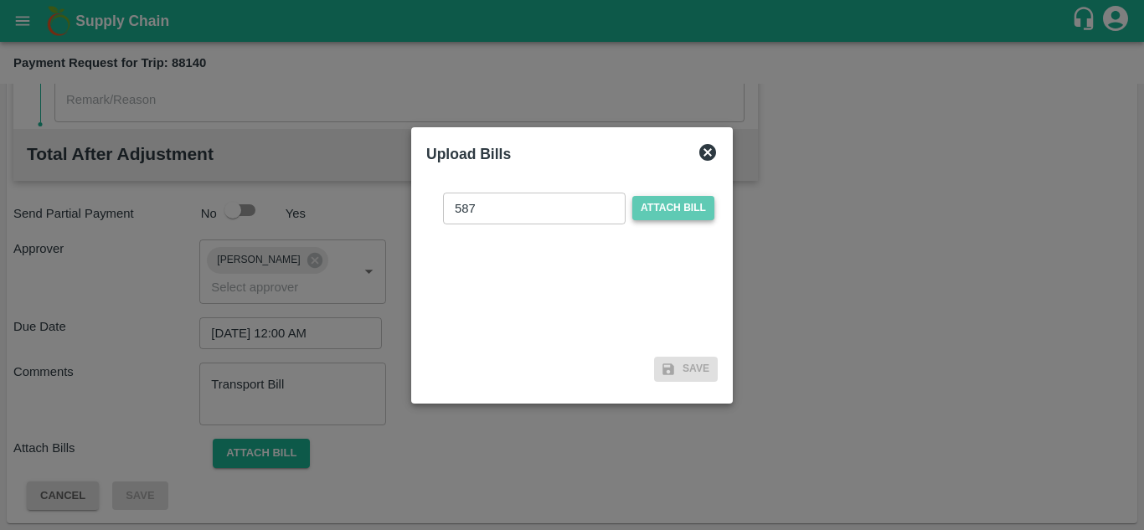
click at [672, 207] on span "Attach bill" at bounding box center [673, 208] width 82 height 24
click at [0, 0] on input "Attach bill" at bounding box center [0, 0] width 0 height 0
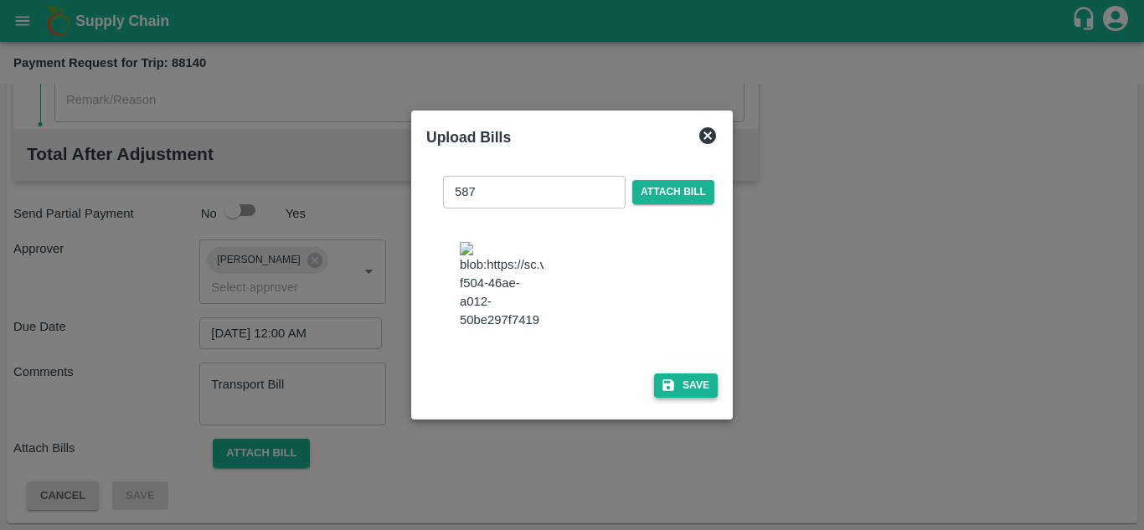
click at [699, 394] on button "Save" at bounding box center [686, 385] width 64 height 24
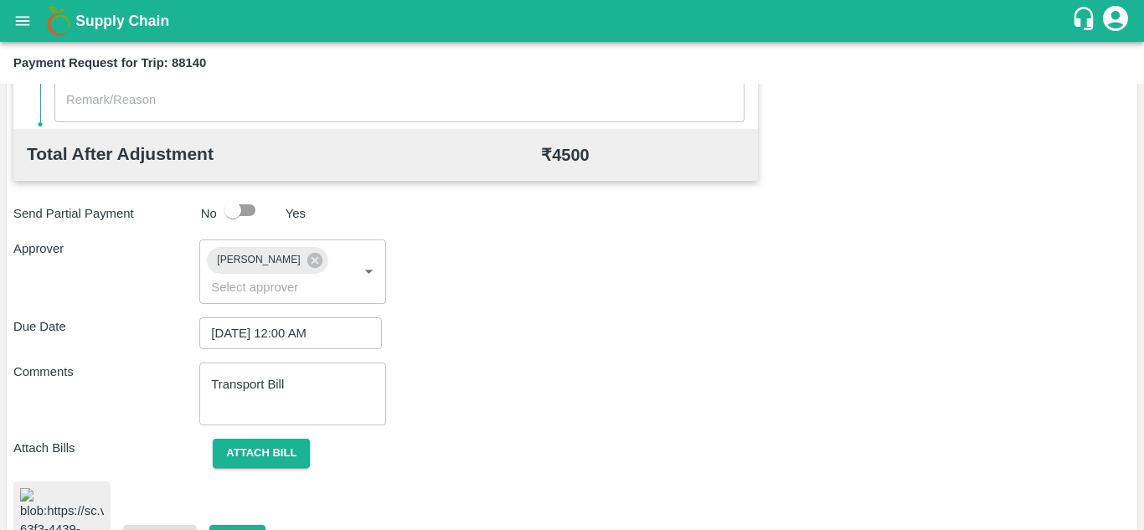
scroll to position [903, 0]
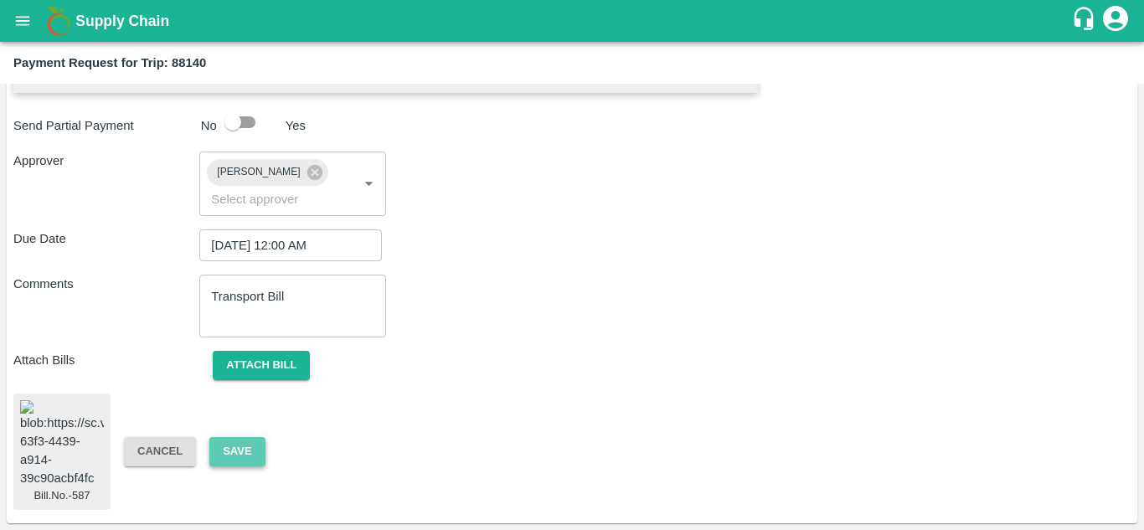
click at [250, 437] on button "Save" at bounding box center [236, 451] width 55 height 29
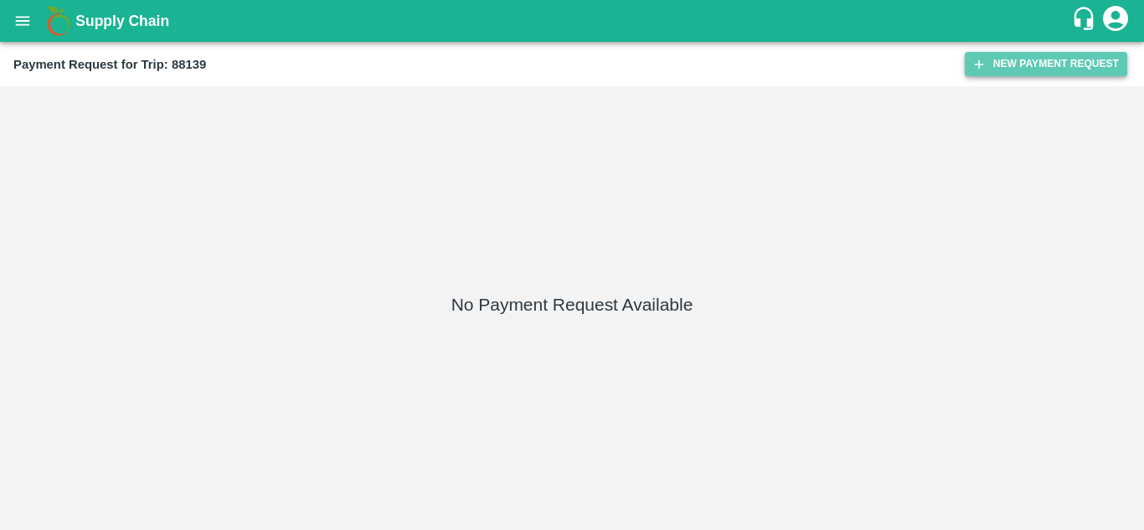
click at [1061, 64] on button "New Payment Request" at bounding box center [1046, 64] width 162 height 24
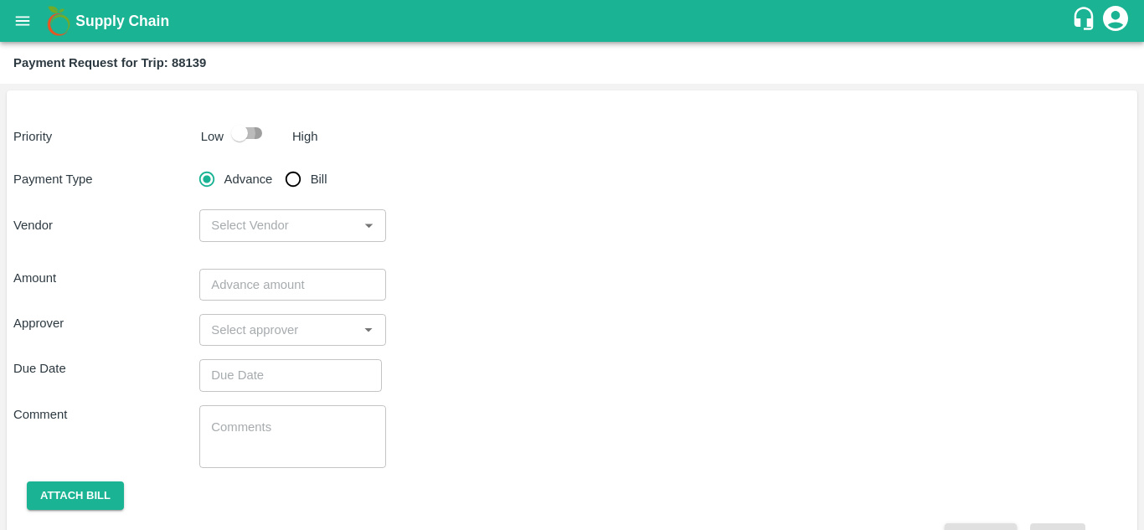
click at [255, 131] on input "checkbox" at bounding box center [239, 133] width 95 height 32
checkbox input "true"
click at [297, 183] on input "Bill" at bounding box center [292, 178] width 33 height 33
radio input "true"
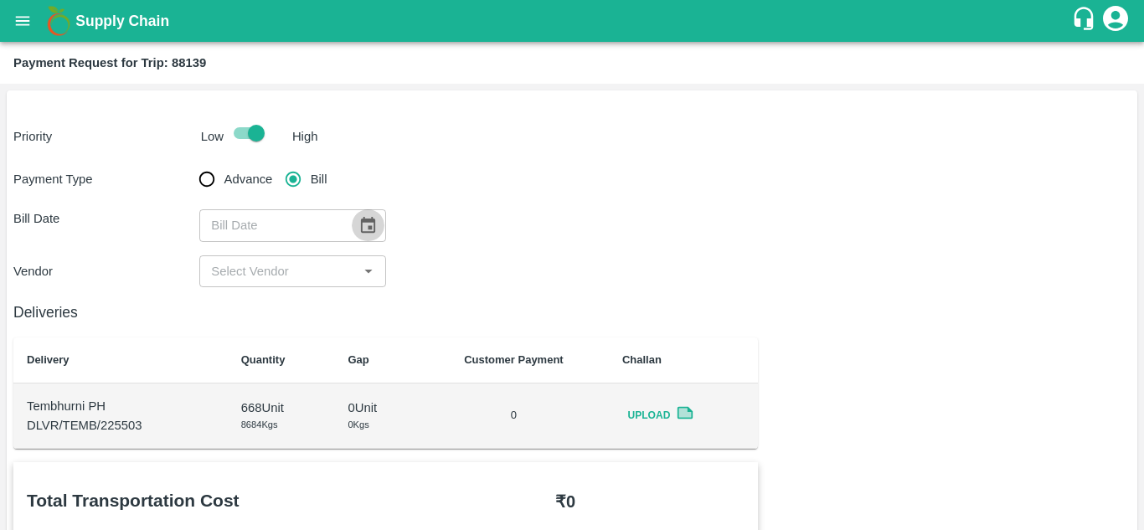
click at [361, 224] on icon "Choose date" at bounding box center [368, 225] width 14 height 16
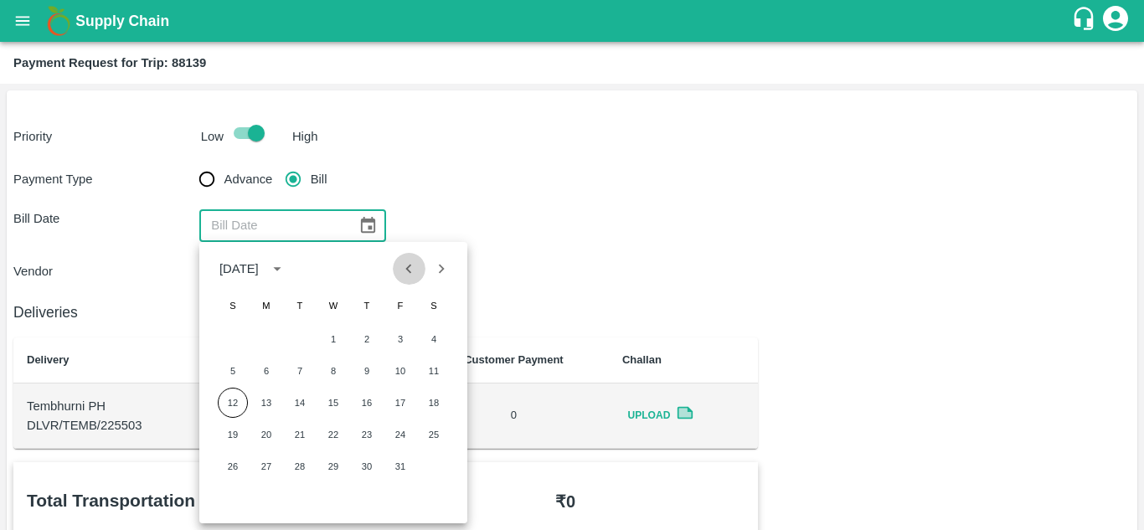
click at [406, 270] on icon "Previous month" at bounding box center [408, 269] width 18 height 18
click at [440, 368] on button "13" at bounding box center [434, 371] width 30 height 30
type input "[DATE]"
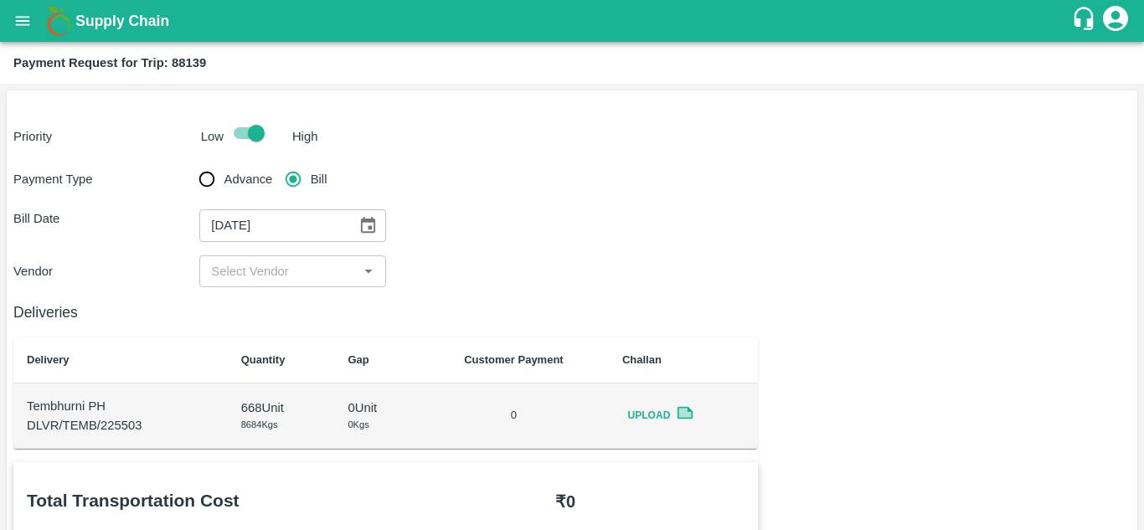
click at [296, 284] on div "​" at bounding box center [292, 271] width 186 height 32
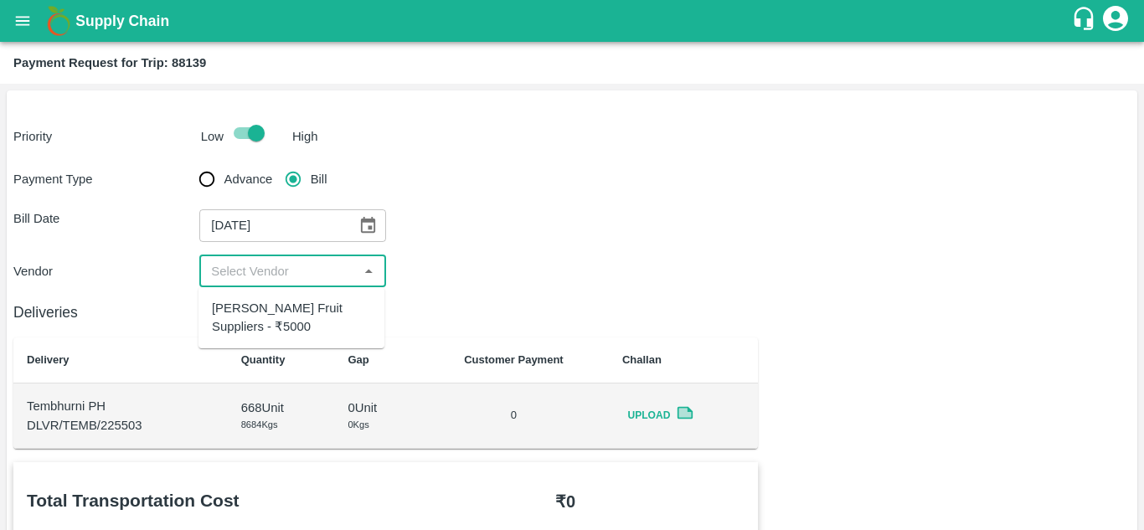
click at [280, 322] on div "[PERSON_NAME] Fruit Suppliers - ₹5000" at bounding box center [291, 318] width 159 height 38
type input "[PERSON_NAME] Fruit Suppliers - ₹5000"
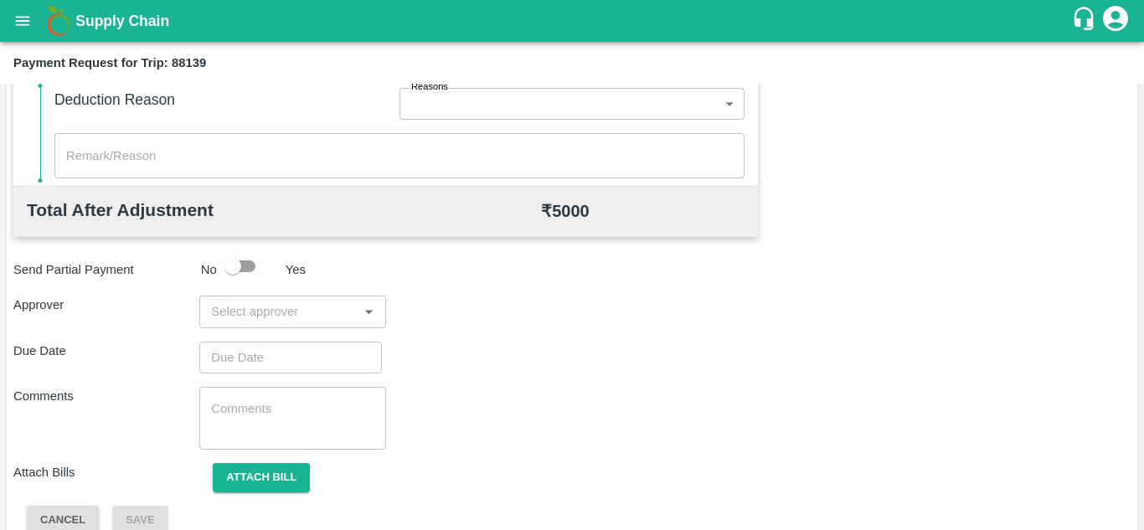
scroll to position [762, 0]
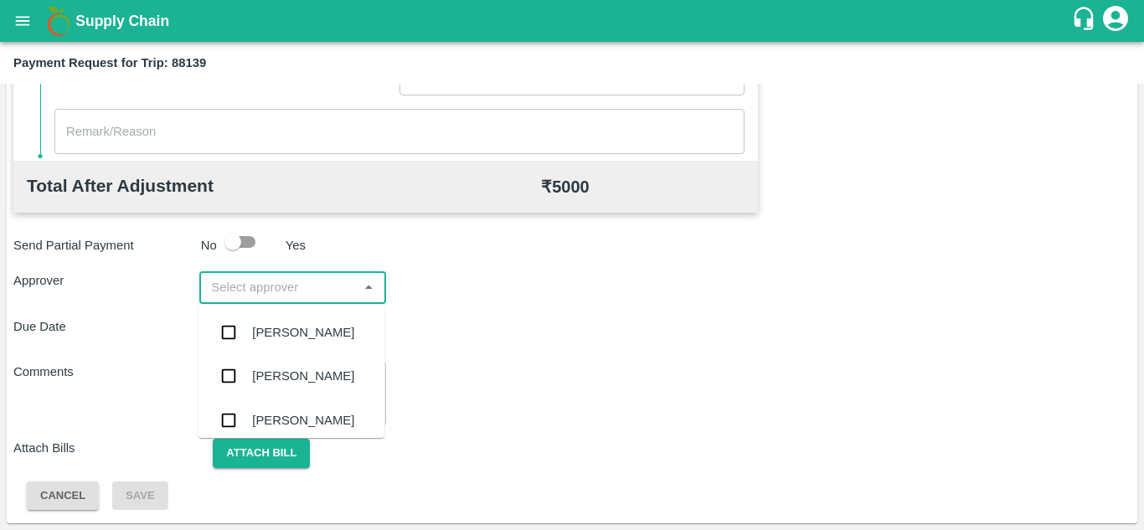
click at [263, 293] on input "input" at bounding box center [278, 287] width 148 height 22
type input "PRASA"
click at [296, 327] on div "[PERSON_NAME]" at bounding box center [303, 332] width 102 height 18
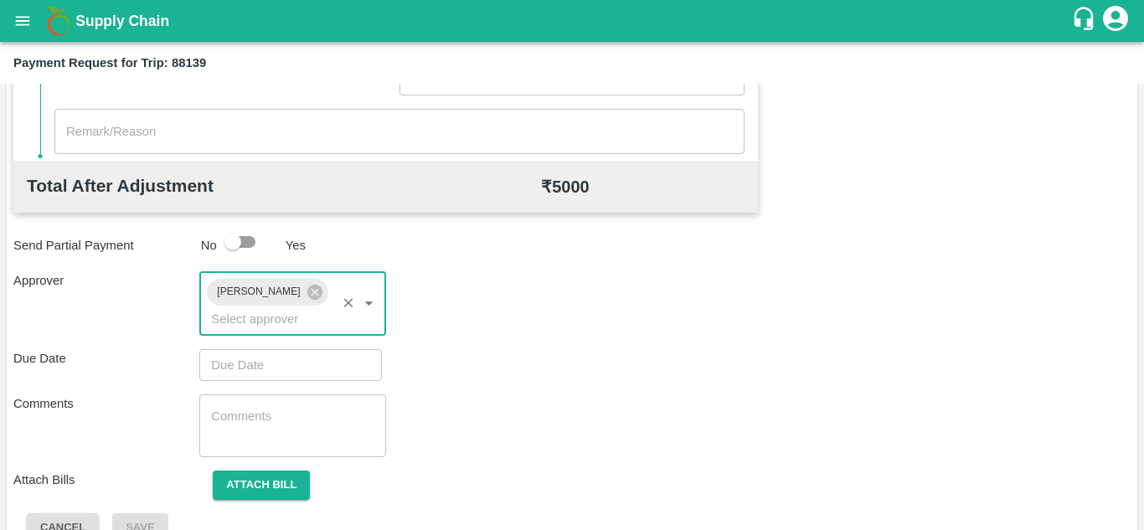
type input "DD/MM/YYYY hh:mm aa"
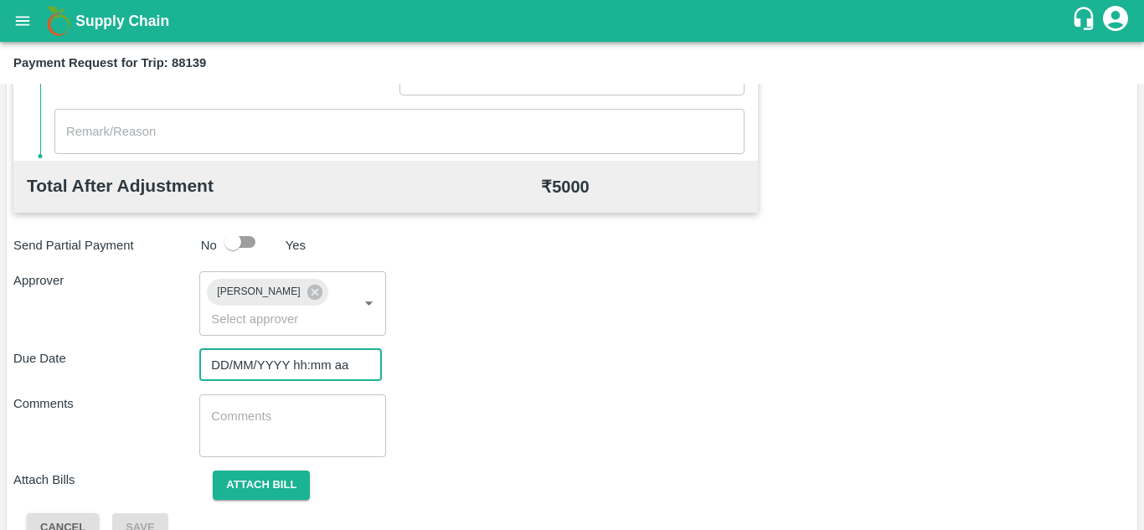
click at [239, 358] on input "DD/MM/YYYY hh:mm aa" at bounding box center [284, 365] width 171 height 32
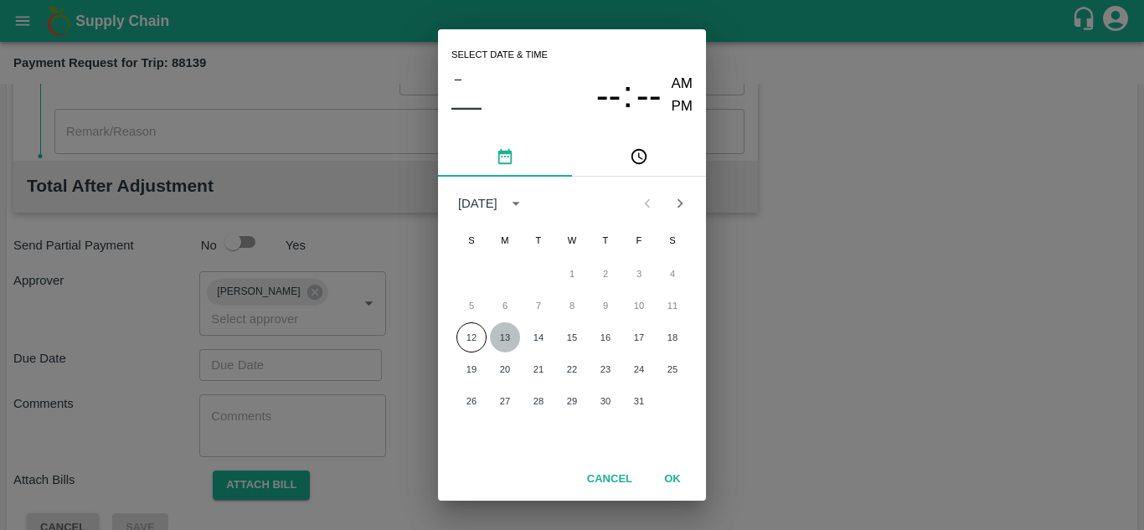
click at [506, 335] on button "13" at bounding box center [505, 337] width 30 height 30
type input "[DATE] 12:00 AM"
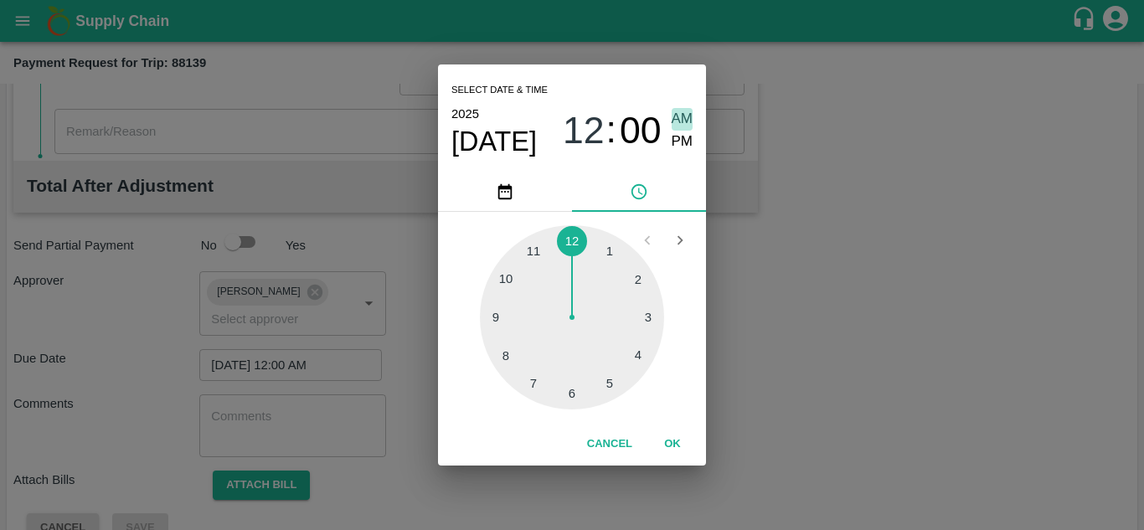
click at [687, 120] on span "AM" at bounding box center [682, 119] width 22 height 23
click at [674, 441] on button "OK" at bounding box center [673, 444] width 54 height 29
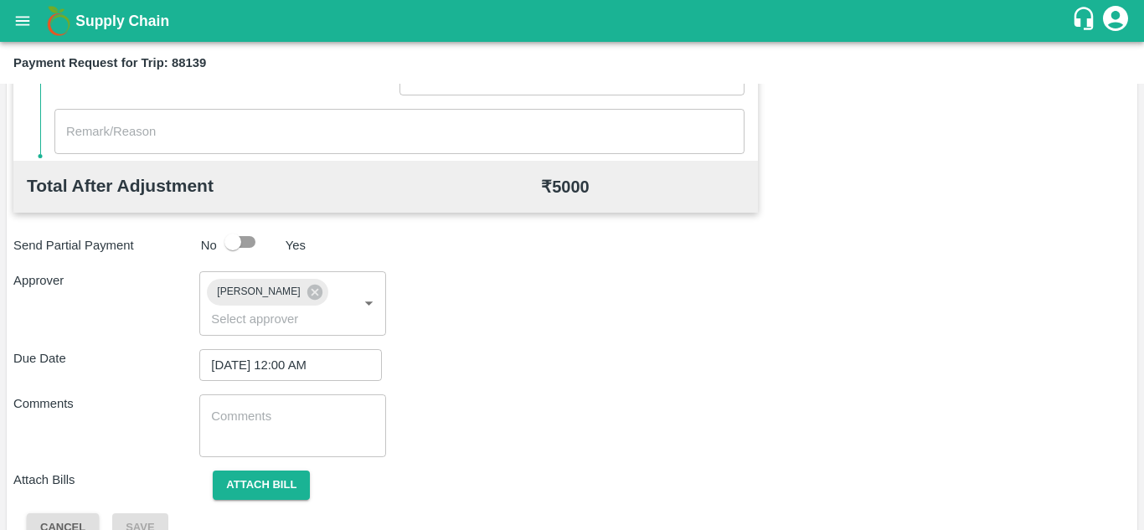
click at [301, 451] on div "x ​" at bounding box center [292, 425] width 186 height 63
paste textarea "Transport Bill"
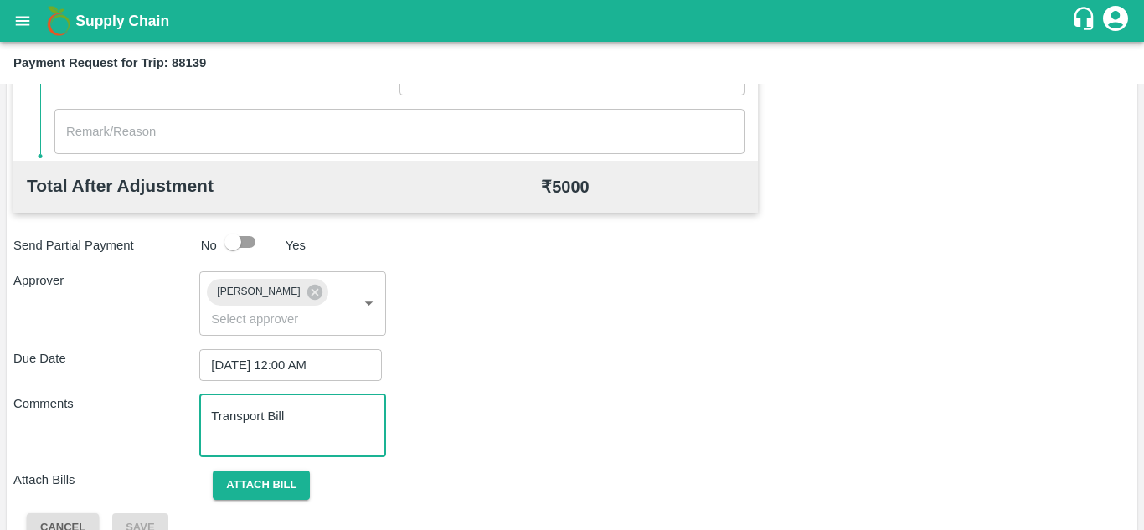
type textarea "Transport Bill"
click at [507, 404] on div "Comments Transport Bill x ​" at bounding box center [571, 425] width 1117 height 63
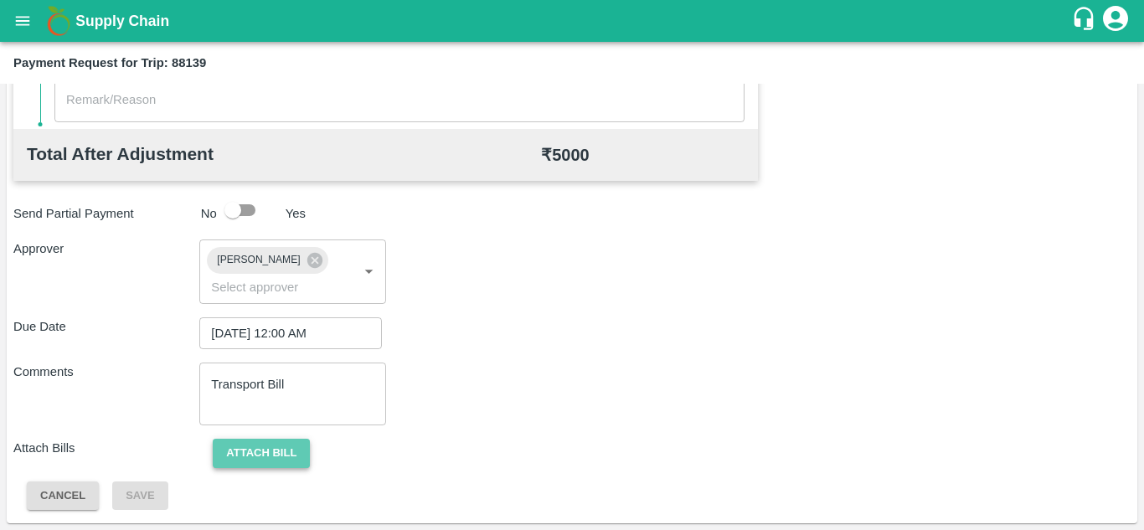
click at [262, 439] on button "Attach bill" at bounding box center [261, 453] width 97 height 29
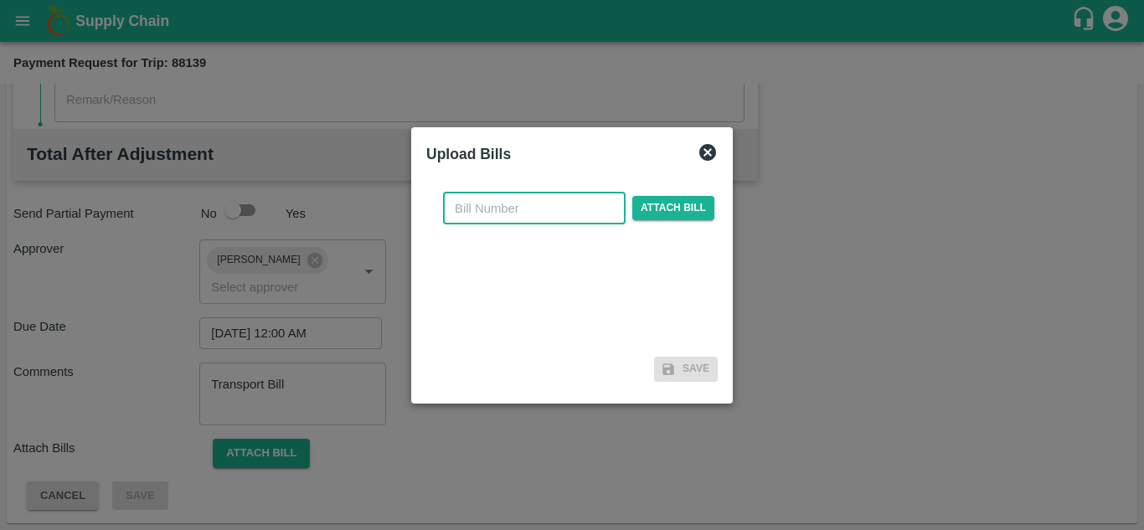
click at [491, 203] on input "text" at bounding box center [534, 209] width 183 height 32
type input "588"
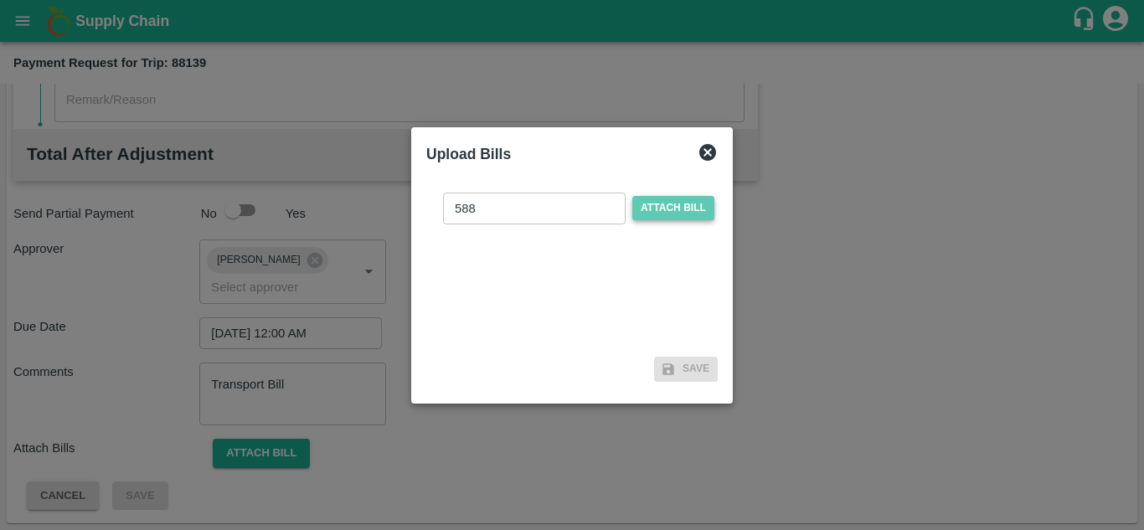
click at [665, 203] on span "Attach bill" at bounding box center [673, 208] width 82 height 24
click at [0, 0] on input "Attach bill" at bounding box center [0, 0] width 0 height 0
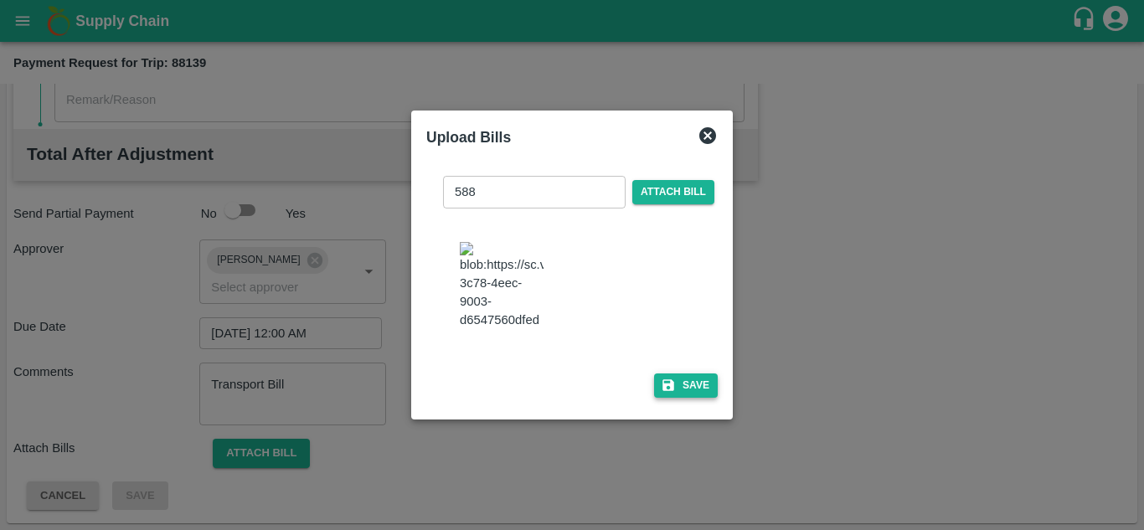
click at [684, 397] on button "Save" at bounding box center [686, 385] width 64 height 24
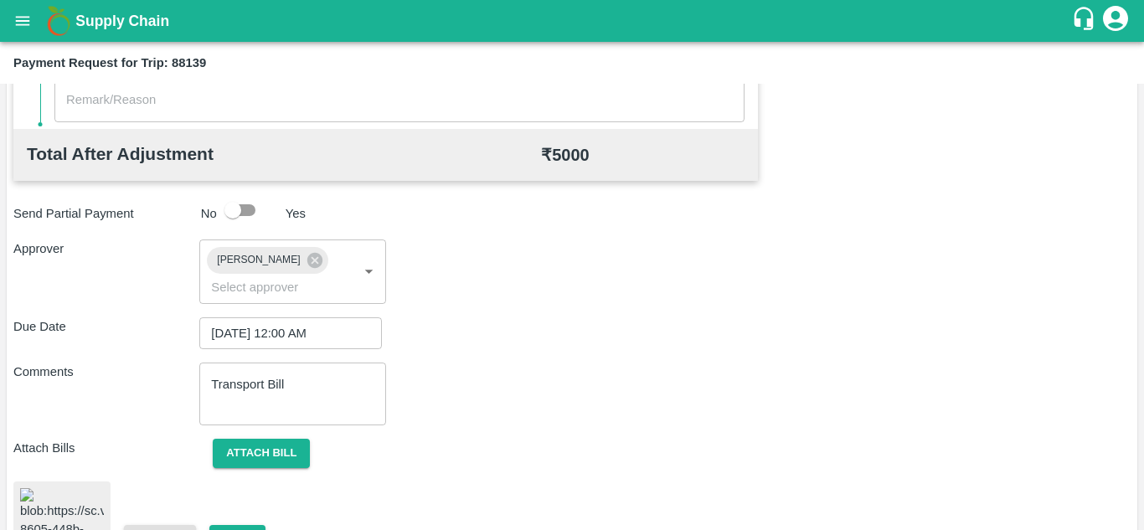
scroll to position [905, 0]
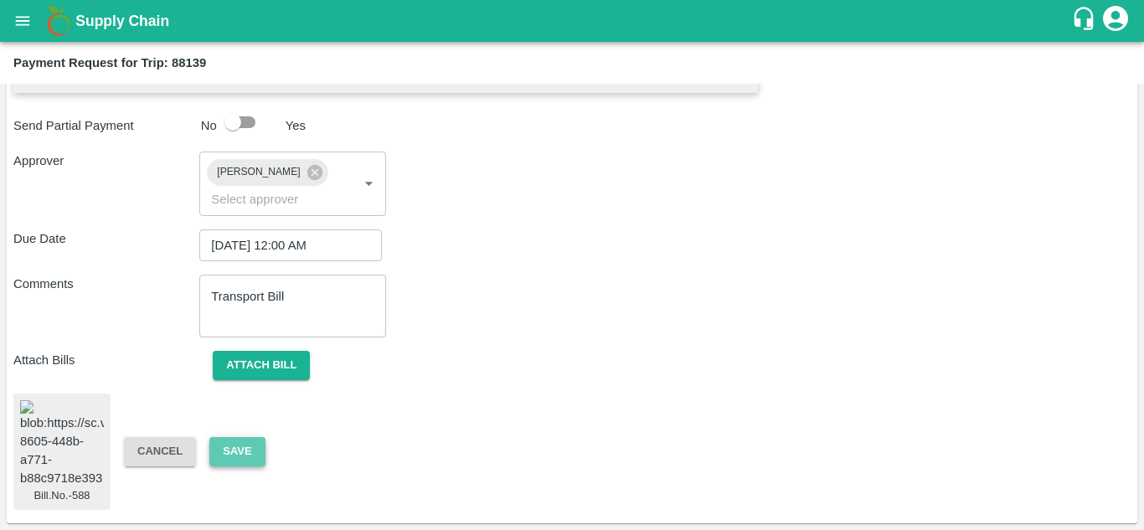
click at [228, 437] on button "Save" at bounding box center [236, 451] width 55 height 29
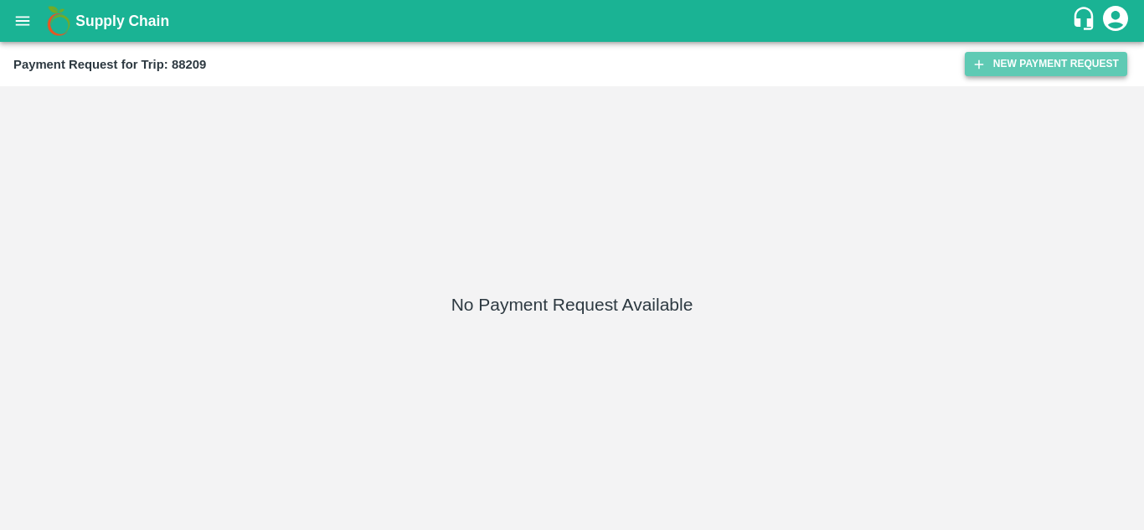
click at [1014, 72] on button "New Payment Request" at bounding box center [1046, 64] width 162 height 24
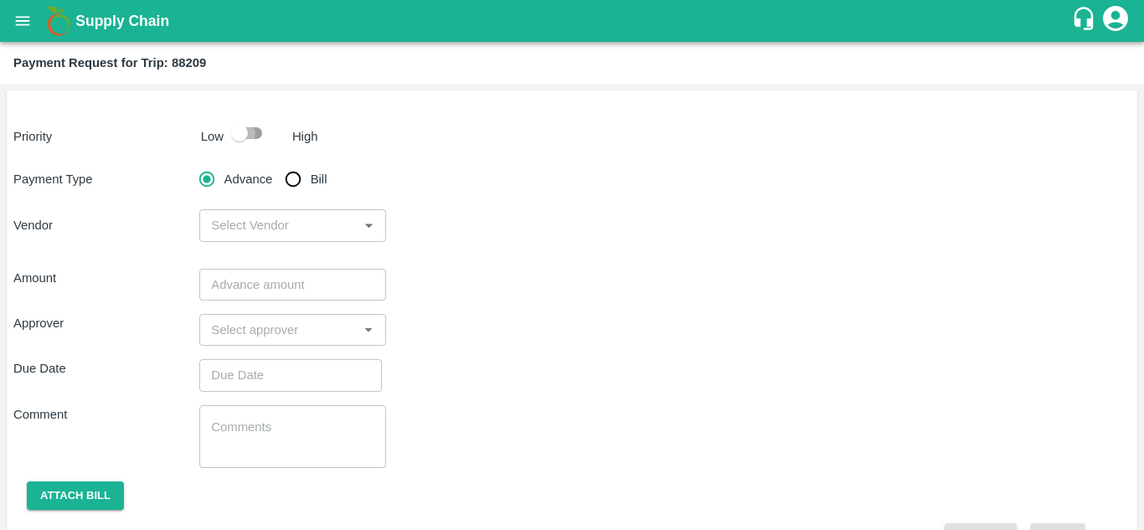
click at [255, 130] on input "checkbox" at bounding box center [239, 133] width 95 height 32
checkbox input "true"
click at [293, 182] on input "Bill" at bounding box center [292, 178] width 33 height 33
radio input "true"
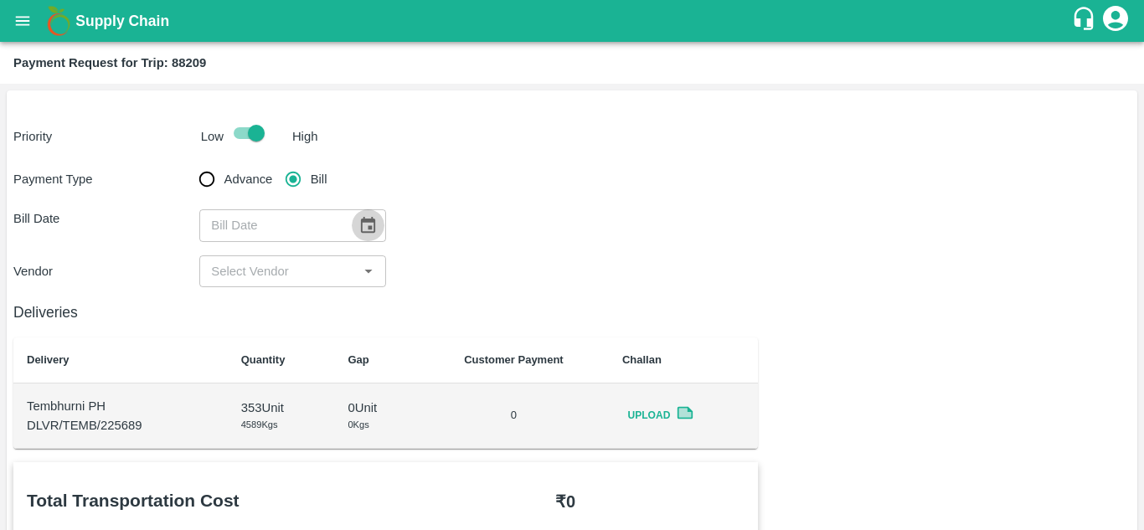
click at [368, 225] on icon "Choose date" at bounding box center [367, 225] width 18 height 18
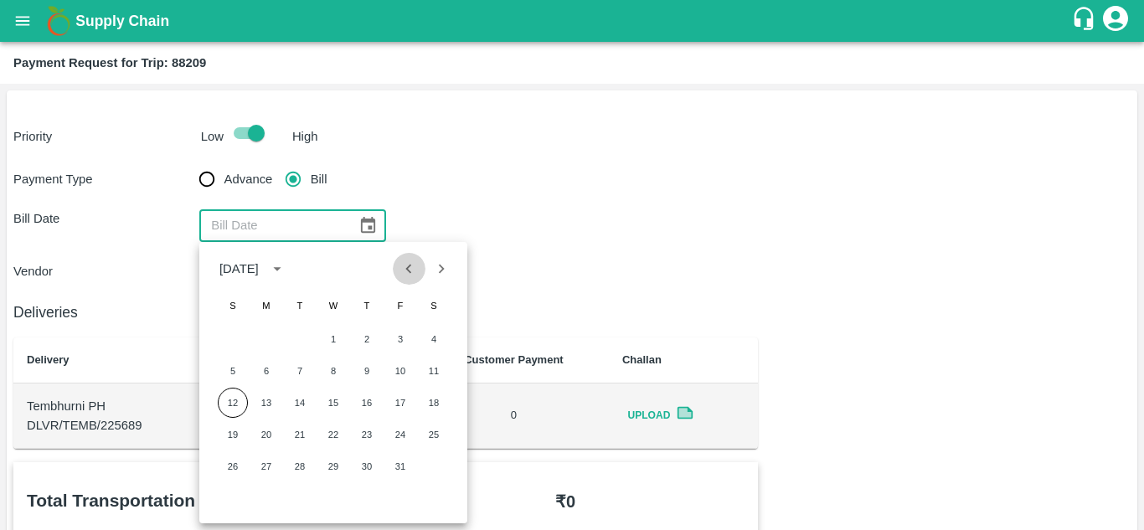
click at [409, 270] on icon "Previous month" at bounding box center [409, 268] width 6 height 9
click at [230, 403] on button "14" at bounding box center [233, 403] width 30 height 30
type input "[DATE]"
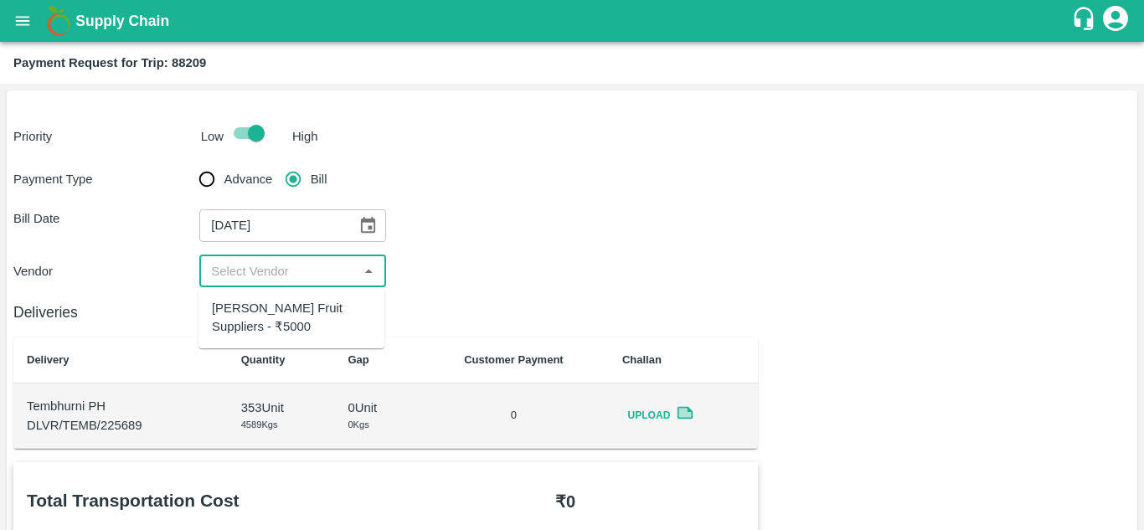
click at [291, 264] on input "input" at bounding box center [278, 271] width 148 height 22
click at [289, 326] on div "[PERSON_NAME] Fruit Suppliers - ₹5000" at bounding box center [291, 318] width 159 height 38
type input "[PERSON_NAME] Fruit Suppliers - ₹5000"
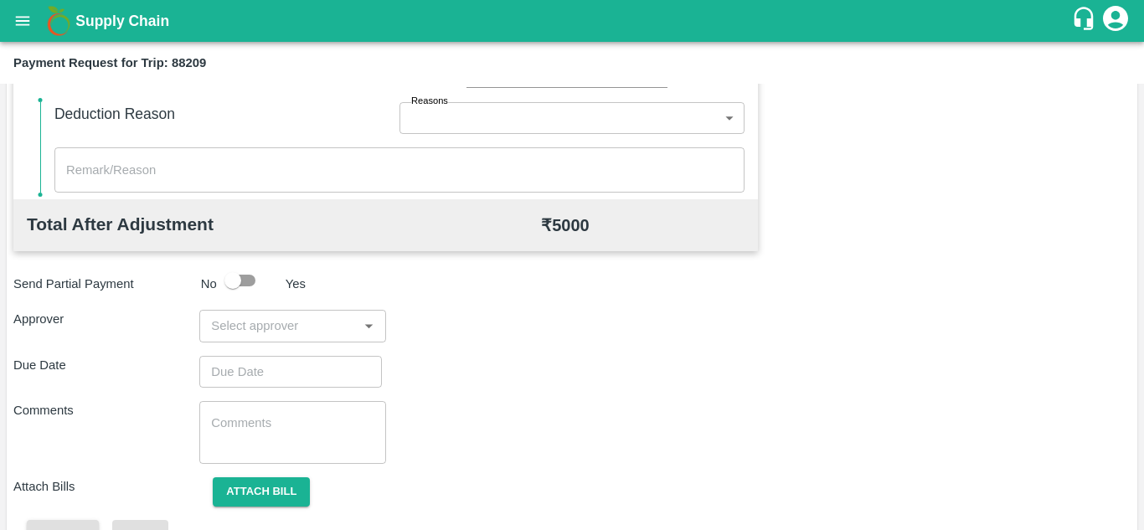
scroll to position [724, 0]
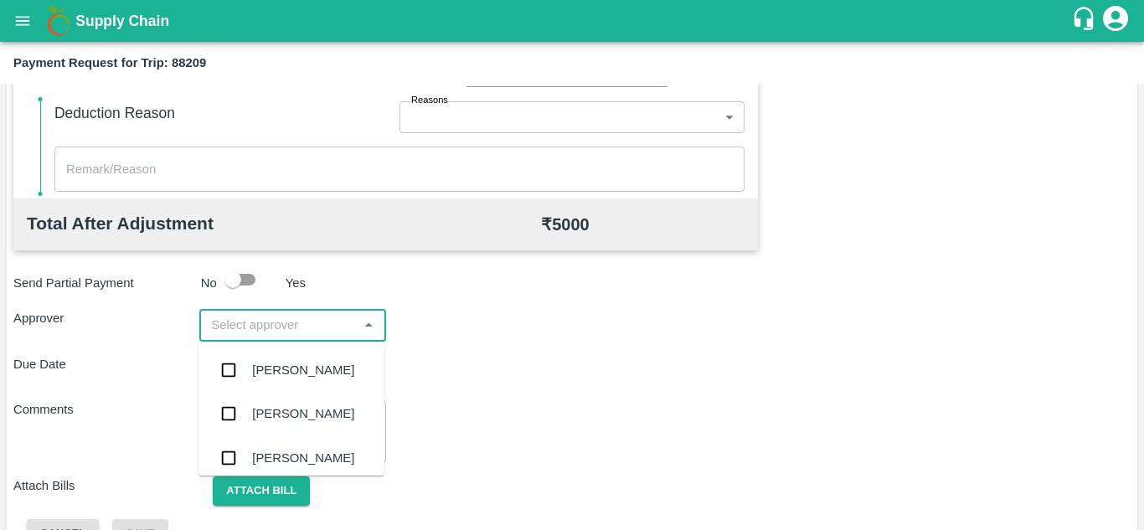
click at [254, 328] on input "input" at bounding box center [278, 325] width 148 height 22
type input "PRASA"
click at [278, 354] on div "[PERSON_NAME]" at bounding box center [291, 370] width 186 height 44
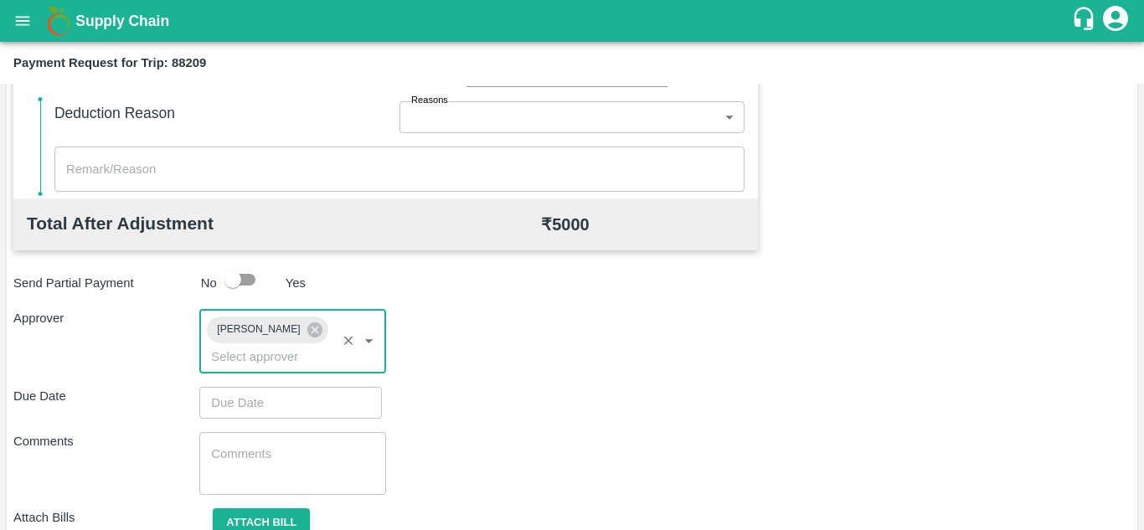
type input "DD/MM/YYYY hh:mm aa"
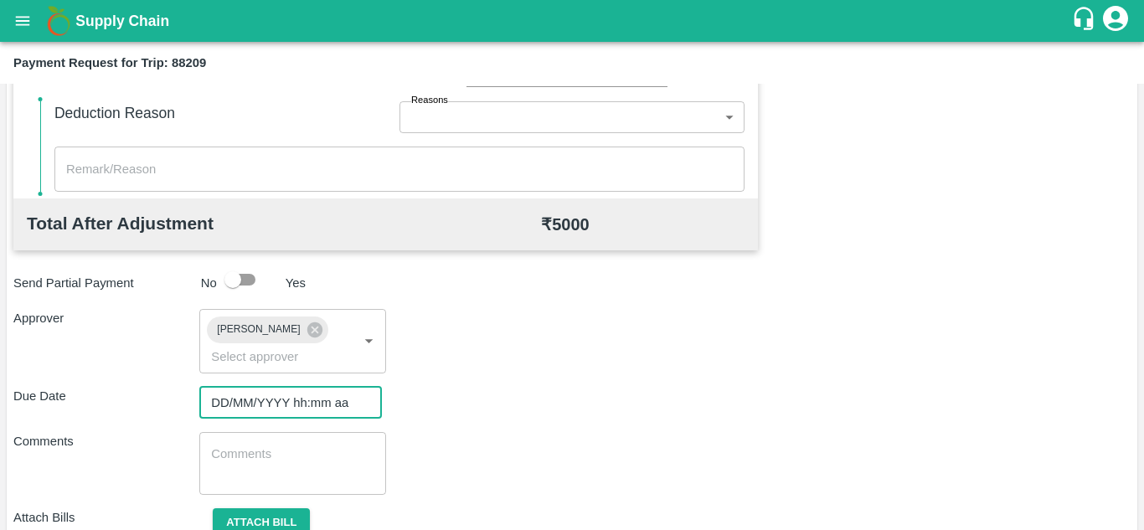
click at [244, 410] on input "DD/MM/YYYY hh:mm aa" at bounding box center [284, 403] width 171 height 32
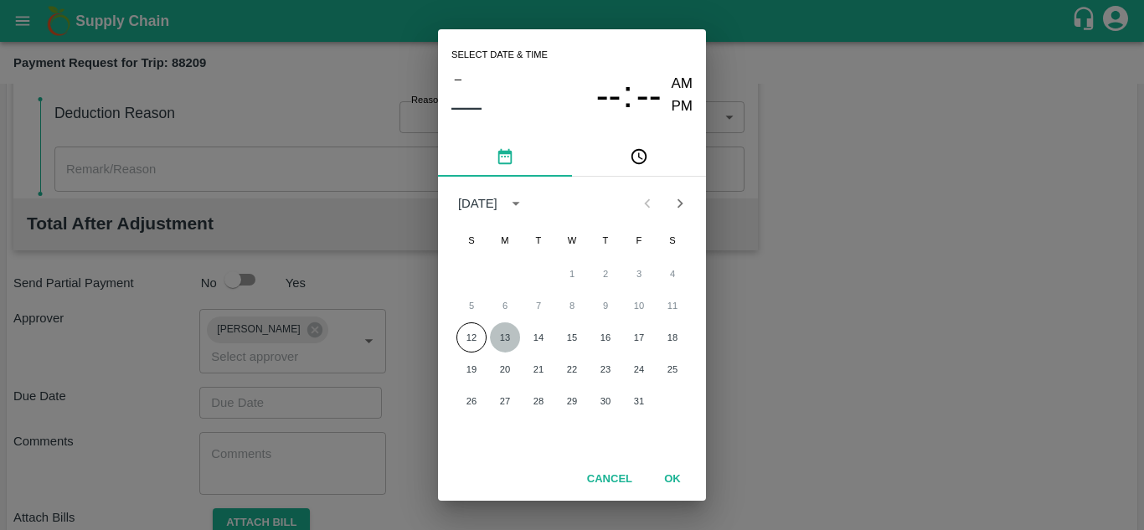
click at [502, 336] on button "13" at bounding box center [505, 337] width 30 height 30
type input "[DATE] 12:00 AM"
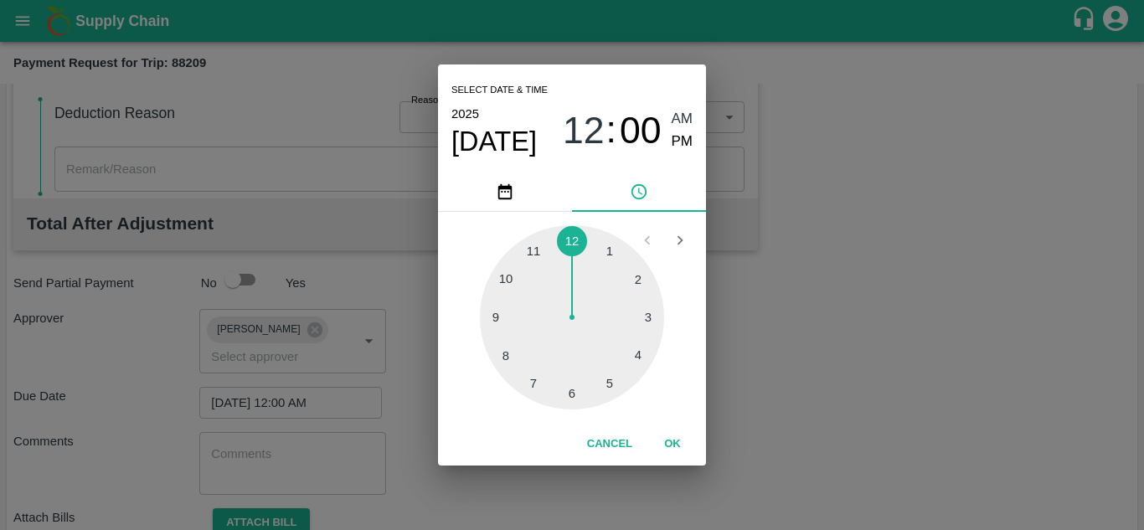
click at [685, 120] on span "AM" at bounding box center [682, 119] width 22 height 23
click at [667, 434] on button "OK" at bounding box center [673, 444] width 54 height 29
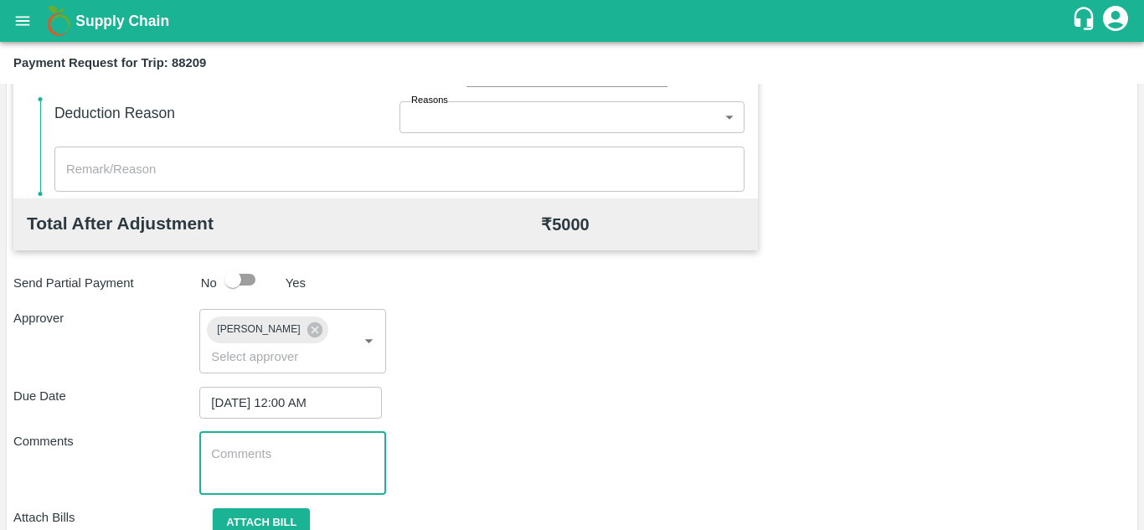
click at [349, 467] on textarea at bounding box center [292, 462] width 162 height 35
paste textarea "Transport Bill"
type textarea "Transport Bill"
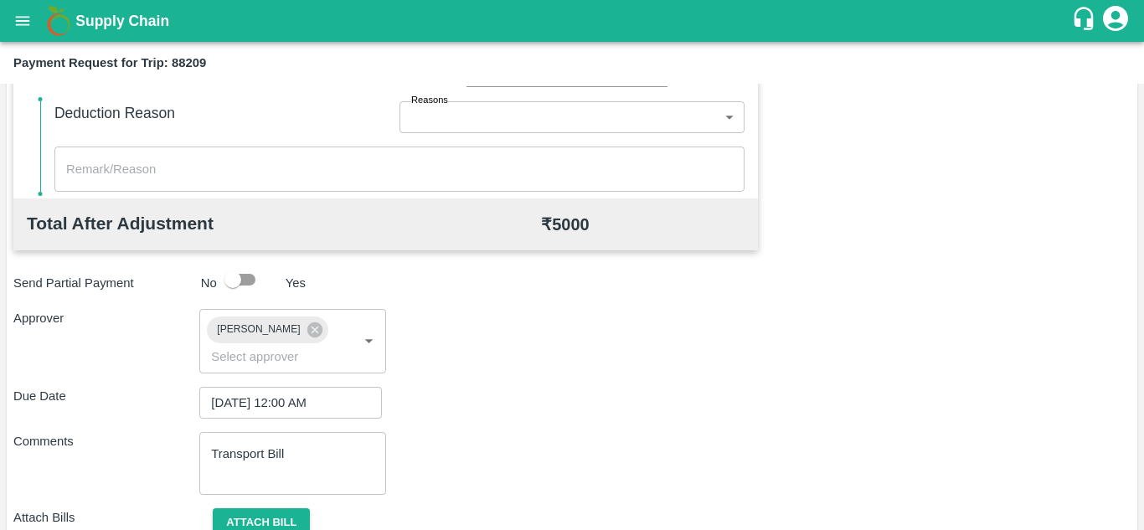
click at [545, 384] on div "Total Transportation Cost ₹ 5000 Advance payment - ₹ Additional Charges(+) Inam…" at bounding box center [571, 159] width 1117 height 842
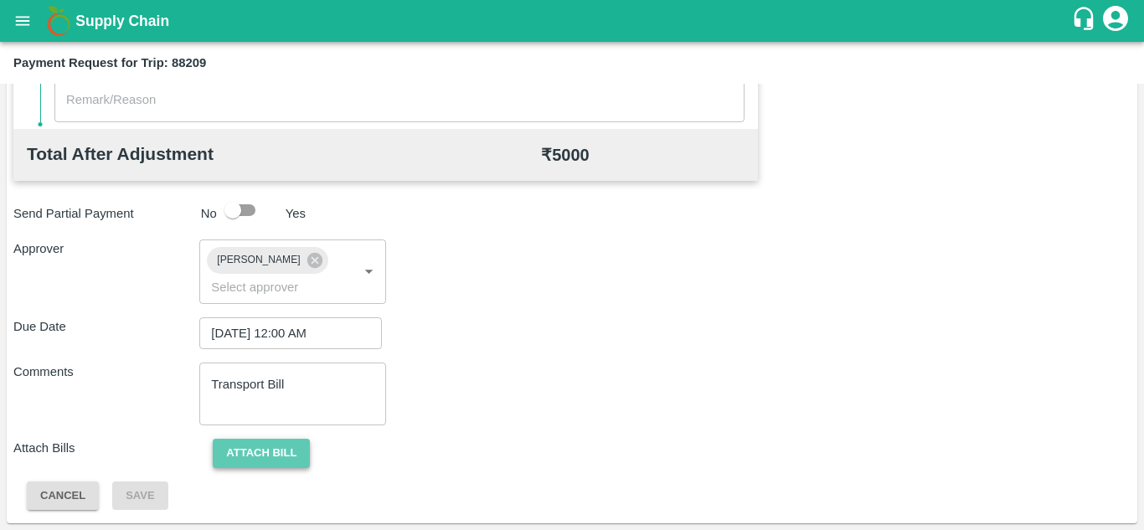
click at [258, 455] on button "Attach bill" at bounding box center [261, 453] width 97 height 29
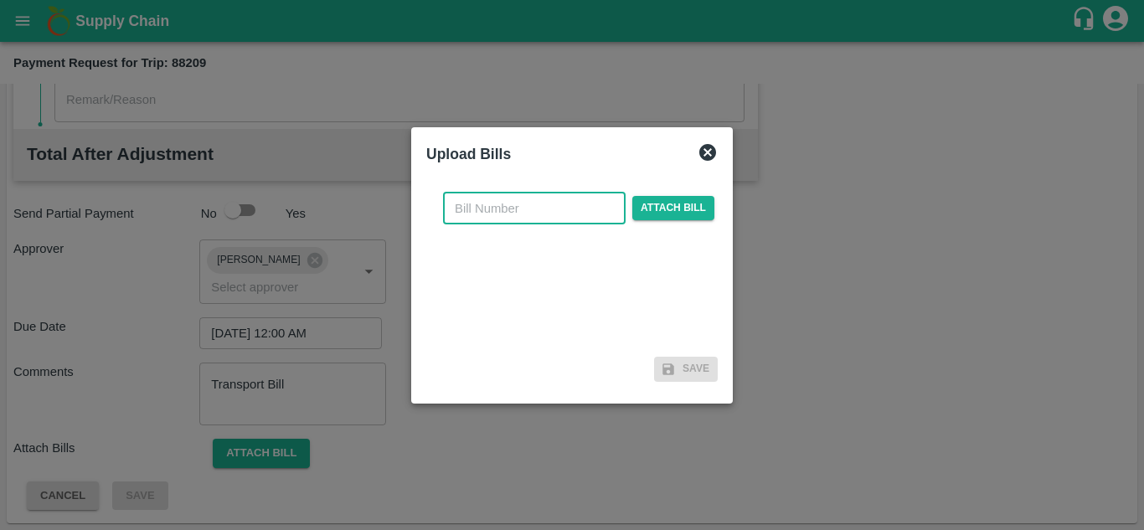
click at [473, 202] on input "text" at bounding box center [534, 209] width 183 height 32
type input "589"
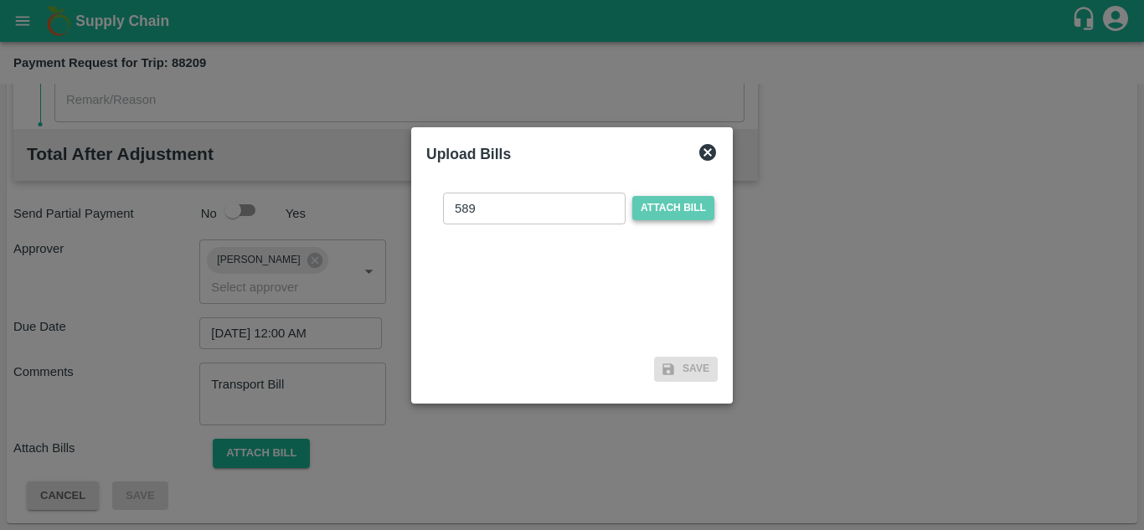
click at [667, 207] on span "Attach bill" at bounding box center [673, 208] width 82 height 24
click at [0, 0] on input "Attach bill" at bounding box center [0, 0] width 0 height 0
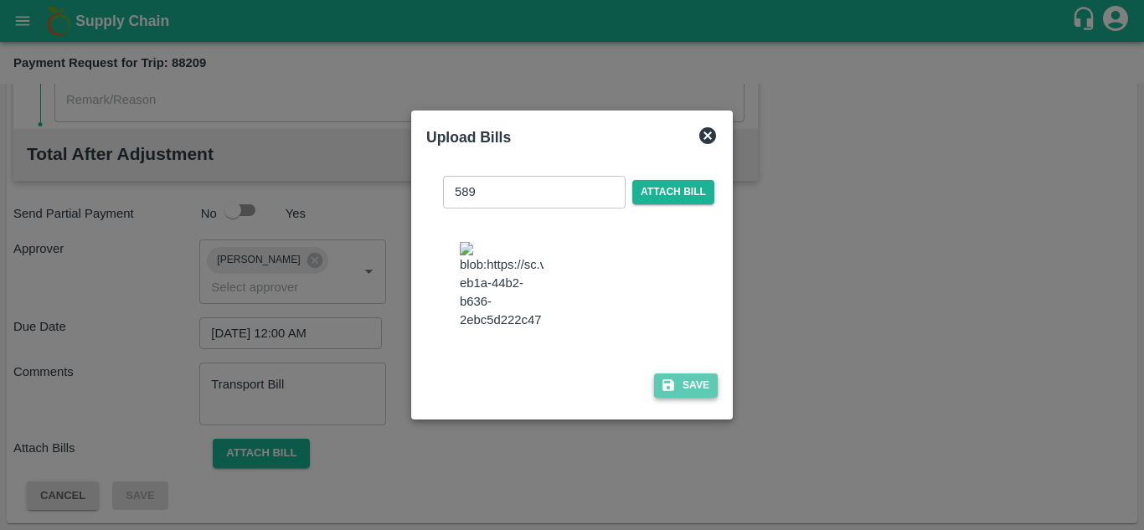
click at [692, 398] on button "Save" at bounding box center [686, 385] width 64 height 24
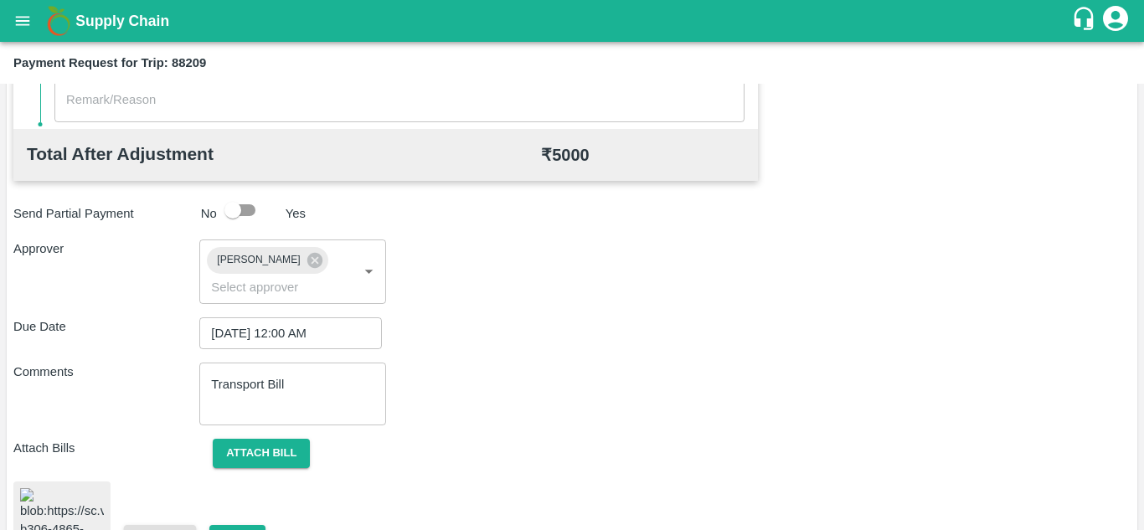
scroll to position [914, 0]
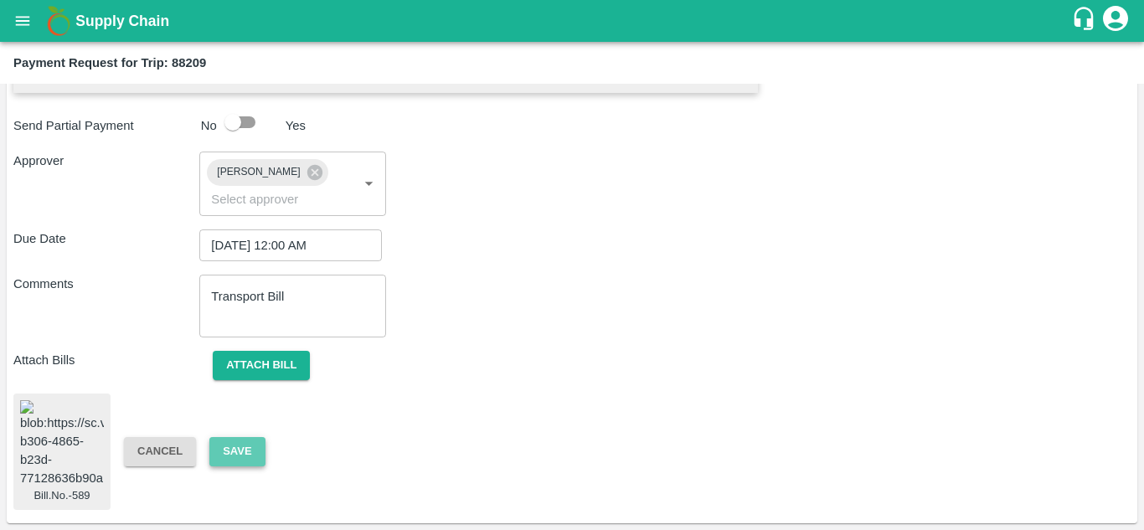
click at [236, 437] on button "Save" at bounding box center [236, 451] width 55 height 29
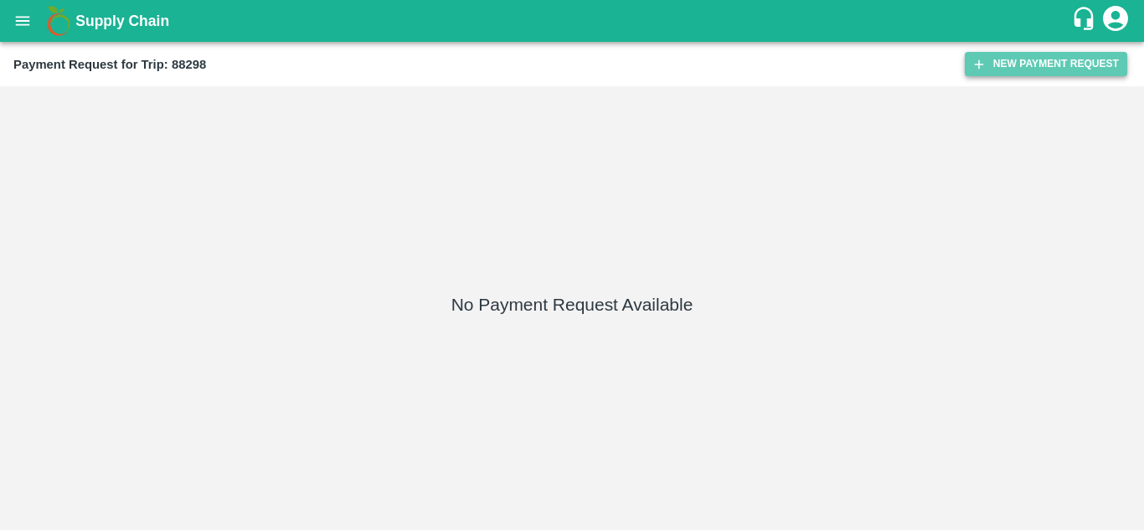
click at [1023, 67] on button "New Payment Request" at bounding box center [1046, 64] width 162 height 24
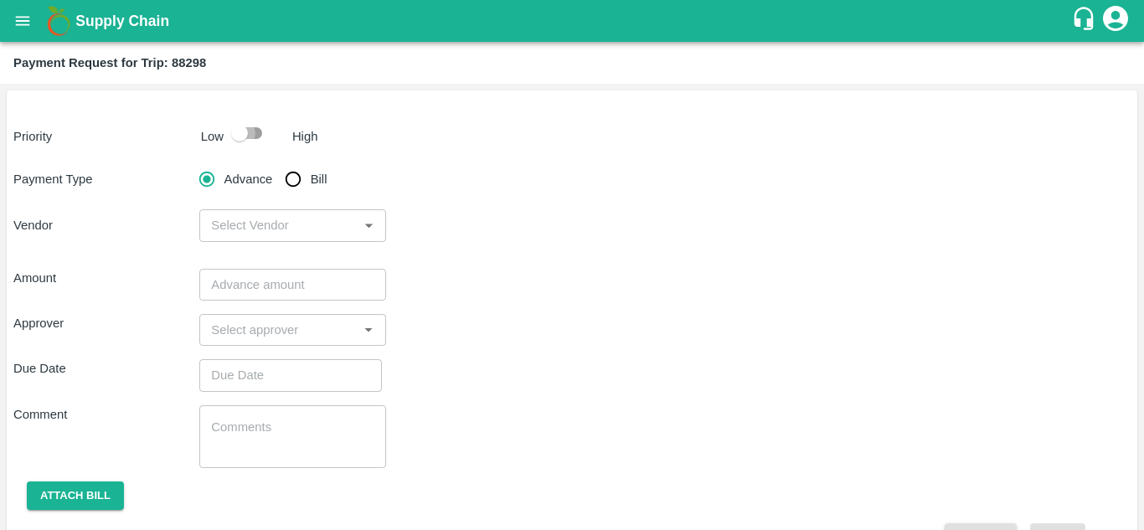
click at [254, 132] on input "checkbox" at bounding box center [239, 133] width 95 height 32
checkbox input "true"
click at [296, 178] on input "Bill" at bounding box center [292, 178] width 33 height 33
radio input "true"
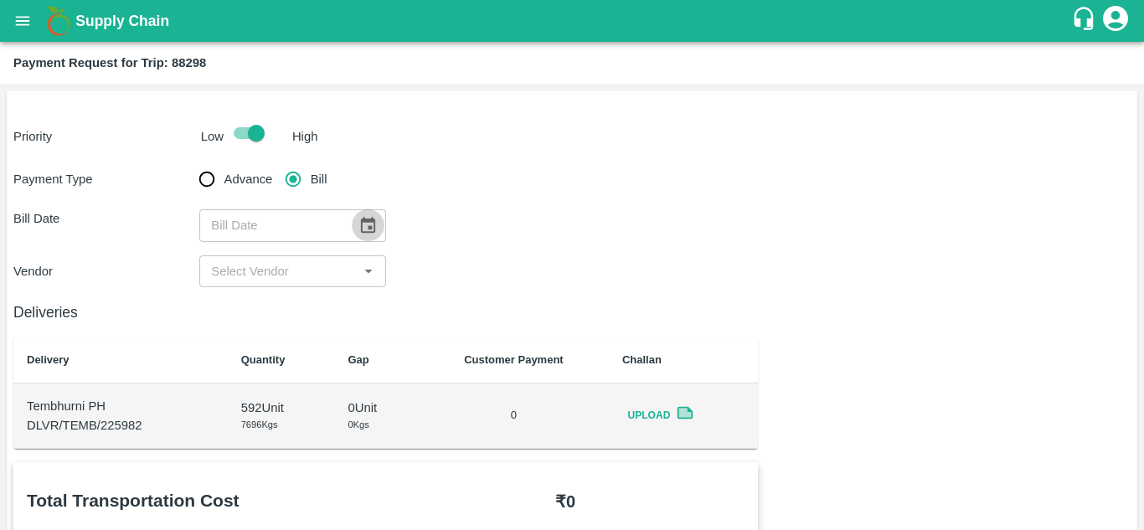
drag, startPoint x: 379, startPoint y: 242, endPoint x: 363, endPoint y: 226, distance: 23.1
click at [363, 226] on icon "Choose date" at bounding box center [367, 225] width 18 height 18
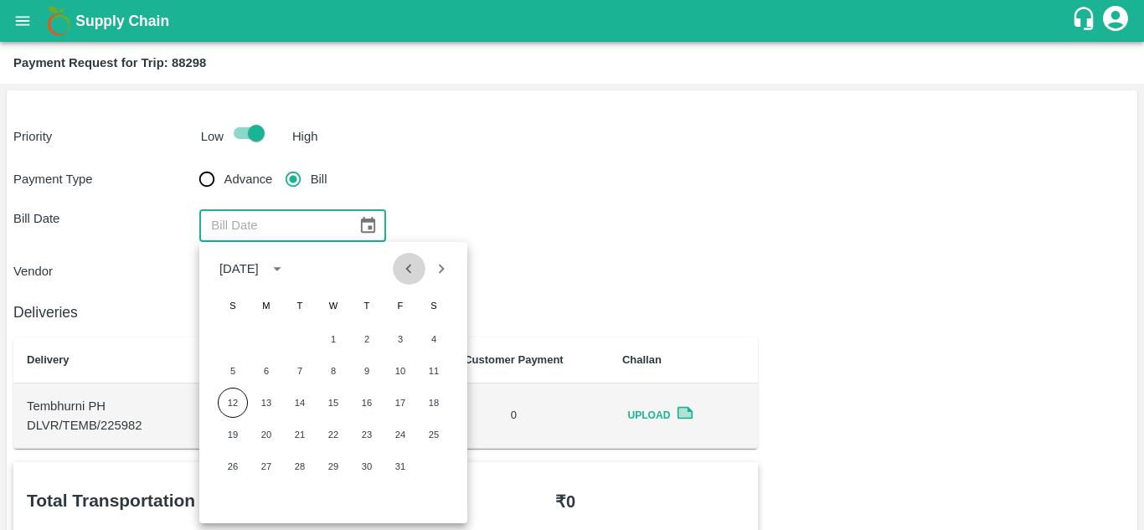
click at [399, 272] on icon "Previous month" at bounding box center [408, 269] width 18 height 18
click at [266, 399] on button "15" at bounding box center [266, 403] width 30 height 30
type input "[DATE]"
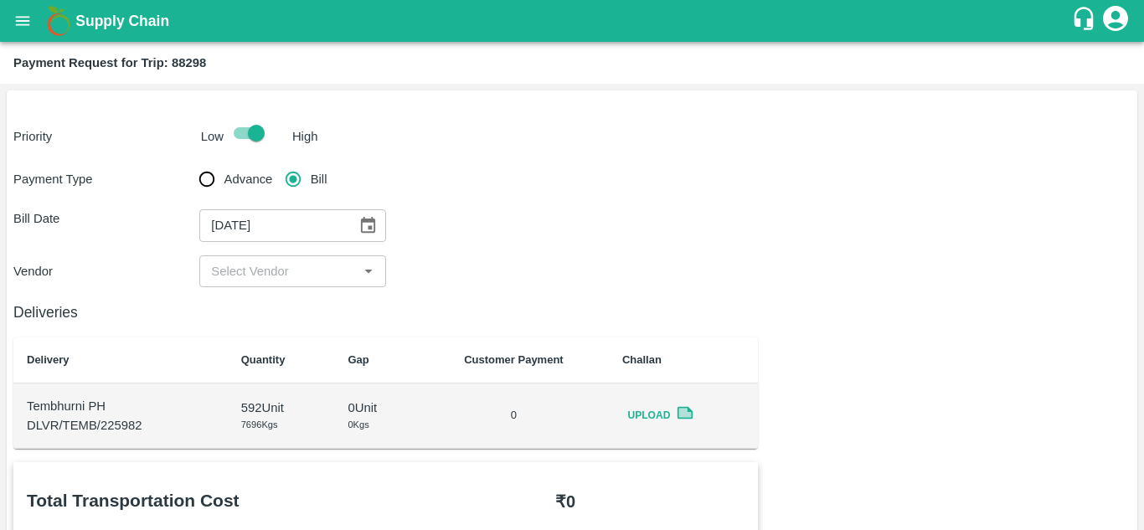
click at [281, 273] on input "input" at bounding box center [278, 271] width 148 height 22
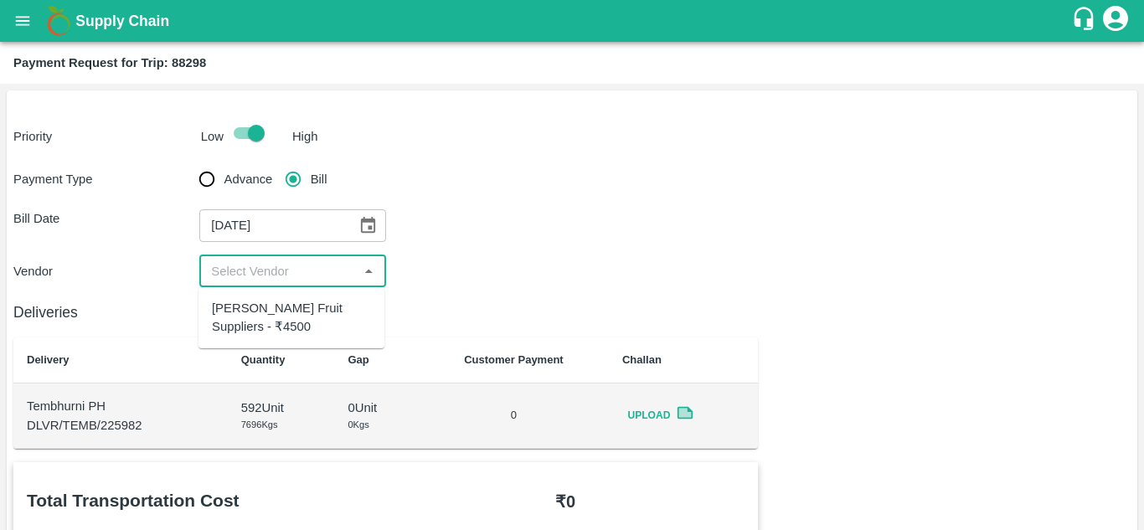
click at [285, 316] on div "[PERSON_NAME] Fruit Suppliers - ₹4500" at bounding box center [291, 318] width 159 height 38
type input "[PERSON_NAME] Fruit Suppliers - ₹4500"
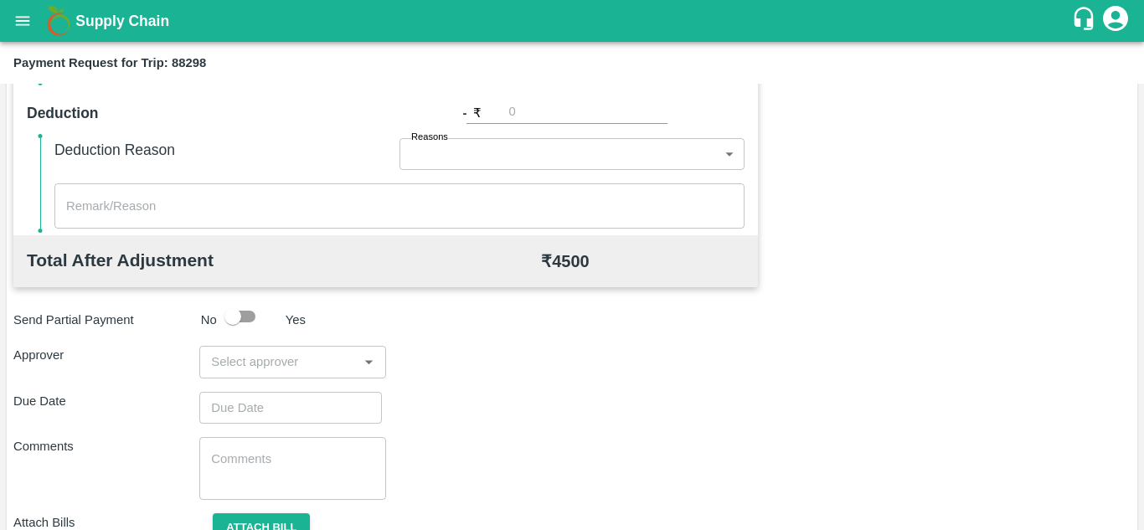
scroll to position [688, 0]
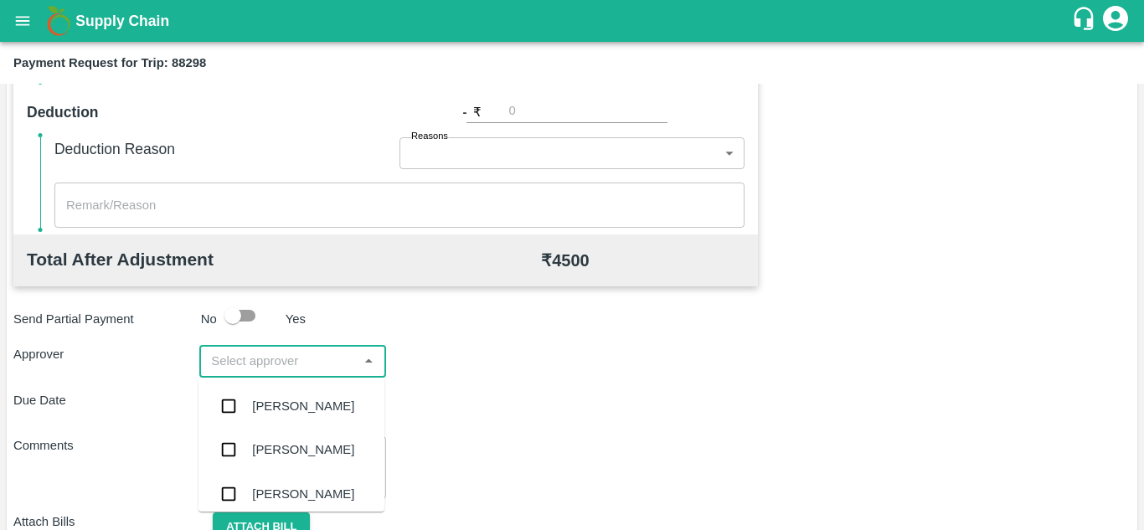
click at [263, 368] on input "input" at bounding box center [278, 361] width 148 height 22
type input "PRASA"
click at [294, 395] on div "[PERSON_NAME]" at bounding box center [291, 406] width 186 height 44
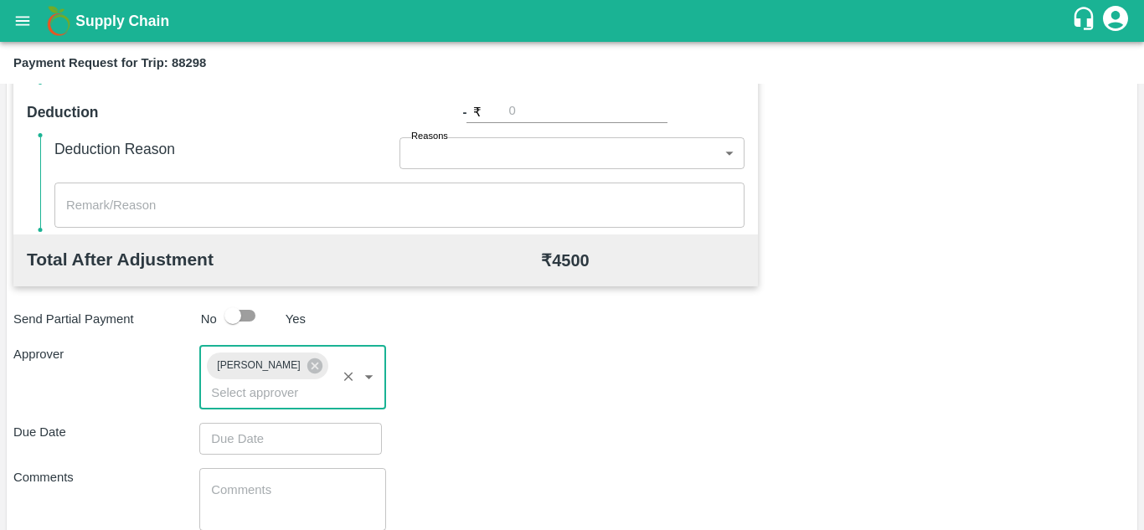
type input "DD/MM/YYYY hh:mm aa"
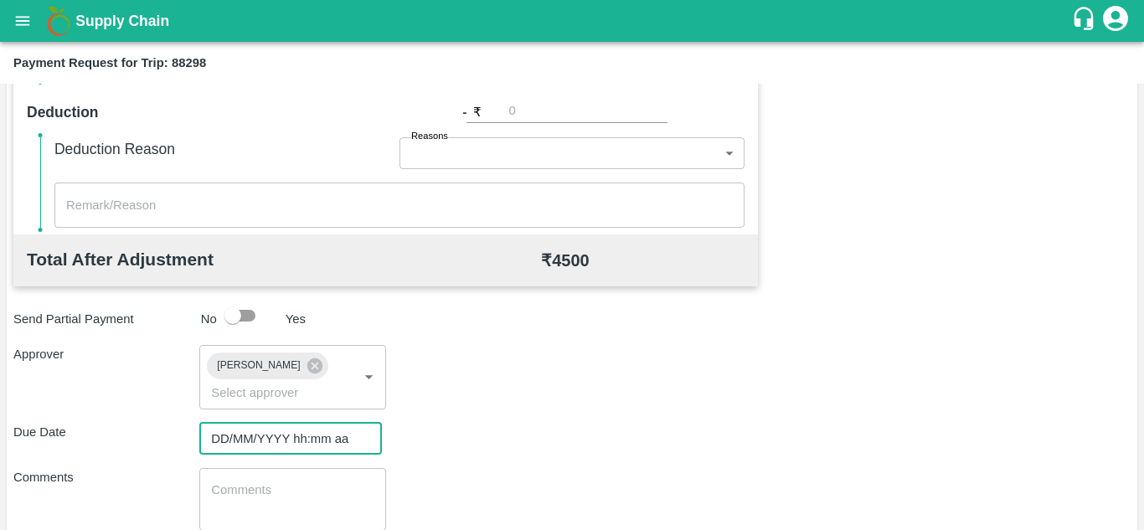
click at [234, 441] on input "DD/MM/YYYY hh:mm aa" at bounding box center [284, 439] width 171 height 32
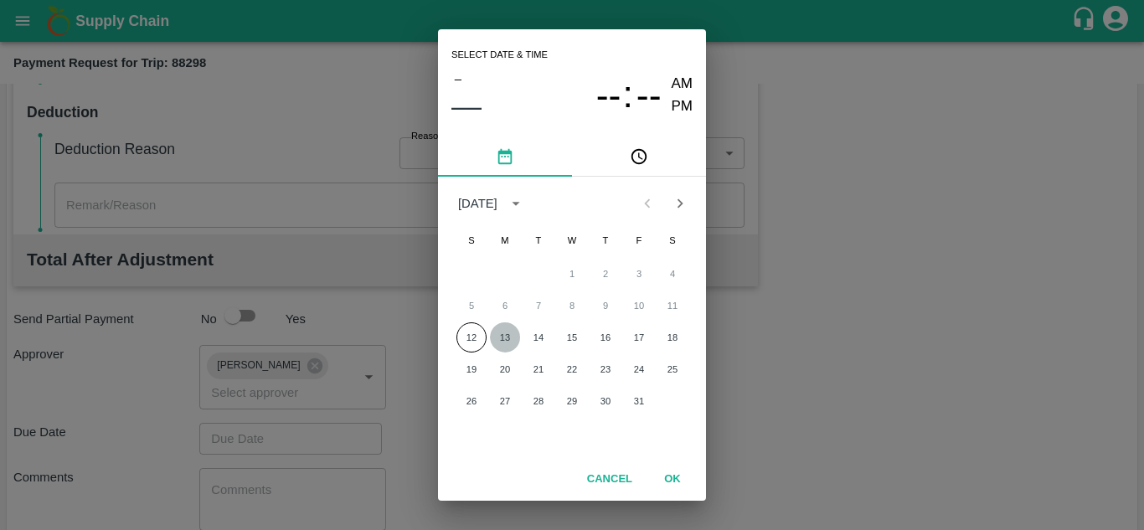
click at [507, 336] on button "13" at bounding box center [505, 337] width 30 height 30
type input "[DATE] 12:00 AM"
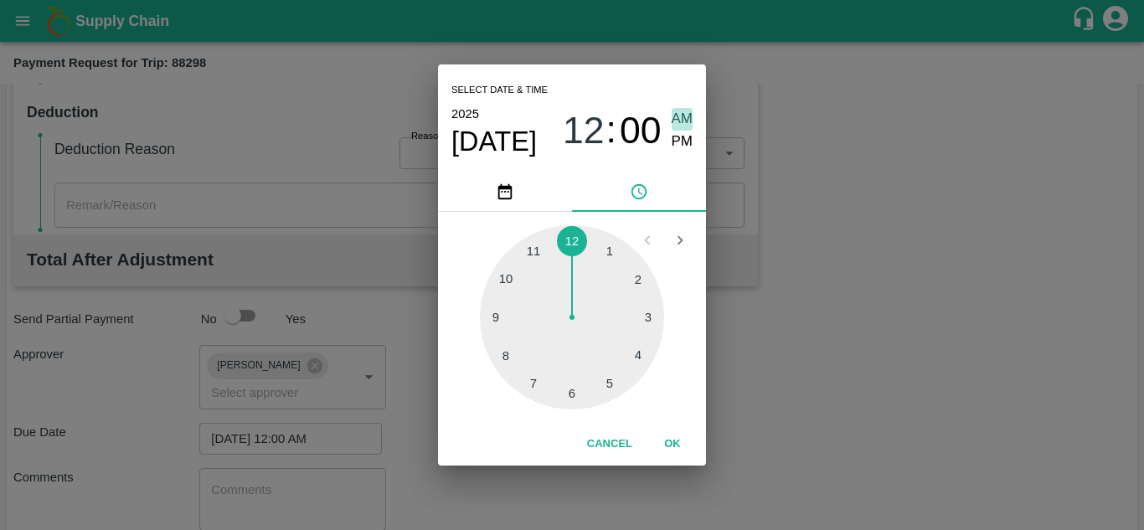
click at [687, 116] on span "AM" at bounding box center [682, 119] width 22 height 23
click at [673, 438] on button "OK" at bounding box center [673, 444] width 54 height 29
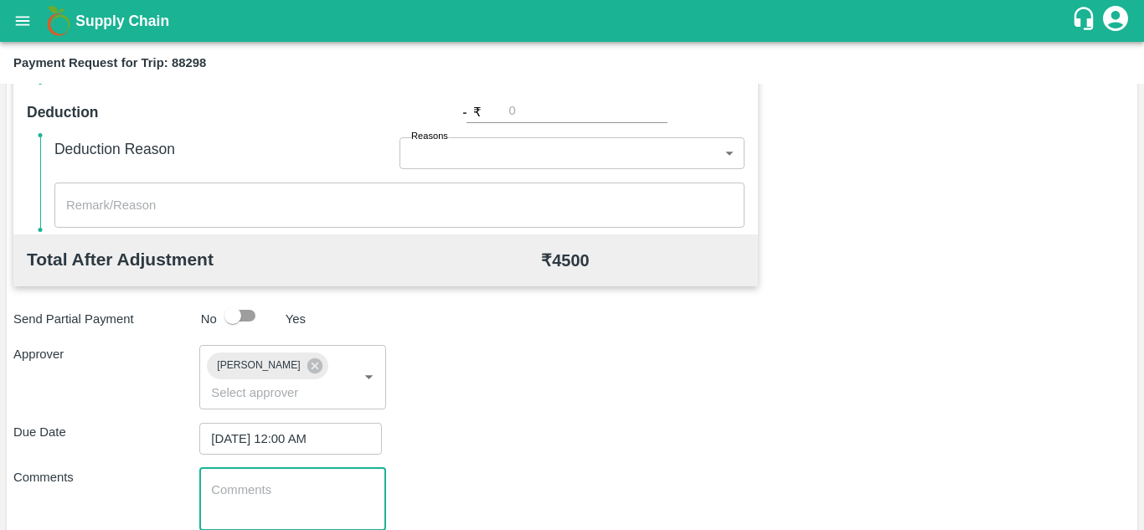
click at [298, 484] on textarea at bounding box center [292, 498] width 162 height 35
paste textarea "Transport Bill"
type textarea "Transport Bill"
click at [455, 461] on div "Total Transportation Cost ₹ 4500 Advance payment - ₹ Additional Charges(+) Inam…" at bounding box center [571, 195] width 1117 height 842
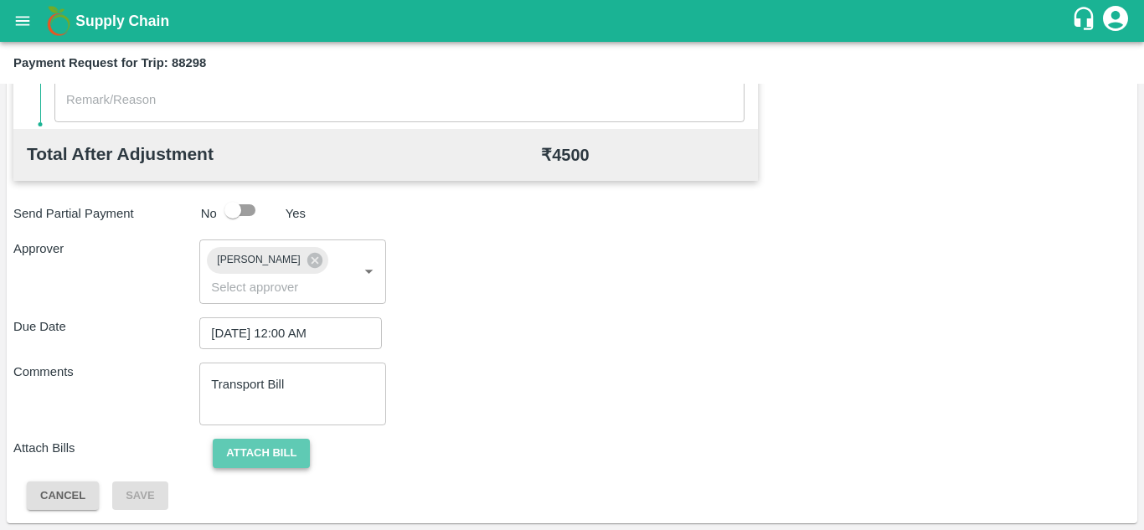
click at [284, 462] on button "Attach bill" at bounding box center [261, 453] width 97 height 29
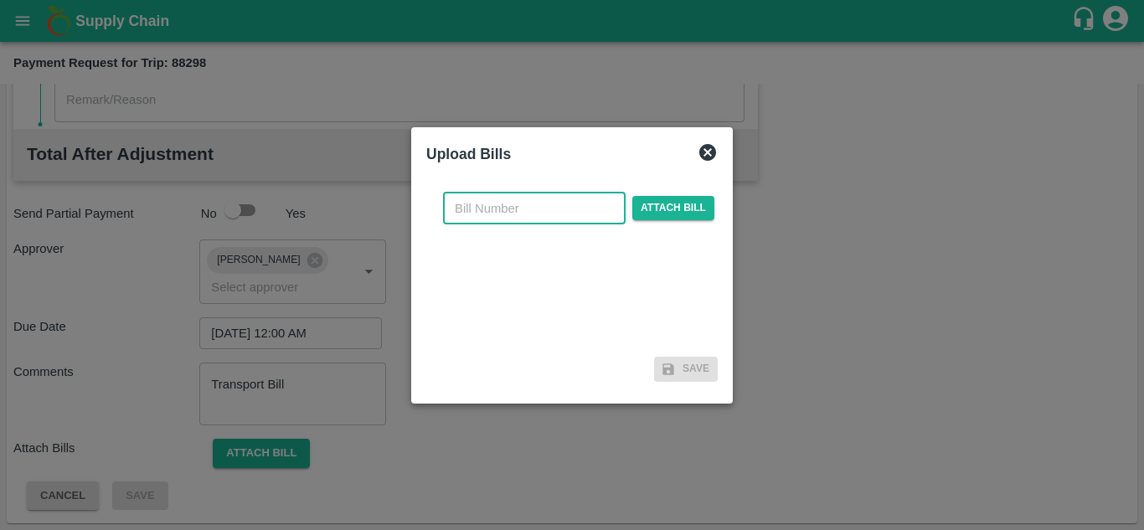
click at [481, 216] on input "text" at bounding box center [534, 209] width 183 height 32
type input "590"
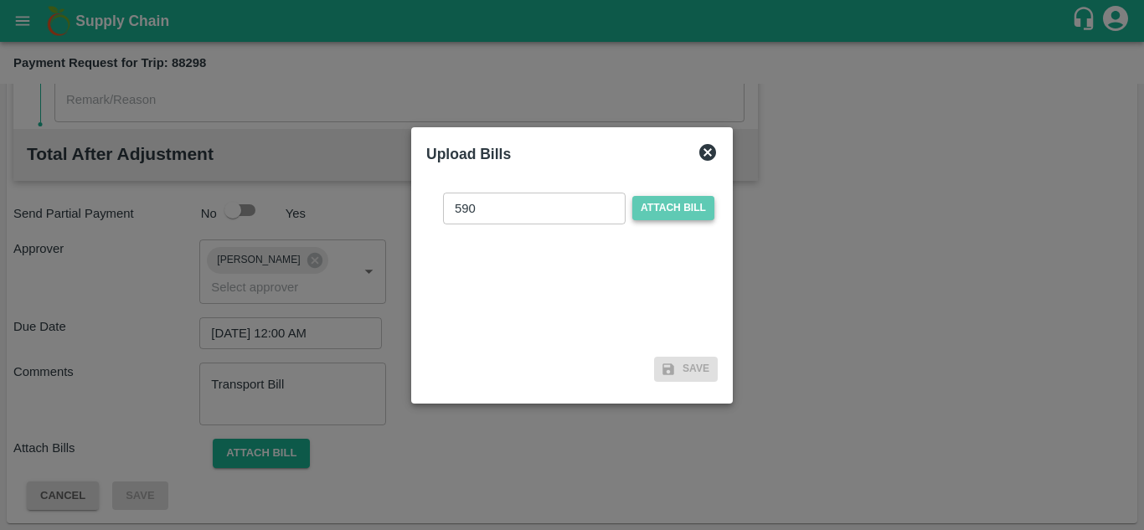
click at [684, 204] on span "Attach bill" at bounding box center [673, 208] width 82 height 24
click at [0, 0] on input "Attach bill" at bounding box center [0, 0] width 0 height 0
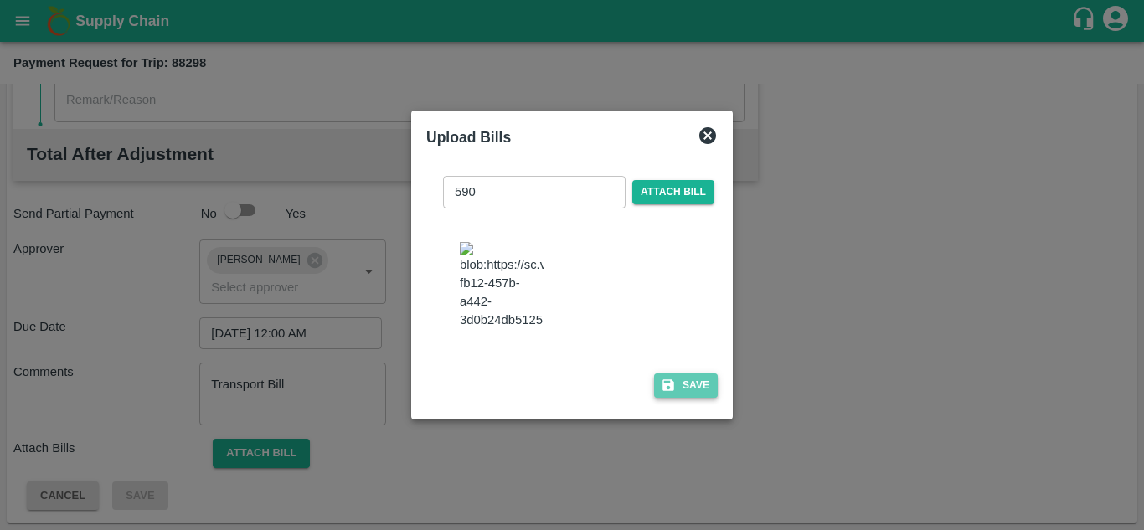
click at [696, 395] on button "Save" at bounding box center [686, 385] width 64 height 24
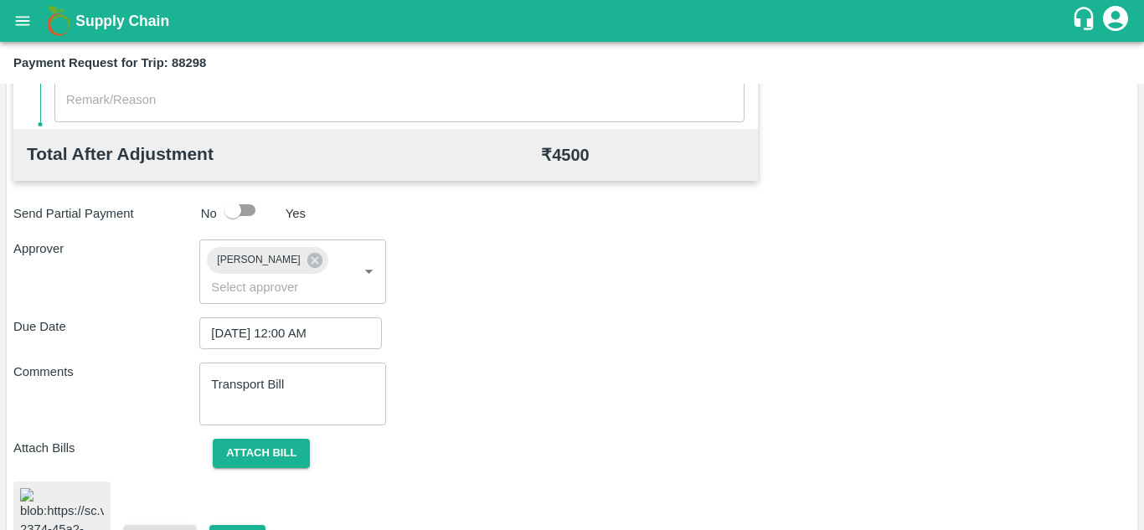
scroll to position [909, 0]
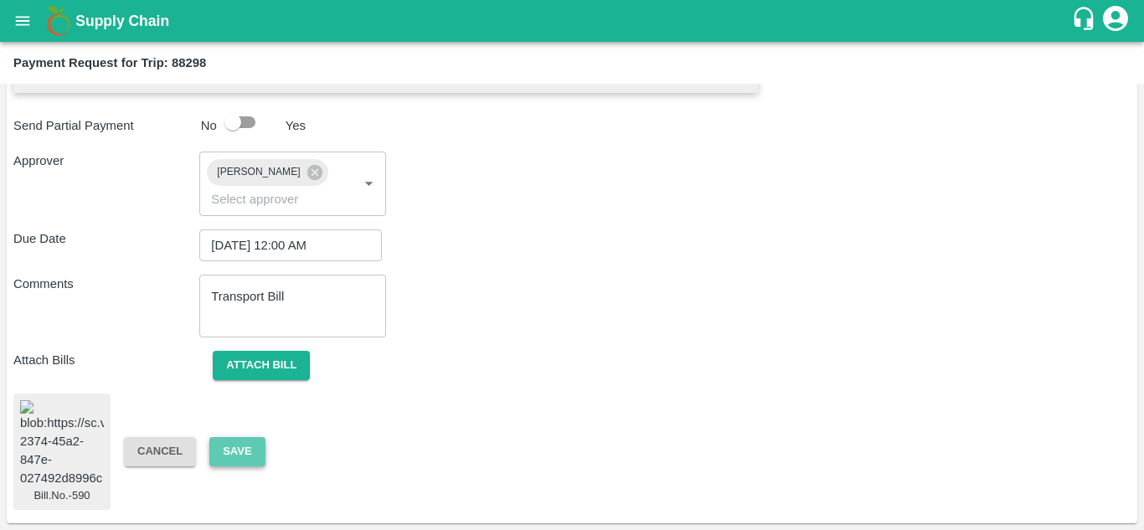
click at [224, 440] on button "Save" at bounding box center [236, 451] width 55 height 29
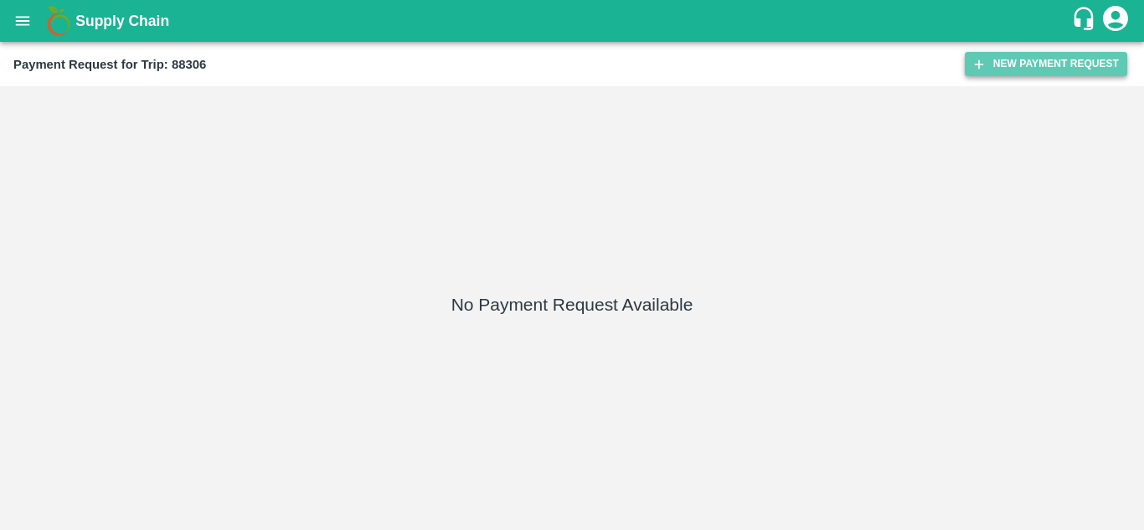
click at [1021, 69] on button "New Payment Request" at bounding box center [1046, 64] width 162 height 24
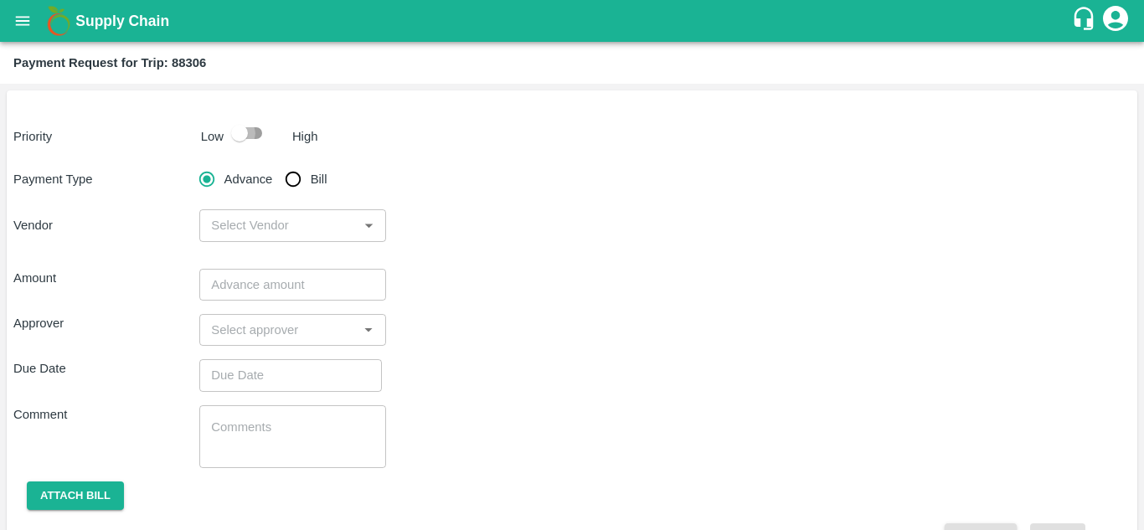
click at [252, 129] on input "checkbox" at bounding box center [239, 133] width 95 height 32
checkbox input "true"
click at [306, 183] on input "Bill" at bounding box center [292, 178] width 33 height 33
radio input "true"
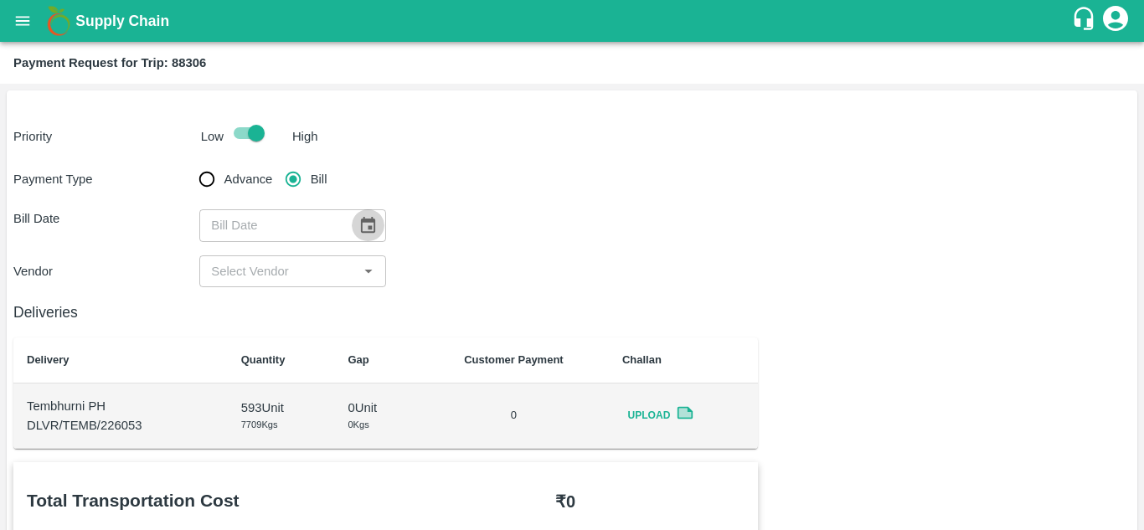
click at [357, 239] on button "Choose date" at bounding box center [368, 225] width 32 height 32
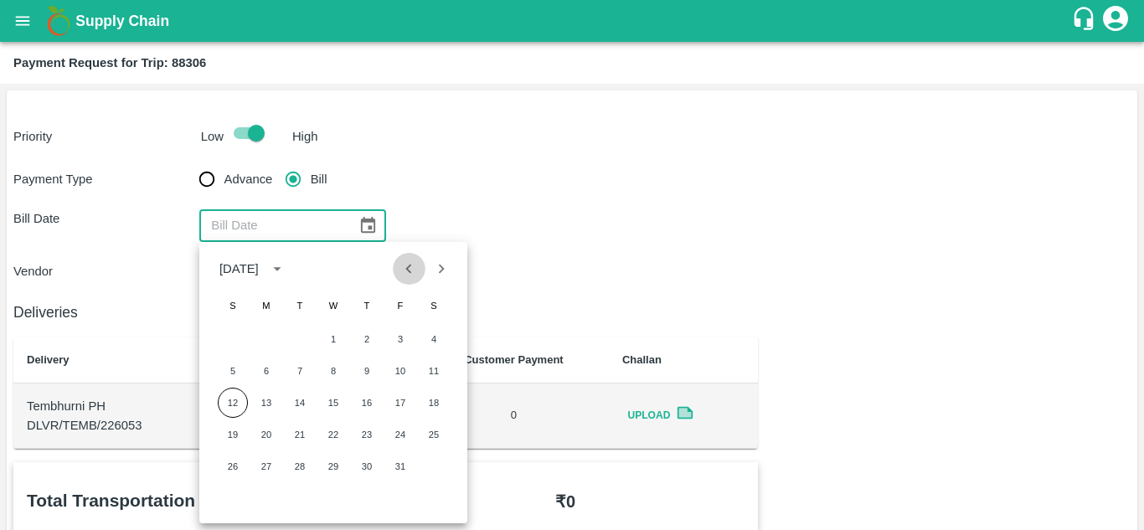
click at [400, 276] on icon "Previous month" at bounding box center [408, 269] width 18 height 18
click at [264, 406] on button "15" at bounding box center [266, 403] width 30 height 30
type input "[DATE]"
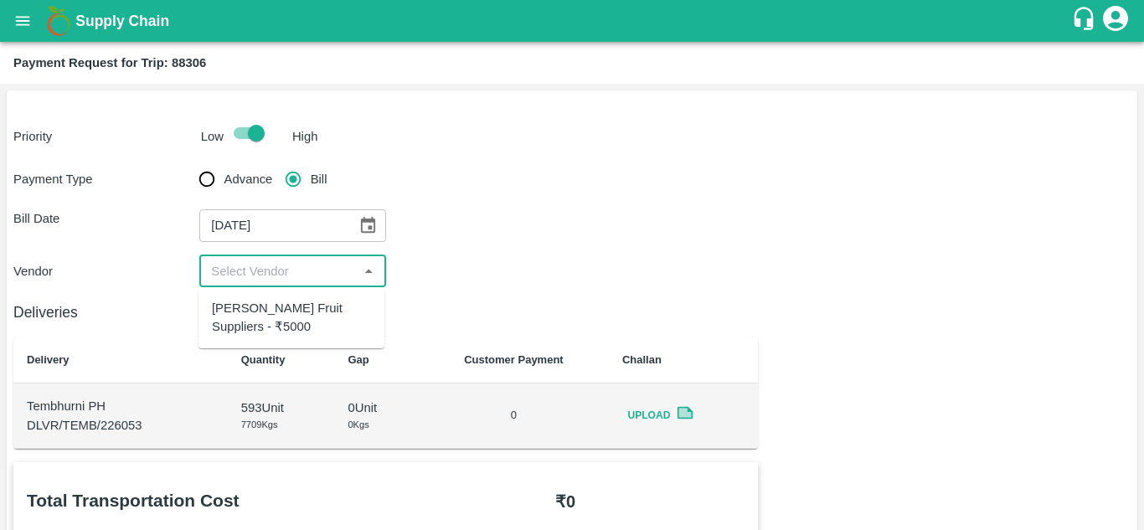
drag, startPoint x: 279, startPoint y: 271, endPoint x: 266, endPoint y: 306, distance: 36.6
click at [266, 306] on body "Supply Chain Payment Request for Trip: 88306 Priority Low High Payment Type Adv…" at bounding box center [572, 265] width 1144 height 530
click at [266, 306] on div "[PERSON_NAME] Fruit Suppliers - ₹5000" at bounding box center [291, 318] width 159 height 38
type input "[PERSON_NAME] Fruit Suppliers - ₹5000"
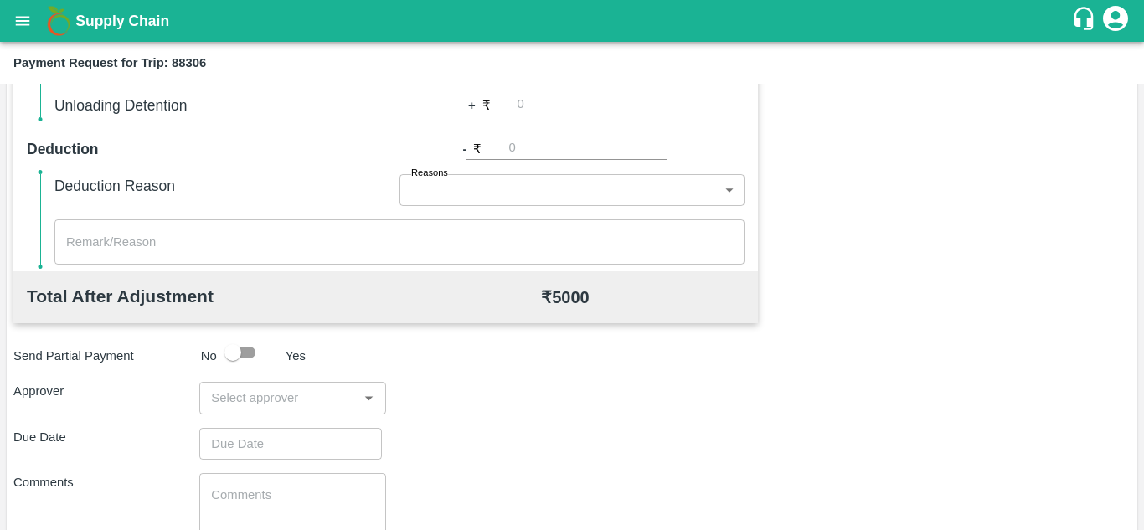
scroll to position [762, 0]
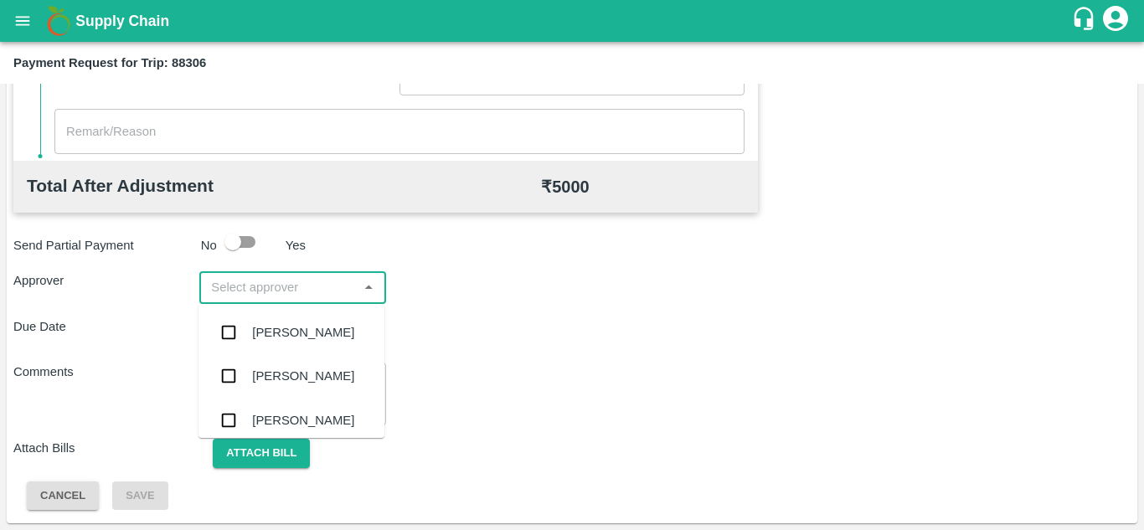
click at [264, 277] on input "input" at bounding box center [278, 287] width 148 height 22
type input "PRASA"
click at [316, 336] on div "[PERSON_NAME]" at bounding box center [303, 332] width 102 height 18
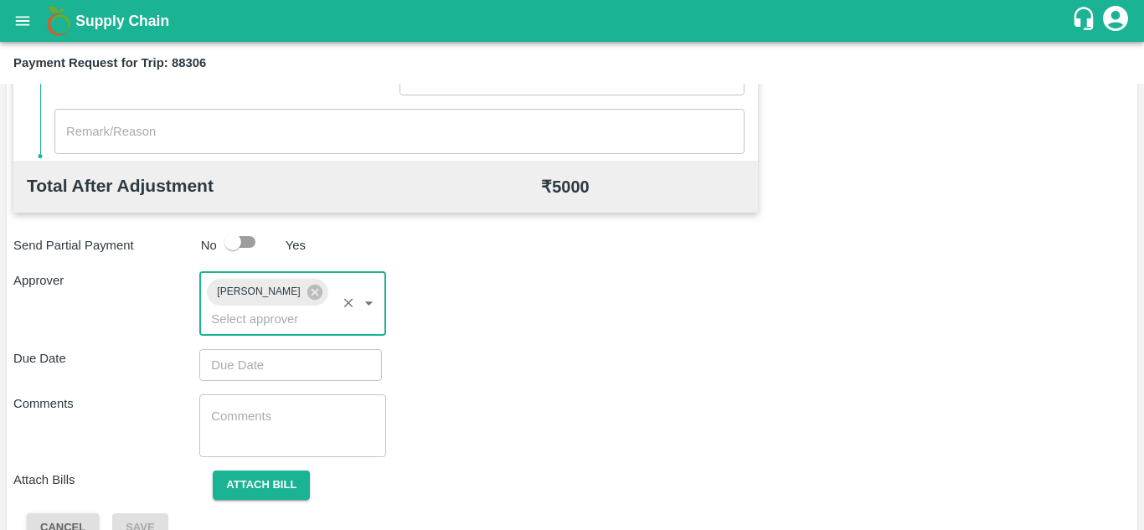
type input "DD/MM/YYYY hh:mm aa"
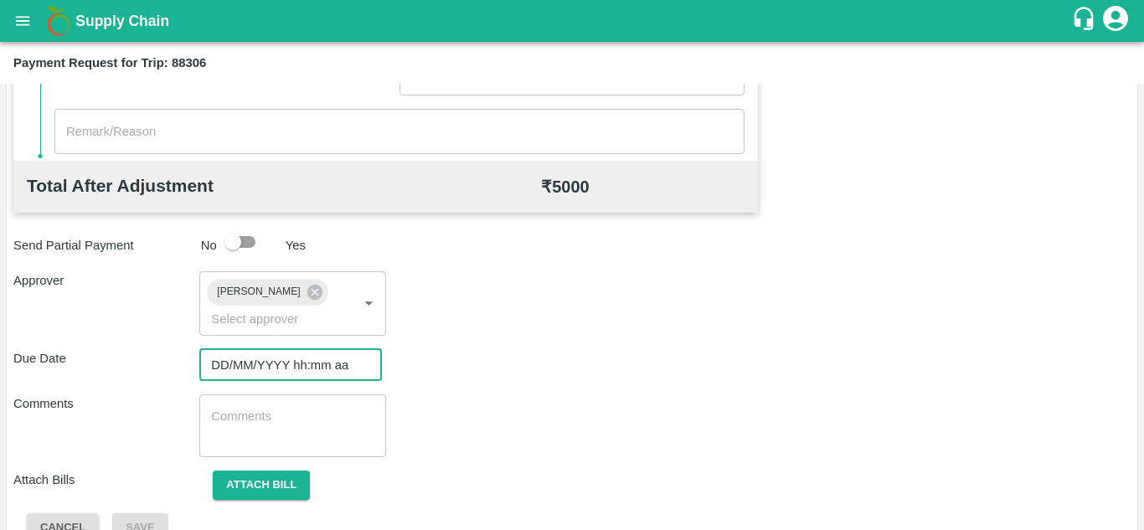
click at [249, 359] on input "DD/MM/YYYY hh:mm aa" at bounding box center [284, 365] width 171 height 32
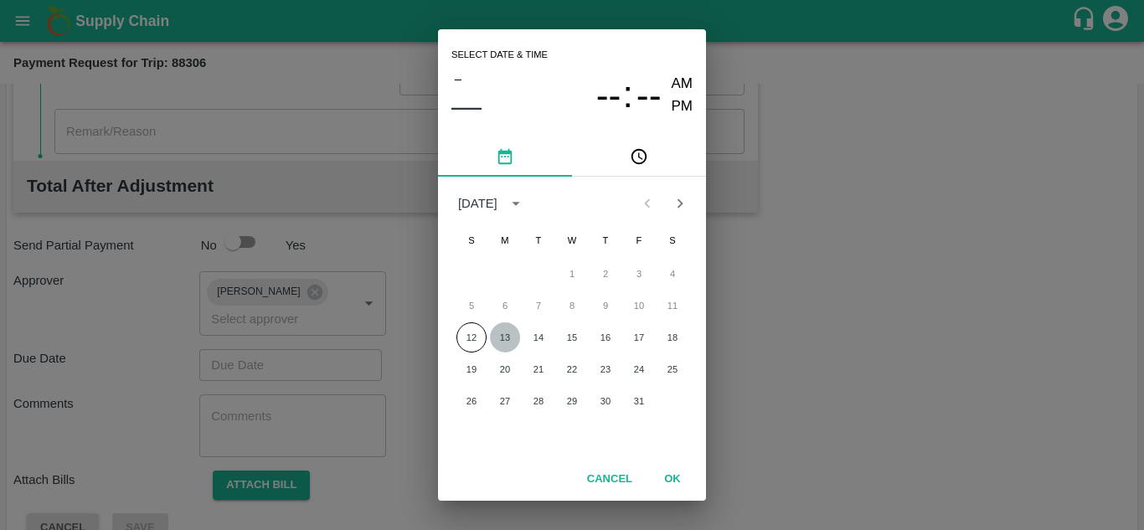
click at [501, 340] on button "13" at bounding box center [505, 337] width 30 height 30
type input "[DATE] 12:00 AM"
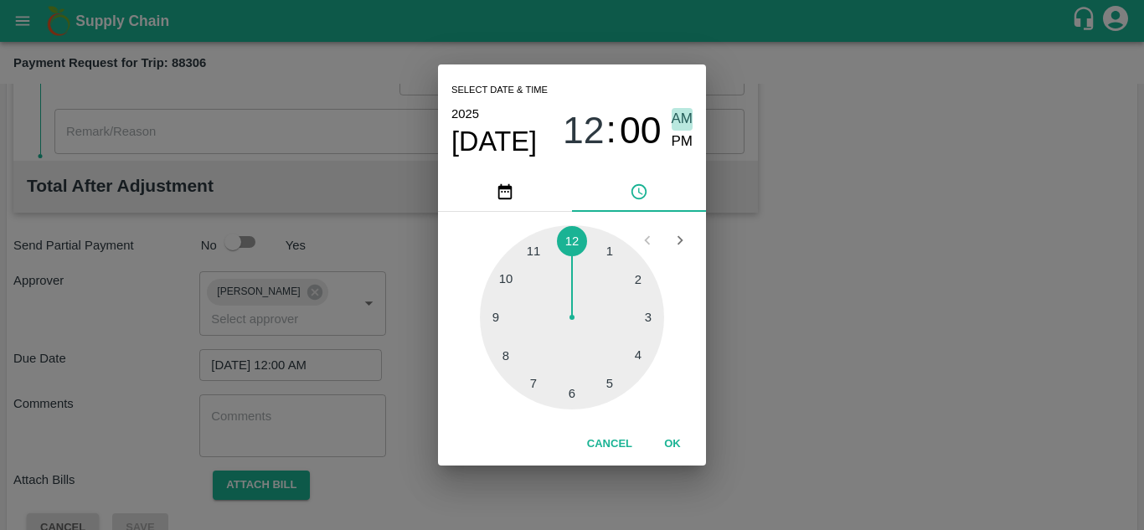
click at [681, 112] on span "AM" at bounding box center [682, 119] width 22 height 23
click at [671, 440] on button "OK" at bounding box center [673, 444] width 54 height 29
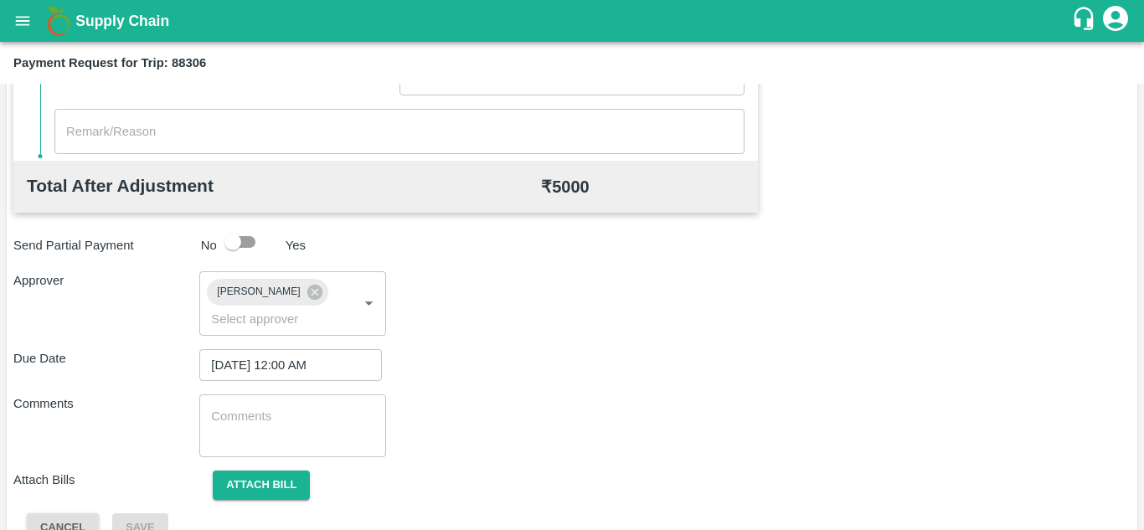
click at [232, 405] on div "x ​" at bounding box center [292, 425] width 186 height 63
paste textarea "Transport Bill"
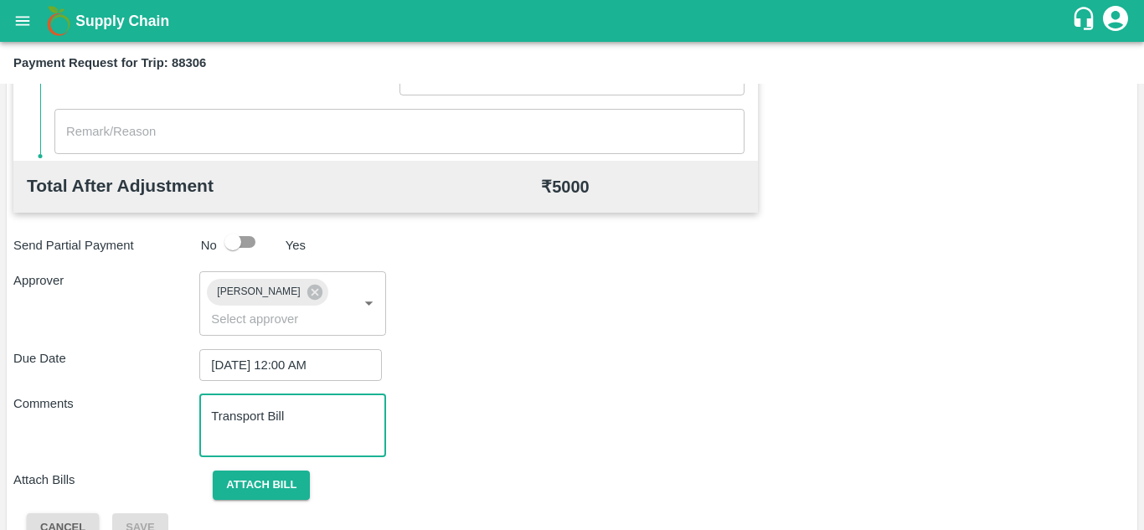
type textarea "Transport Bill"
click at [486, 402] on div "Comments Transport Bill x ​" at bounding box center [571, 425] width 1117 height 63
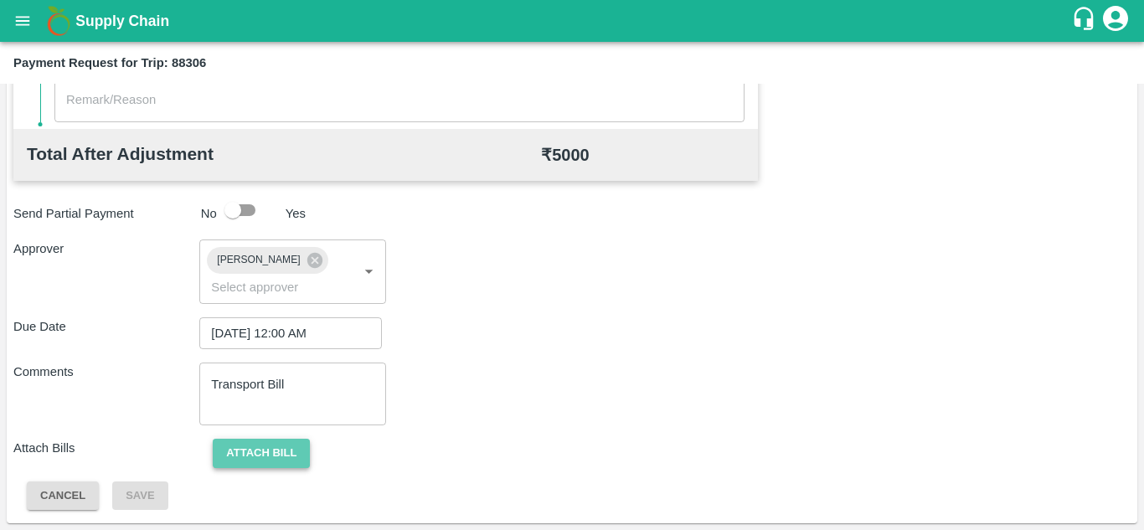
click at [261, 450] on button "Attach bill" at bounding box center [261, 453] width 97 height 29
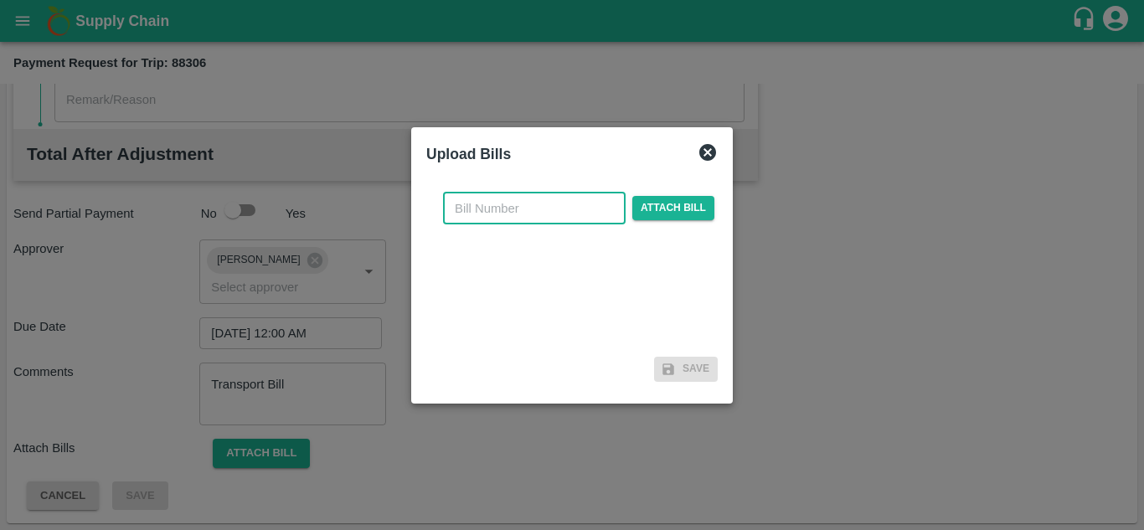
click at [473, 197] on input "text" at bounding box center [534, 209] width 183 height 32
type input "591"
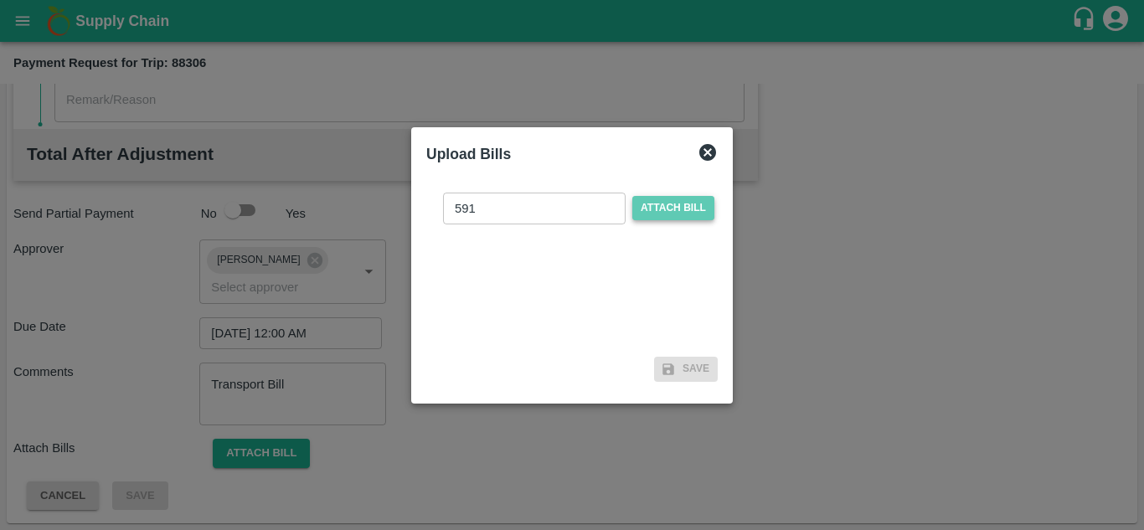
click at [673, 208] on span "Attach bill" at bounding box center [673, 208] width 82 height 24
click at [0, 0] on input "Attach bill" at bounding box center [0, 0] width 0 height 0
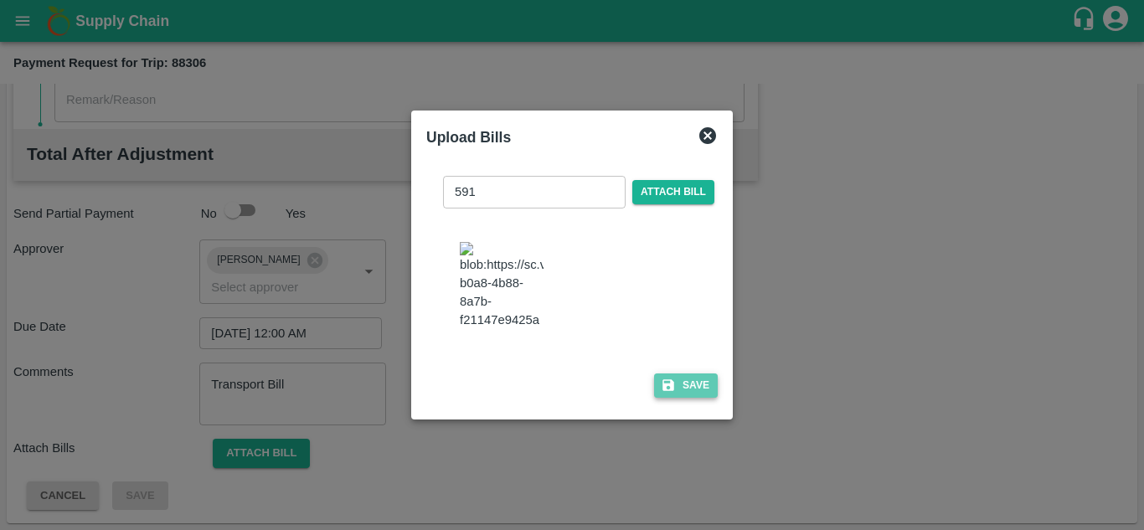
click at [703, 396] on button "Save" at bounding box center [686, 385] width 64 height 24
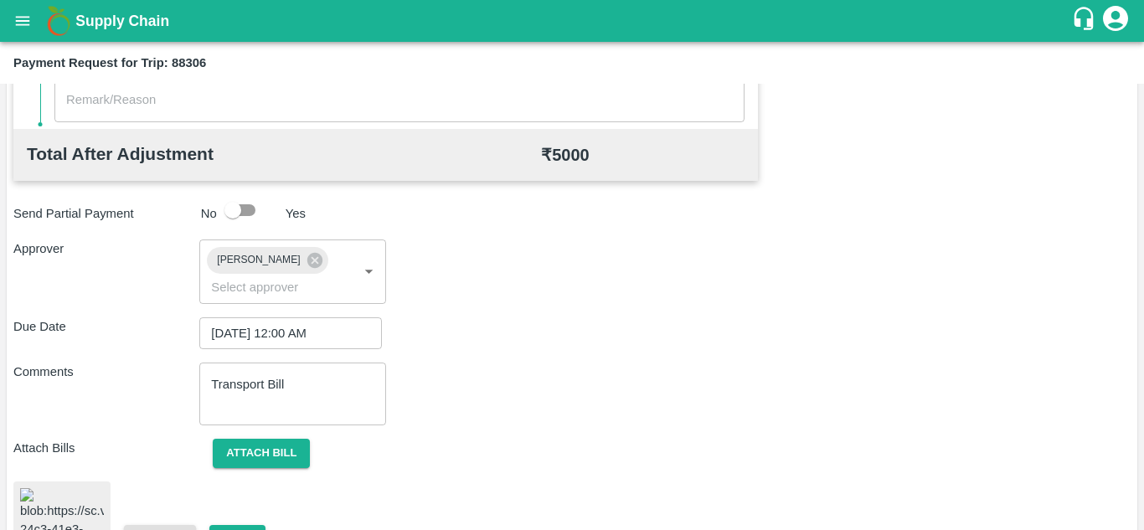
scroll to position [913, 0]
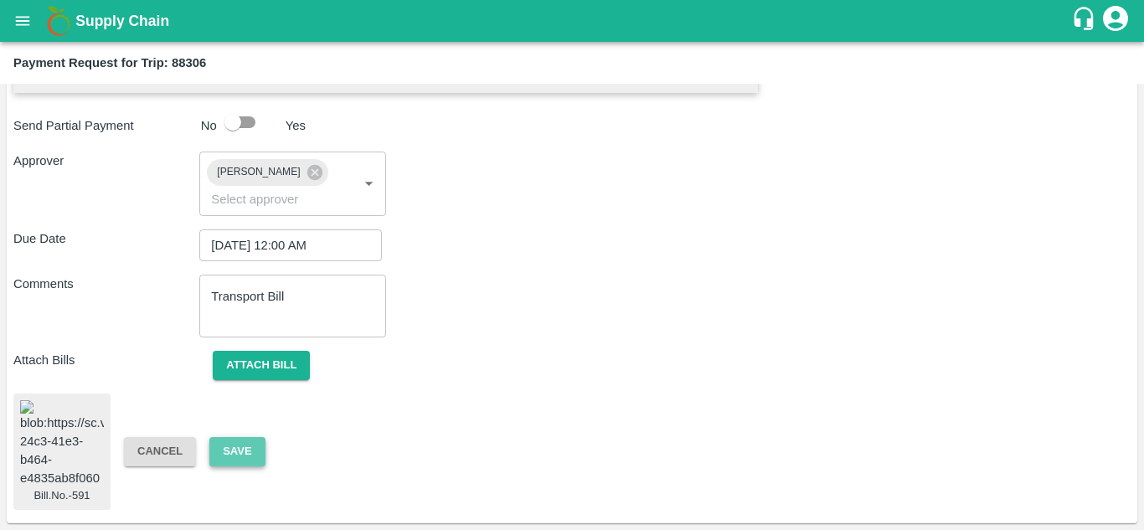
click at [245, 437] on button "Save" at bounding box center [236, 451] width 55 height 29
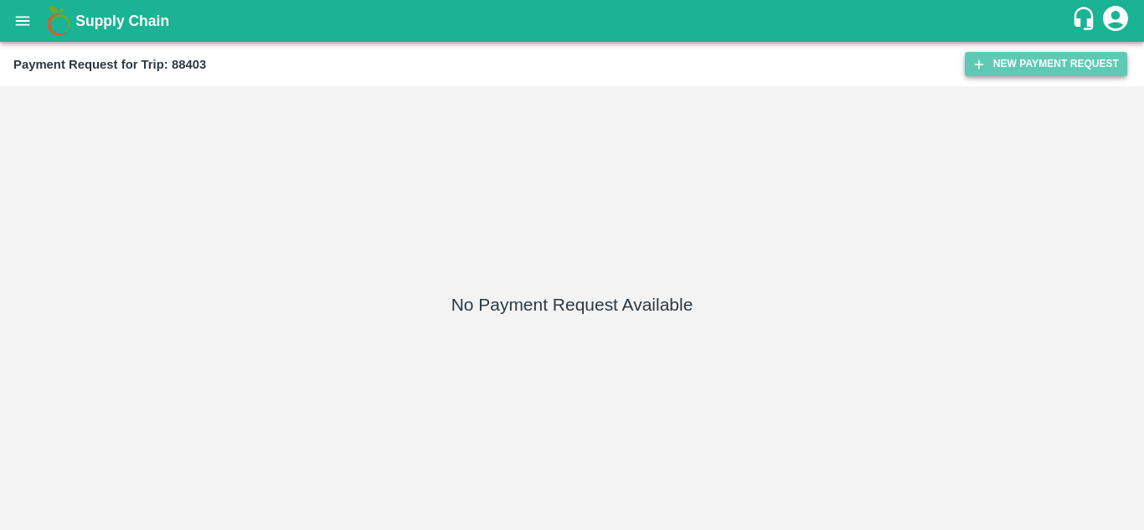
click at [1030, 59] on button "New Payment Request" at bounding box center [1046, 64] width 162 height 24
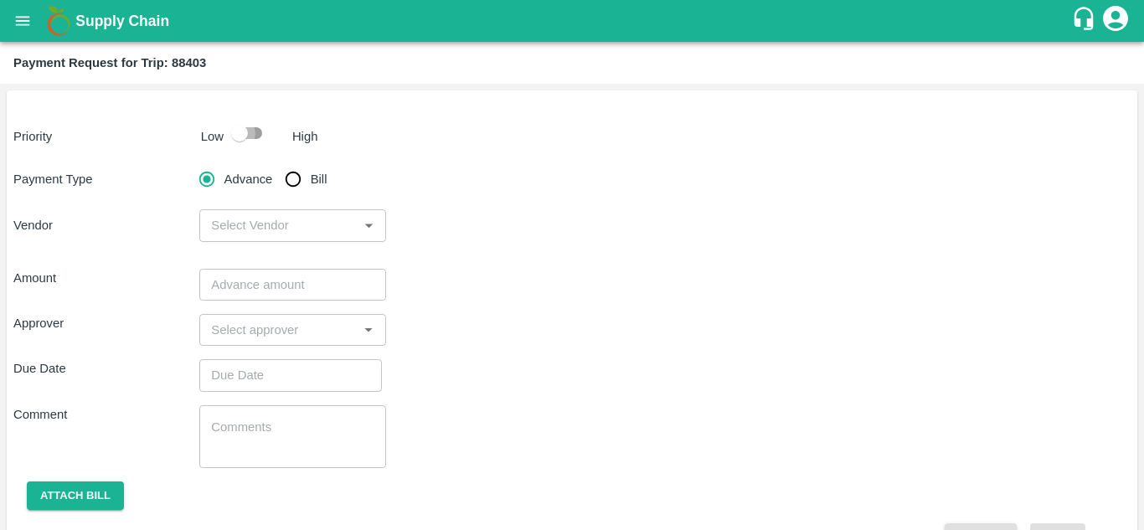
click at [262, 130] on input "checkbox" at bounding box center [239, 133] width 95 height 32
checkbox input "true"
click at [290, 177] on input "Bill" at bounding box center [292, 178] width 33 height 33
radio input "true"
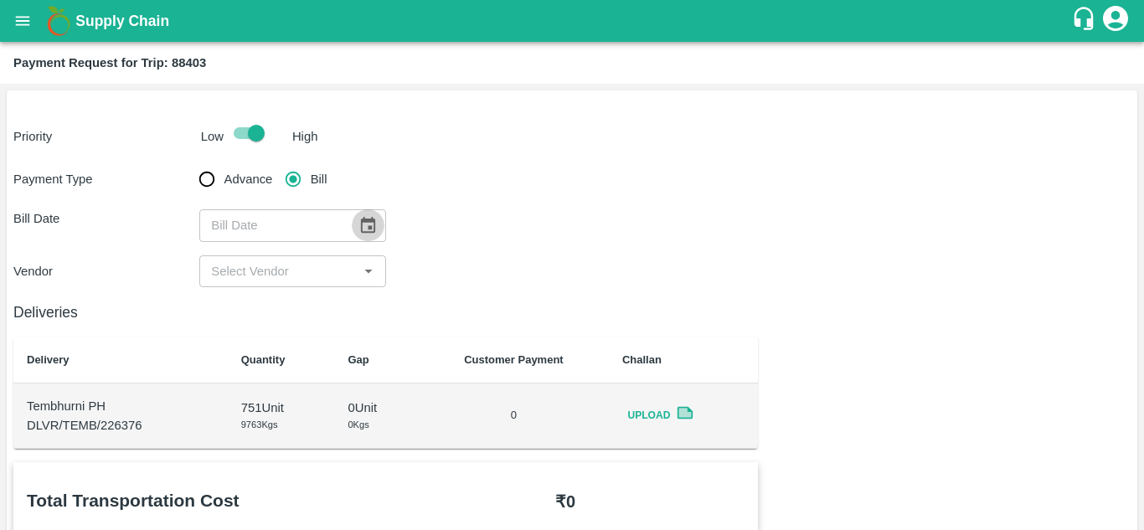
click at [358, 217] on icon "Choose date" at bounding box center [367, 225] width 18 height 18
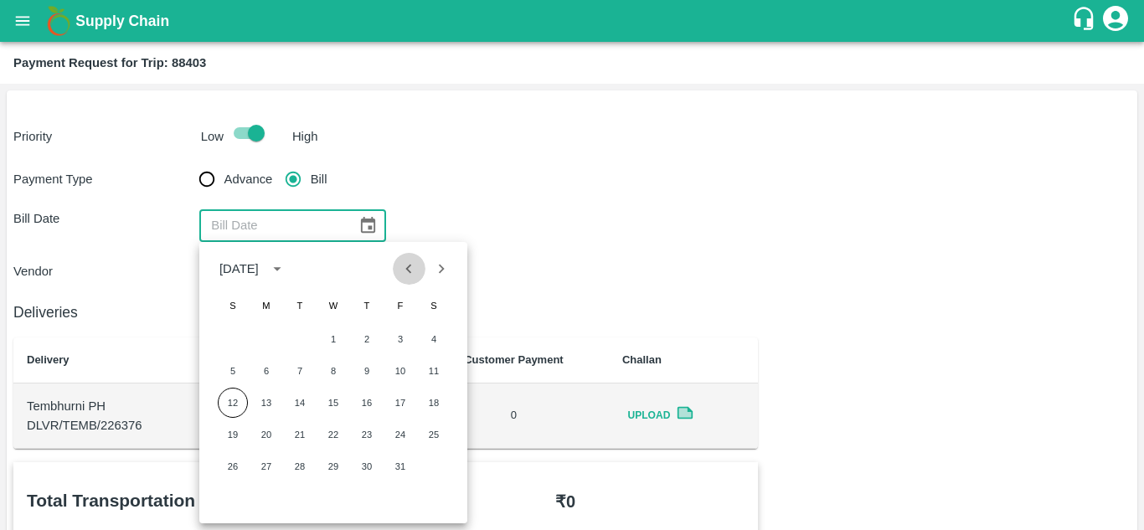
click at [409, 267] on icon "Previous month" at bounding box center [409, 268] width 6 height 9
click at [301, 400] on button "16" at bounding box center [300, 403] width 30 height 30
type input "[DATE]"
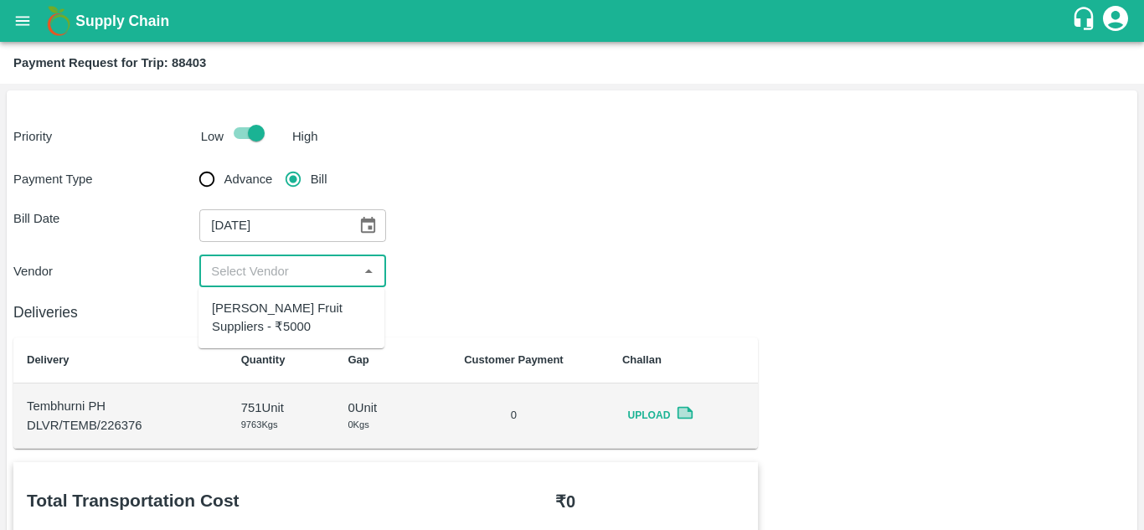
drag, startPoint x: 295, startPoint y: 267, endPoint x: 282, endPoint y: 304, distance: 38.9
click at [282, 304] on body "Supply Chain Payment Request for Trip: 88403 Priority Low High Payment Type Adv…" at bounding box center [572, 265] width 1144 height 530
click at [282, 304] on div "Vivan Fruit Suppliers - ₹5000" at bounding box center [291, 318] width 159 height 38
type input "Vivan Fruit Suppliers - ₹5000"
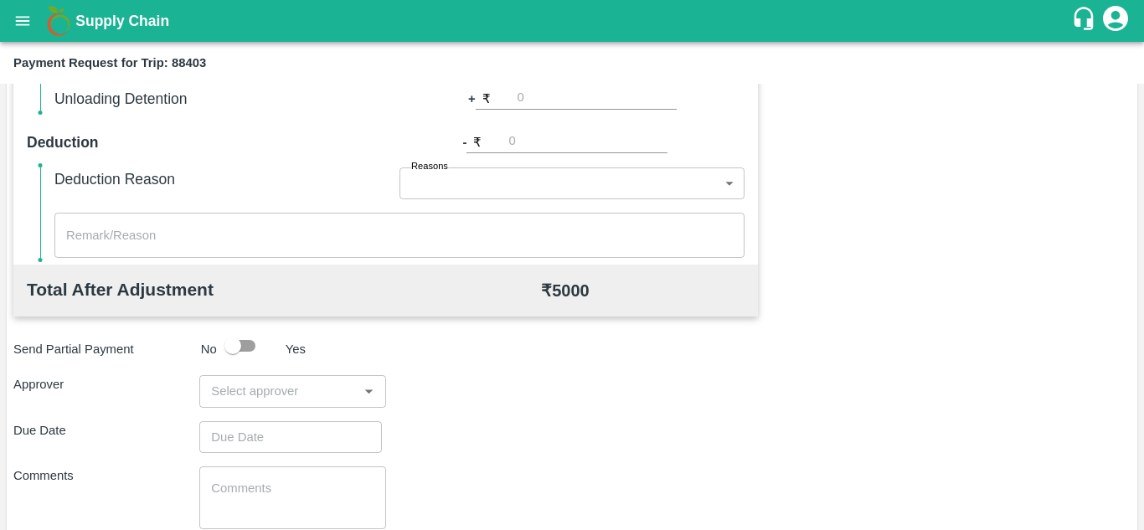
scroll to position [659, 0]
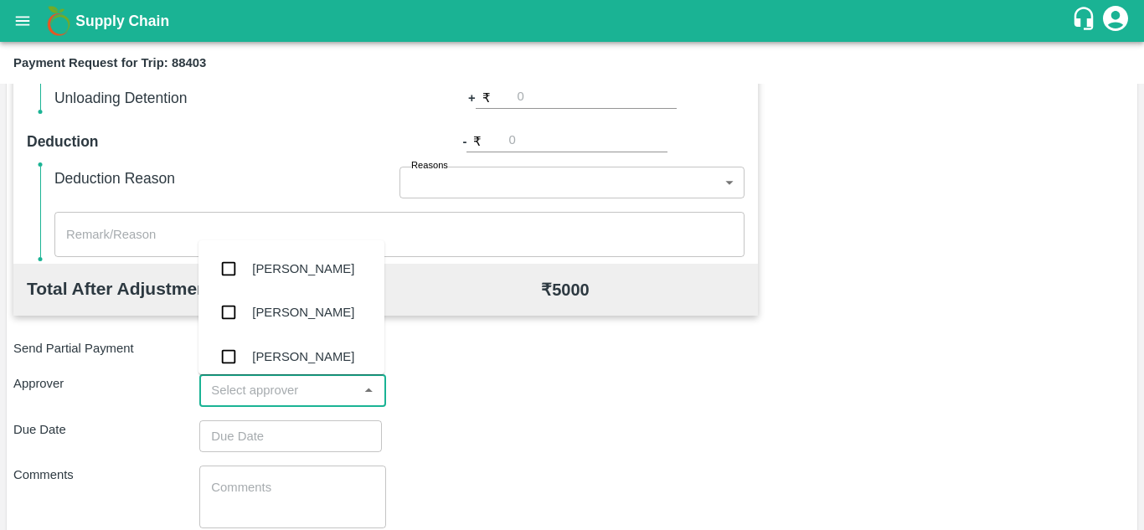
click at [233, 397] on input "input" at bounding box center [278, 390] width 148 height 22
type input "PRASA"
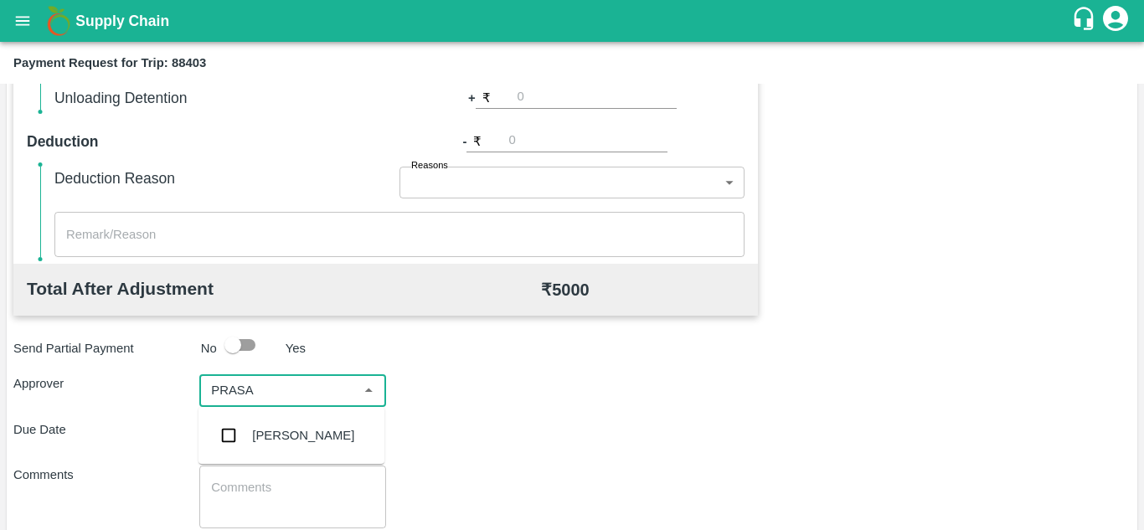
click at [303, 438] on div "[PERSON_NAME]" at bounding box center [303, 435] width 102 height 18
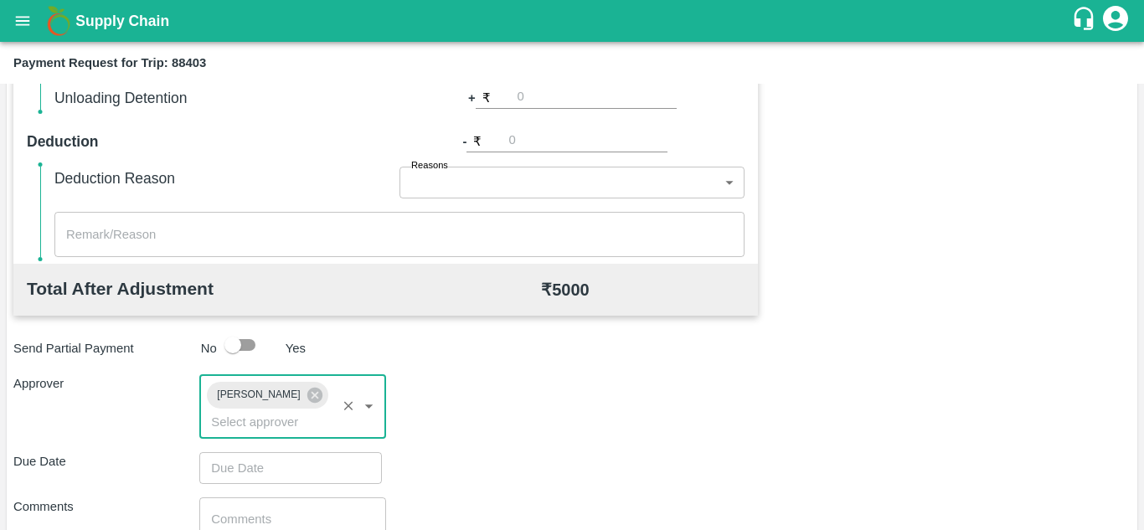
type input "DD/MM/YYYY hh:mm aa"
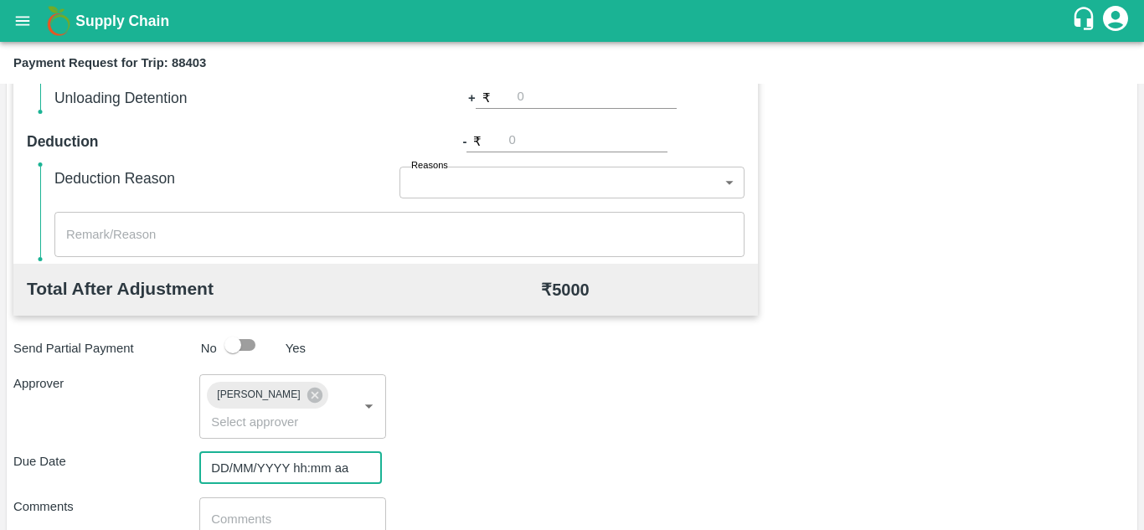
click at [242, 469] on input "DD/MM/YYYY hh:mm aa" at bounding box center [284, 468] width 171 height 32
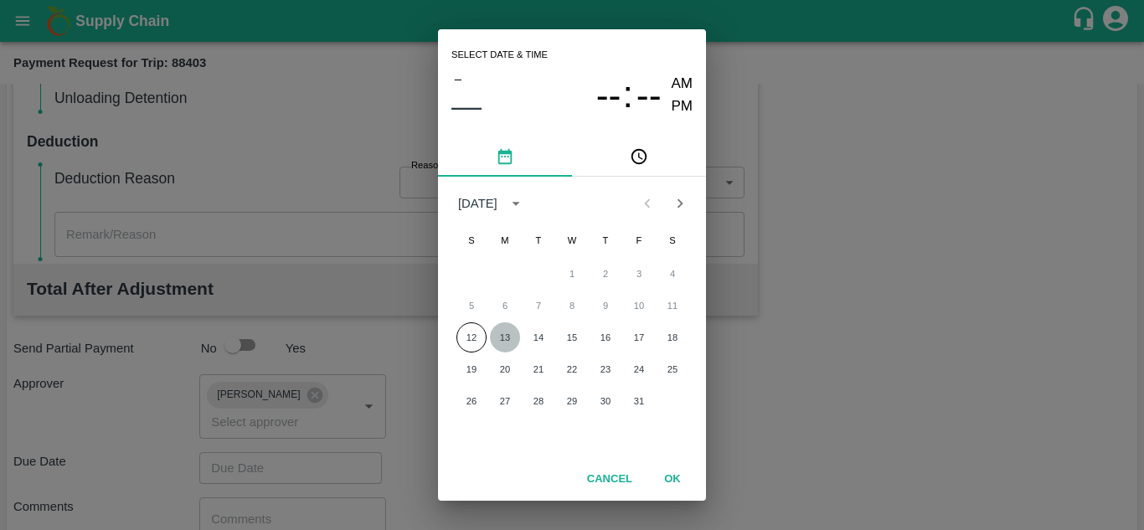
click at [501, 337] on button "13" at bounding box center [505, 337] width 30 height 30
type input "[DATE] 12:00 AM"
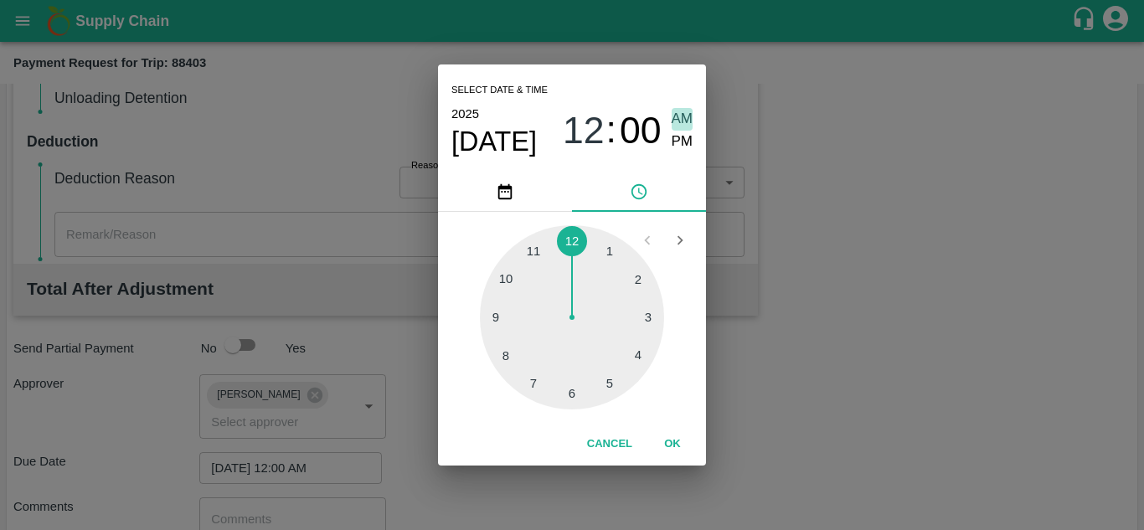
click at [682, 126] on span "AM" at bounding box center [682, 119] width 22 height 23
click at [669, 453] on button "OK" at bounding box center [673, 444] width 54 height 29
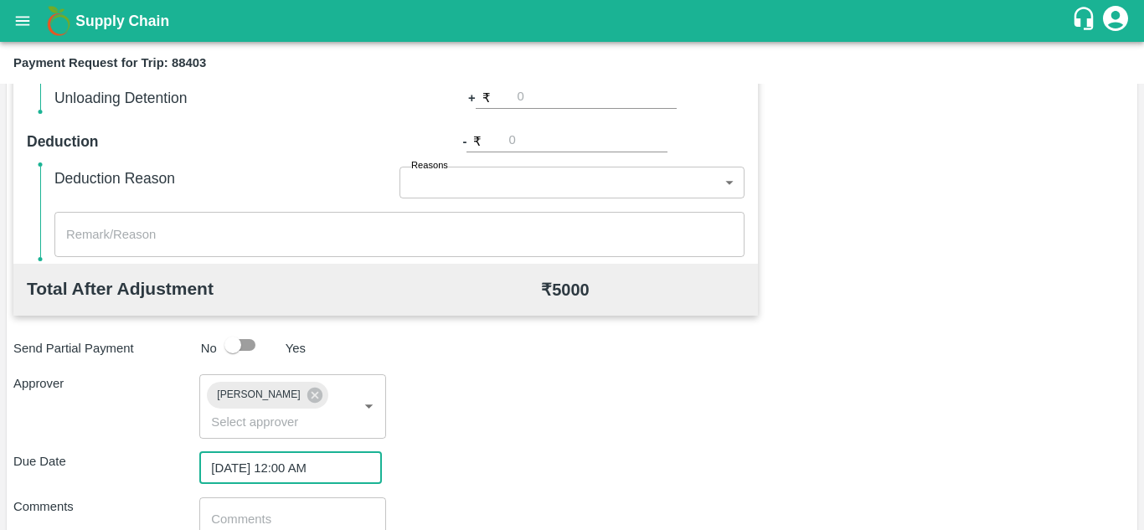
scroll to position [794, 0]
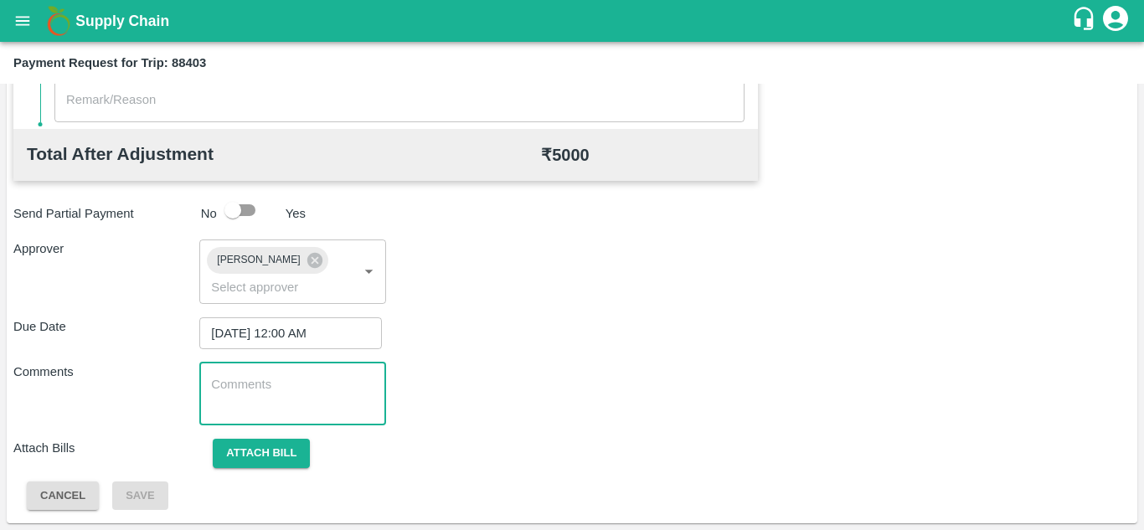
click at [340, 399] on textarea at bounding box center [292, 393] width 162 height 35
paste textarea "Transport Bill"
type textarea "Transport Bill"
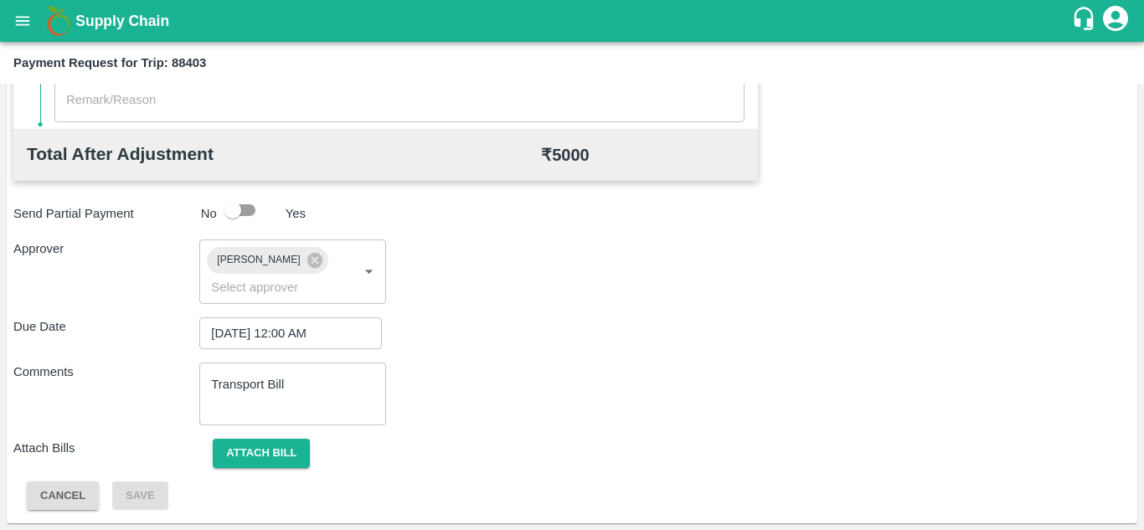
click at [515, 379] on div "Comments Transport Bill x ​" at bounding box center [571, 394] width 1117 height 63
click at [248, 452] on button "Attach bill" at bounding box center [261, 453] width 97 height 29
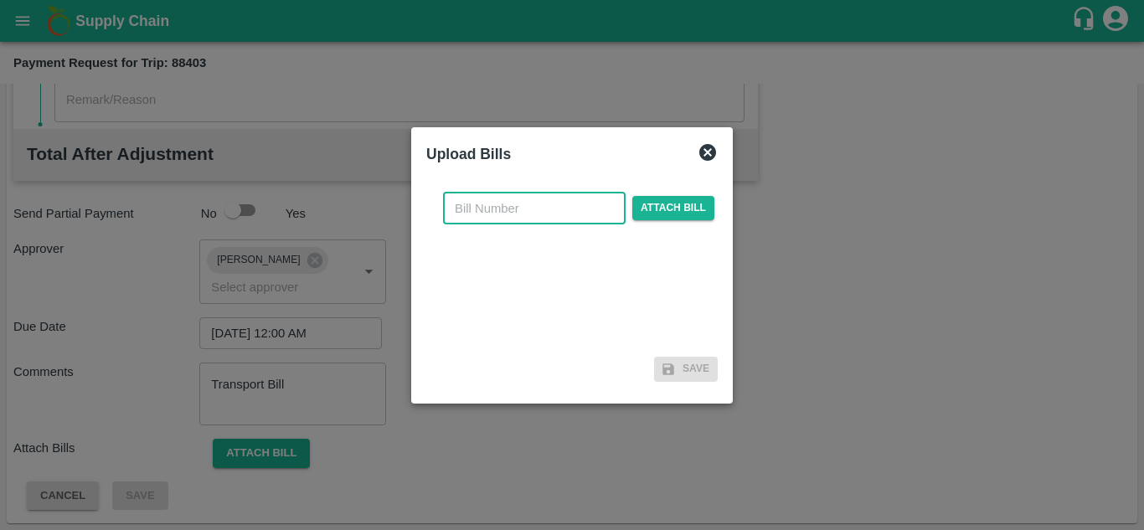
click at [482, 200] on input "text" at bounding box center [534, 209] width 183 height 32
type input "592"
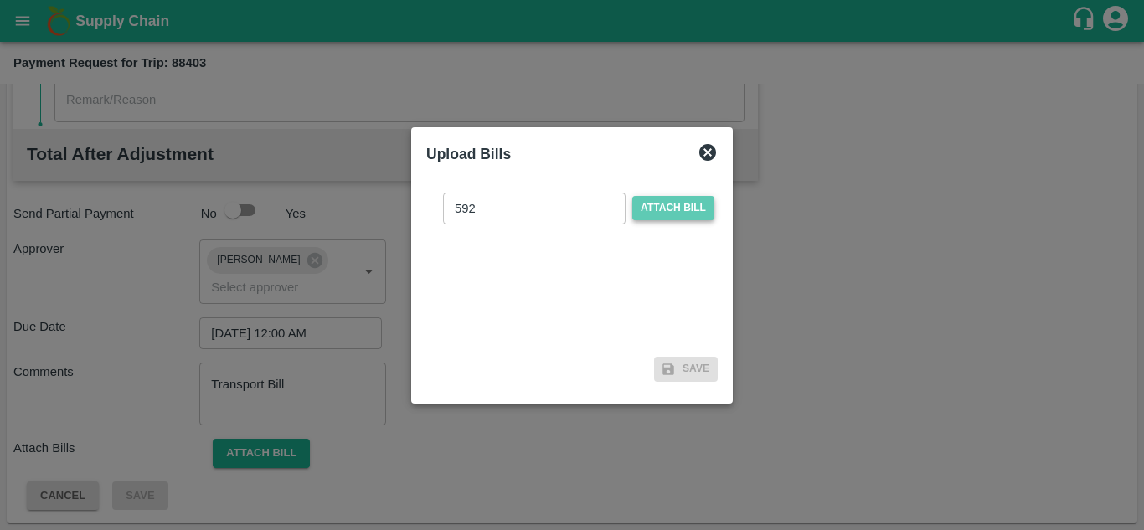
click at [671, 203] on span "Attach bill" at bounding box center [673, 208] width 82 height 24
click at [0, 0] on input "Attach bill" at bounding box center [0, 0] width 0 height 0
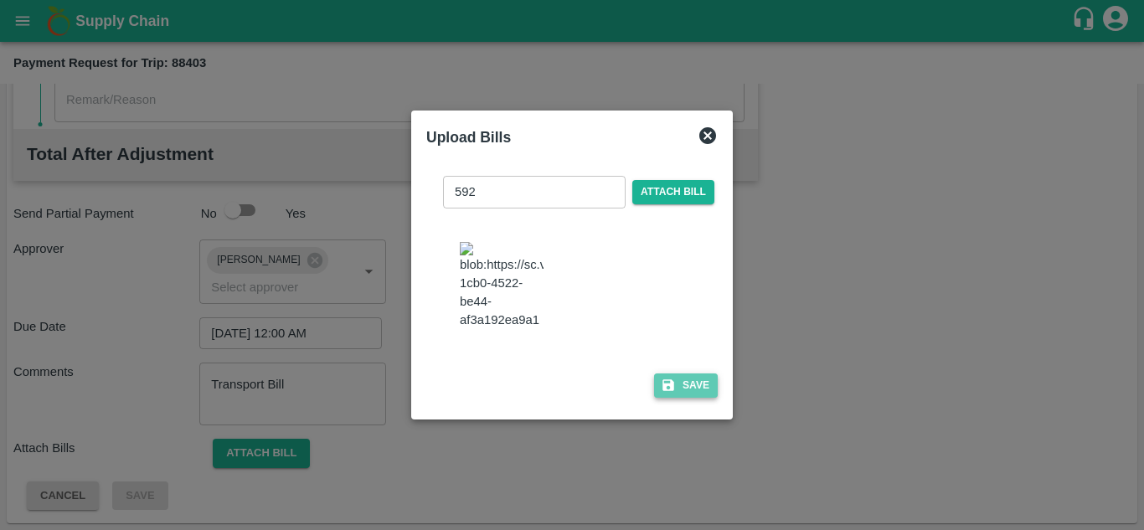
click at [688, 398] on button "Save" at bounding box center [686, 385] width 64 height 24
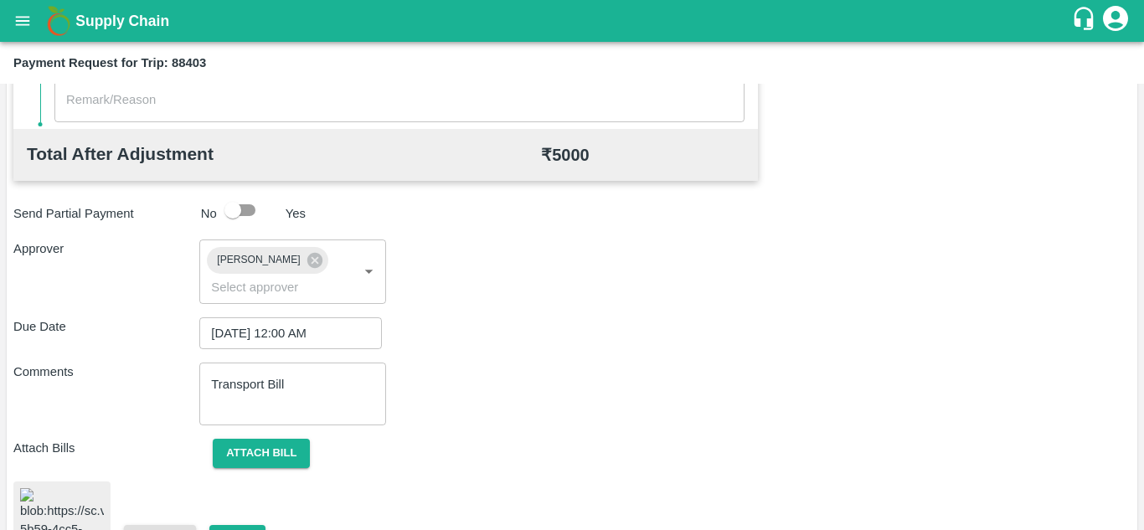
scroll to position [916, 0]
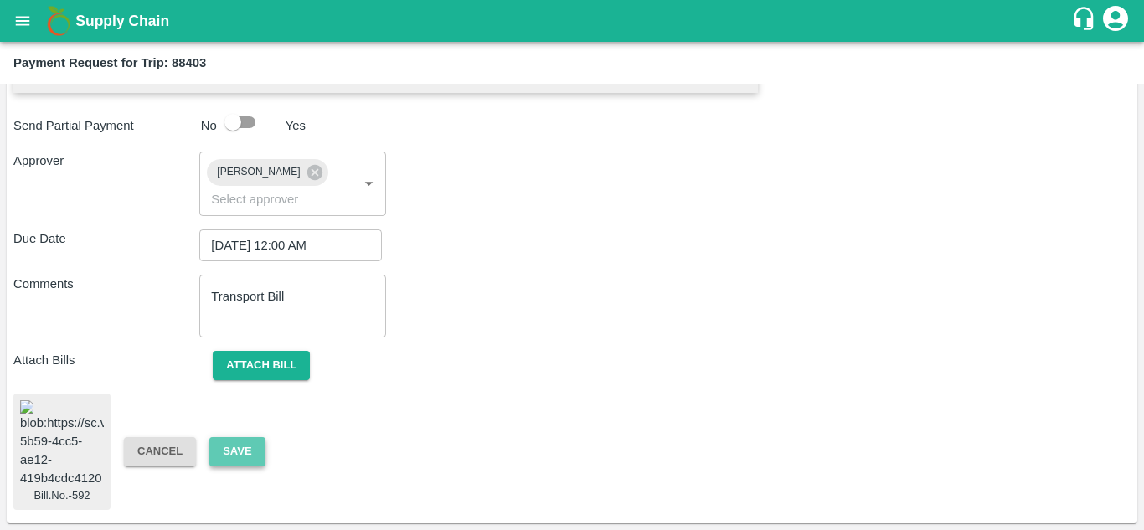
click at [238, 437] on button "Save" at bounding box center [236, 451] width 55 height 29
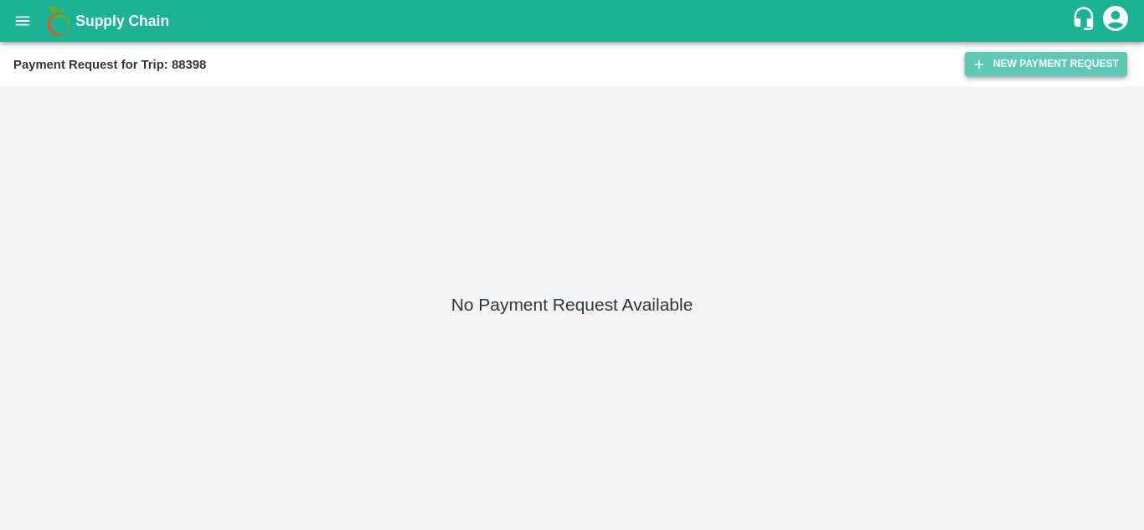
click at [1012, 69] on button "New Payment Request" at bounding box center [1046, 64] width 162 height 24
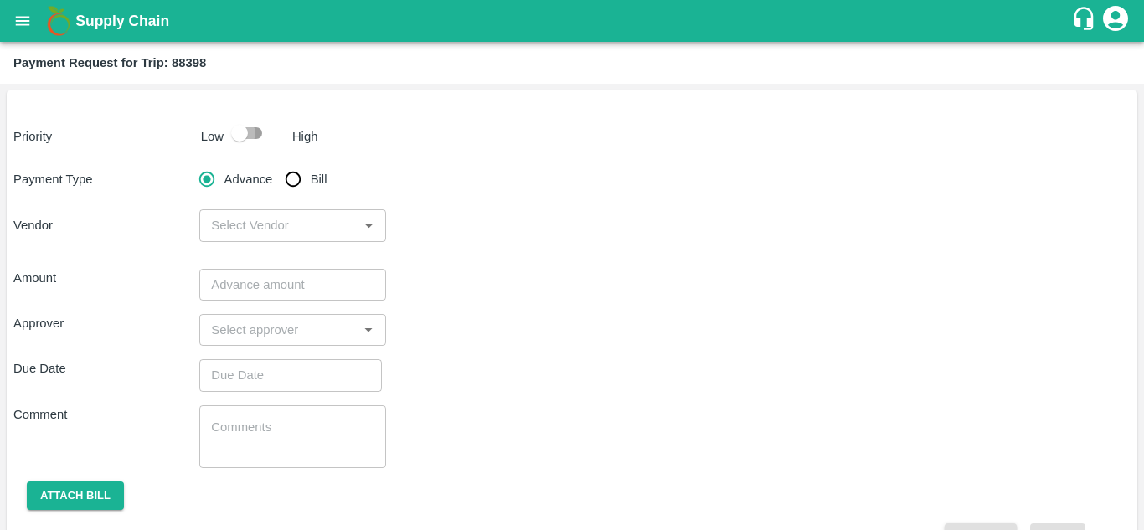
click at [261, 128] on input "checkbox" at bounding box center [239, 133] width 95 height 32
checkbox input "true"
click at [292, 179] on input "Bill" at bounding box center [292, 178] width 33 height 33
radio input "true"
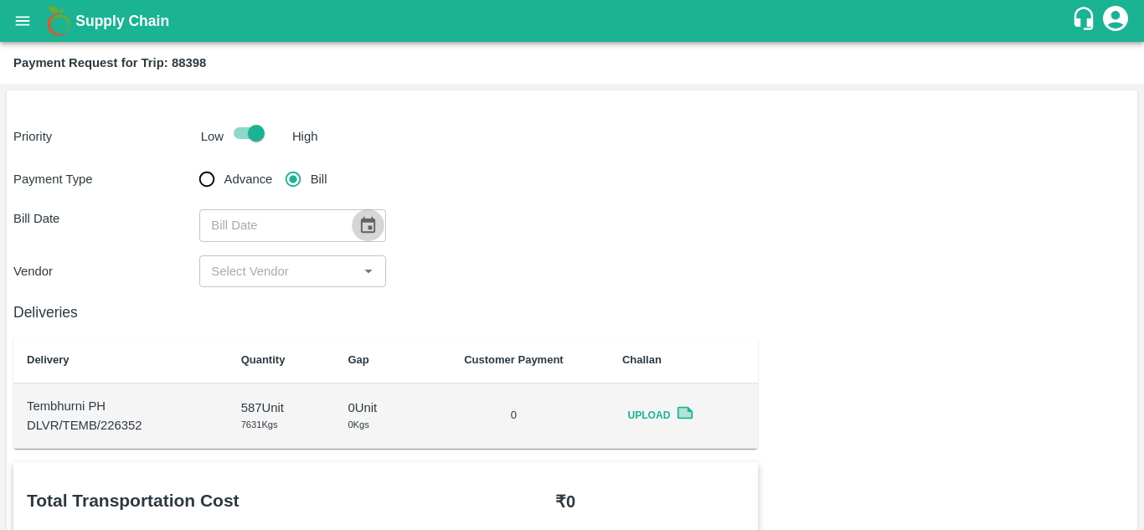
click at [368, 219] on icon "Choose date" at bounding box center [367, 225] width 18 height 18
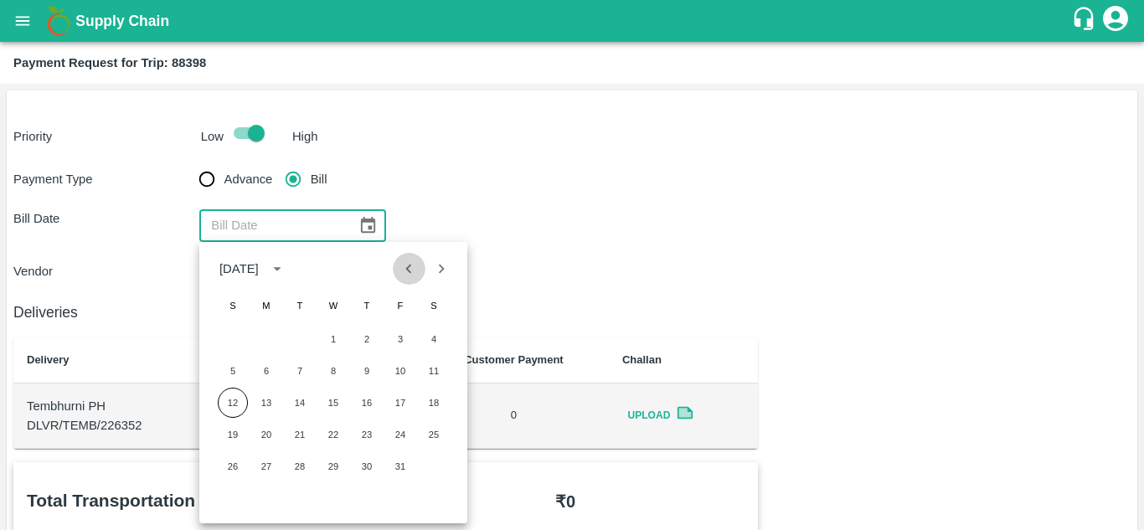
click at [415, 264] on icon "Previous month" at bounding box center [408, 269] width 18 height 18
click at [299, 399] on button "16" at bounding box center [300, 403] width 30 height 30
type input "[DATE]"
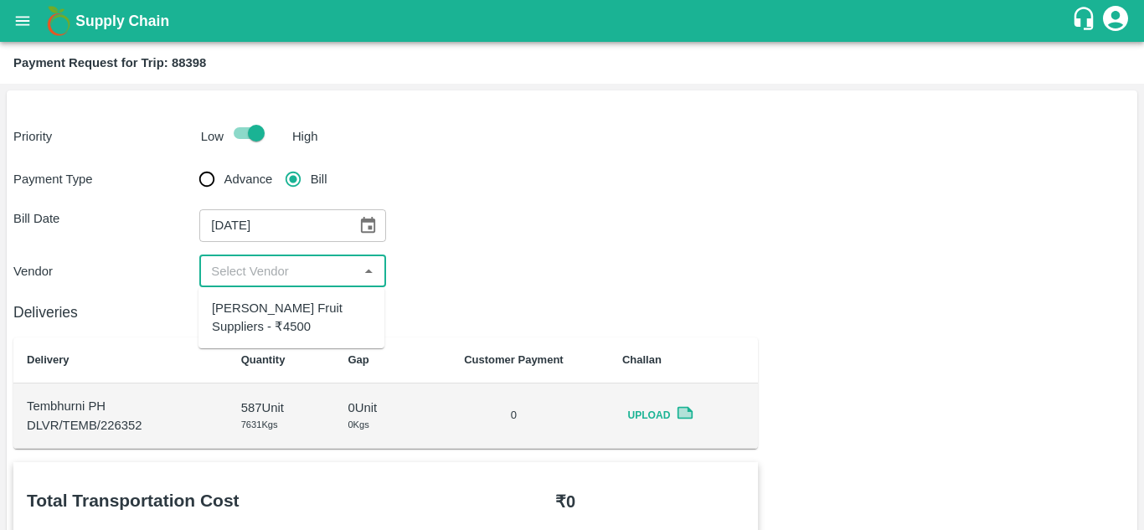
click at [281, 273] on input "input" at bounding box center [278, 271] width 148 height 22
click at [283, 310] on div "[PERSON_NAME] Fruit Suppliers - ₹4500" at bounding box center [291, 318] width 159 height 38
type input "[PERSON_NAME] Fruit Suppliers - ₹4500"
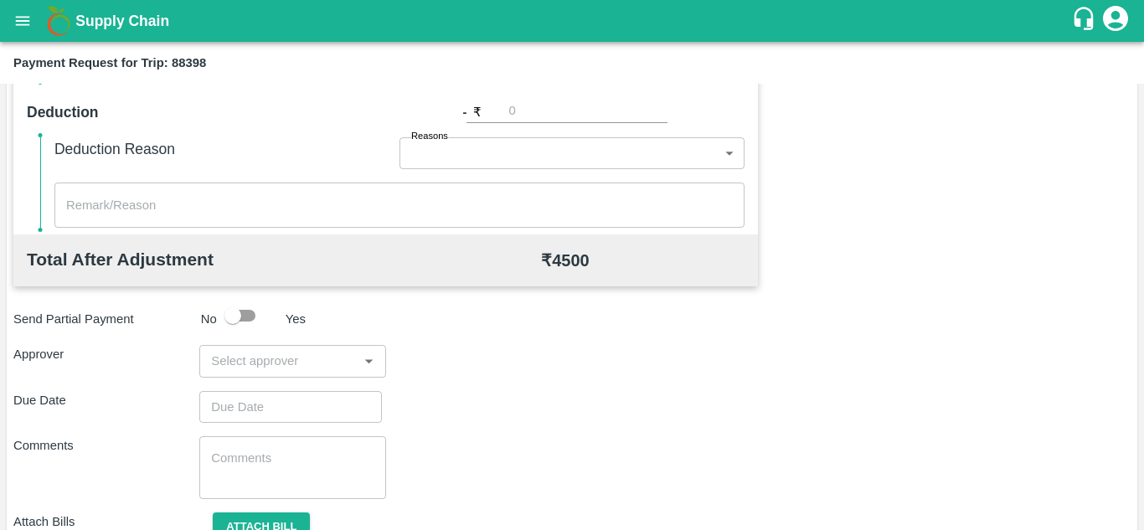
scroll to position [762, 0]
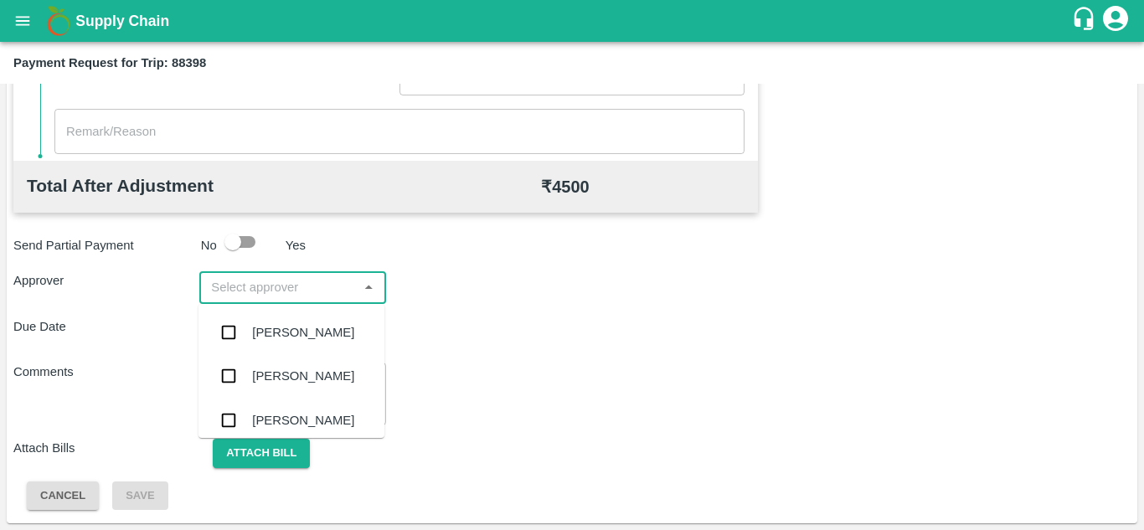
click at [222, 286] on input "input" at bounding box center [278, 287] width 148 height 22
type input "PRASA"
click at [319, 331] on div "[PERSON_NAME]" at bounding box center [303, 332] width 102 height 18
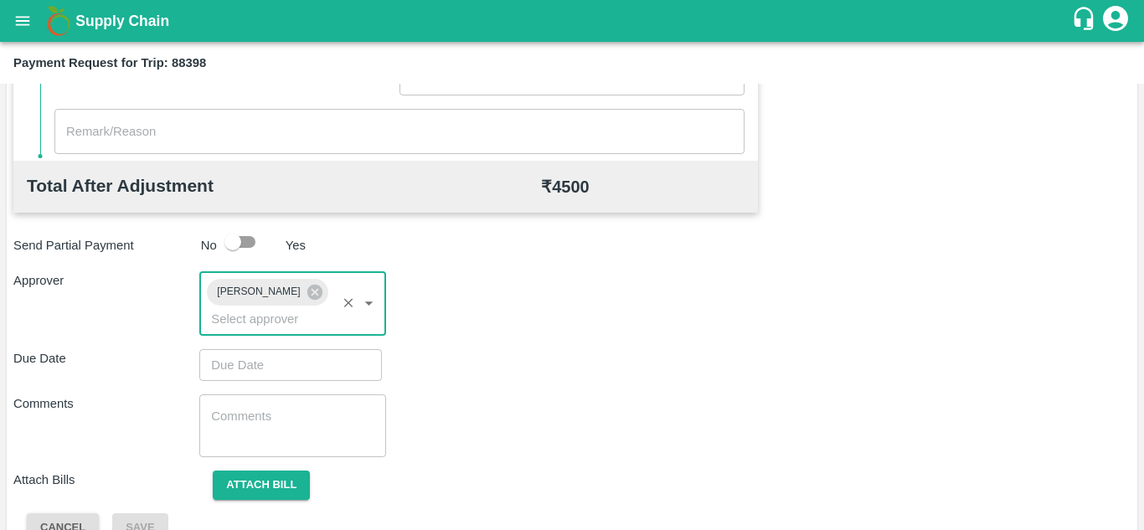
type input "DD/MM/YYYY hh:mm aa"
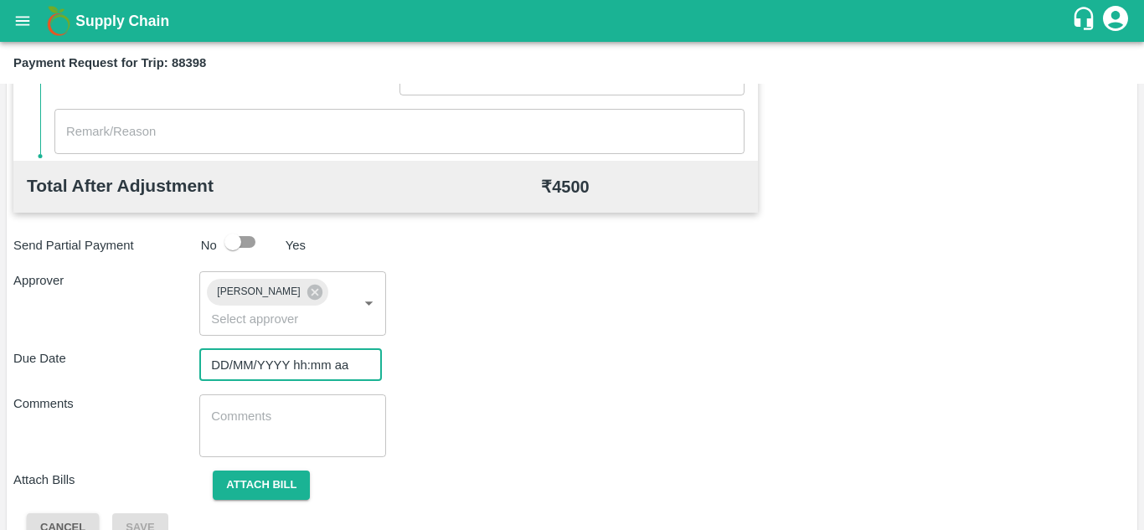
click at [238, 365] on input "DD/MM/YYYY hh:mm aa" at bounding box center [284, 365] width 171 height 32
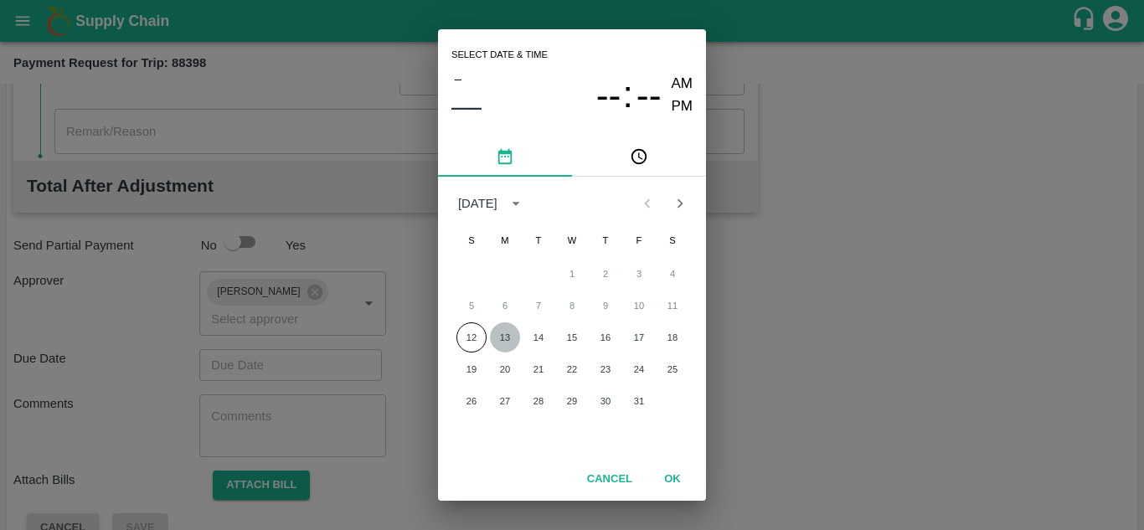
click at [510, 337] on button "13" at bounding box center [505, 337] width 30 height 30
type input "[DATE] 12:00 AM"
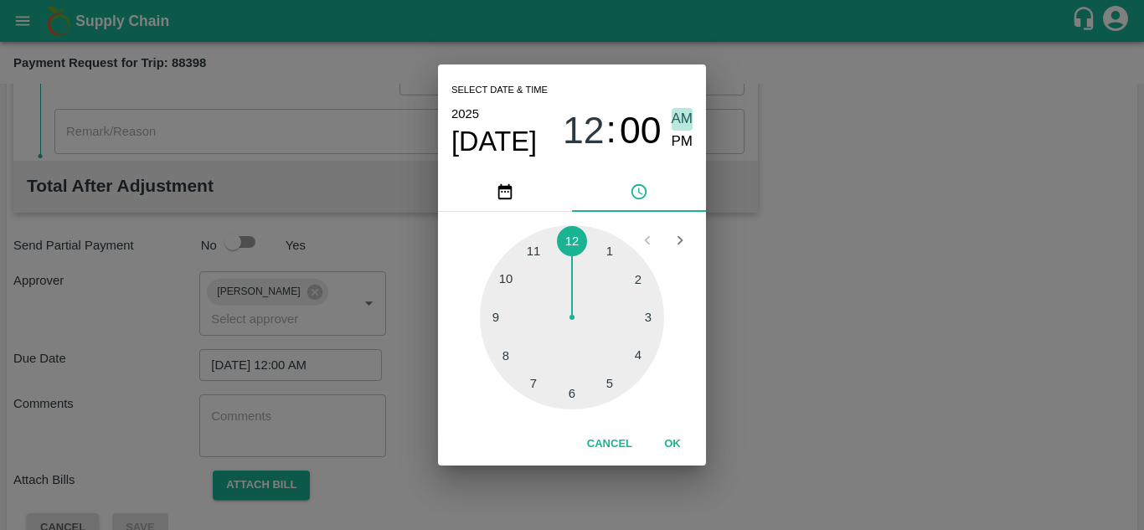
click at [685, 114] on span "AM" at bounding box center [682, 119] width 22 height 23
click at [671, 437] on button "OK" at bounding box center [673, 444] width 54 height 29
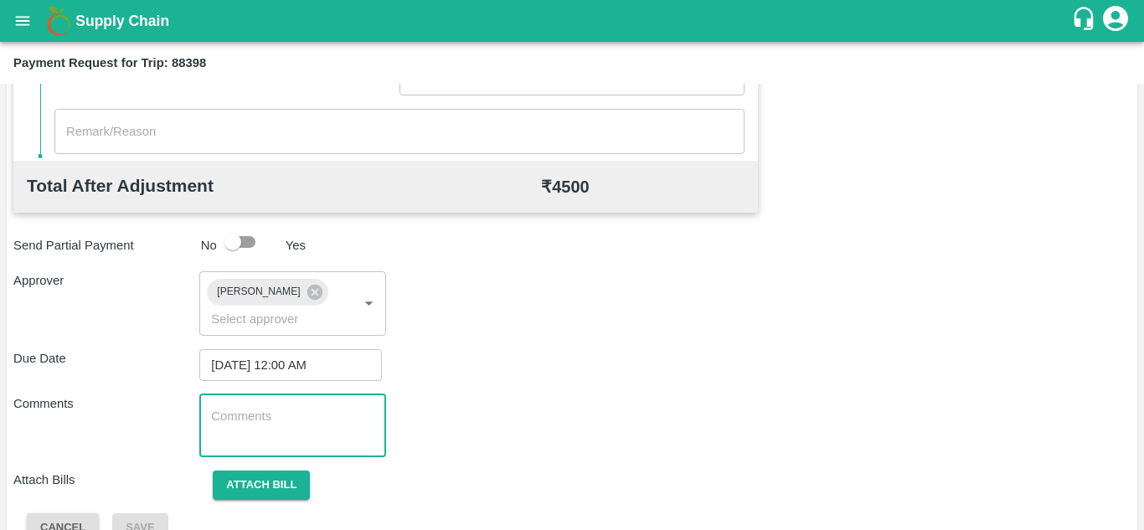
click at [306, 409] on textarea at bounding box center [292, 425] width 162 height 35
paste textarea "Transport Bill"
type textarea "Transport Bill"
click at [536, 414] on div "Comments Transport Bill x ​" at bounding box center [571, 425] width 1117 height 63
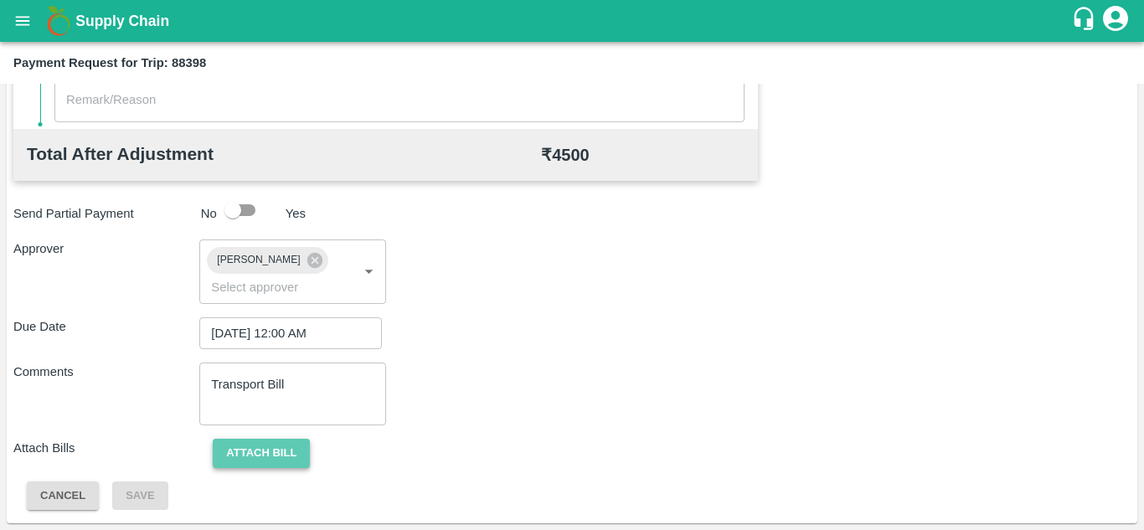
click at [248, 440] on button "Attach bill" at bounding box center [261, 453] width 97 height 29
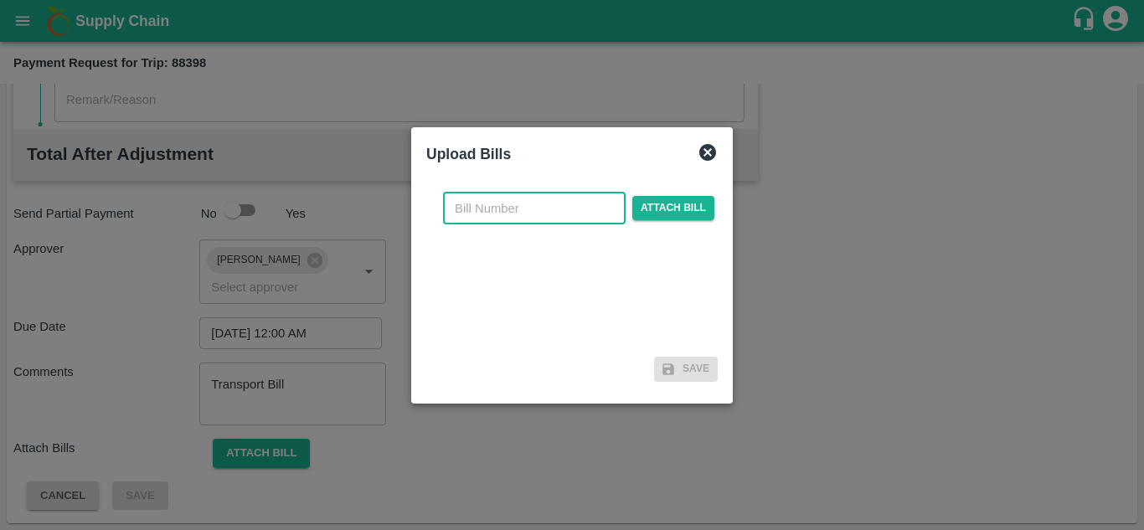
click at [484, 198] on input "text" at bounding box center [534, 209] width 183 height 32
type input "593"
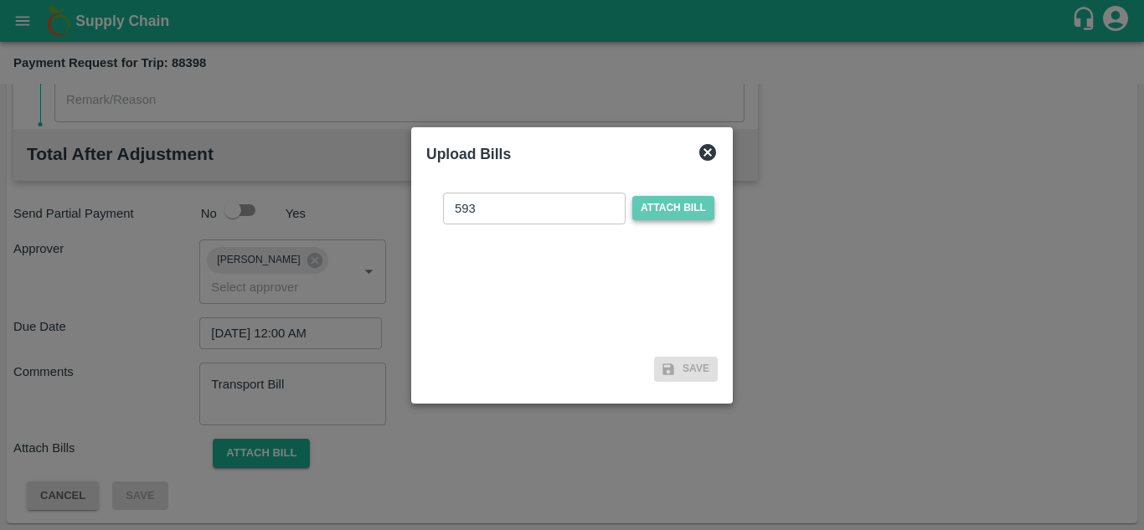
click at [674, 206] on span "Attach bill" at bounding box center [673, 208] width 82 height 24
click at [0, 0] on input "Attach bill" at bounding box center [0, 0] width 0 height 0
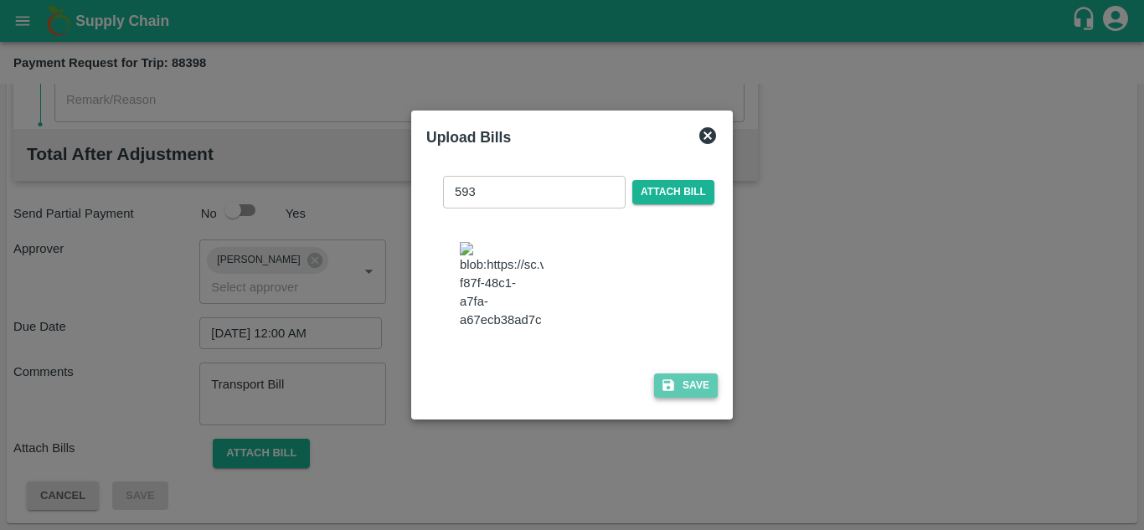
click at [700, 398] on button "Save" at bounding box center [686, 385] width 64 height 24
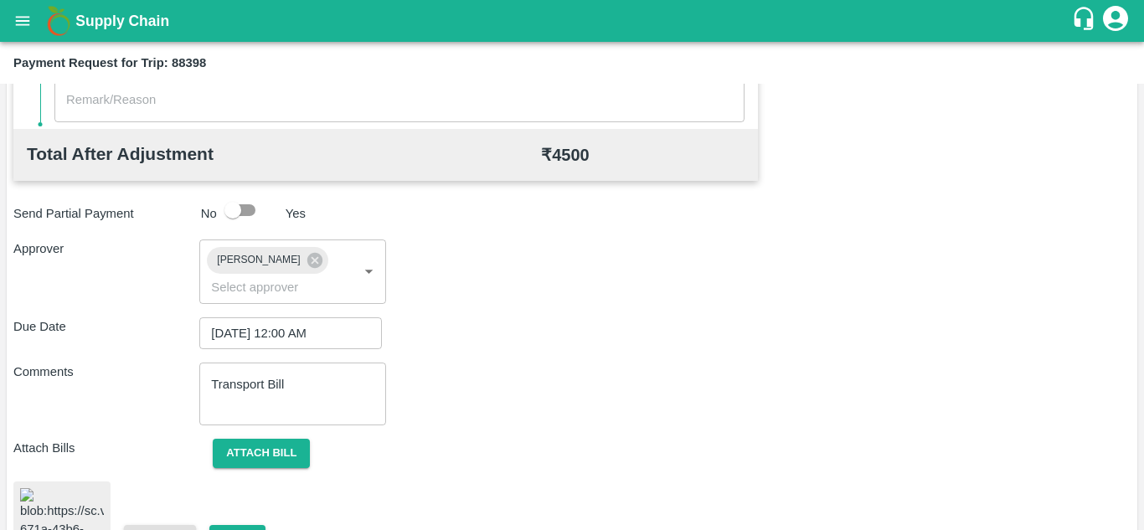
scroll to position [918, 0]
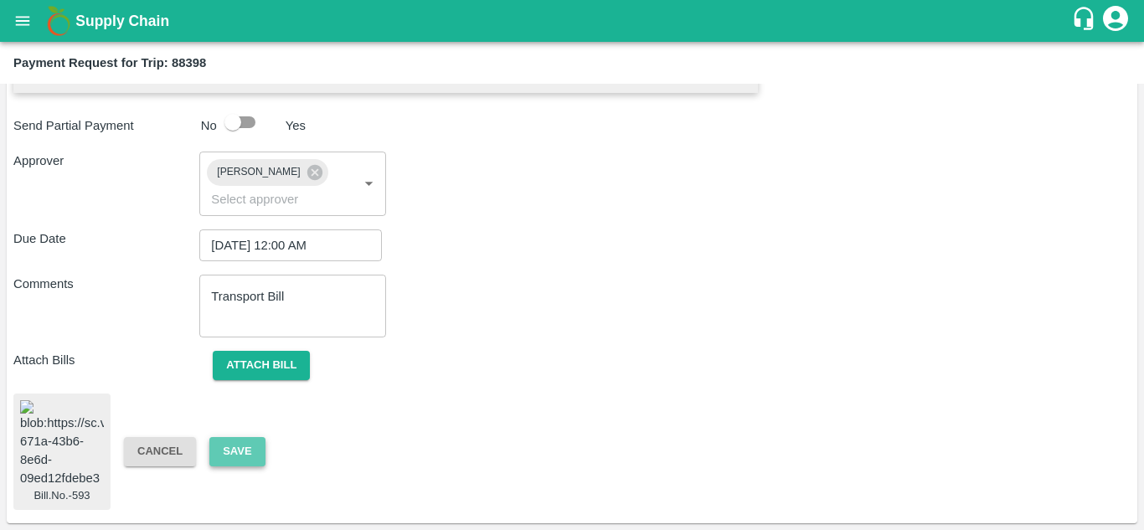
click at [249, 437] on button "Save" at bounding box center [236, 451] width 55 height 29
